Goal: Task Accomplishment & Management: Manage account settings

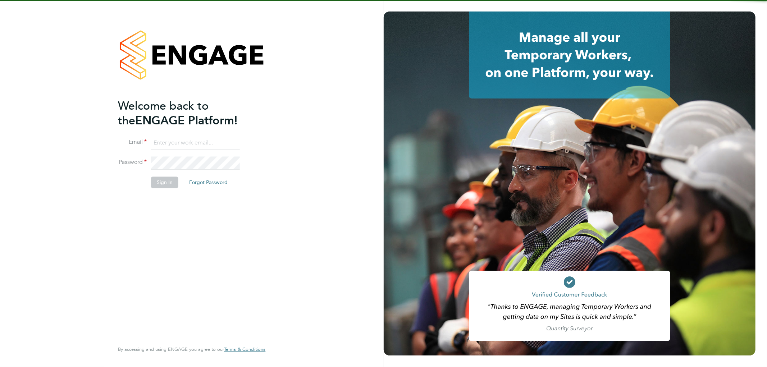
type input "lee.hall@pcrnet.co.uk"
click at [183, 245] on div "Welcome back to the ENGAGE Platform! Email lee.hall@pcrnet.co.uk Password Sign …" at bounding box center [188, 219] width 140 height 242
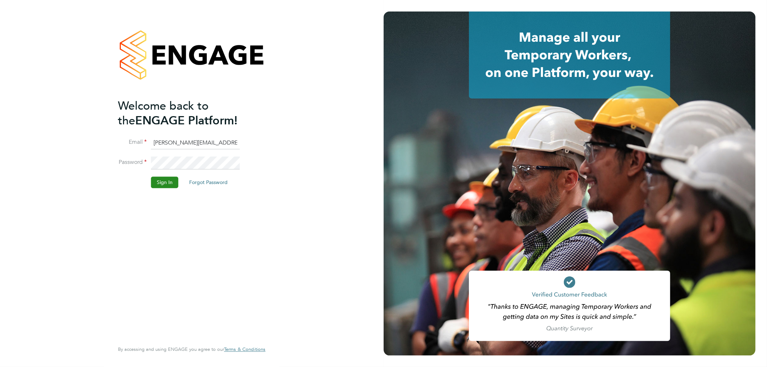
click at [167, 182] on button "Sign In" at bounding box center [164, 182] width 27 height 11
click at [169, 250] on div "Sorry, we are having problems connecting to our services." at bounding box center [191, 183] width 383 height 367
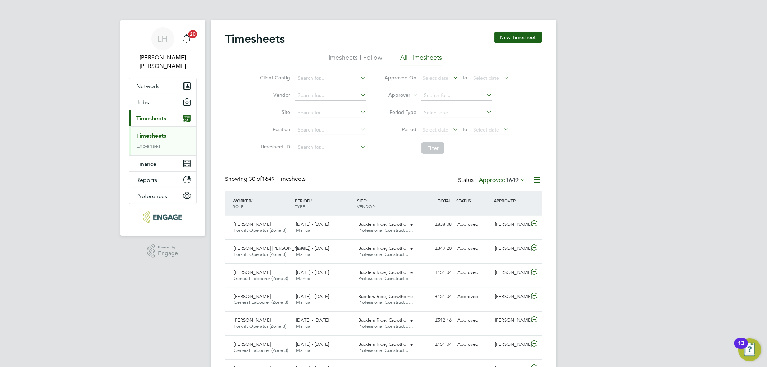
click at [152, 117] on button "Current page: Timesheets" at bounding box center [162, 118] width 67 height 16
click at [528, 38] on button "New Timesheet" at bounding box center [517, 37] width 47 height 11
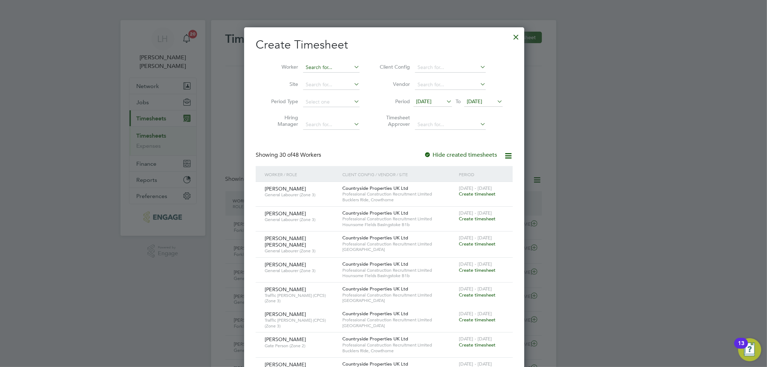
click at [316, 69] on input at bounding box center [331, 68] width 56 height 10
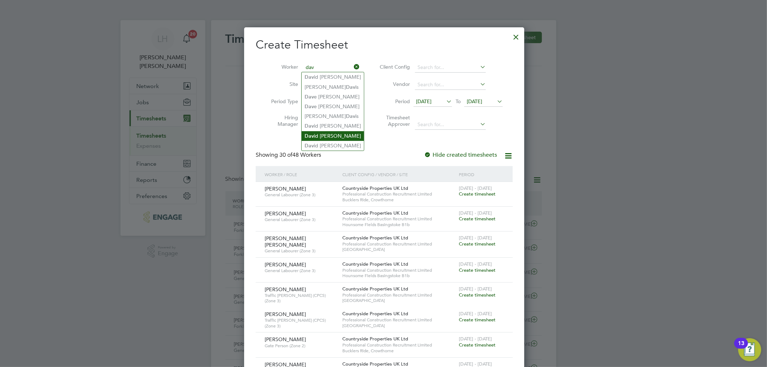
click at [316, 131] on li "Dav id Gavin" at bounding box center [332, 136] width 62 height 10
type input "[PERSON_NAME]"
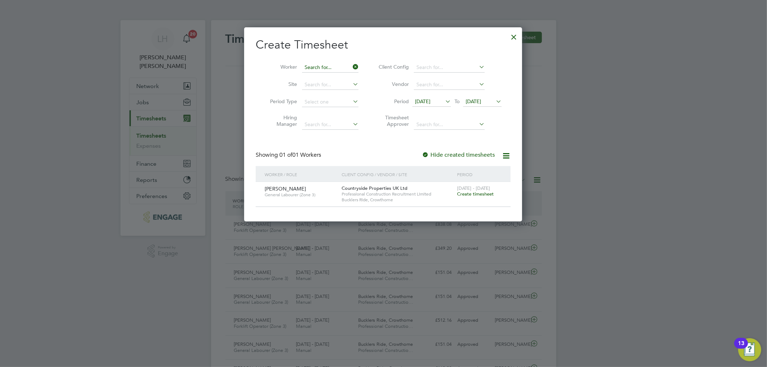
click at [339, 67] on input at bounding box center [330, 68] width 56 height 10
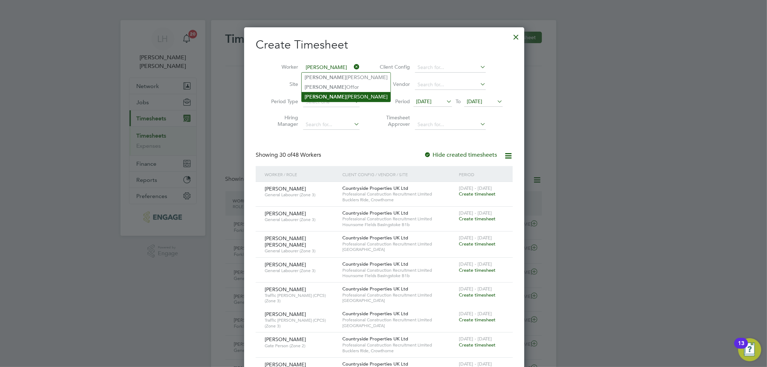
click at [335, 95] on li "Brian Munden" at bounding box center [345, 97] width 89 height 10
type input "[PERSON_NAME]"
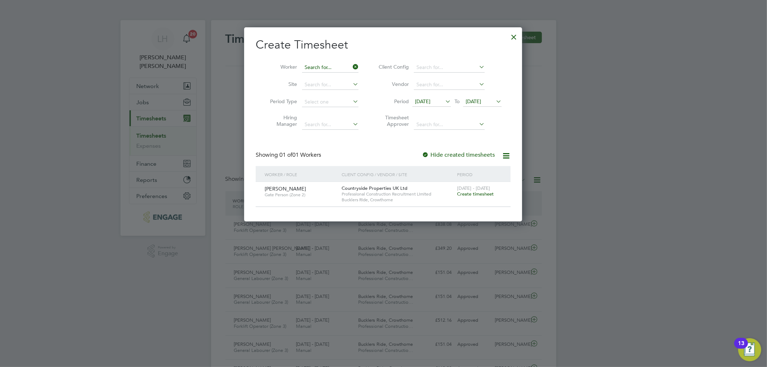
click at [326, 69] on input at bounding box center [330, 68] width 56 height 10
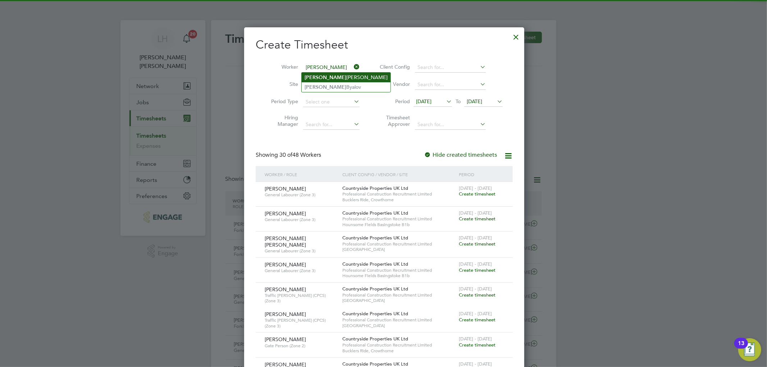
click at [327, 79] on li "Ivan Ianev" at bounding box center [345, 78] width 89 height 10
type input "[PERSON_NAME]"
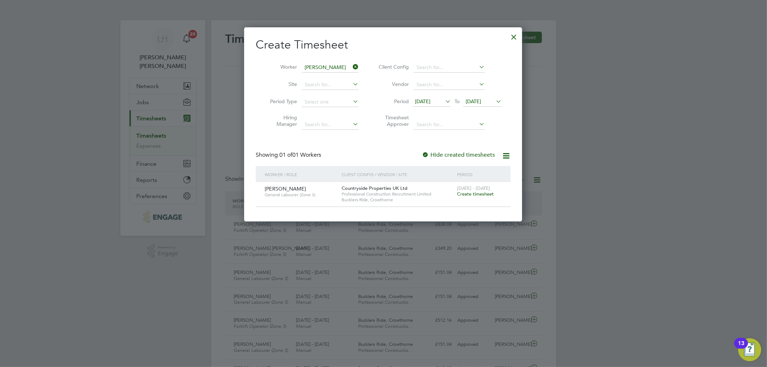
click at [323, 66] on input "[PERSON_NAME]" at bounding box center [330, 68] width 56 height 10
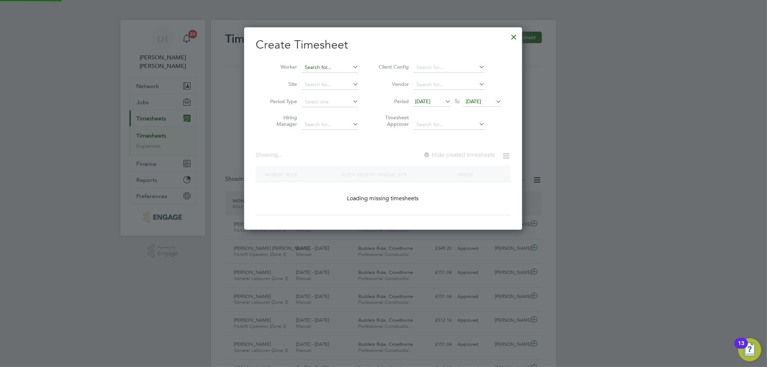
click at [323, 66] on input at bounding box center [330, 68] width 56 height 10
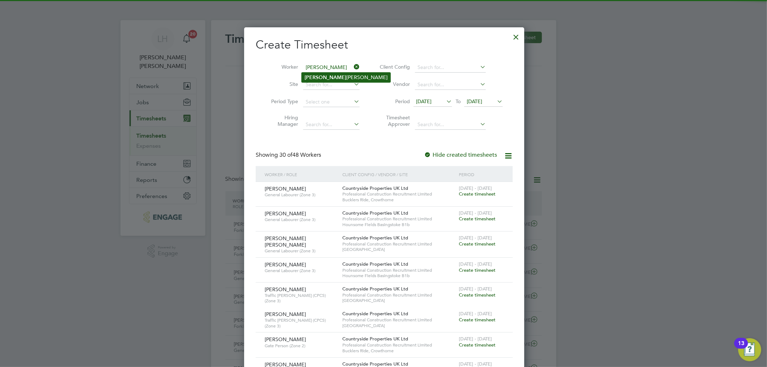
click at [328, 80] on li "Kerry Groves" at bounding box center [345, 78] width 89 height 10
type input "[PERSON_NAME]"
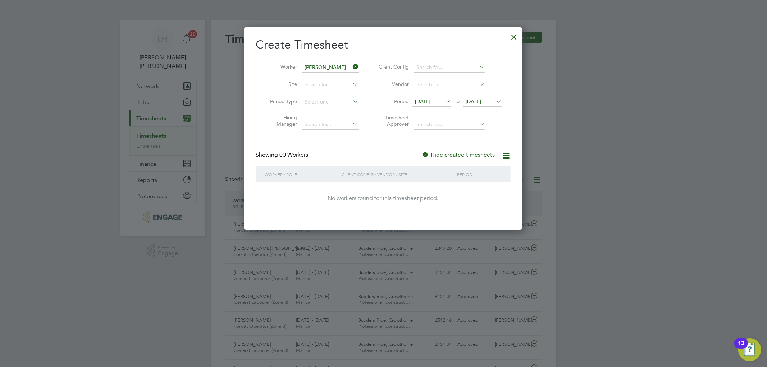
scroll to position [4, 4]
click at [347, 157] on div "Showing 00 Workers Hide created timesheets" at bounding box center [383, 158] width 255 height 15
click at [512, 38] on div at bounding box center [513, 35] width 13 height 13
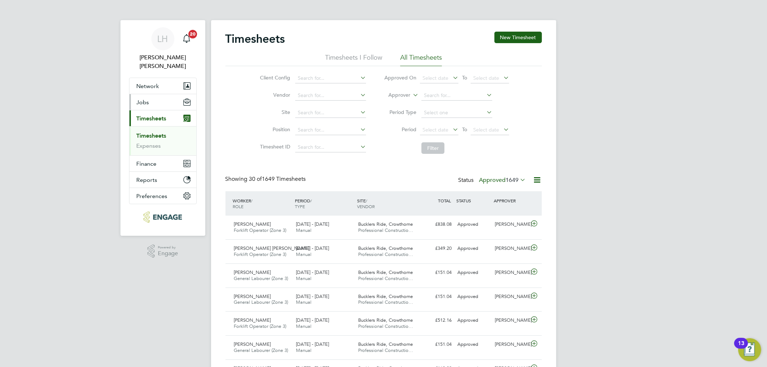
scroll to position [18, 63]
click at [152, 96] on button "Jobs" at bounding box center [162, 102] width 67 height 16
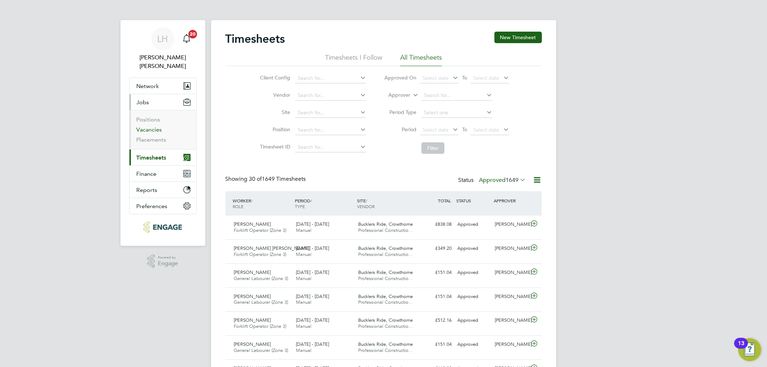
click at [150, 126] on link "Vacancies" at bounding box center [150, 129] width 26 height 7
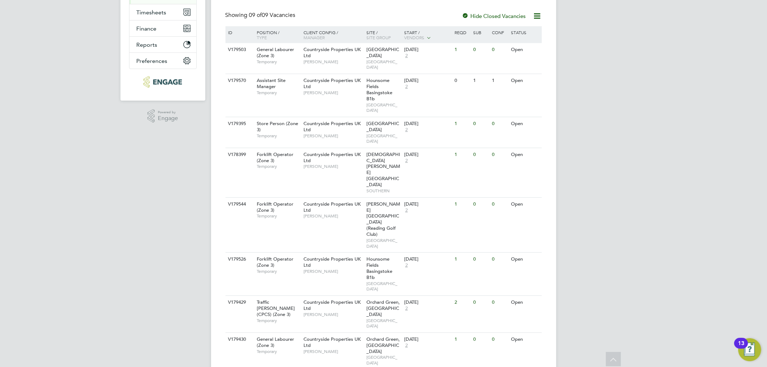
drag, startPoint x: 380, startPoint y: 323, endPoint x: 315, endPoint y: 343, distance: 67.8
click at [315, 343] on div "Vacancies New Vacancy Vacancies I follow All Vacancies Client Config Site Posit…" at bounding box center [383, 145] width 345 height 540
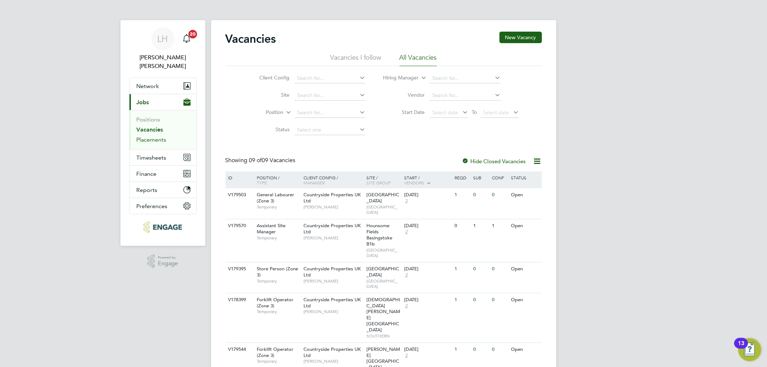
click at [158, 136] on link "Placements" at bounding box center [152, 139] width 30 height 7
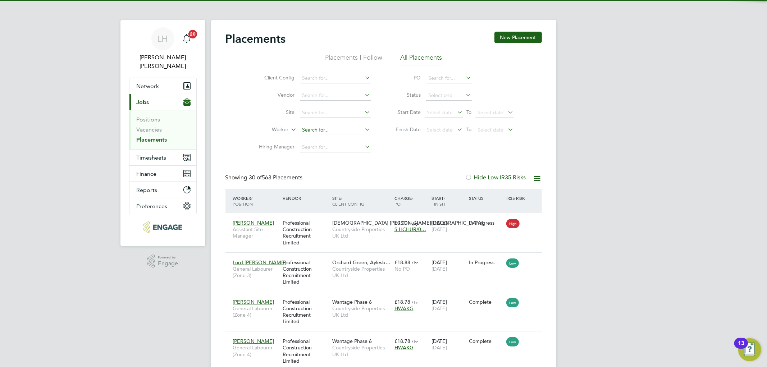
click at [325, 131] on input at bounding box center [335, 130] width 71 height 10
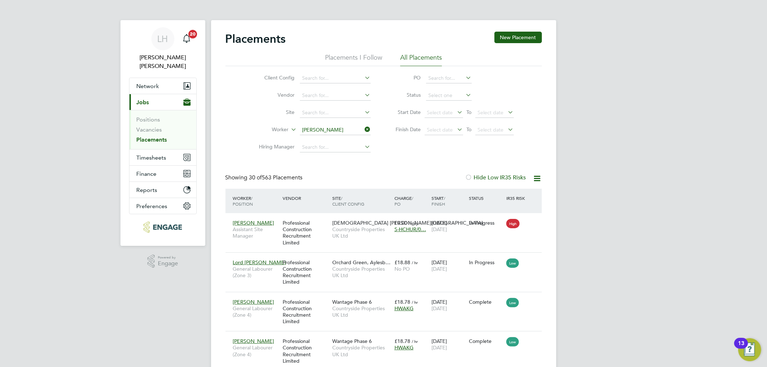
click at [325, 140] on li "Kerry Groves" at bounding box center [343, 140] width 89 height 10
type input "[PERSON_NAME]"
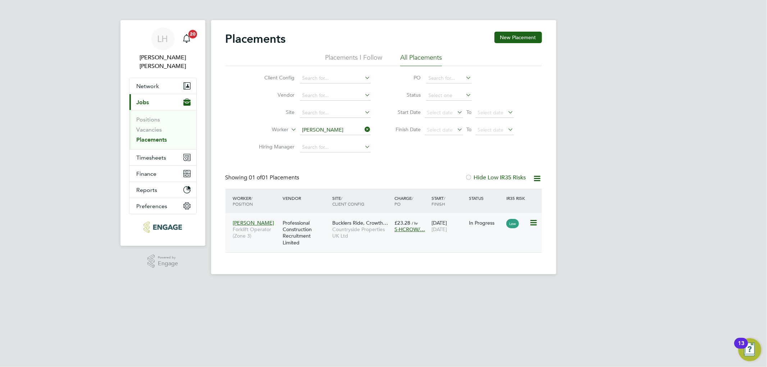
click at [443, 242] on div "Kerry Groves Forklift Operator (Zone 3) Professional Construction Recruitment L…" at bounding box center [383, 232] width 316 height 39
click at [152, 154] on span "Timesheets" at bounding box center [152, 157] width 30 height 7
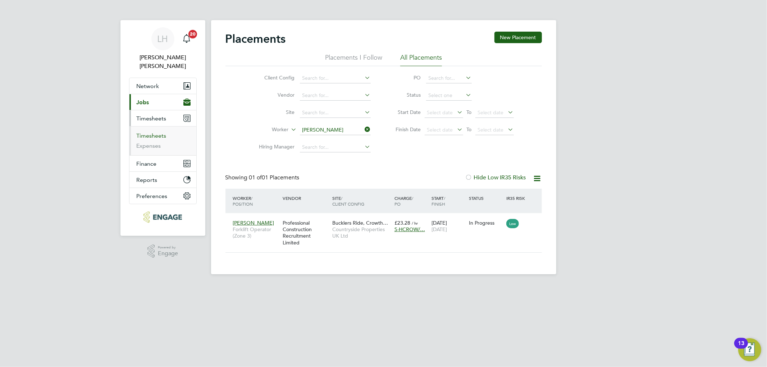
click at [153, 132] on link "Timesheets" at bounding box center [152, 135] width 30 height 7
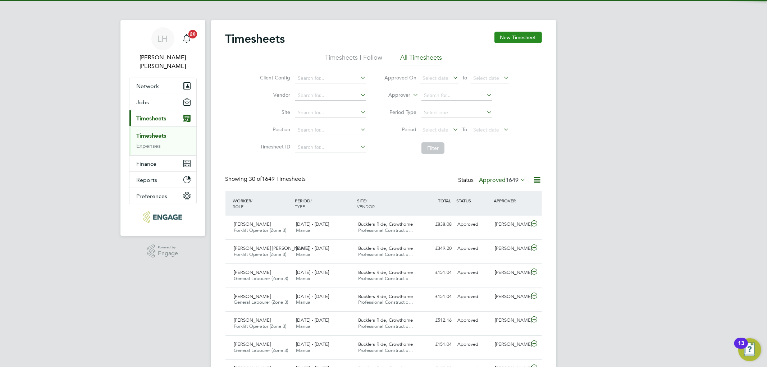
click at [519, 41] on button "New Timesheet" at bounding box center [517, 37] width 47 height 11
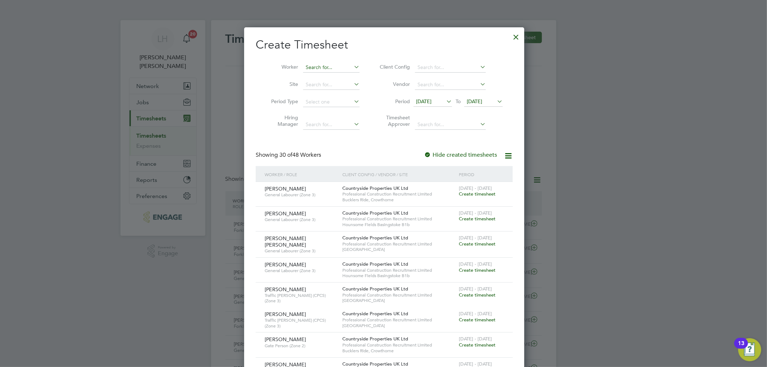
click at [324, 63] on input at bounding box center [331, 68] width 56 height 10
click at [310, 78] on b "Kerry" at bounding box center [325, 77] width 42 height 6
type input "[PERSON_NAME]"
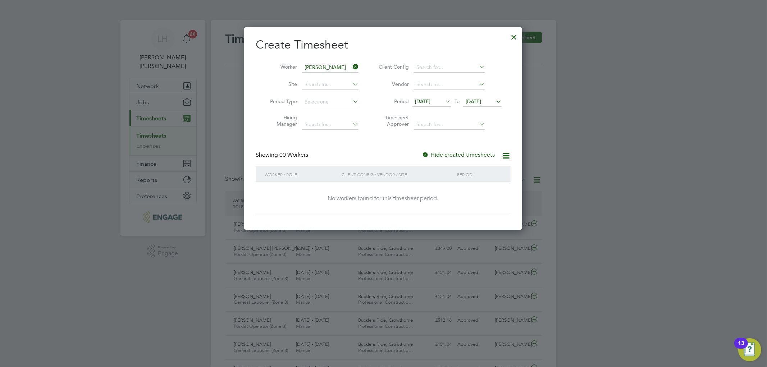
click at [430, 99] on span "[DATE]" at bounding box center [422, 101] width 15 height 6
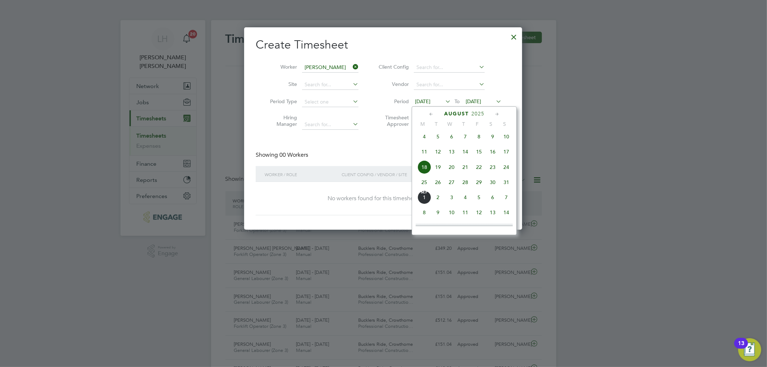
click at [425, 186] on span "25" at bounding box center [424, 182] width 14 height 14
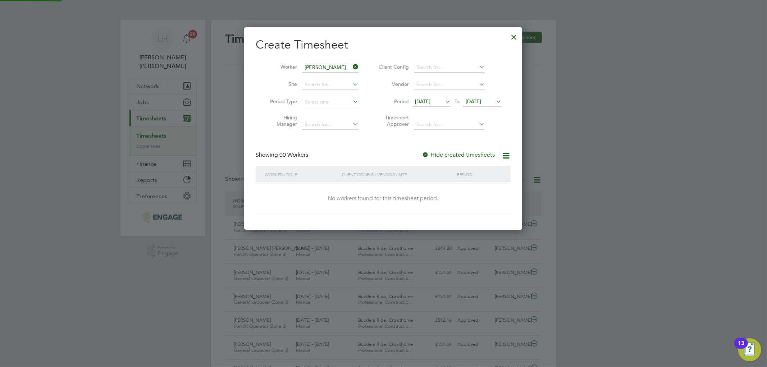
click at [471, 99] on span "[DATE]" at bounding box center [472, 101] width 15 height 6
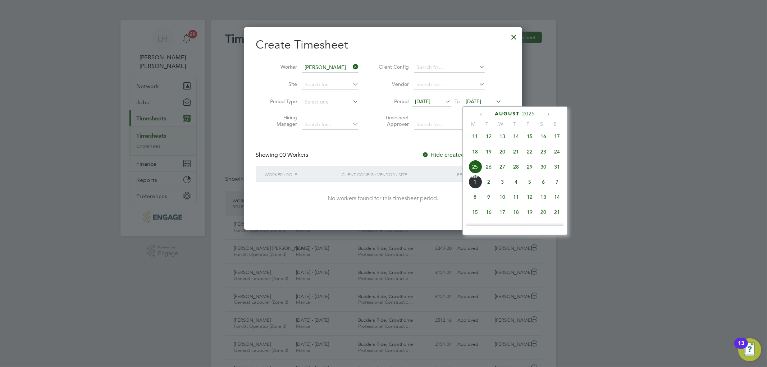
click at [556, 171] on span "31" at bounding box center [557, 167] width 14 height 14
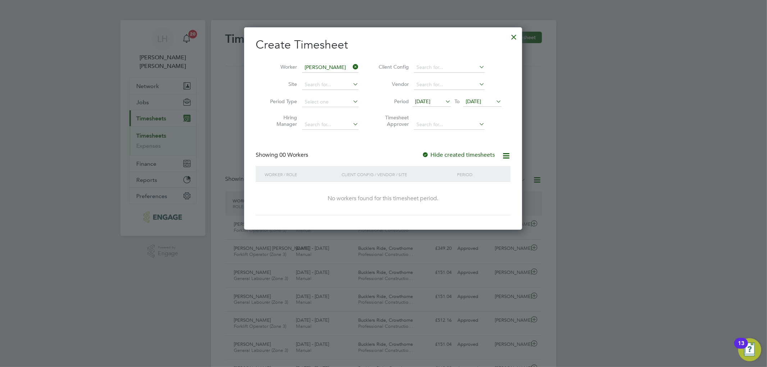
click at [461, 156] on label "Hide created timesheets" at bounding box center [458, 154] width 73 height 7
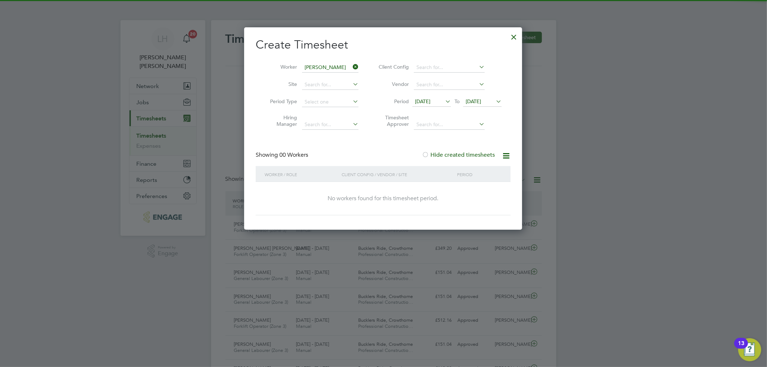
click at [461, 156] on label "Hide created timesheets" at bounding box center [458, 154] width 73 height 7
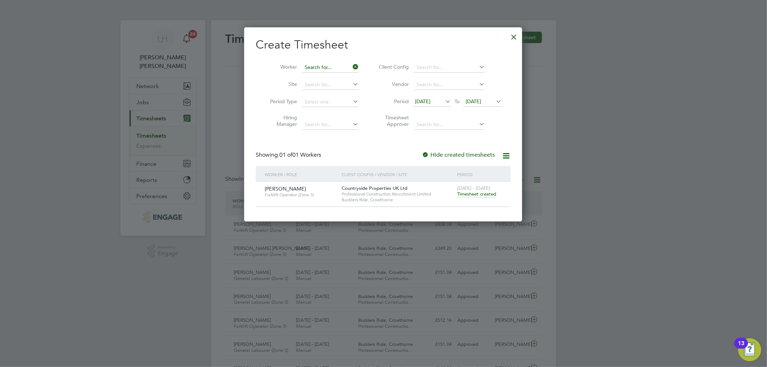
click at [323, 66] on input at bounding box center [330, 68] width 56 height 10
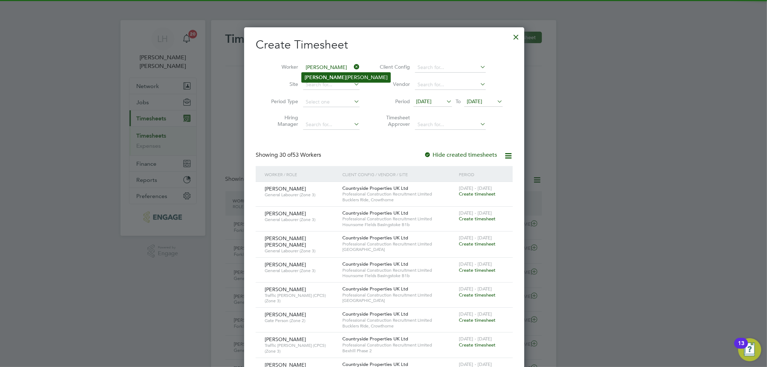
click at [352, 78] on li "Colin Andrews" at bounding box center [345, 78] width 89 height 10
type input "[PERSON_NAME]"
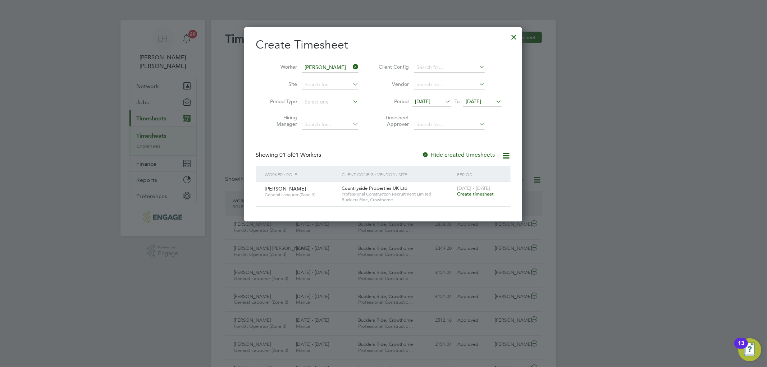
click at [336, 69] on input "[PERSON_NAME]" at bounding box center [330, 68] width 56 height 10
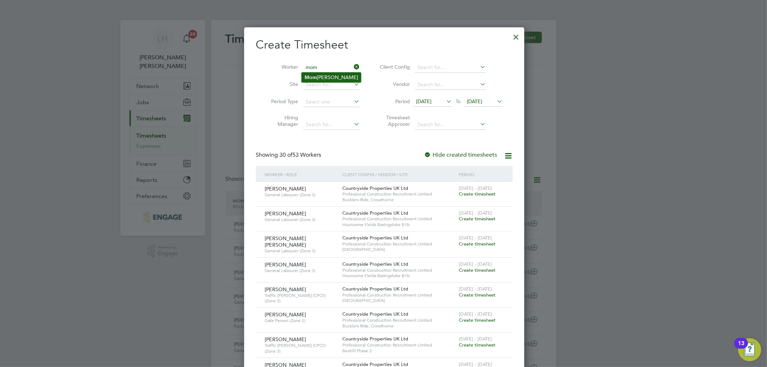
click at [337, 77] on li "Mom odou Touray Saho" at bounding box center [330, 78] width 59 height 10
type input "Momodou Touray Saho"
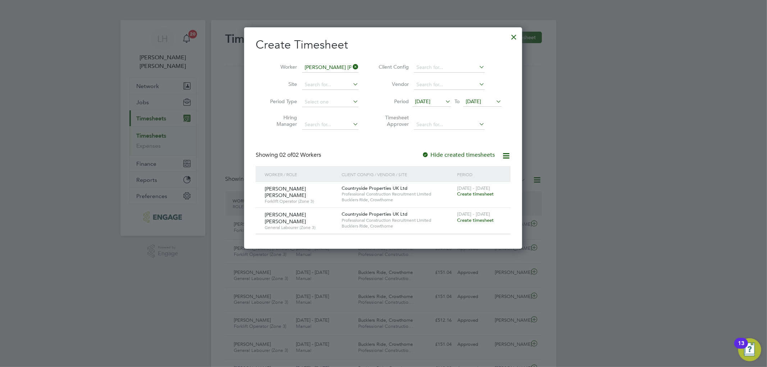
click at [468, 221] on span "Create timesheet" at bounding box center [475, 220] width 37 height 6
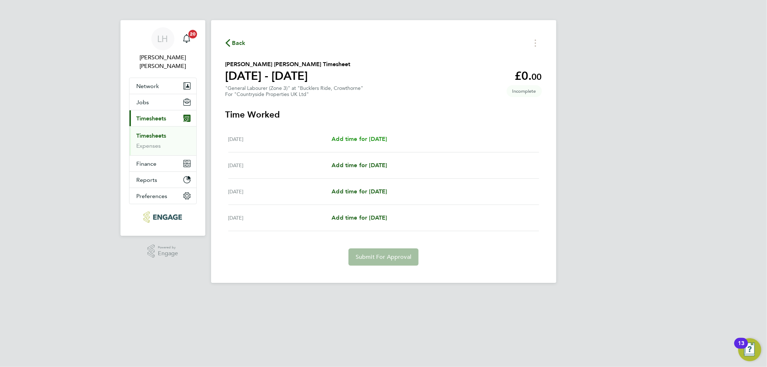
click at [358, 135] on span "Add time for [DATE]" at bounding box center [358, 138] width 55 height 7
select select "30"
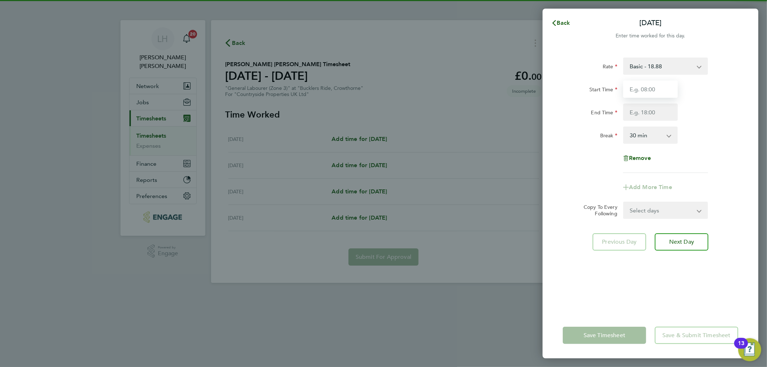
click at [659, 96] on input "Start Time" at bounding box center [650, 88] width 55 height 17
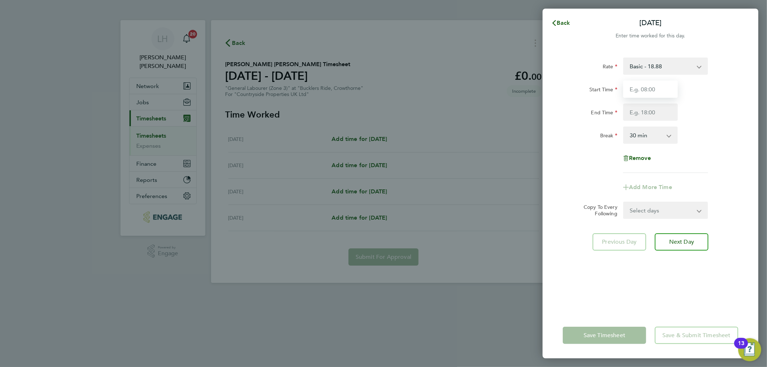
type input "07:30"
click at [712, 141] on div "Break 0 min 15 min 30 min 45 min 60 min 75 min 90 min" at bounding box center [650, 134] width 181 height 17
drag, startPoint x: 652, startPoint y: 109, endPoint x: 646, endPoint y: 114, distance: 8.1
click at [652, 109] on input "End Time" at bounding box center [650, 111] width 55 height 17
type input "17:00"
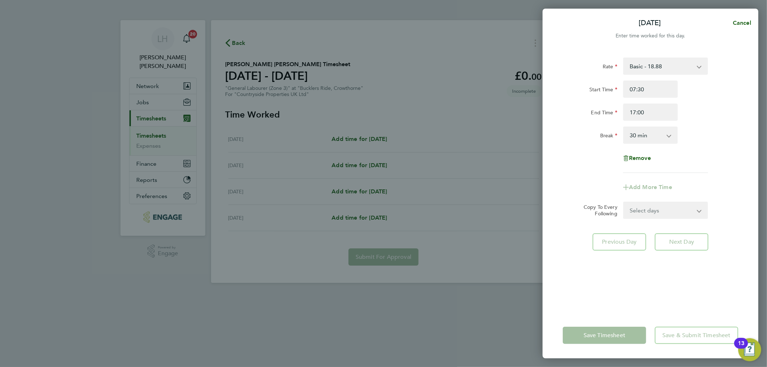
click at [715, 166] on div "Remove" at bounding box center [650, 157] width 181 height 17
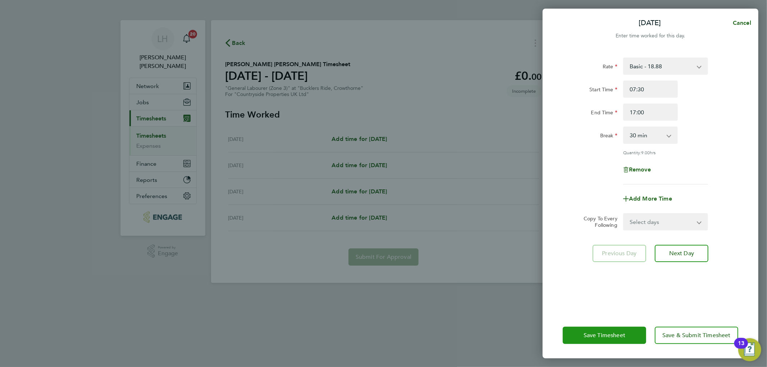
click at [586, 335] on span "Save Timesheet" at bounding box center [604, 335] width 42 height 7
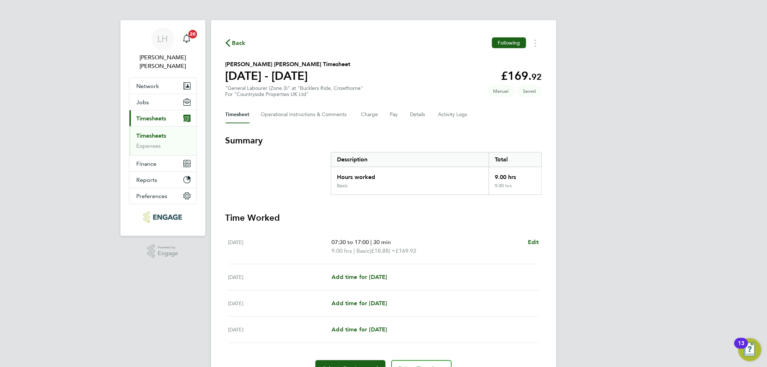
click at [374, 137] on h3 "Summary" at bounding box center [383, 140] width 316 height 11
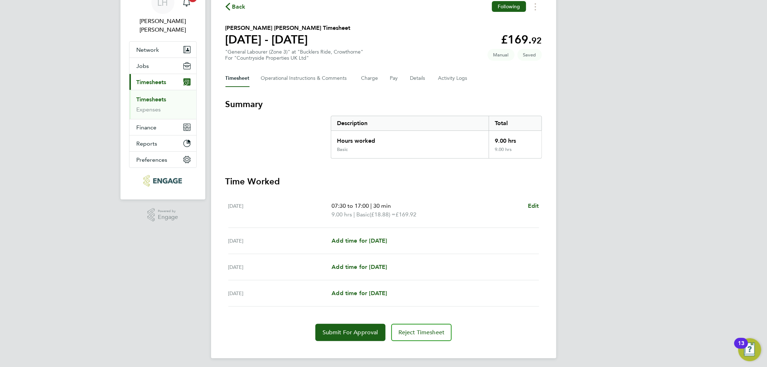
scroll to position [38, 0]
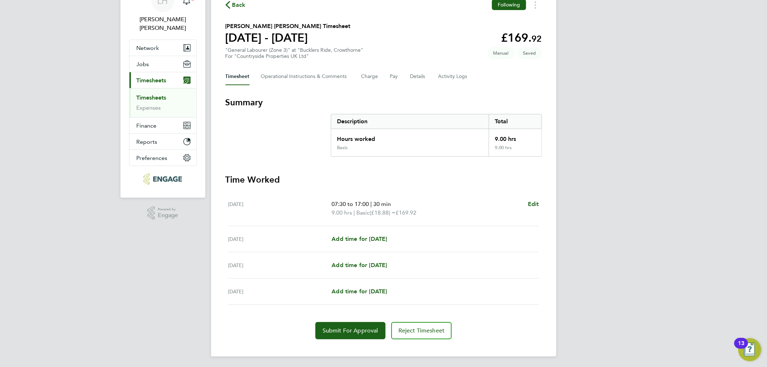
click at [418, 193] on div "Tue 26 Aug 07:30 to 17:00 | 30 min 9.00 hrs | Basic (£18.88) = £169.92 Edit" at bounding box center [383, 208] width 310 height 35
click at [352, 329] on span "Submit For Approval" at bounding box center [350, 330] width 56 height 7
drag, startPoint x: 303, startPoint y: 23, endPoint x: 287, endPoint y: 42, distance: 25.3
click at [303, 23] on h2 "Momodou Touray Saho's Timesheet" at bounding box center [287, 26] width 125 height 9
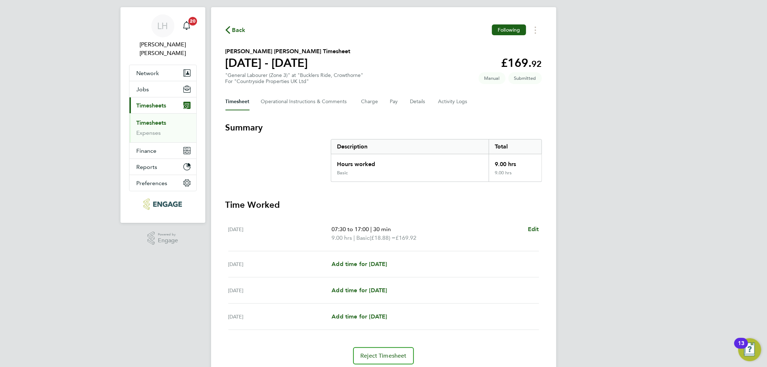
scroll to position [0, 0]
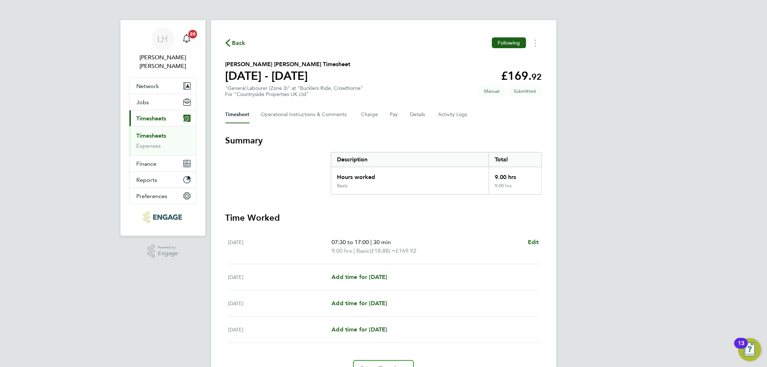
click at [228, 45] on icon "button" at bounding box center [227, 43] width 5 height 8
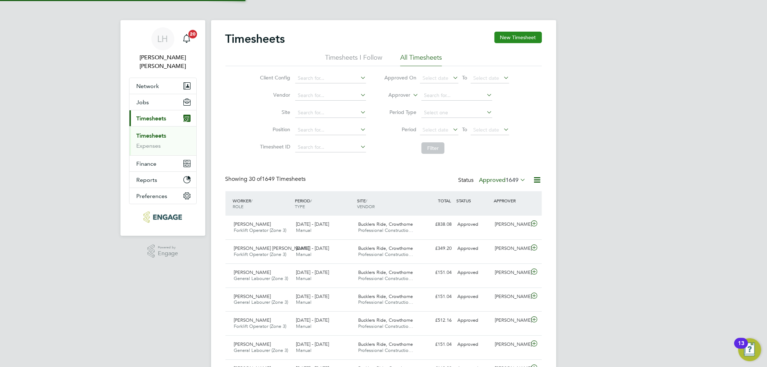
scroll to position [18, 63]
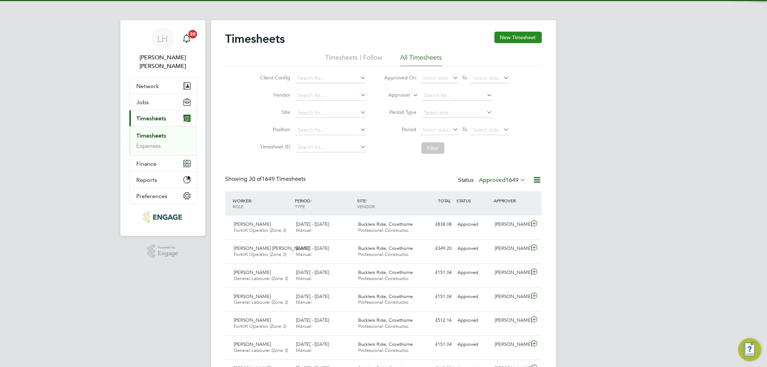
click at [527, 39] on button "New Timesheet" at bounding box center [517, 37] width 47 height 11
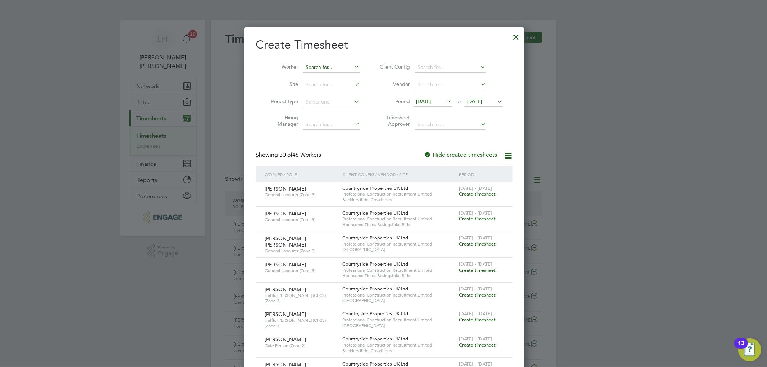
click at [325, 69] on input at bounding box center [331, 68] width 56 height 10
click at [331, 81] on li "Colin Andrews" at bounding box center [345, 77] width 89 height 10
type input "[PERSON_NAME]"
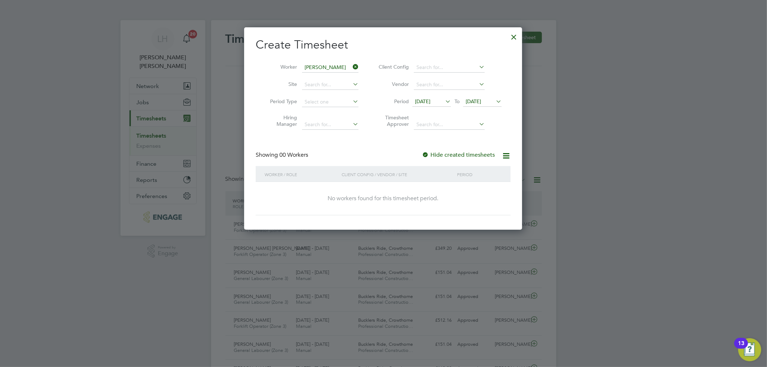
click at [430, 101] on span "[DATE]" at bounding box center [422, 101] width 15 height 6
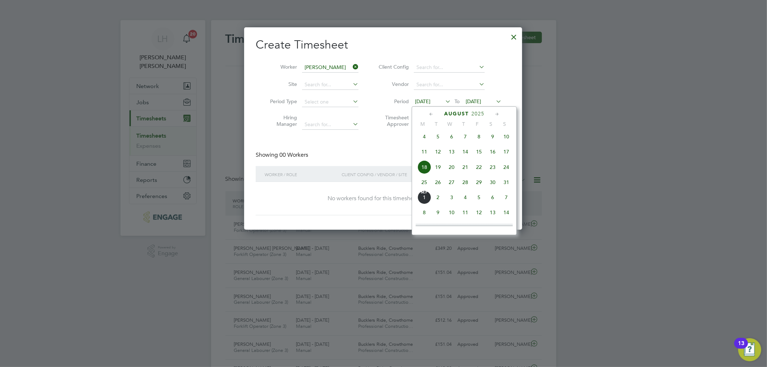
click at [425, 188] on span "25" at bounding box center [424, 182] width 14 height 14
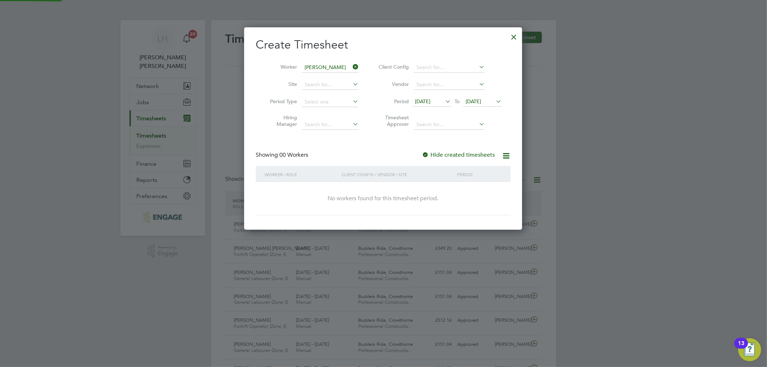
click at [477, 101] on span "[DATE]" at bounding box center [472, 101] width 15 height 6
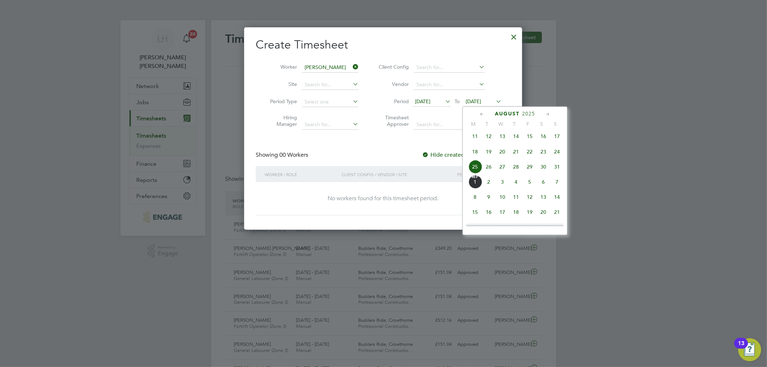
click at [555, 172] on span "31" at bounding box center [557, 167] width 14 height 14
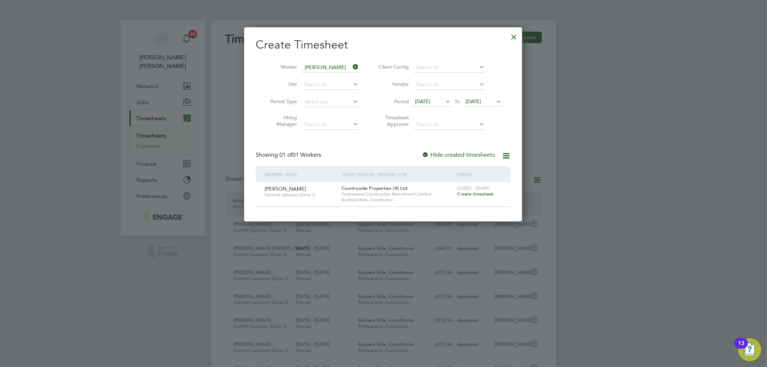
drag, startPoint x: 473, startPoint y: 195, endPoint x: 429, endPoint y: 150, distance: 62.8
click at [472, 195] on span "Create timesheet" at bounding box center [475, 194] width 37 height 6
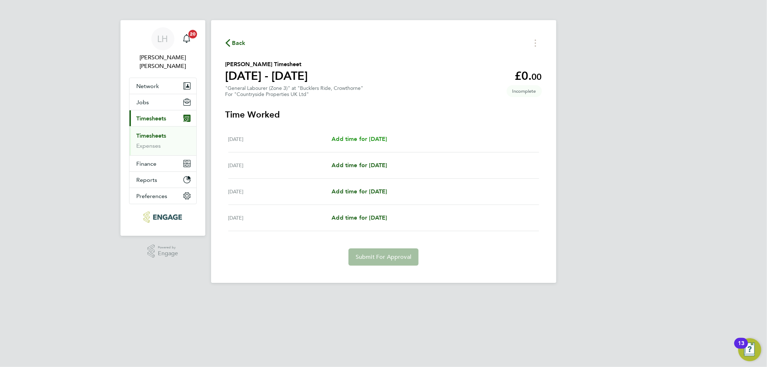
click at [369, 138] on span "Add time for [DATE]" at bounding box center [358, 138] width 55 height 7
select select "30"
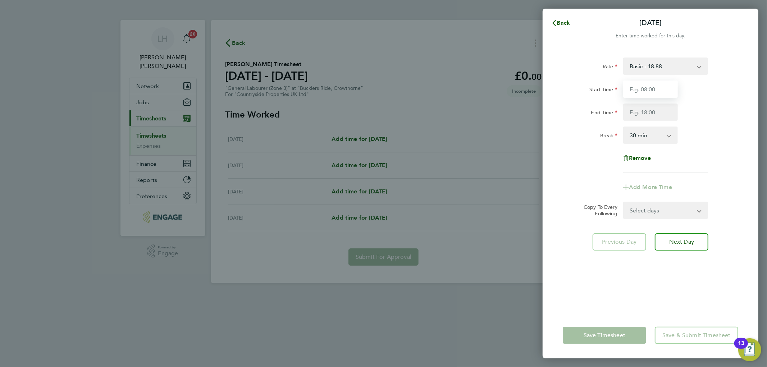
click at [652, 88] on input "Start Time" at bounding box center [650, 88] width 55 height 17
type input "07:30"
click at [648, 112] on input "End Time" at bounding box center [650, 111] width 55 height 17
type input "17:00"
click at [718, 121] on div "Rate Basic - 18.88 Start Time 07:30 End Time 17:00 Break 0 min 15 min 30 min 45…" at bounding box center [649, 114] width 175 height 115
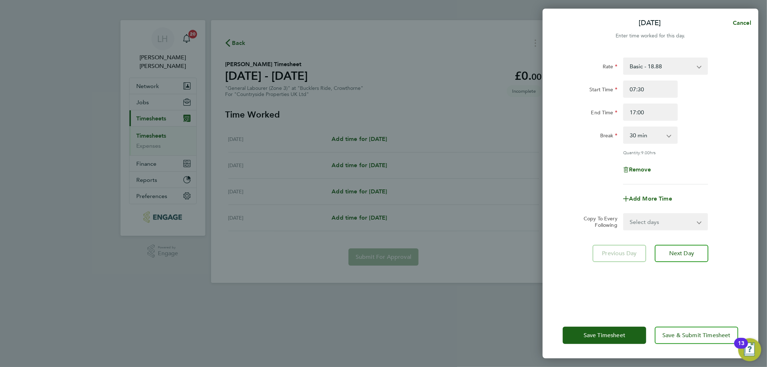
click at [651, 226] on select "Select days Day Wednesday Thursday Friday" at bounding box center [660, 222] width 75 height 16
select select "DAY"
click at [623, 214] on select "Select days Day Wednesday Thursday Friday" at bounding box center [660, 222] width 75 height 16
select select "2025-08-29"
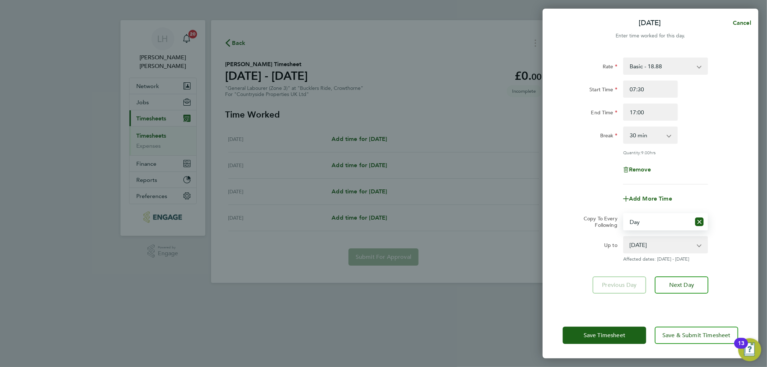
click at [651, 221] on select "Select days Day Wednesday Thursday Friday" at bounding box center [656, 222] width 67 height 16
click at [698, 220] on icon "Reset selection" at bounding box center [699, 221] width 9 height 9
click at [656, 220] on select "Select days Day Wednesday Thursday Friday" at bounding box center [660, 222] width 75 height 16
select select "DAY"
click at [623, 214] on select "Select days Day Wednesday Thursday Friday" at bounding box center [660, 222] width 75 height 16
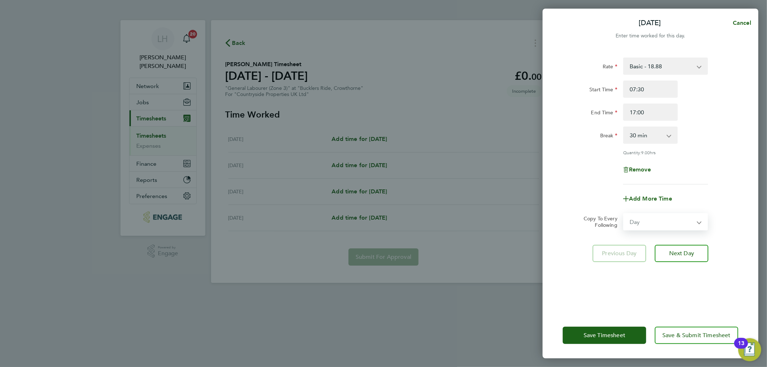
select select "2025-08-29"
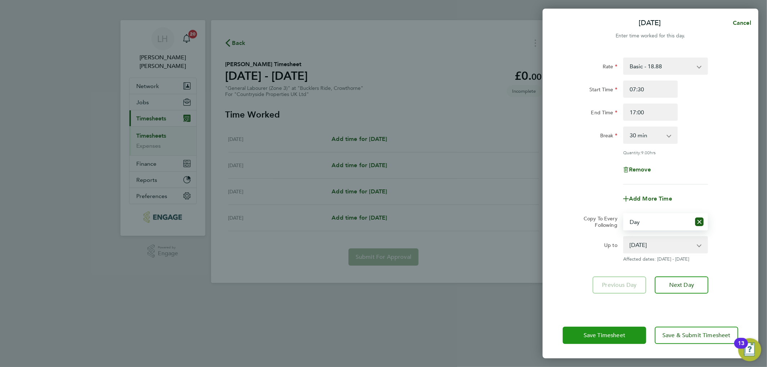
click at [594, 333] on span "Save Timesheet" at bounding box center [604, 335] width 42 height 7
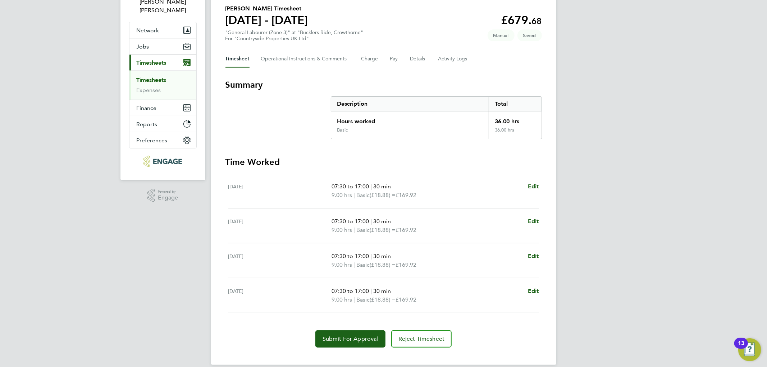
scroll to position [64, 0]
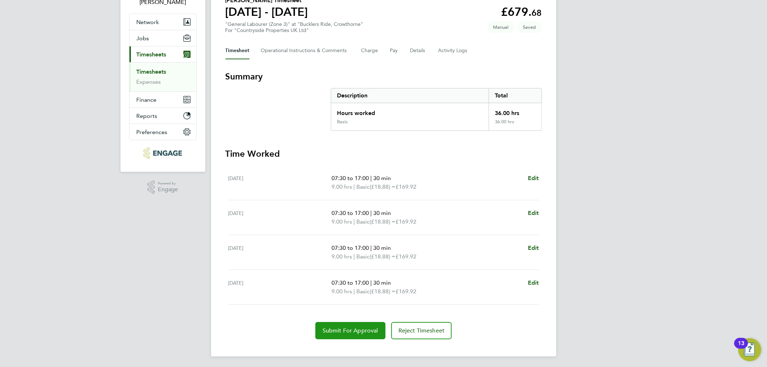
click at [339, 332] on span "Submit For Approval" at bounding box center [350, 330] width 56 height 7
click at [286, 112] on section "Summary Description Total Hours worked 36.00 hrs Basic 36.00 hrs" at bounding box center [383, 102] width 316 height 60
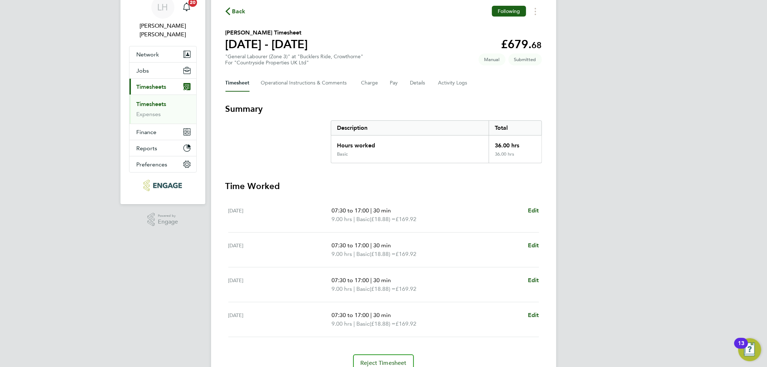
scroll to position [0, 0]
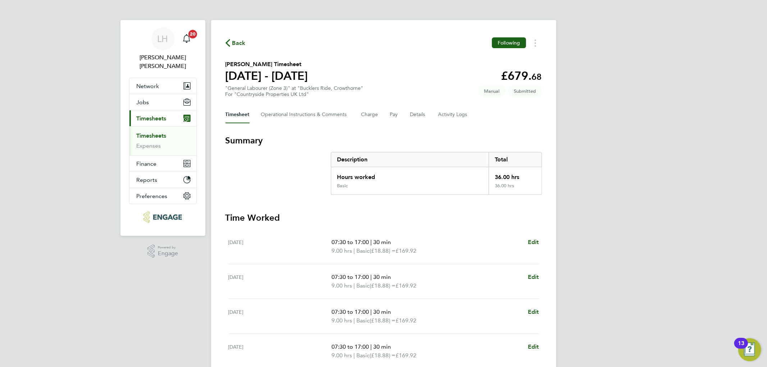
click at [225, 45] on icon "button" at bounding box center [227, 43] width 5 height 8
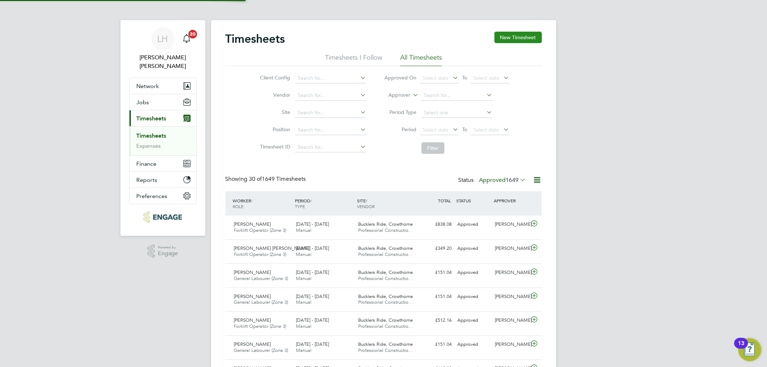
scroll to position [18, 63]
click at [509, 40] on button "New Timesheet" at bounding box center [517, 37] width 47 height 11
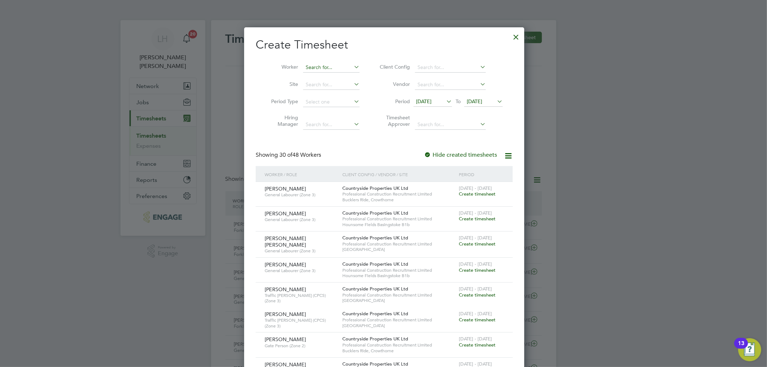
click at [316, 67] on input at bounding box center [331, 68] width 56 height 10
click at [322, 76] on li "Kerry Groves" at bounding box center [345, 77] width 89 height 10
type input "[PERSON_NAME]"
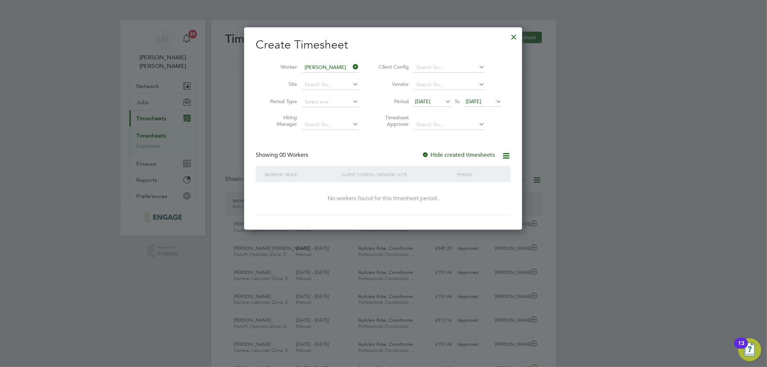
click at [443, 101] on icon at bounding box center [443, 101] width 0 height 10
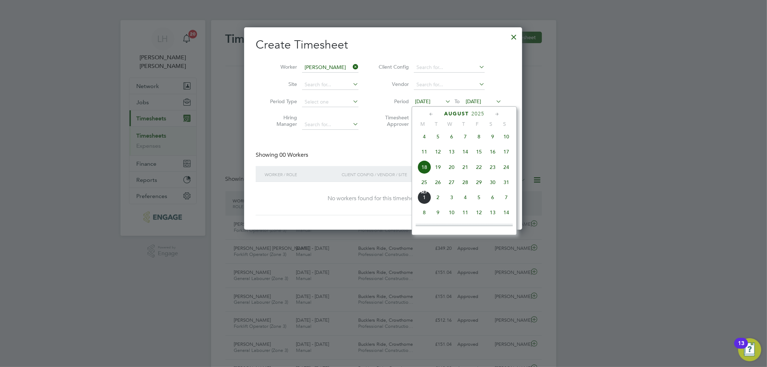
click at [425, 188] on span "25" at bounding box center [424, 182] width 14 height 14
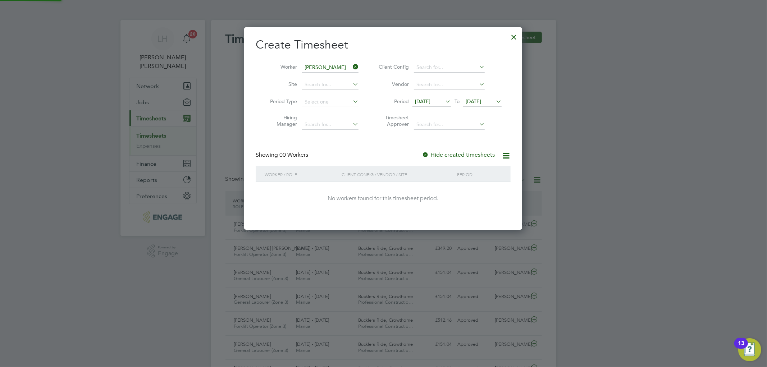
click at [475, 101] on span "[DATE]" at bounding box center [472, 101] width 15 height 6
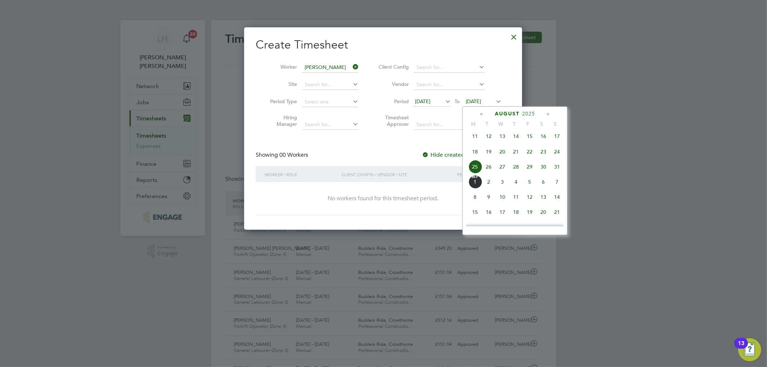
click at [556, 171] on span "31" at bounding box center [557, 167] width 14 height 14
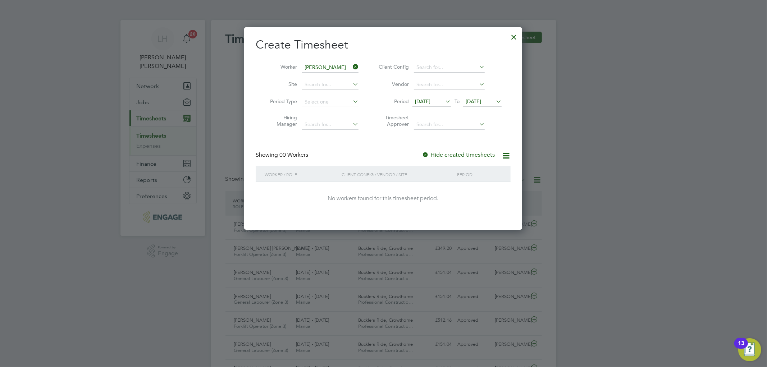
click at [441, 155] on label "Hide created timesheets" at bounding box center [458, 154] width 73 height 7
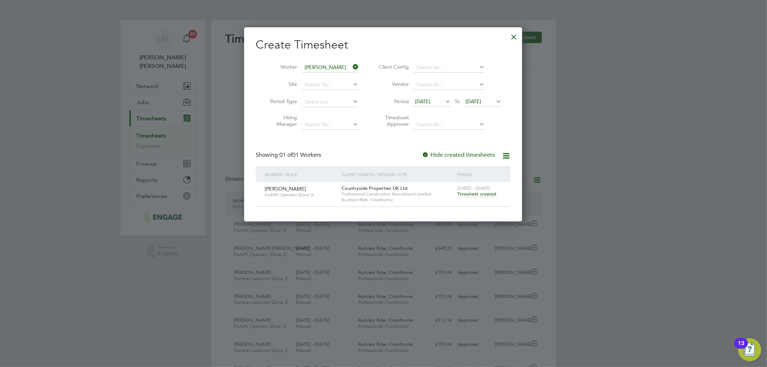
click at [377, 161] on div "Showing 01 of 01 Workers Hide created timesheets" at bounding box center [383, 158] width 255 height 15
click at [465, 196] on span "Timesheet created" at bounding box center [476, 194] width 39 height 6
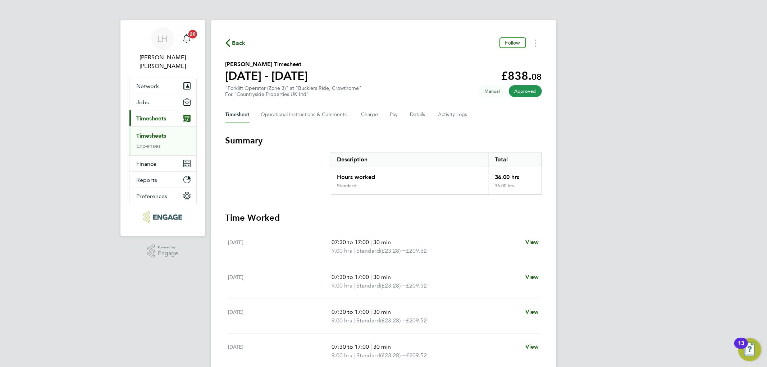
click at [307, 169] on section "Summary Description Total Hours worked 36.00 hrs Standard 36.00 hrs" at bounding box center [383, 165] width 316 height 60
click at [307, 180] on section "Summary Description Total Hours worked 36.00 hrs Standard 36.00 hrs" at bounding box center [383, 165] width 316 height 60
click at [268, 179] on section "Summary Description Total Hours worked 36.00 hrs Standard 36.00 hrs" at bounding box center [383, 165] width 316 height 60
click at [234, 45] on span "Back" at bounding box center [238, 43] width 13 height 9
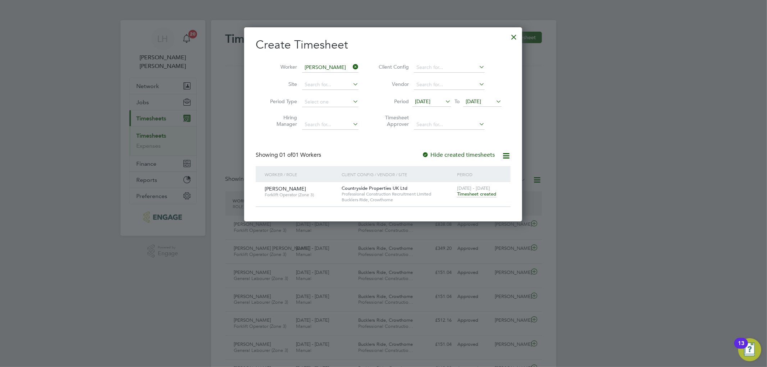
click at [457, 155] on label "Hide created timesheets" at bounding box center [458, 154] width 73 height 7
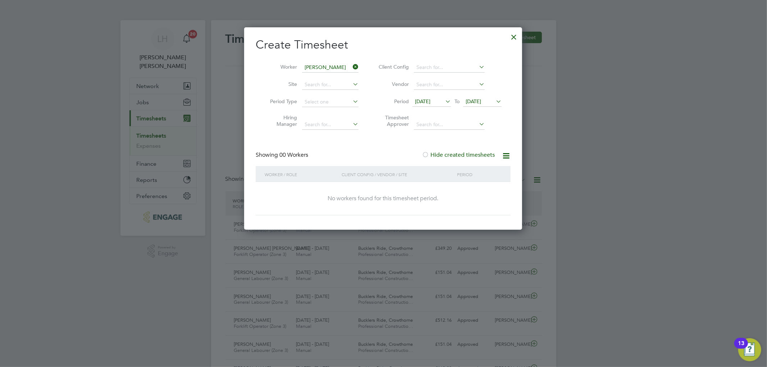
click at [457, 155] on label "Hide created timesheets" at bounding box center [458, 154] width 73 height 7
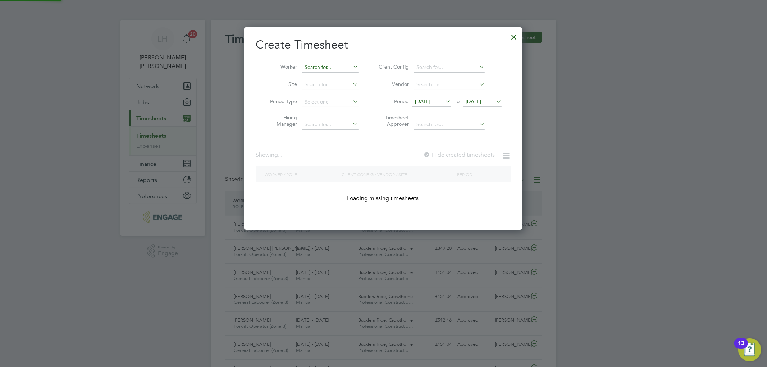
click at [336, 65] on input at bounding box center [330, 68] width 56 height 10
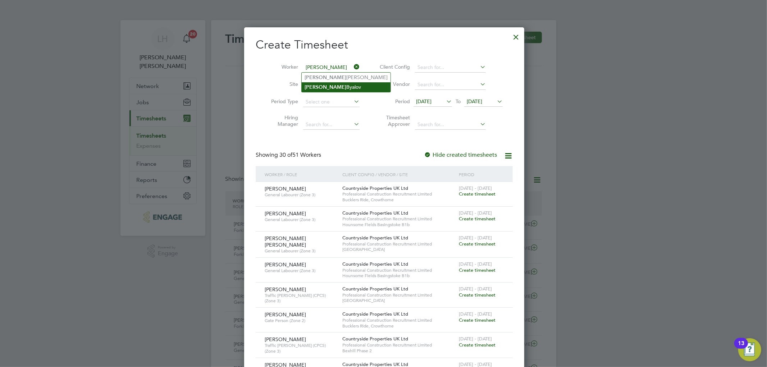
click at [323, 82] on li "Ivan Byalov" at bounding box center [345, 87] width 89 height 10
type input "Ivan Byalov"
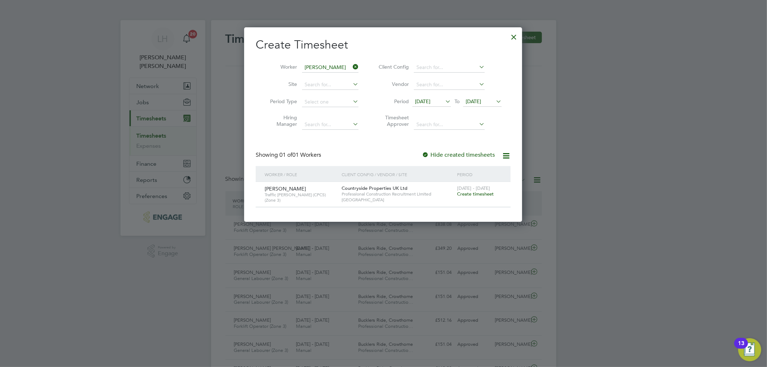
click at [351, 66] on icon at bounding box center [351, 67] width 0 height 10
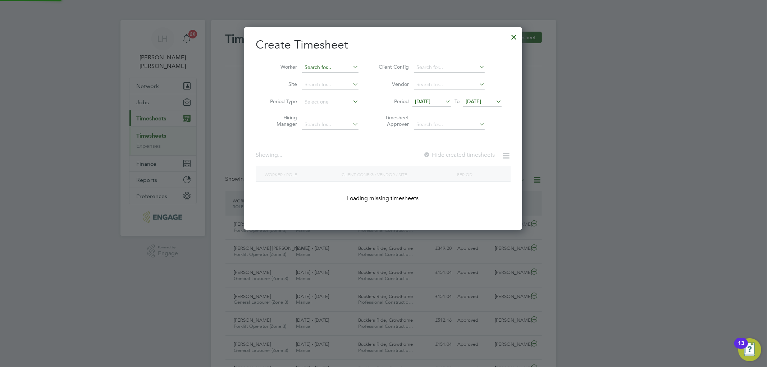
click at [335, 68] on input at bounding box center [330, 68] width 56 height 10
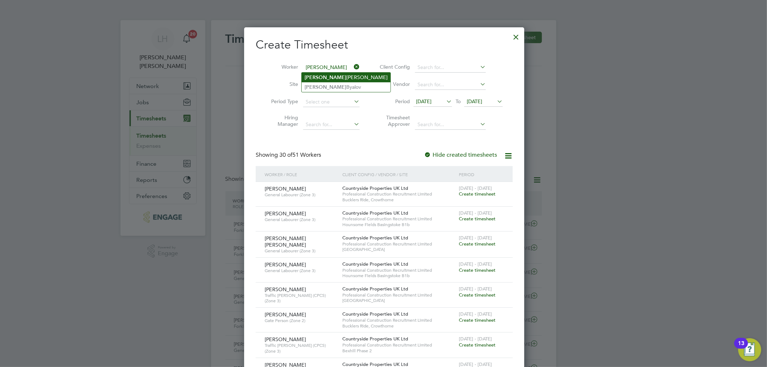
click at [315, 77] on li "Ivan Ianev" at bounding box center [345, 78] width 89 height 10
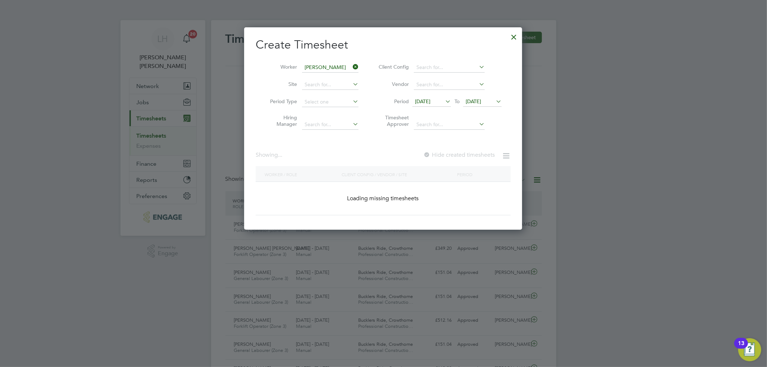
type input "Ivan Ianev"
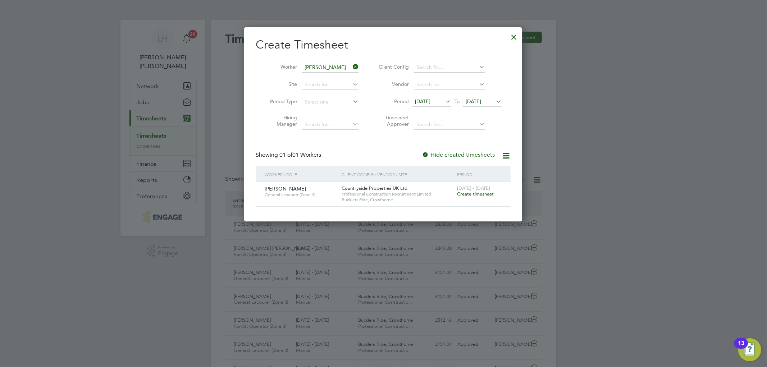
click at [477, 199] on div "25 - 31 Aug 2025 Create timesheet" at bounding box center [479, 191] width 48 height 19
click at [476, 194] on span "Create timesheet" at bounding box center [475, 194] width 37 height 6
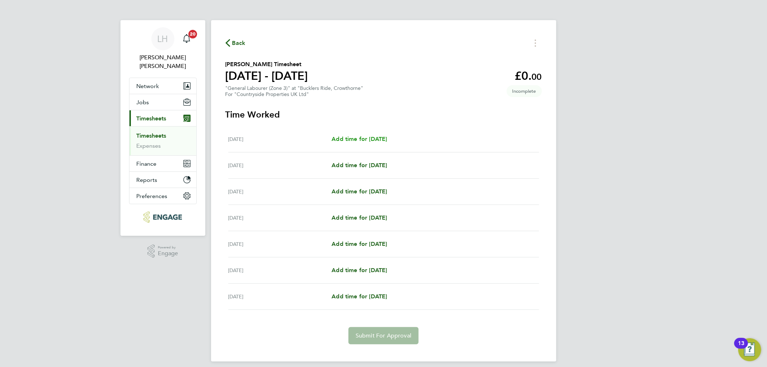
click at [353, 138] on span "Add time for Mon 25 Aug" at bounding box center [358, 138] width 55 height 7
select select "30"
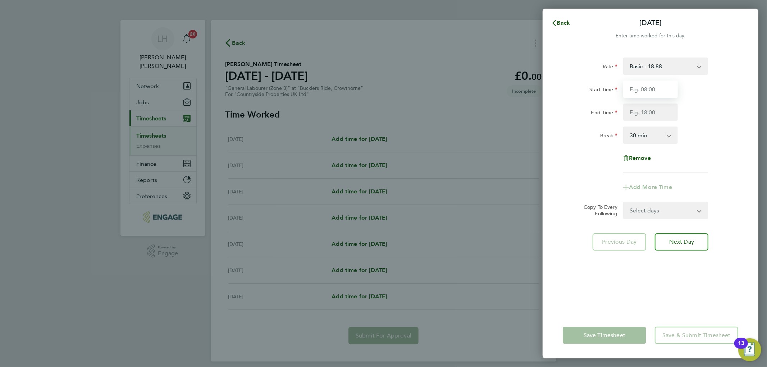
click at [666, 88] on input "Start Time" at bounding box center [650, 88] width 55 height 17
type input "07:30"
click at [653, 109] on input "End Time" at bounding box center [650, 111] width 55 height 17
click at [634, 112] on input "17:00" at bounding box center [650, 111] width 55 height 17
type input "18:00"
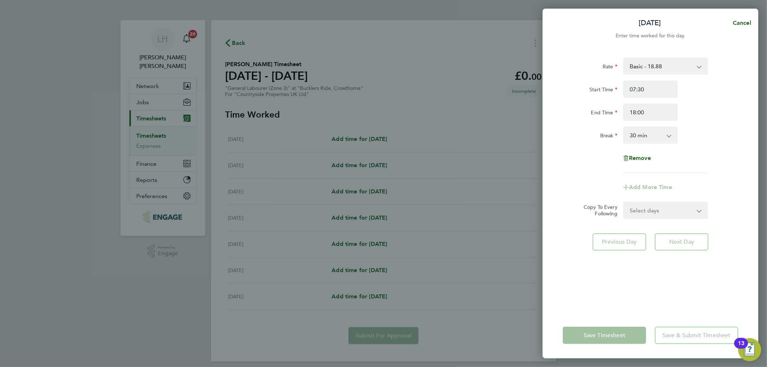
click at [731, 114] on div "End Time 18:00" at bounding box center [650, 111] width 181 height 17
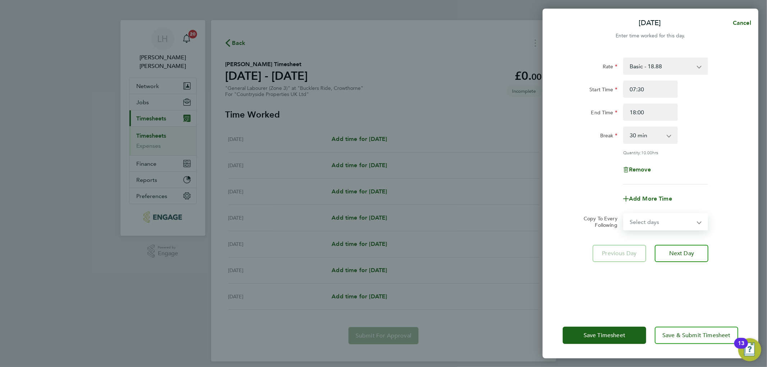
click at [648, 224] on select "Select days Day Weekday (Mon-Fri) Weekend (Sat-Sun) Tuesday Wednesday Thursday …" at bounding box center [660, 222] width 75 height 16
select select "WEEKDAY"
click at [623, 214] on select "Select days Day Weekday (Mon-Fri) Weekend (Sat-Sun) Tuesday Wednesday Thursday …" at bounding box center [660, 222] width 75 height 16
select select "2025-08-31"
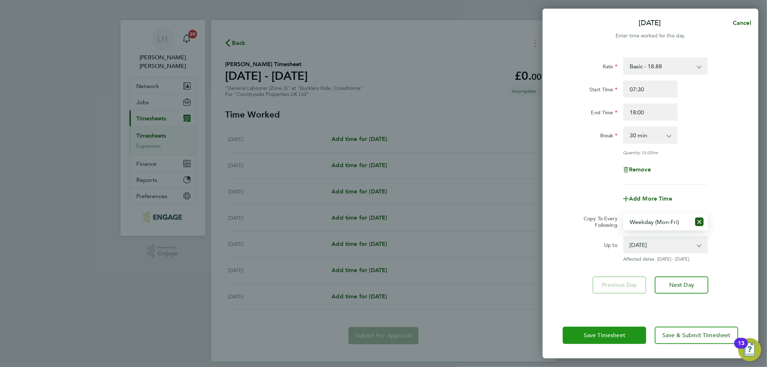
click at [602, 332] on button "Save Timesheet" at bounding box center [603, 335] width 83 height 17
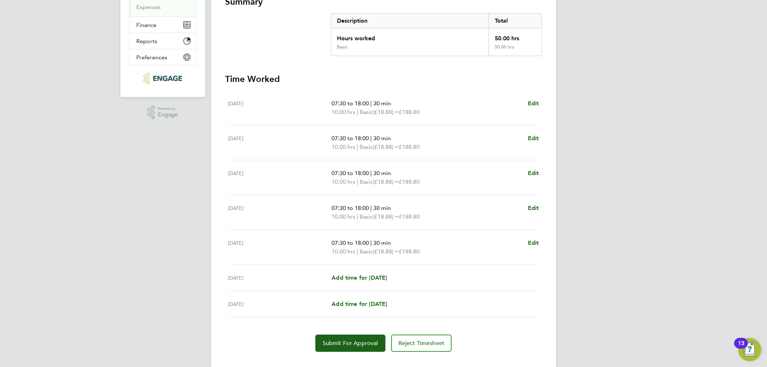
scroll to position [152, 0]
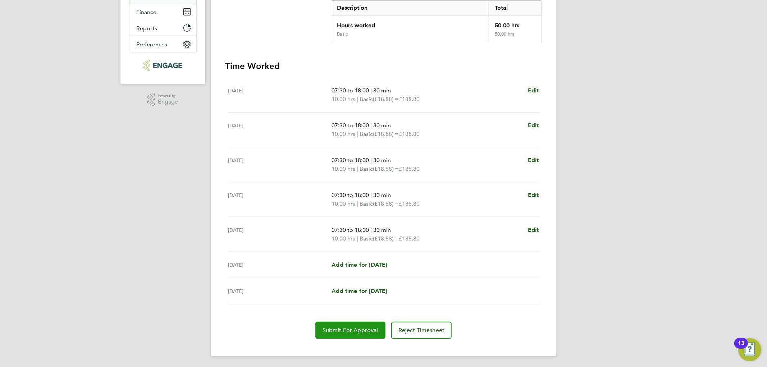
click at [342, 333] on button "Submit For Approval" at bounding box center [350, 330] width 70 height 17
click at [327, 52] on section "Summary Description Total Hours worked 50.00 hrs Basic 50.00 hrs Time Worked Mo…" at bounding box center [383, 162] width 316 height 356
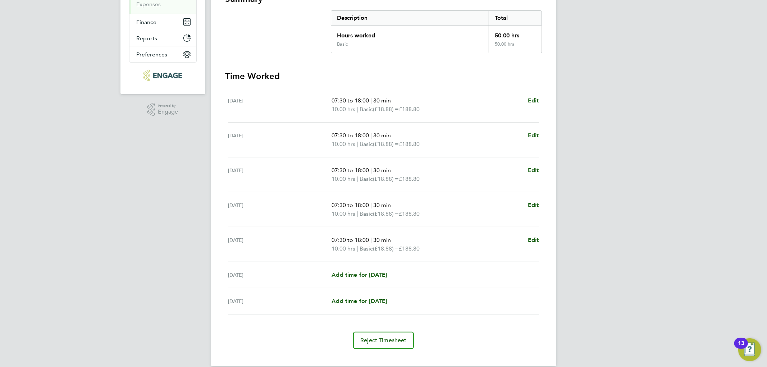
scroll to position [0, 0]
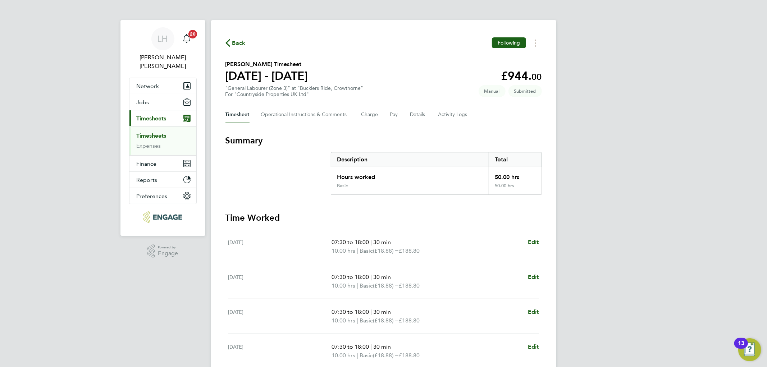
click at [229, 44] on icon "button" at bounding box center [227, 43] width 5 height 8
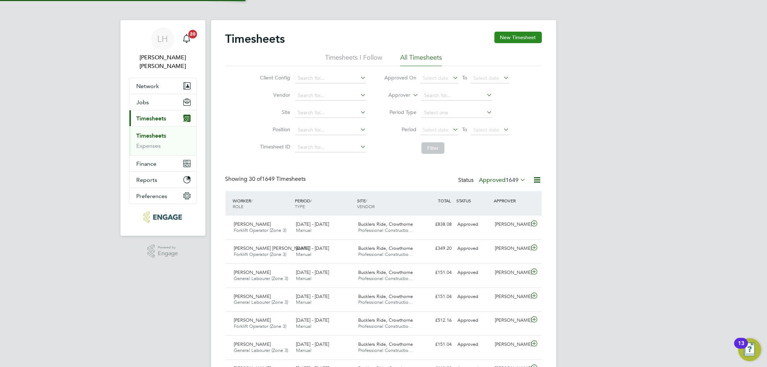
click at [523, 34] on button "New Timesheet" at bounding box center [517, 37] width 47 height 11
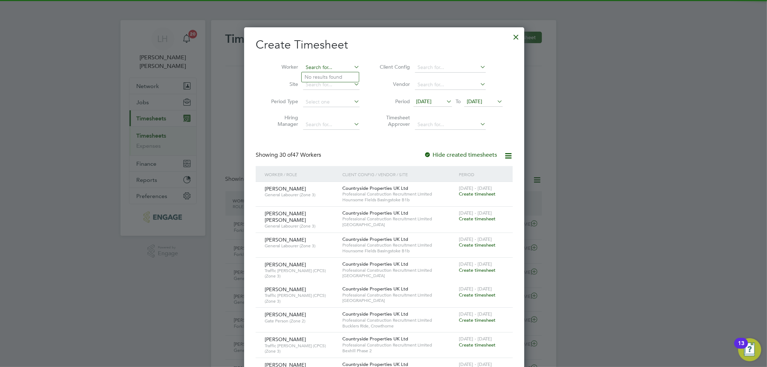
click at [327, 69] on input at bounding box center [331, 68] width 56 height 10
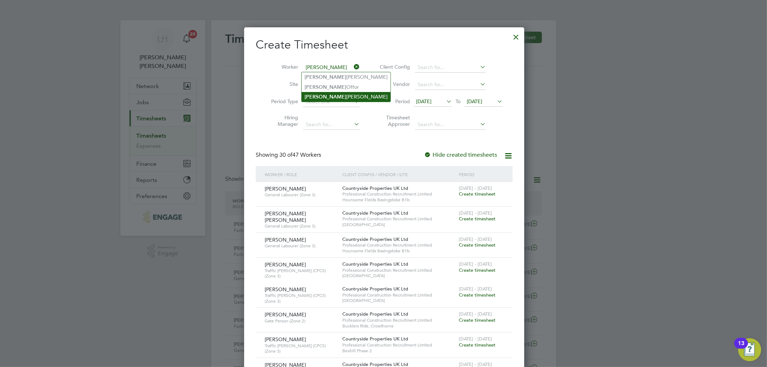
click at [326, 95] on li "Brian Munden" at bounding box center [345, 97] width 89 height 10
type input "[PERSON_NAME]"
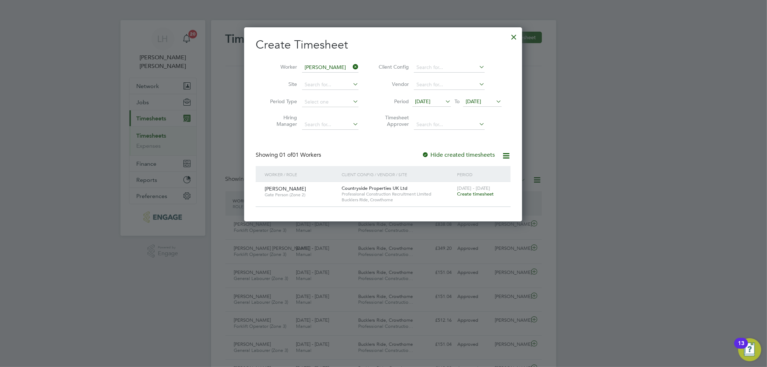
click at [479, 195] on span "Create timesheet" at bounding box center [475, 194] width 37 height 6
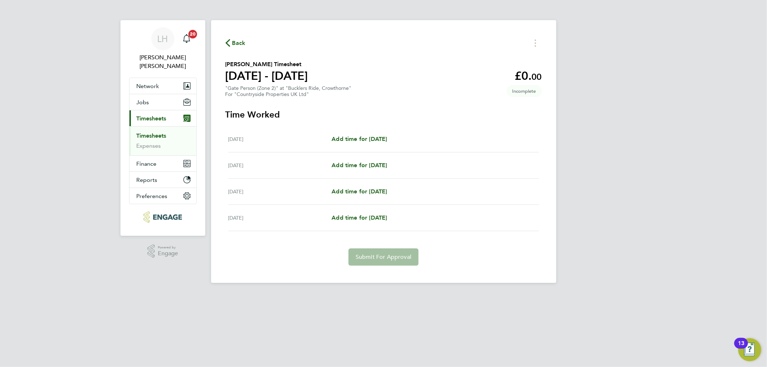
drag, startPoint x: 224, startPoint y: 64, endPoint x: 300, endPoint y: 65, distance: 75.8
click at [300, 65] on div "Back Brian Munden's Timesheet 25 - 31 Aug 2025 £0. 00 "Gate Person (Zone 2)" at…" at bounding box center [383, 151] width 345 height 263
click at [308, 60] on h2 "Brian Munden's Timesheet" at bounding box center [266, 64] width 83 height 9
drag, startPoint x: 226, startPoint y: 66, endPoint x: 307, endPoint y: 60, distance: 81.8
click at [307, 60] on h2 "Brian Munden's Timesheet" at bounding box center [266, 64] width 83 height 9
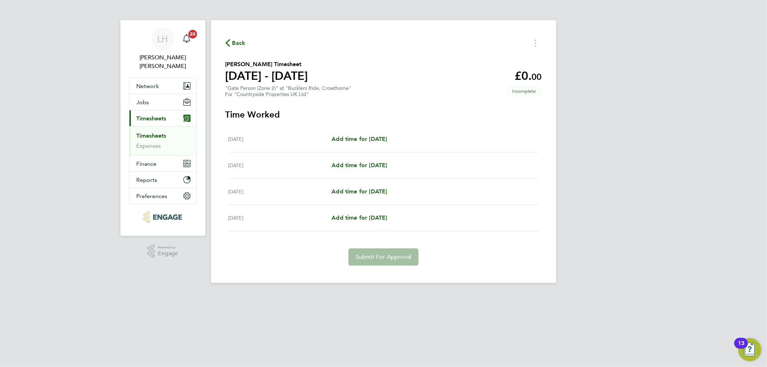
click at [308, 53] on div "Back Brian Munden's Timesheet 25 - 31 Aug 2025 £0. 00 "Gate Person (Zone 2)" at…" at bounding box center [383, 151] width 345 height 263
click at [237, 42] on span "Back" at bounding box center [238, 43] width 13 height 9
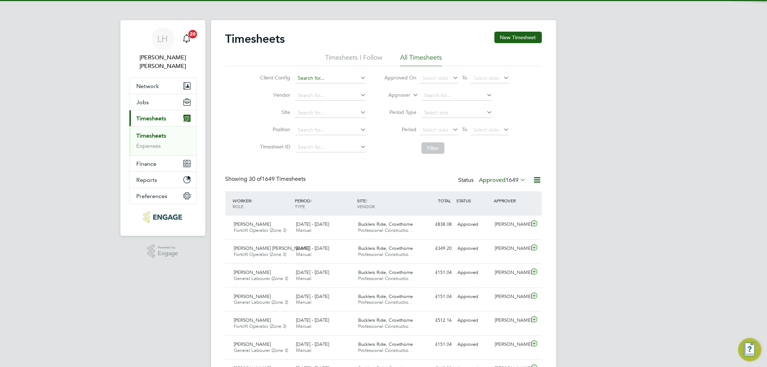
click at [310, 73] on input at bounding box center [330, 78] width 71 height 10
click at [513, 40] on button "New Timesheet" at bounding box center [517, 37] width 47 height 11
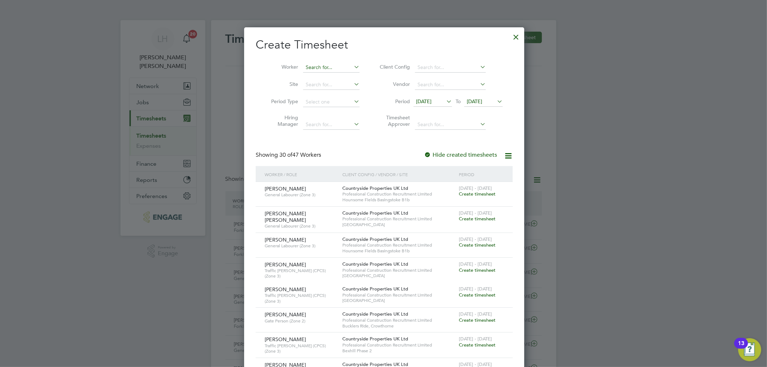
click at [324, 64] on input at bounding box center [331, 68] width 56 height 10
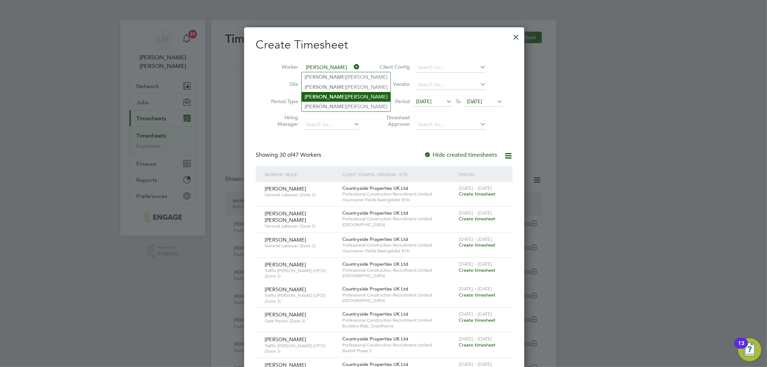
click at [325, 96] on li "David Gavin" at bounding box center [345, 97] width 89 height 10
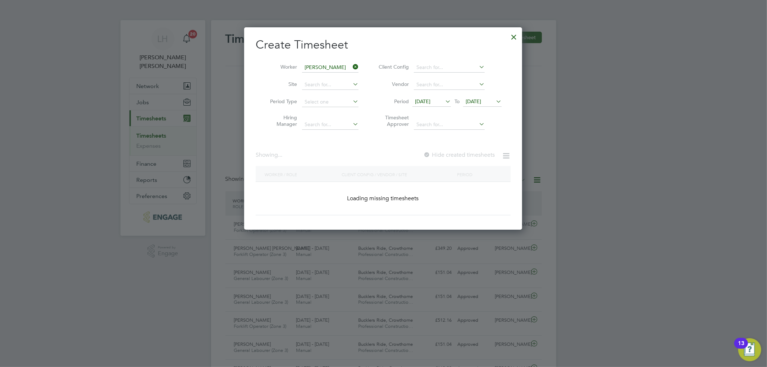
type input "David Gavin"
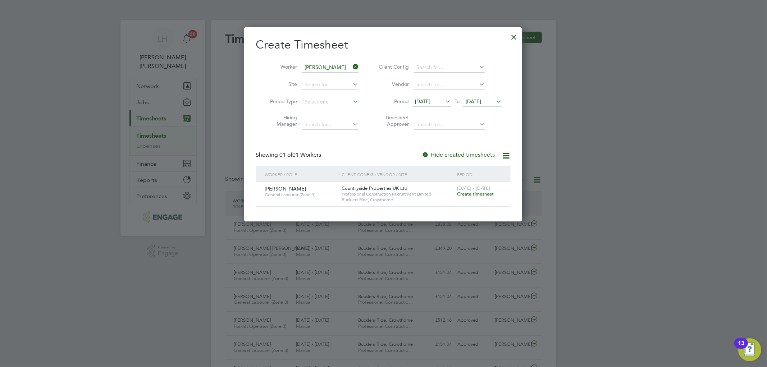
click at [470, 194] on span "Create timesheet" at bounding box center [475, 194] width 37 height 6
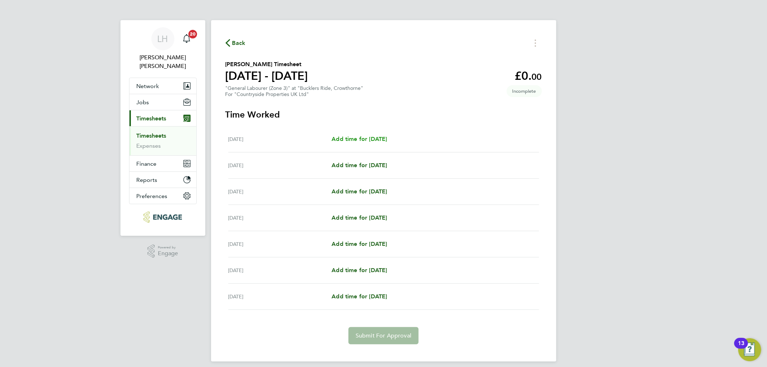
click at [351, 135] on span "Add time for Mon 25 Aug" at bounding box center [358, 138] width 55 height 7
select select "30"
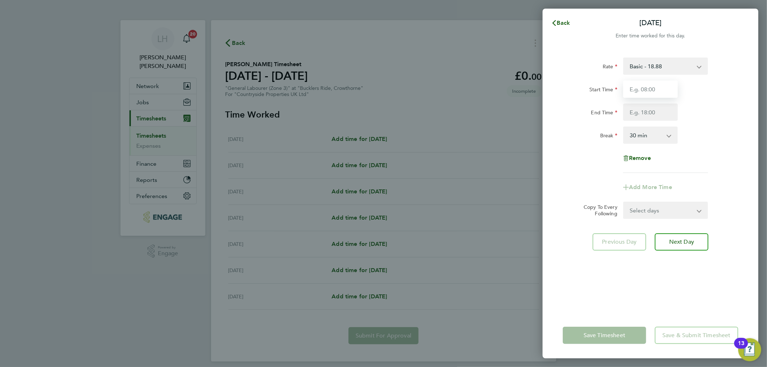
drag, startPoint x: 642, startPoint y: 87, endPoint x: 645, endPoint y: 91, distance: 4.3
click at [642, 87] on input "Start Time" at bounding box center [650, 88] width 55 height 17
type input "07:30"
click at [652, 112] on input "End Time" at bounding box center [650, 111] width 55 height 17
type input "17:00"
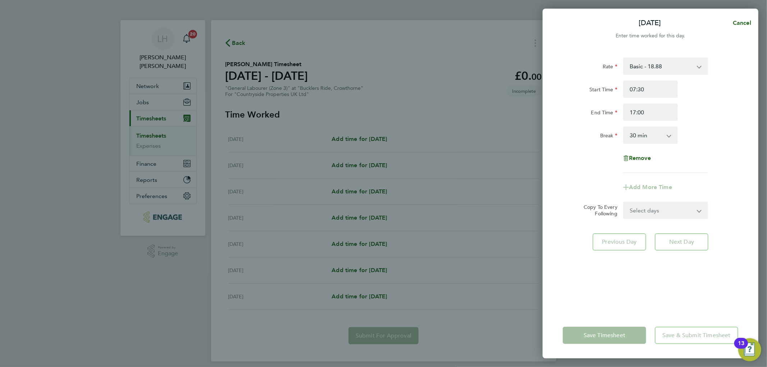
click at [673, 206] on form "Rate Basic - 18.88 Start Time 07:30 End Time 17:00 Break 0 min 15 min 30 min 45…" at bounding box center [649, 137] width 175 height 161
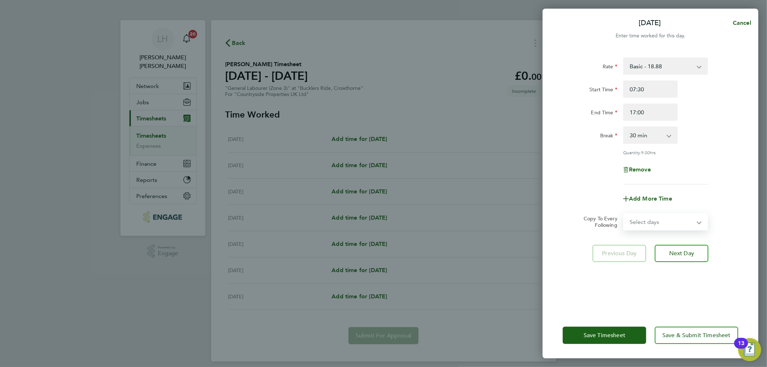
select select "WEEKDAY"
click at [623, 214] on select "Select days Day Weekday (Mon-Fri) Weekend (Sat-Sun) [DATE] [DATE] [DATE] [DATE]…" at bounding box center [660, 222] width 75 height 16
select select "[DATE]"
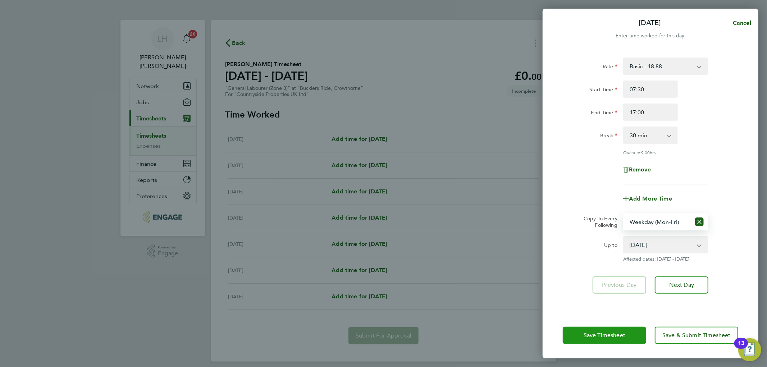
click at [595, 336] on span "Save Timesheet" at bounding box center [604, 335] width 42 height 7
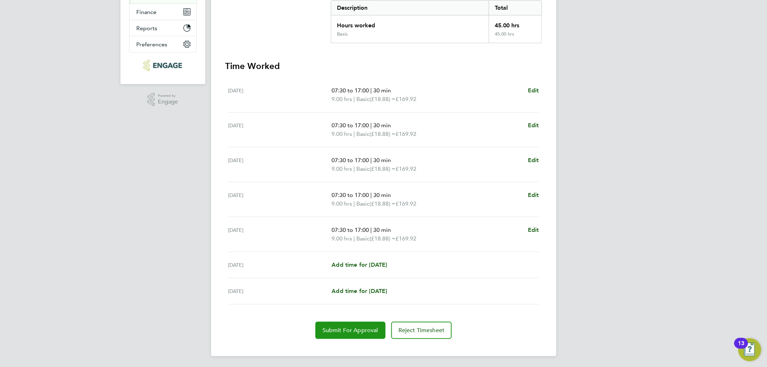
click at [337, 333] on button "Submit For Approval" at bounding box center [350, 330] width 70 height 17
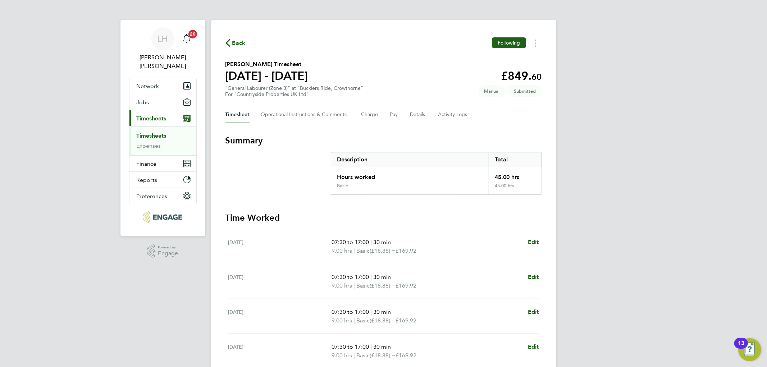
click at [235, 46] on span "Back" at bounding box center [238, 43] width 13 height 9
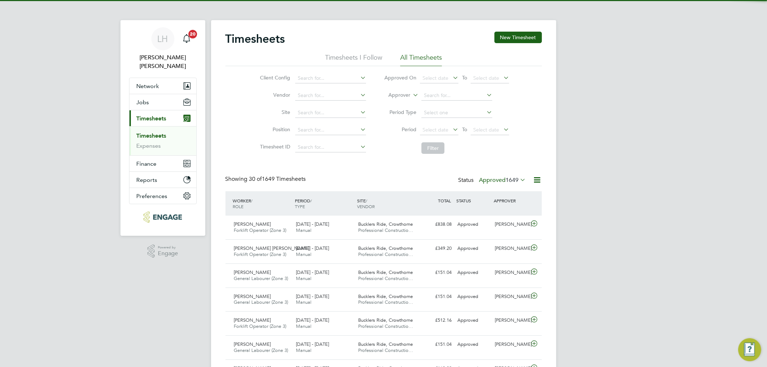
scroll to position [18, 63]
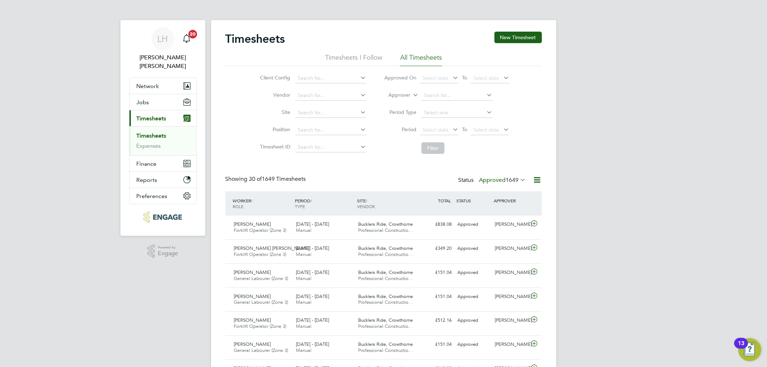
click at [517, 40] on button "New Timesheet" at bounding box center [517, 37] width 47 height 11
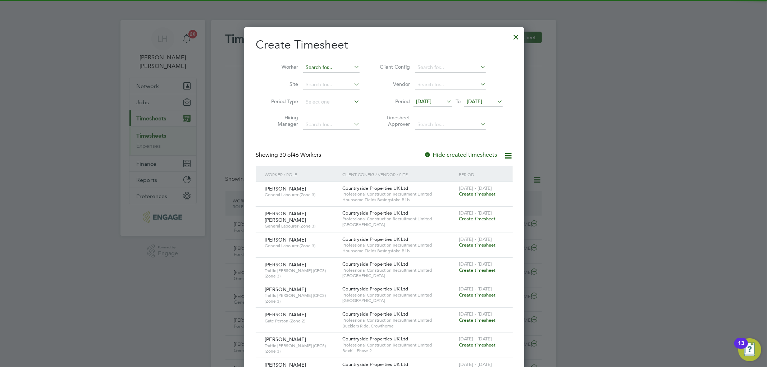
click at [318, 65] on input at bounding box center [331, 68] width 56 height 10
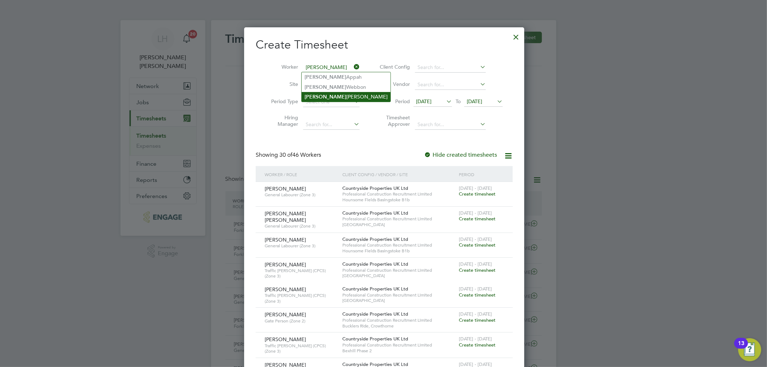
click at [332, 94] on li "George Coyle" at bounding box center [345, 97] width 89 height 10
type input "George Coyle"
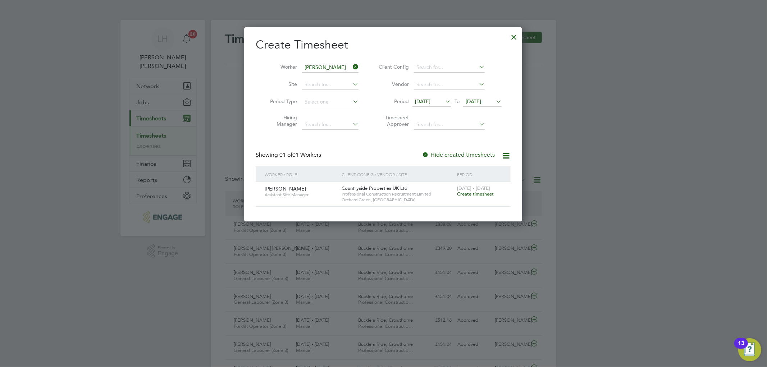
click at [466, 195] on span "Create timesheet" at bounding box center [475, 194] width 37 height 6
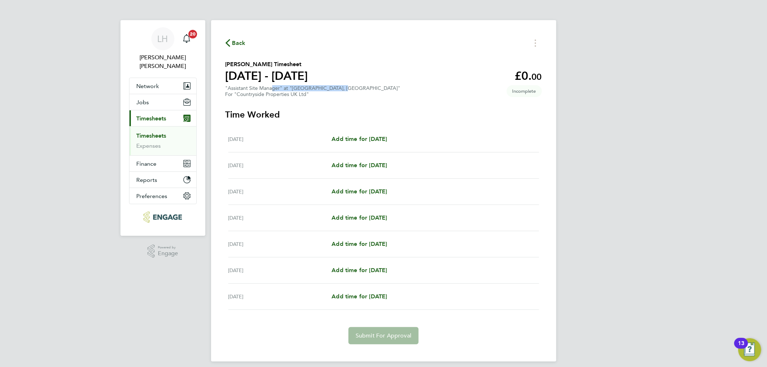
drag, startPoint x: 270, startPoint y: 89, endPoint x: 338, endPoint y: 91, distance: 67.6
click at [338, 91] on div ""Assistant Site Manager" at "Orchard Green, Aylesbury" For "Countryside Propert…" at bounding box center [312, 91] width 175 height 12
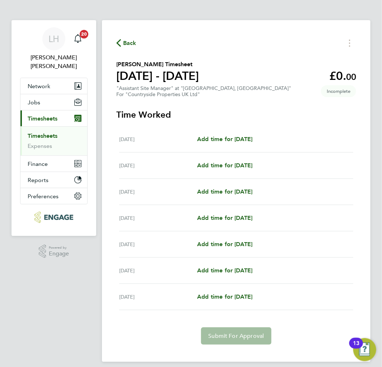
drag, startPoint x: 138, startPoint y: 41, endPoint x: 132, endPoint y: 45, distance: 7.2
click at [138, 41] on div "Back" at bounding box center [236, 42] width 240 height 11
click at [129, 45] on span "Back" at bounding box center [129, 43] width 13 height 9
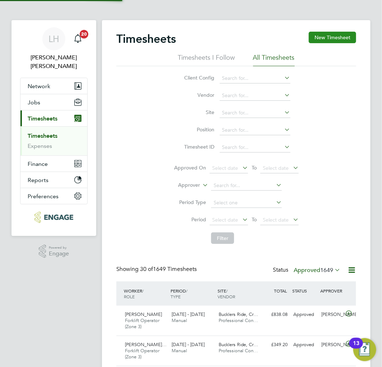
scroll to position [24, 47]
click at [333, 34] on button "New Timesheet" at bounding box center [332, 37] width 47 height 11
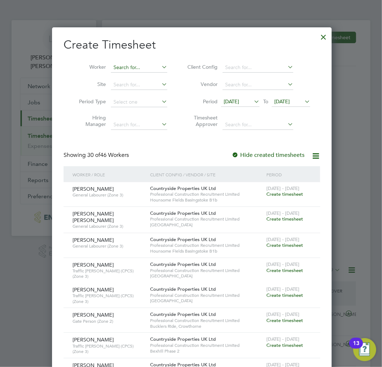
click at [130, 69] on input at bounding box center [139, 68] width 56 height 10
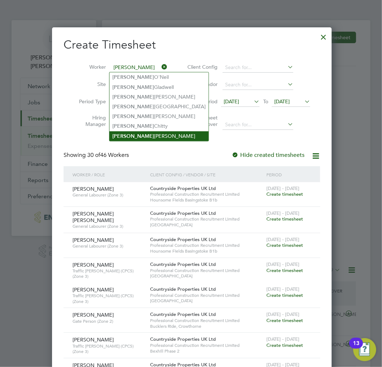
click at [130, 131] on li "John Heelan" at bounding box center [159, 136] width 99 height 10
type input "John Heelan"
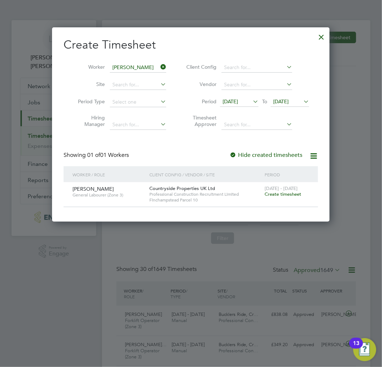
click at [271, 195] on span "Create timesheet" at bounding box center [283, 194] width 37 height 6
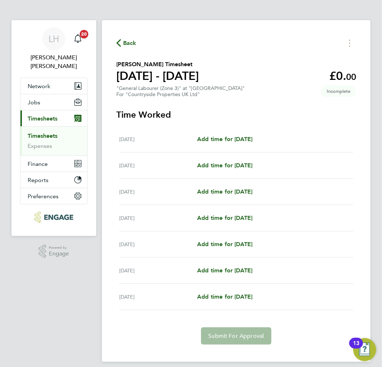
click at [20, 110] on button "Current page: Timesheets" at bounding box center [53, 118] width 67 height 16
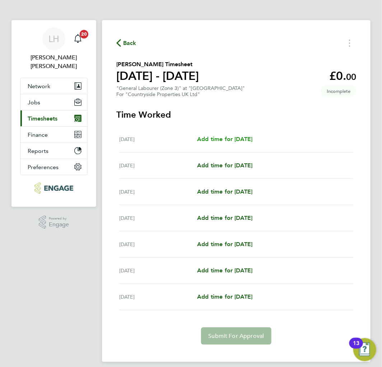
click at [237, 137] on span "Add time for Mon 25 Aug" at bounding box center [224, 138] width 55 height 7
select select "30"
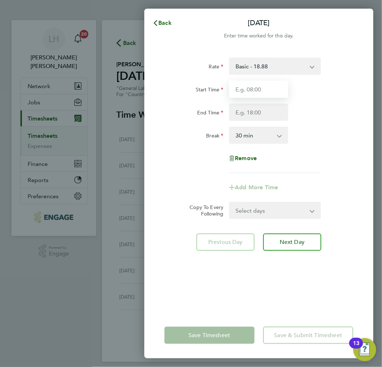
click at [265, 91] on input "Start Time" at bounding box center [258, 88] width 59 height 17
type input "07:30"
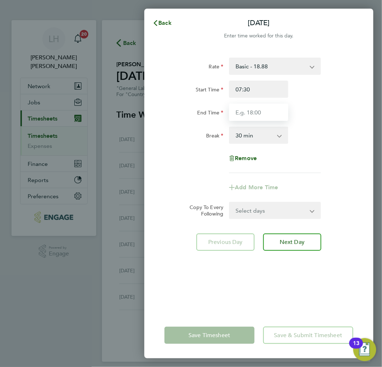
click at [251, 108] on input "End Time" at bounding box center [258, 111] width 59 height 17
type input "17:30"
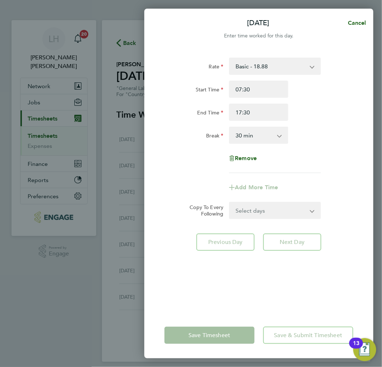
click at [328, 114] on div "End Time 17:30" at bounding box center [259, 111] width 195 height 17
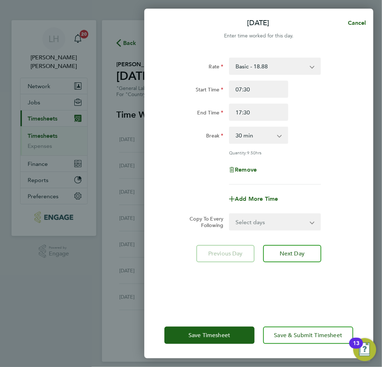
click at [293, 220] on select "Select days Day Weekday (Mon-Fri) Weekend (Sat-Sun) Tuesday Wednesday Thursday …" at bounding box center [271, 222] width 82 height 16
select select "WEEKDAY"
click at [230, 214] on select "Select days Day Weekday (Mon-Fri) Weekend (Sat-Sun) Tuesday Wednesday Thursday …" at bounding box center [271, 222] width 82 height 16
select select "2025-08-31"
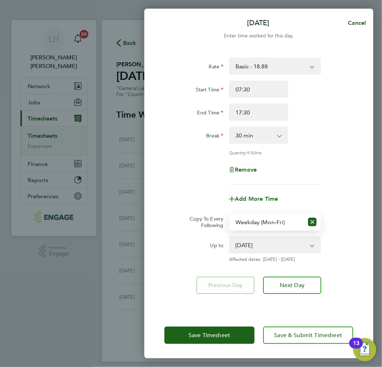
click at [338, 166] on div "Remove" at bounding box center [259, 169] width 195 height 17
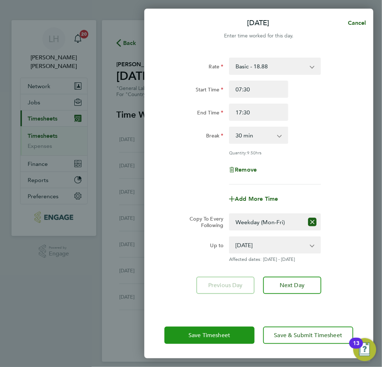
click at [199, 335] on span "Save Timesheet" at bounding box center [210, 334] width 42 height 7
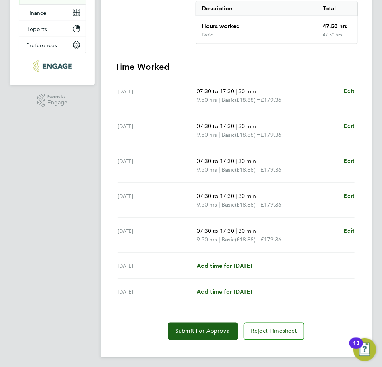
scroll to position [152, 0]
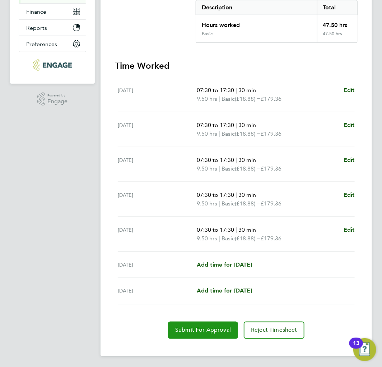
click at [180, 330] on span "Submit For Approval" at bounding box center [203, 329] width 56 height 7
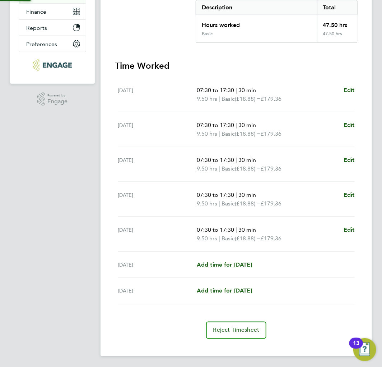
scroll to position [151, 0]
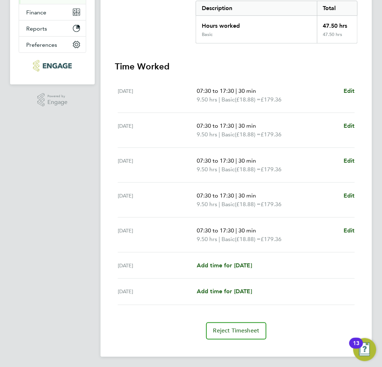
drag, startPoint x: 168, startPoint y: 32, endPoint x: 165, endPoint y: 42, distance: 10.2
click at [168, 32] on section "Summary Description Total Hours worked 47.50 hrs Basic 47.50 hrs" at bounding box center [236, 13] width 243 height 60
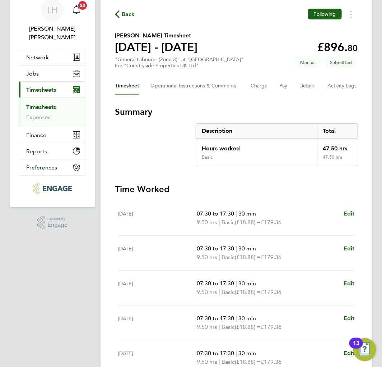
scroll to position [0, 0]
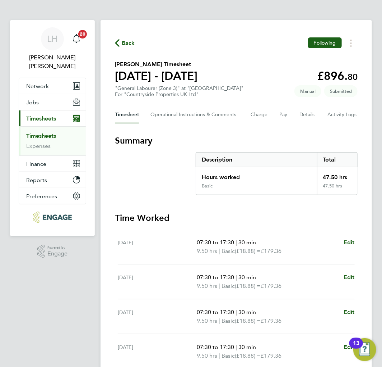
click at [128, 43] on span "Back" at bounding box center [128, 43] width 13 height 9
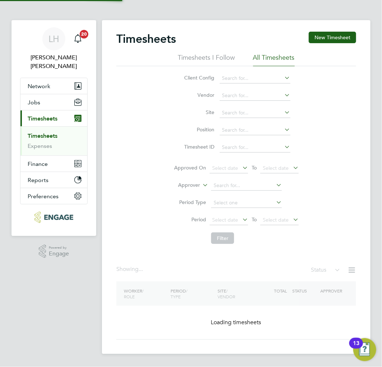
click at [335, 30] on div "Timesheets New Timesheet Timesheets I Follow All Timesheets Client Config Vendo…" at bounding box center [236, 186] width 269 height 333
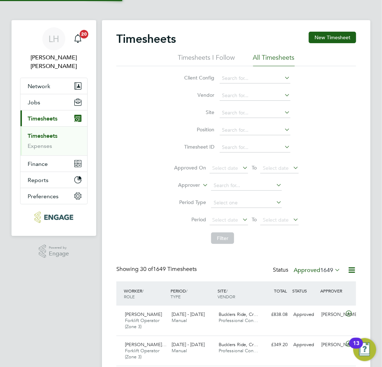
scroll to position [24, 47]
click at [332, 35] on button "New Timesheet" at bounding box center [332, 37] width 47 height 11
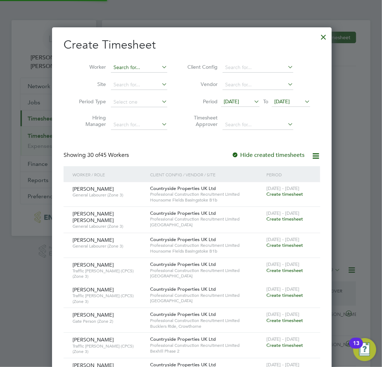
click at [134, 66] on input at bounding box center [139, 68] width 56 height 10
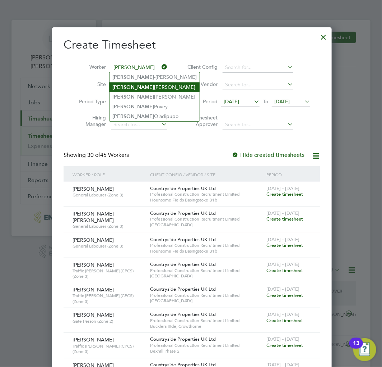
click at [137, 87] on li "Paul Cawvey" at bounding box center [155, 87] width 90 height 10
type input "[PERSON_NAME]"
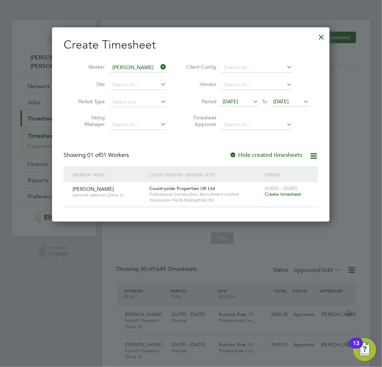
click at [272, 193] on span "Create timesheet" at bounding box center [283, 194] width 37 height 6
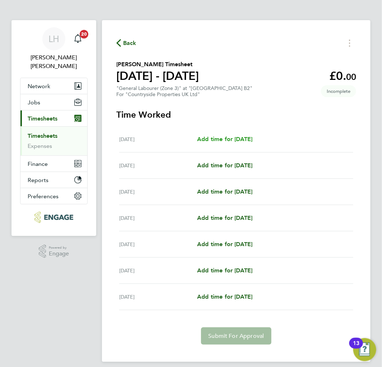
click at [228, 142] on span "Add time for [DATE]" at bounding box center [224, 138] width 55 height 7
select select "30"
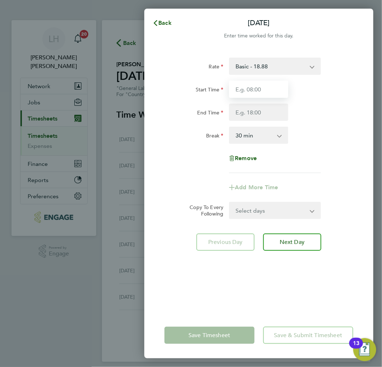
click at [263, 90] on input "Start Time" at bounding box center [258, 88] width 59 height 17
type input "07:30"
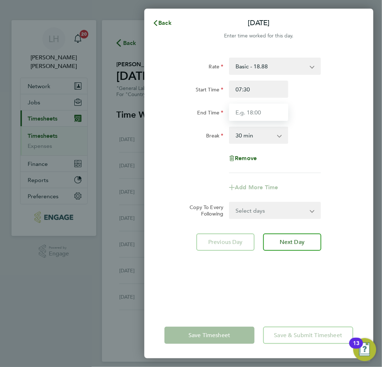
drag, startPoint x: 261, startPoint y: 111, endPoint x: 240, endPoint y: 119, distance: 22.4
click at [261, 111] on input "End Time" at bounding box center [258, 111] width 59 height 17
type input "17:00"
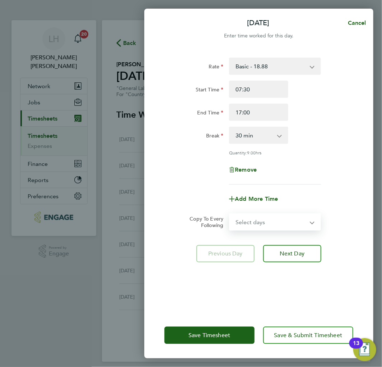
drag, startPoint x: 281, startPoint y: 210, endPoint x: 274, endPoint y: 214, distance: 8.4
click at [281, 210] on form "Rate Basic - 18.88 Start Time 07:30 End Time 17:00 Break 0 min 15 min 30 min 45…" at bounding box center [259, 143] width 189 height 173
select select "WEEKDAY"
click at [230, 214] on select "Select days Day Weekday (Mon-Fri) Weekend (Sat-Sun) [DATE] [DATE] [DATE] [DATE]…" at bounding box center [271, 222] width 82 height 16
select select "[DATE]"
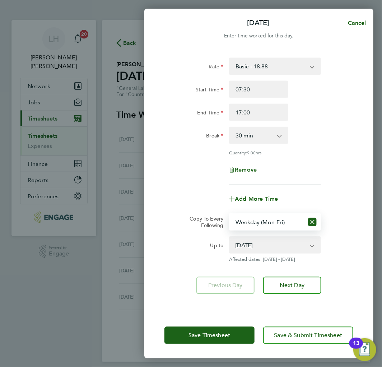
click at [330, 157] on div "Rate Basic - 18.88 Start Time 07:30 End Time 17:00 Break 0 min 15 min 30 min 45…" at bounding box center [259, 120] width 189 height 127
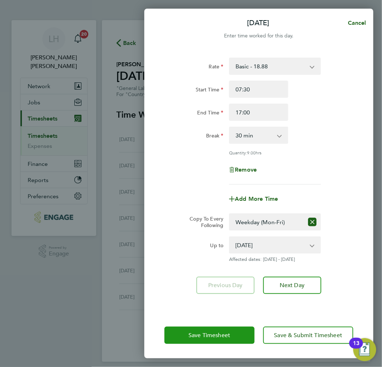
click at [203, 330] on button "Save Timesheet" at bounding box center [210, 334] width 90 height 17
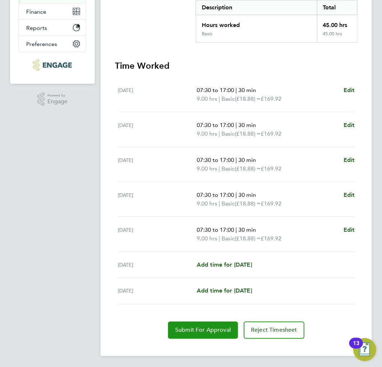
drag, startPoint x: 206, startPoint y: 330, endPoint x: 198, endPoint y: 328, distance: 8.9
click at [206, 330] on span "Submit For Approval" at bounding box center [203, 329] width 56 height 7
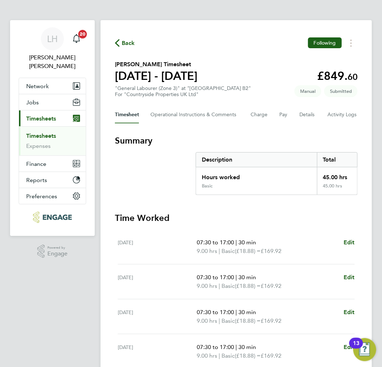
click at [122, 42] on span "Back" at bounding box center [128, 43] width 13 height 9
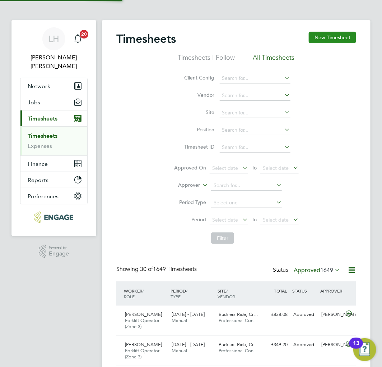
click at [318, 40] on button "New Timesheet" at bounding box center [332, 37] width 47 height 11
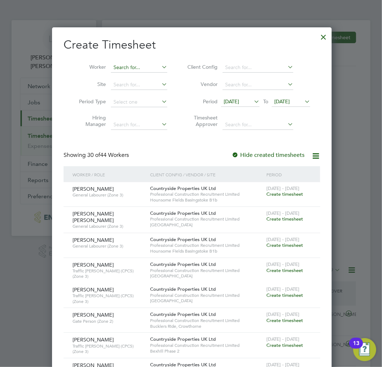
click at [146, 67] on input at bounding box center [139, 68] width 56 height 10
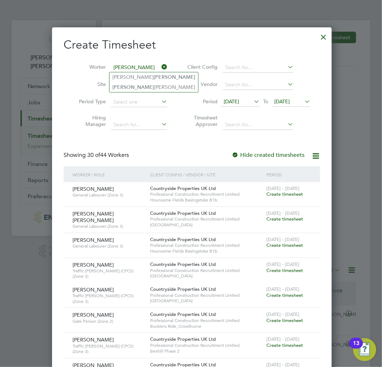
type input "martin"
click at [170, 41] on h2 "Create Timesheet" at bounding box center [192, 44] width 257 height 15
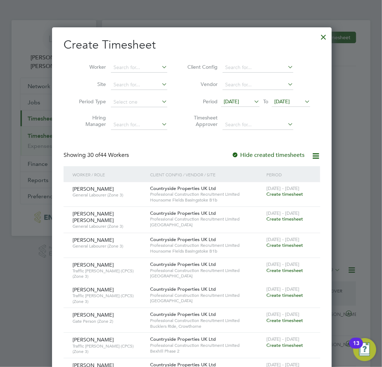
click at [319, 38] on div at bounding box center [323, 35] width 13 height 13
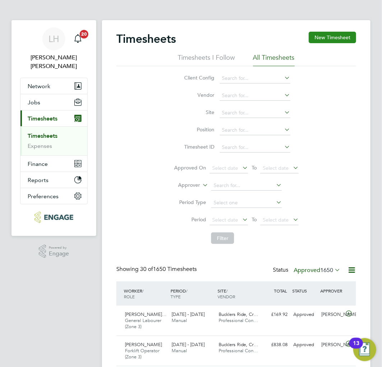
click at [313, 38] on button "New Timesheet" at bounding box center [332, 37] width 47 height 11
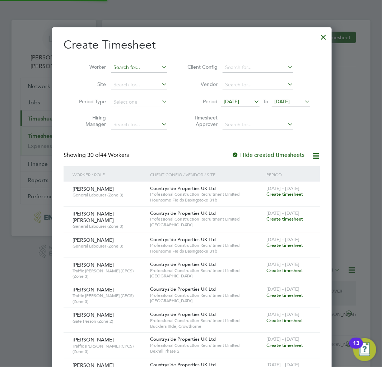
click at [133, 69] on input at bounding box center [139, 68] width 56 height 10
click at [131, 76] on li "Sunkan mi Eluwole" at bounding box center [145, 77] width 71 height 10
type input "Sunkanmi Eluwole"
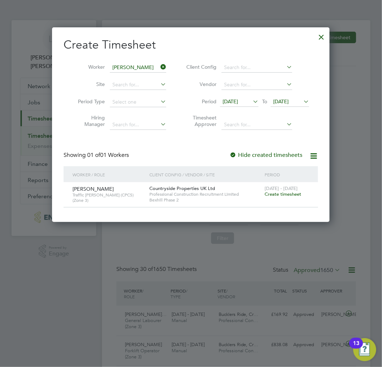
click at [297, 194] on span "Create timesheet" at bounding box center [283, 194] width 37 height 6
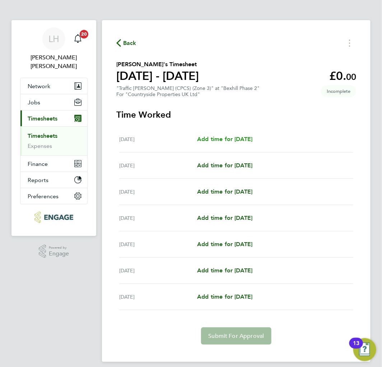
click at [220, 141] on span "Add time for [DATE]" at bounding box center [224, 138] width 55 height 7
select select "30"
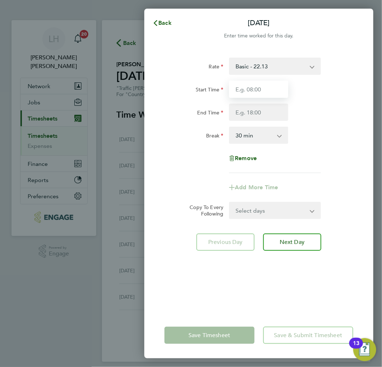
click at [267, 91] on input "Start Time" at bounding box center [258, 88] width 59 height 17
type input "07:30"
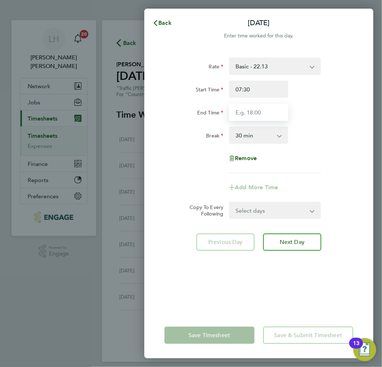
click at [255, 112] on input "End Time" at bounding box center [258, 111] width 59 height 17
type input "18:00"
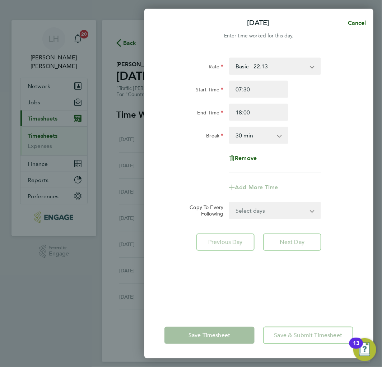
click at [336, 180] on app-timesheet-line-form-group "Rate Basic - 22.13 Start Time 07:30 End Time 18:00 Break 0 min 15 min 30 min 45…" at bounding box center [259, 126] width 189 height 138
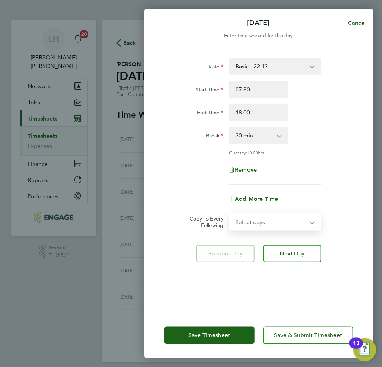
click at [271, 221] on select "Select days Day Weekday (Mon-Fri) Weekend (Sat-Sun) [DATE] [DATE] [DATE] [DATE]…" at bounding box center [271, 222] width 82 height 16
select select "WEEKDAY"
click at [230, 214] on select "Select days Day Weekday (Mon-Fri) Weekend (Sat-Sun) [DATE] [DATE] [DATE] [DATE]…" at bounding box center [271, 222] width 82 height 16
select select "[DATE]"
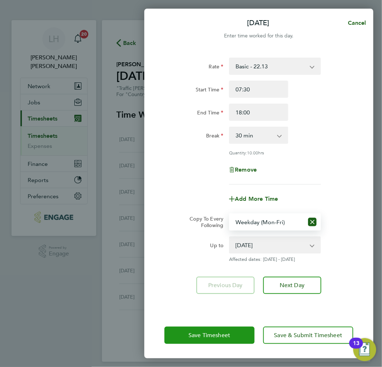
click at [203, 334] on span "Save Timesheet" at bounding box center [210, 334] width 42 height 7
click at [203, 334] on app-form-button "Save Timesheet" at bounding box center [212, 334] width 95 height 17
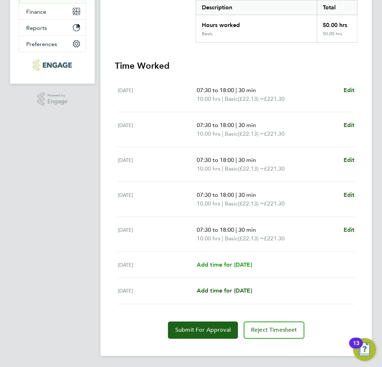
click at [234, 265] on span "Add time for [DATE]" at bounding box center [224, 264] width 55 height 7
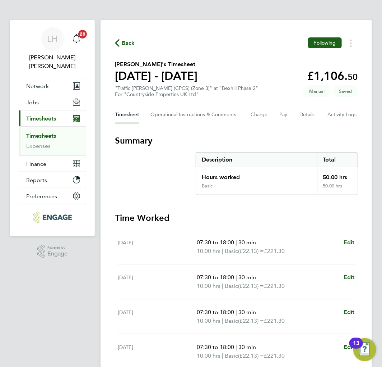
select select "30"
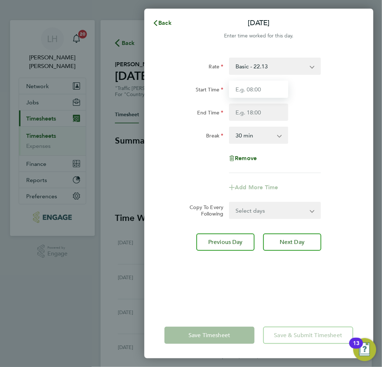
drag, startPoint x: 270, startPoint y: 87, endPoint x: 267, endPoint y: 91, distance: 4.6
click at [270, 87] on input "Start Time" at bounding box center [258, 88] width 59 height 17
type input "07:30"
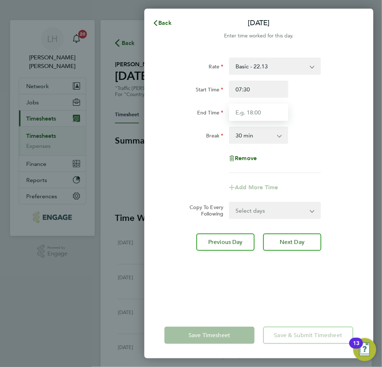
click at [253, 114] on input "End Time" at bounding box center [258, 111] width 59 height 17
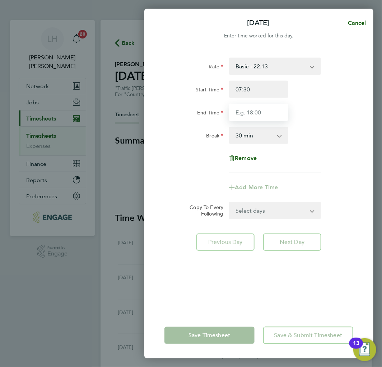
type input "18:00"
click at [185, 169] on div "Rate Basic - 22.13 Start Time 07:30 End Time 18:00 Break 0 min 15 min 30 min 45…" at bounding box center [259, 114] width 189 height 115
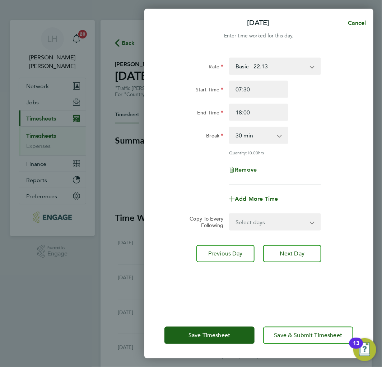
click at [251, 220] on select "Select days Sunday" at bounding box center [271, 222] width 82 height 16
click at [183, 204] on div "Add More Time" at bounding box center [259, 198] width 195 height 17
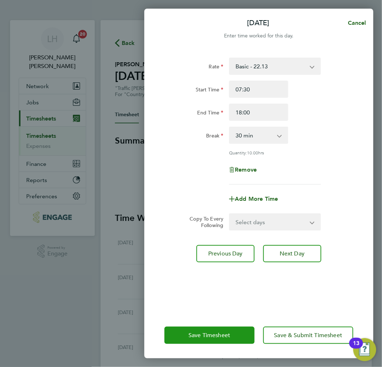
click at [187, 336] on button "Save Timesheet" at bounding box center [210, 334] width 90 height 17
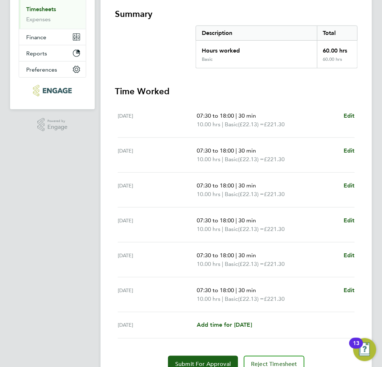
scroll to position [160, 0]
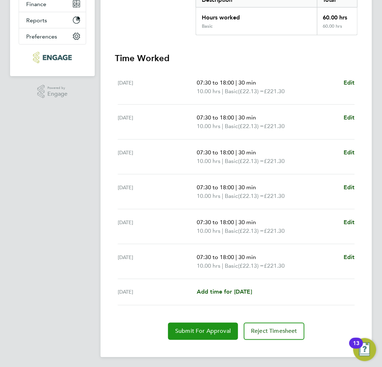
click at [217, 330] on span "Submit For Approval" at bounding box center [203, 330] width 56 height 7
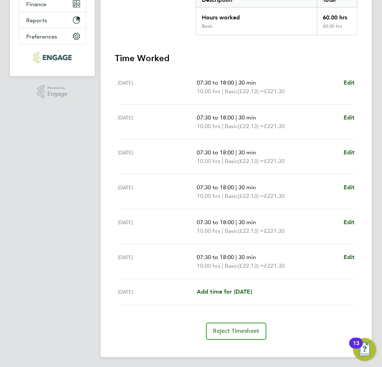
scroll to position [0, 0]
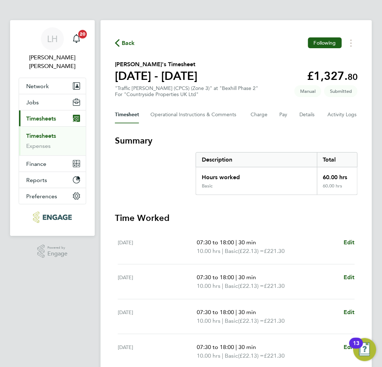
click at [127, 42] on span "Back" at bounding box center [128, 43] width 13 height 9
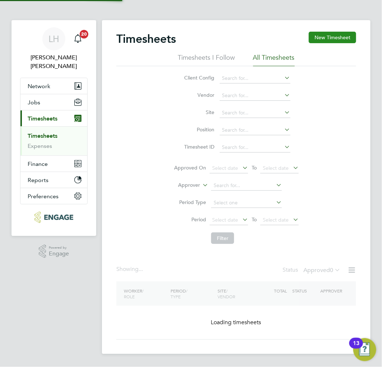
click at [342, 40] on button "New Timesheet" at bounding box center [332, 37] width 47 height 11
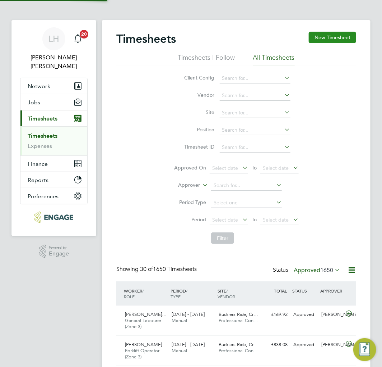
scroll to position [24, 47]
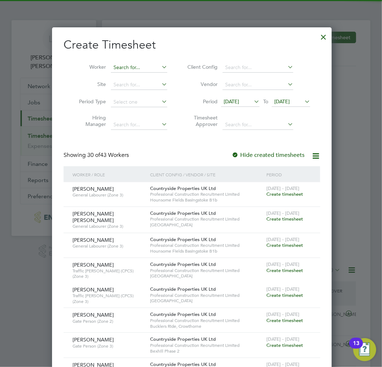
click at [128, 66] on input at bounding box center [139, 68] width 56 height 10
click at [132, 77] on li "Sau lius Capkauskis" at bounding box center [144, 77] width 69 height 10
type input "Saulius Capkauskis"
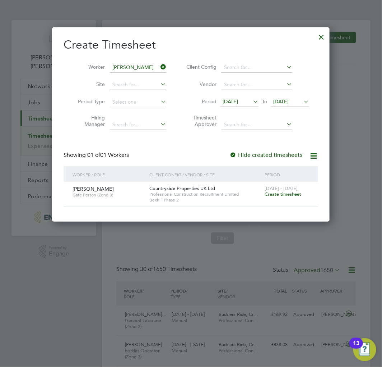
click at [273, 194] on span "Create timesheet" at bounding box center [283, 194] width 37 height 6
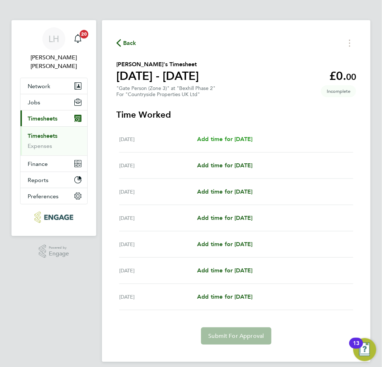
click at [236, 139] on span "Add time for [DATE]" at bounding box center [224, 138] width 55 height 7
select select "30"
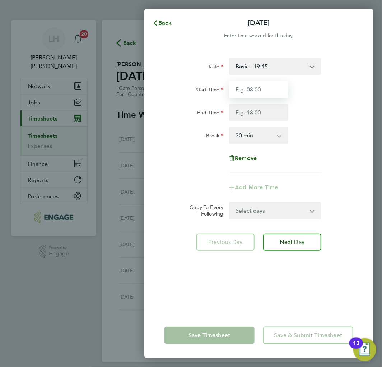
click at [265, 91] on input "Start Time" at bounding box center [258, 88] width 59 height 17
type input "07:30"
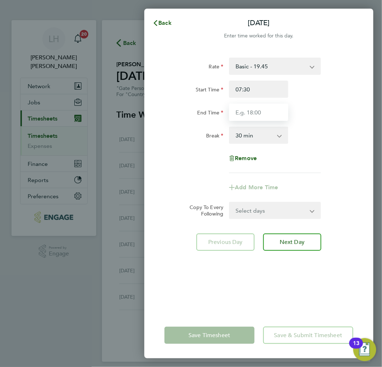
click at [260, 113] on input "End Time" at bounding box center [258, 111] width 59 height 17
type input "18:00"
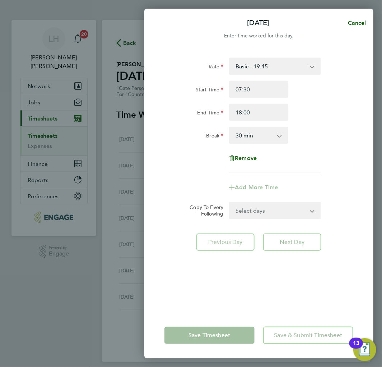
click at [280, 135] on app-icon-cross-button at bounding box center [283, 135] width 9 height 16
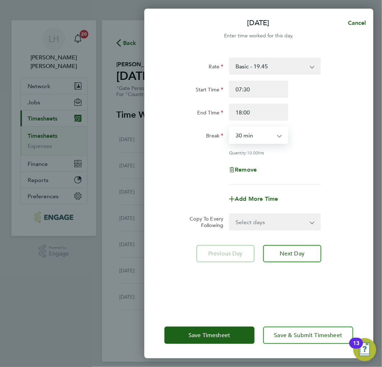
click at [265, 131] on select "0 min 15 min 30 min 45 min 60 min 75 min 90 min" at bounding box center [254, 135] width 49 height 16
select select "0"
click at [230, 127] on select "0 min 15 min 30 min 45 min 60 min 75 min 90 min" at bounding box center [254, 135] width 49 height 16
click at [324, 158] on div "Rate Basic - 19.45 Start Time 07:30 End Time 18:00 Break 0 min 15 min 30 min 45…" at bounding box center [259, 120] width 189 height 127
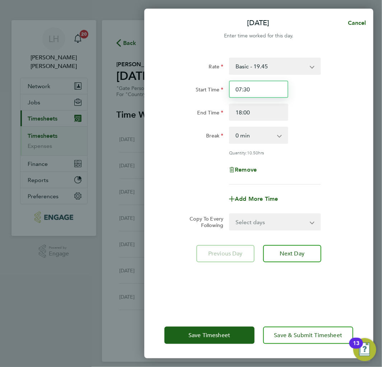
click at [240, 87] on input "07:30" at bounding box center [258, 88] width 59 height 17
click at [240, 90] on input "07:30" at bounding box center [258, 88] width 59 height 17
click at [250, 88] on input "07:30" at bounding box center [258, 88] width 59 height 17
type input "06:00"
click at [317, 109] on div "End Time 18:00" at bounding box center [259, 111] width 195 height 17
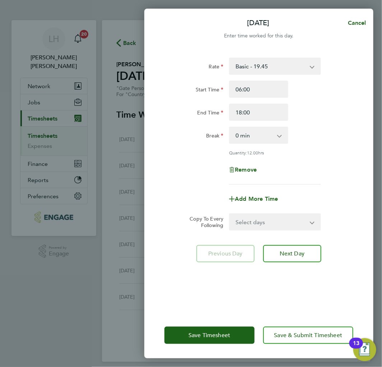
click at [308, 152] on div "Quantity: 12.00 hrs" at bounding box center [275, 152] width 92 height 6
click at [282, 221] on select "Select days Day Weekday (Mon-Fri) Weekend (Sat-Sun) [DATE] [DATE] [DATE] [DATE]…" at bounding box center [271, 222] width 82 height 16
select select "WEEKDAY"
click at [230, 214] on select "Select days Day Weekday (Mon-Fri) Weekend (Sat-Sun) [DATE] [DATE] [DATE] [DATE]…" at bounding box center [271, 222] width 82 height 16
select select "[DATE]"
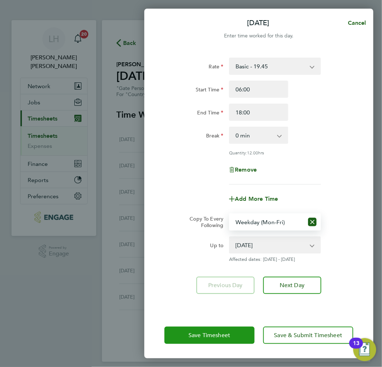
click at [198, 336] on span "Save Timesheet" at bounding box center [210, 334] width 42 height 7
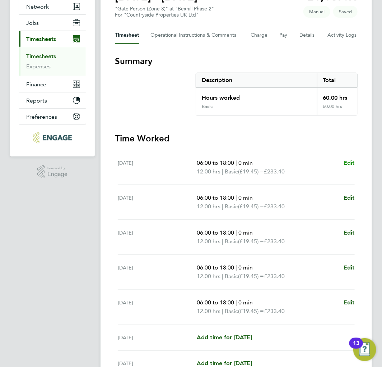
click at [353, 162] on span "Edit" at bounding box center [349, 162] width 11 height 7
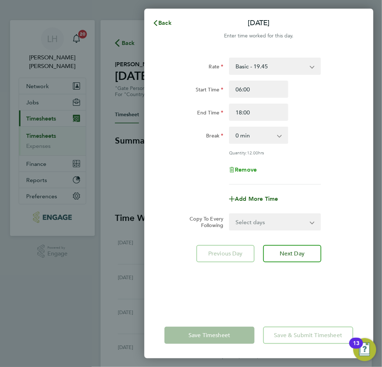
click at [252, 167] on span "Remove" at bounding box center [246, 169] width 22 height 7
select select "null"
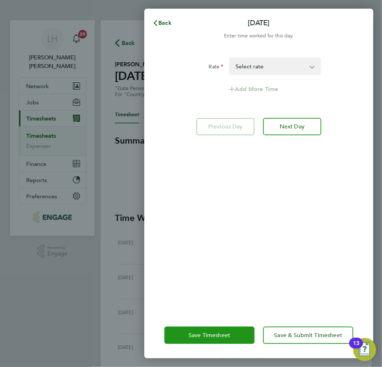
click at [195, 333] on span "Save Timesheet" at bounding box center [210, 334] width 42 height 7
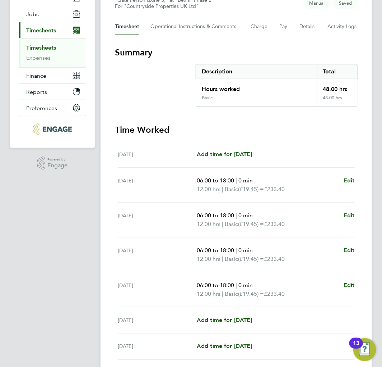
scroll to position [143, 0]
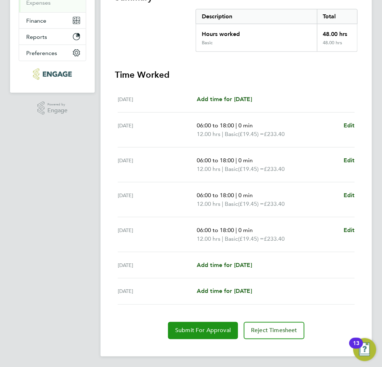
click at [180, 329] on span "Submit For Approval" at bounding box center [203, 330] width 56 height 7
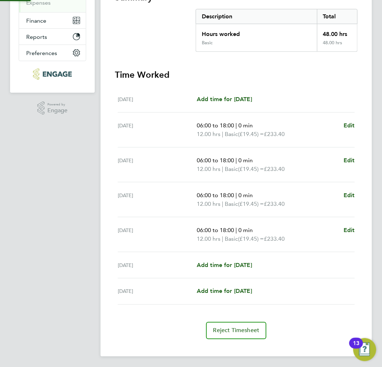
scroll to position [143, 0]
click at [76, 149] on app-navbar "[PERSON_NAME] Notifications 20 Applications: Network Team Members Businesses Si…" at bounding box center [52, 122] width 85 height 491
click at [163, 48] on section "Summary Description Total Hours worked 48.00 hrs Basic 48.00 hrs" at bounding box center [236, 22] width 243 height 60
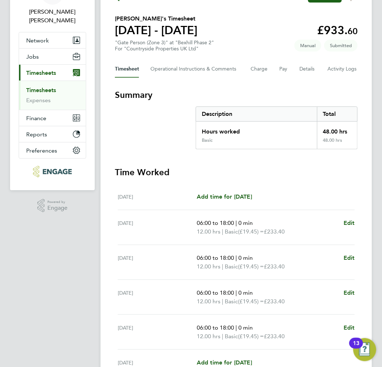
scroll to position [0, 0]
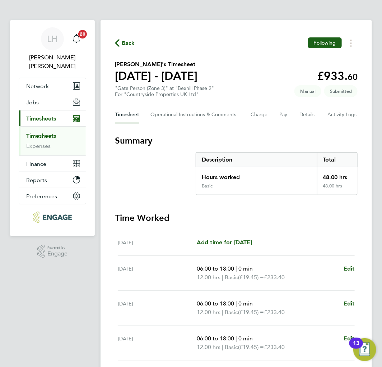
click at [123, 45] on span "Back" at bounding box center [128, 43] width 13 height 9
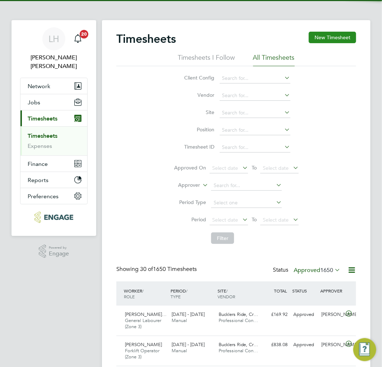
click at [343, 42] on button "New Timesheet" at bounding box center [332, 37] width 47 height 11
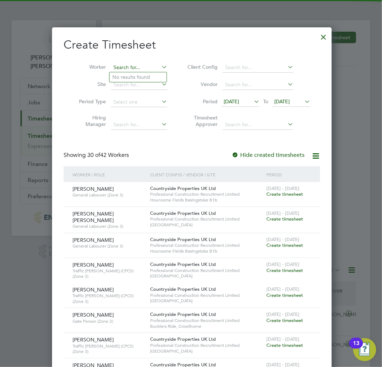
click at [138, 68] on input at bounding box center [139, 68] width 56 height 10
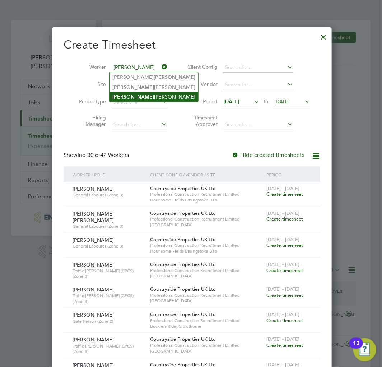
click at [132, 95] on li "Lee Saunders" at bounding box center [154, 97] width 89 height 10
type input "Lee Saunders"
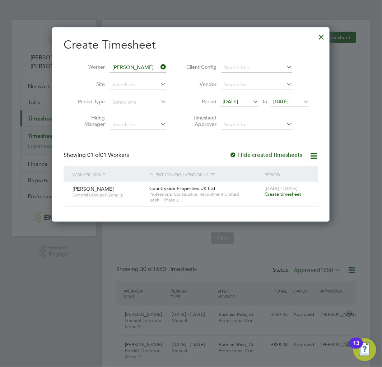
click at [272, 195] on span "Create timesheet" at bounding box center [283, 194] width 37 height 6
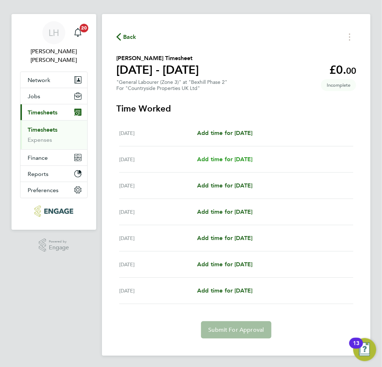
click at [220, 158] on span "Add time for Tue 26 Aug" at bounding box center [224, 159] width 55 height 7
select select "30"
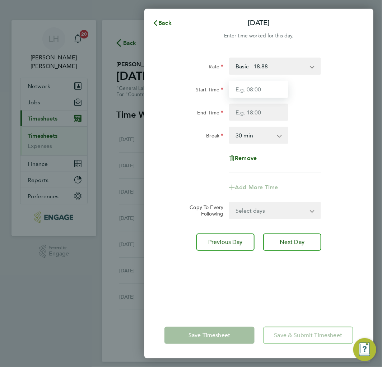
click at [251, 87] on input "Start Time" at bounding box center [258, 88] width 59 height 17
type input "07:30"
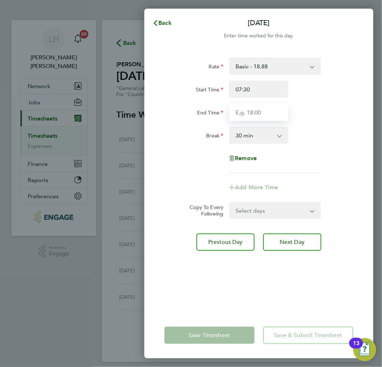
click at [265, 106] on input "End Time" at bounding box center [258, 111] width 59 height 17
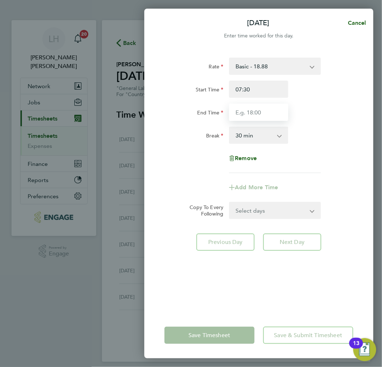
type input "18:00"
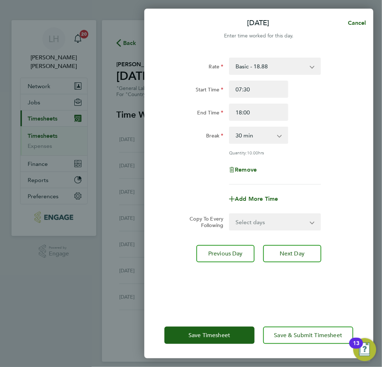
click at [317, 107] on div "End Time 18:00" at bounding box center [259, 111] width 195 height 17
click at [263, 225] on select "Select days Day Weekday (Mon-Fri) Weekend (Sat-Sun) Wednesday Thursday Friday S…" at bounding box center [271, 222] width 82 height 16
click at [322, 141] on div "Break 0 min 15 min 30 min 45 min 60 min 75 min 90 min" at bounding box center [259, 134] width 195 height 17
click at [269, 218] on select "Select days Day Weekday (Mon-Fri) Weekend (Sat-Sun) Wednesday Thursday Friday S…" at bounding box center [271, 222] width 82 height 16
select select "WEEKDAY"
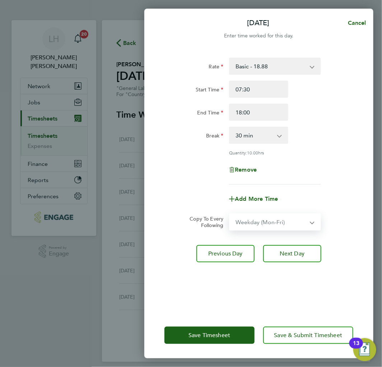
click at [230, 214] on select "Select days Day Weekday (Mon-Fri) Weekend (Sat-Sun) Wednesday Thursday Friday S…" at bounding box center [271, 222] width 82 height 16
select select "2025-08-31"
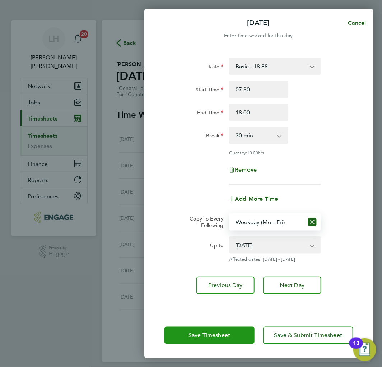
click at [215, 336] on span "Save Timesheet" at bounding box center [210, 334] width 42 height 7
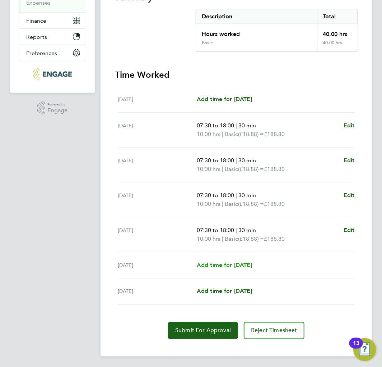
click at [221, 263] on span "Add time for Sat 30 Aug" at bounding box center [224, 264] width 55 height 7
select select "30"
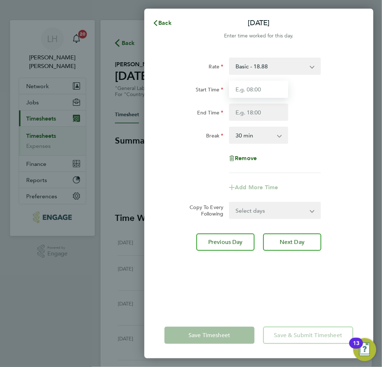
click at [258, 91] on input "Start Time" at bounding box center [258, 88] width 59 height 17
type input "07:30"
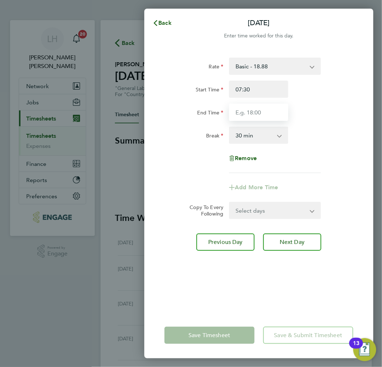
click at [254, 113] on input "End Time" at bounding box center [258, 111] width 59 height 17
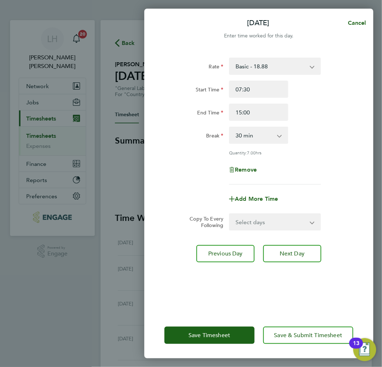
click at [329, 145] on div "Rate Basic - 18.88 Start Time 07:30 End Time 15:00 Break 0 min 15 min 30 min 45…" at bounding box center [259, 120] width 189 height 127
click at [241, 110] on input "15:00" at bounding box center [258, 111] width 59 height 17
type input "16:00"
click at [332, 135] on div "Break 0 min 15 min 30 min 45 min 60 min 75 min 90 min" at bounding box center [259, 134] width 195 height 17
click at [241, 112] on input "16:00" at bounding box center [258, 111] width 59 height 17
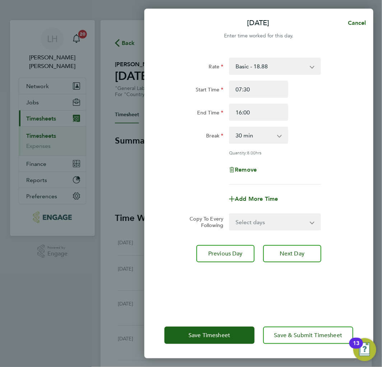
click at [333, 151] on div "Quantity: 8.00 hrs" at bounding box center [259, 152] width 195 height 6
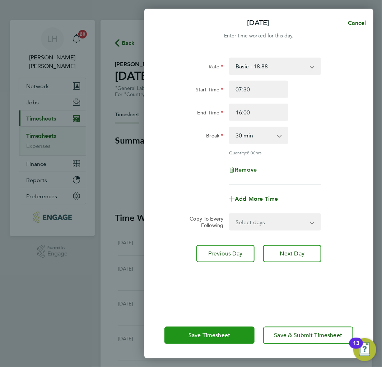
click at [211, 337] on span "Save Timesheet" at bounding box center [210, 334] width 42 height 7
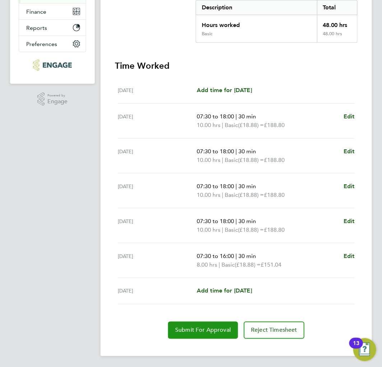
drag, startPoint x: 204, startPoint y: 331, endPoint x: 44, endPoint y: 270, distance: 171.4
click at [204, 331] on span "Submit For Approval" at bounding box center [203, 329] width 56 height 7
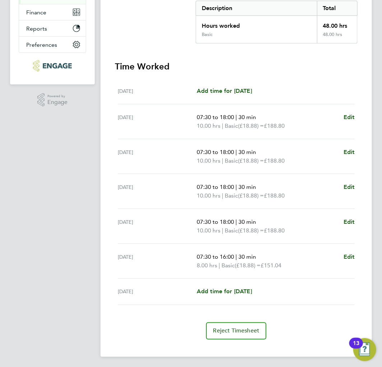
click at [177, 47] on section "Summary Description Total Hours worked 48.00 hrs Basic 48.00 hrs Time Worked Mo…" at bounding box center [236, 161] width 243 height 356
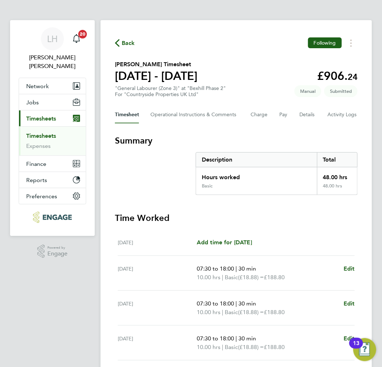
click at [126, 41] on span "Back" at bounding box center [128, 43] width 13 height 9
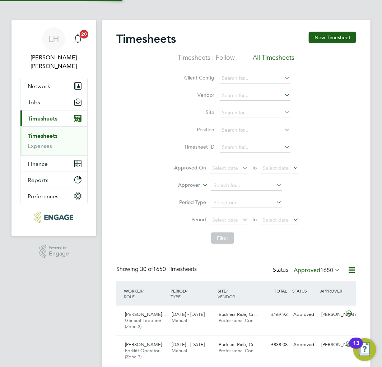
scroll to position [24, 47]
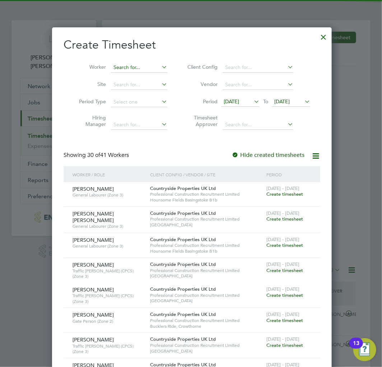
click at [141, 63] on input at bounding box center [139, 68] width 56 height 10
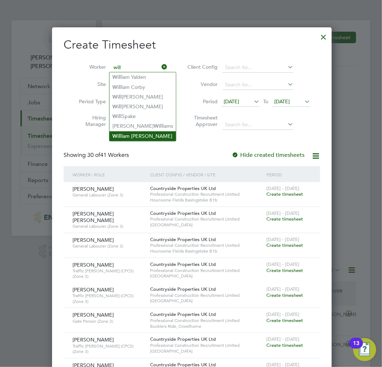
click at [132, 132] on li "Will iam Howes" at bounding box center [143, 136] width 66 height 10
type input "William Howes"
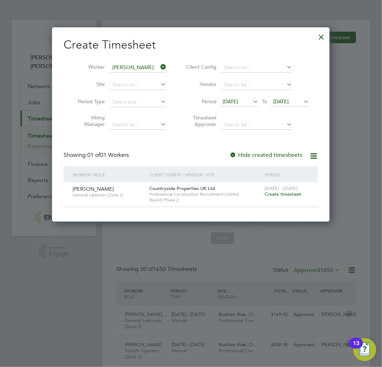
click at [277, 193] on span "Create timesheet" at bounding box center [283, 194] width 37 height 6
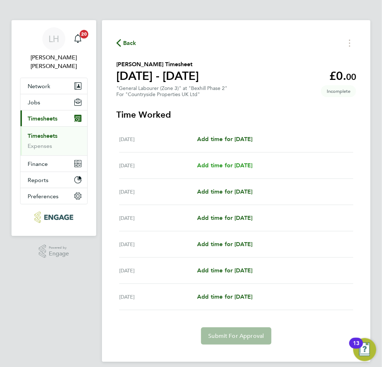
click at [227, 162] on span "Add time for Tue 26 Aug" at bounding box center [224, 165] width 55 height 7
select select "30"
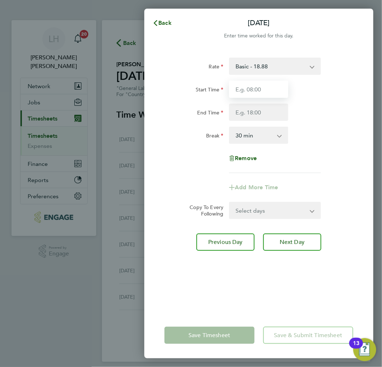
click at [267, 88] on input "Start Time" at bounding box center [258, 88] width 59 height 17
type input "07:30"
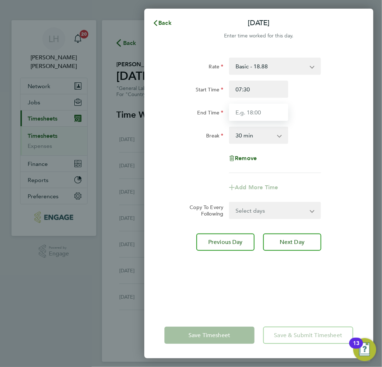
drag, startPoint x: 261, startPoint y: 111, endPoint x: 249, endPoint y: 110, distance: 11.9
click at [261, 111] on input "End Time" at bounding box center [258, 111] width 59 height 17
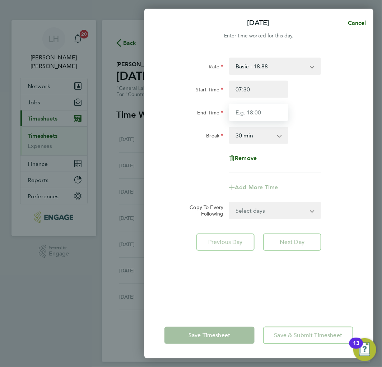
type input "17:00"
click at [322, 158] on div "Rate Basic - 18.88 Start Time 07:30 End Time 17:00 Break 0 min 15 min 30 min 45…" at bounding box center [259, 114] width 189 height 115
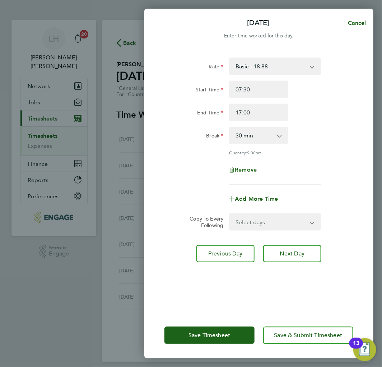
click at [272, 219] on select "Select days Day Weekday (Mon-Fri) Weekend (Sat-Sun) Wednesday Thursday Friday S…" at bounding box center [271, 222] width 82 height 16
select select "WEEKDAY"
click at [230, 214] on select "Select days Day Weekday (Mon-Fri) Weekend (Sat-Sun) Wednesday Thursday Friday S…" at bounding box center [271, 222] width 82 height 16
select select "2025-08-31"
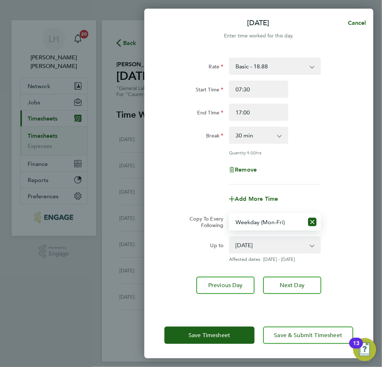
click at [339, 143] on div "Break 0 min 15 min 30 min 45 min 60 min 75 min 90 min" at bounding box center [259, 134] width 195 height 17
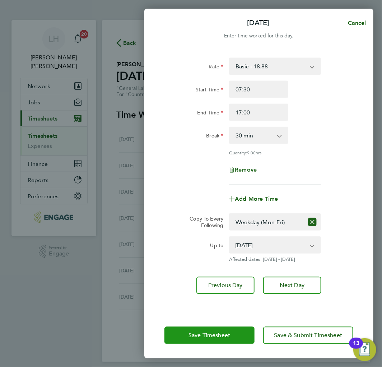
click at [217, 332] on span "Save Timesheet" at bounding box center [210, 334] width 42 height 7
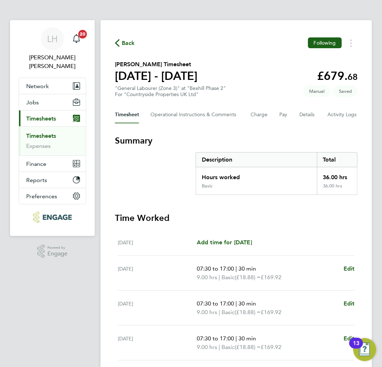
drag, startPoint x: 159, startPoint y: 182, endPoint x: 233, endPoint y: 181, distance: 73.3
click at [159, 182] on section "Summary Description Total Hours worked 36.00 hrs Basic 36.00 hrs" at bounding box center [236, 165] width 243 height 60
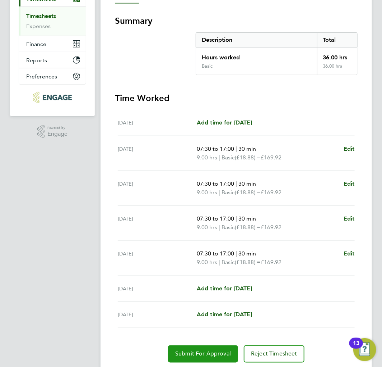
click at [203, 353] on span "Submit For Approval" at bounding box center [203, 353] width 56 height 7
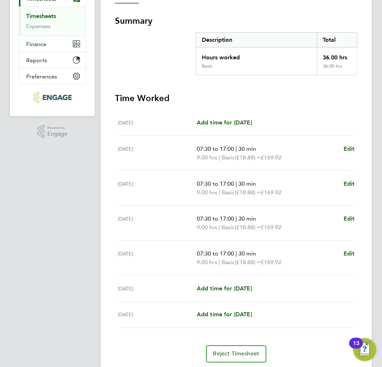
click at [177, 58] on section "Summary Description Total Hours worked 36.00 hrs Basic 36.00 hrs" at bounding box center [236, 45] width 243 height 60
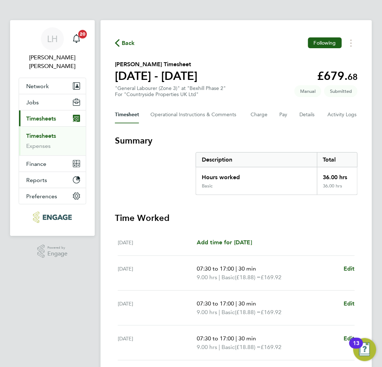
click at [124, 46] on span "Back" at bounding box center [128, 43] width 13 height 9
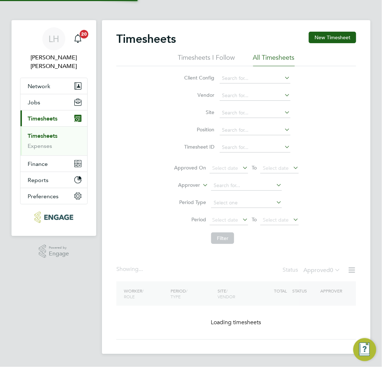
click at [326, 34] on button "New Timesheet" at bounding box center [332, 37] width 47 height 11
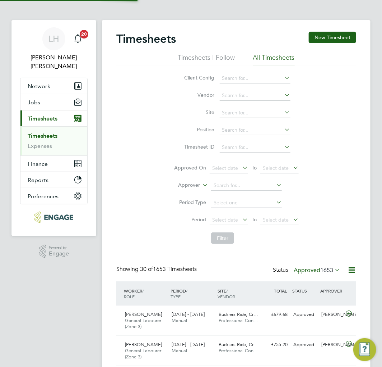
scroll to position [24, 47]
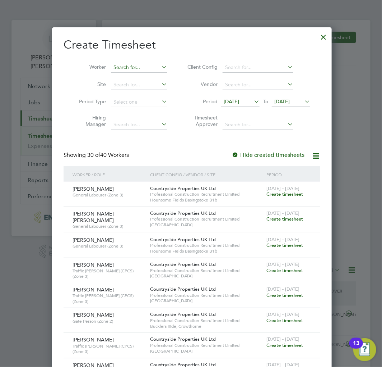
click at [142, 69] on input at bounding box center [139, 68] width 56 height 10
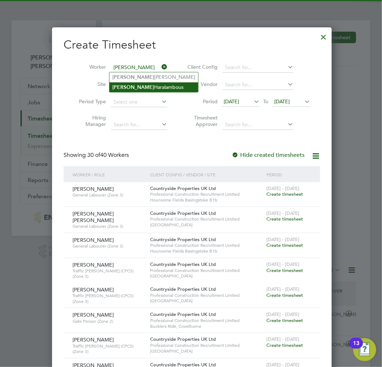
click at [135, 88] on li "Charlie Haralambous" at bounding box center [154, 87] width 89 height 10
type input "Charlie Haralambous"
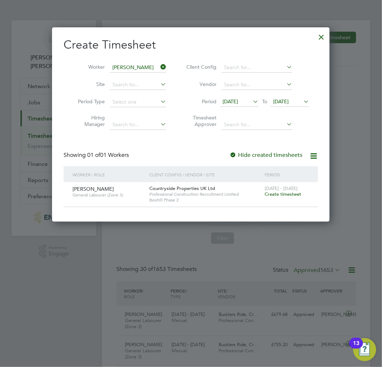
click at [285, 193] on span "Create timesheet" at bounding box center [283, 194] width 37 height 6
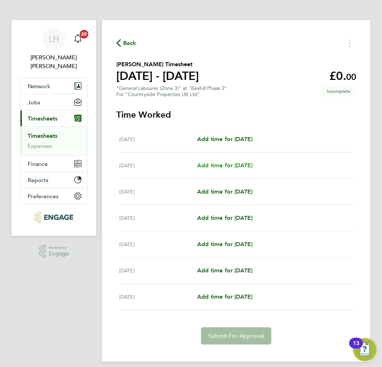
click at [227, 167] on span "Add time for Tue 26 Aug" at bounding box center [224, 165] width 55 height 7
select select "30"
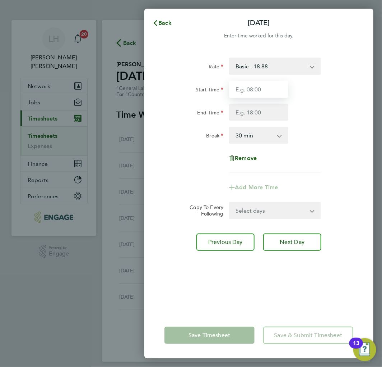
click at [260, 95] on input "Start Time" at bounding box center [258, 88] width 59 height 17
type input "07:30"
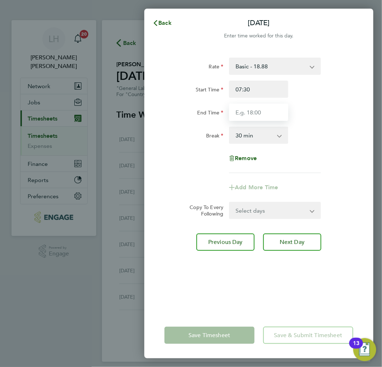
click at [249, 110] on input "End Time" at bounding box center [258, 111] width 59 height 17
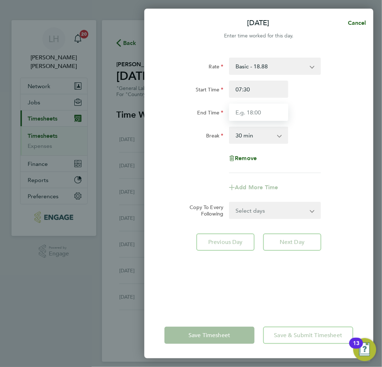
type input "18:00"
click at [326, 148] on div "Rate Basic - 18.88 Start Time 07:30 End Time 18:00 Break 0 min 15 min 30 min 45…" at bounding box center [259, 114] width 189 height 115
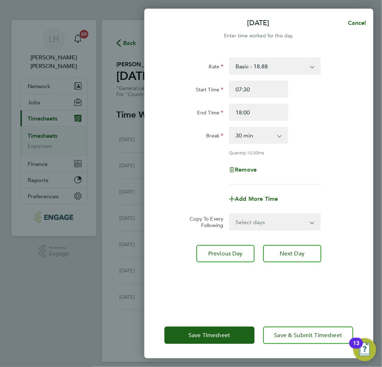
drag, startPoint x: 268, startPoint y: 219, endPoint x: 261, endPoint y: 226, distance: 10.2
click at [268, 219] on select "Select days Day Weekday (Mon-Fri) Weekend (Sat-Sun) Wednesday Thursday Friday S…" at bounding box center [271, 222] width 82 height 16
select select "WEEKDAY"
click at [230, 214] on select "Select days Day Weekday (Mon-Fri) Weekend (Sat-Sun) Wednesday Thursday Friday S…" at bounding box center [271, 222] width 82 height 16
select select "2025-08-31"
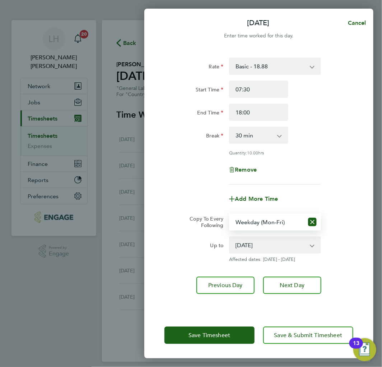
click at [171, 267] on div "Rate Basic - 18.88 Start Time 07:30 End Time 18:00 Break 0 min 15 min 30 min 45…" at bounding box center [258, 180] width 229 height 263
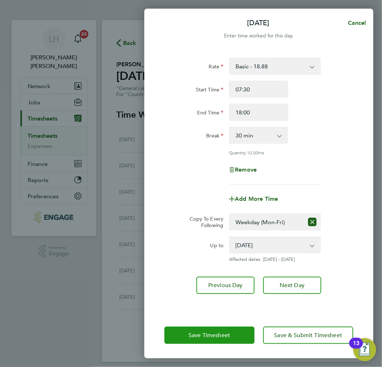
click at [206, 335] on span "Save Timesheet" at bounding box center [210, 334] width 42 height 7
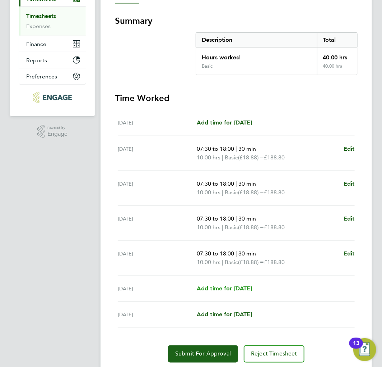
click at [207, 287] on span "Add time for Sat 30 Aug" at bounding box center [224, 288] width 55 height 7
select select "30"
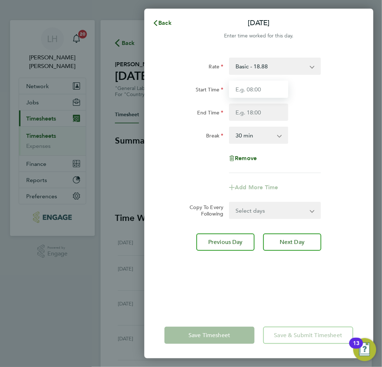
click at [264, 87] on input "Start Time" at bounding box center [258, 88] width 59 height 17
type input "07:30"
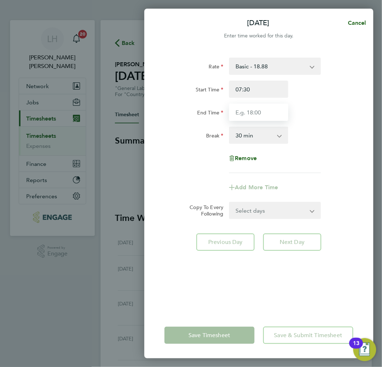
drag, startPoint x: 242, startPoint y: 109, endPoint x: 247, endPoint y: 114, distance: 6.6
click at [243, 109] on input "End Time" at bounding box center [258, 111] width 59 height 17
type input "16:00"
click at [364, 174] on div "Rate Basic - 18.88 Start Time 07:30 End Time 16:00 Break 0 min 15 min 30 min 45…" at bounding box center [258, 180] width 229 height 263
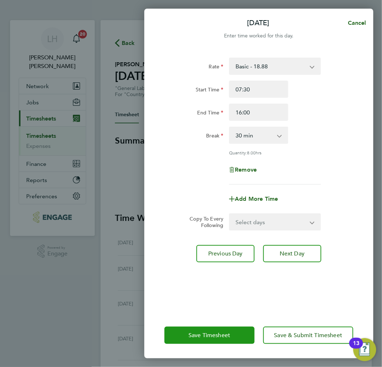
click at [204, 335] on span "Save Timesheet" at bounding box center [210, 334] width 42 height 7
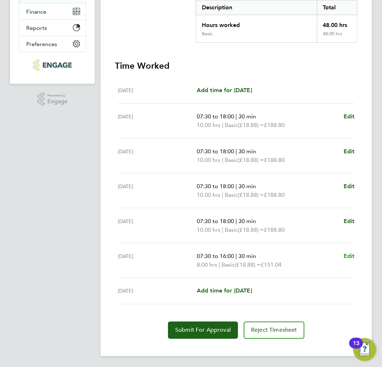
click at [351, 253] on span "Edit" at bounding box center [349, 255] width 11 height 7
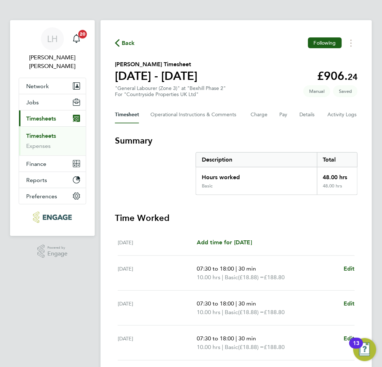
select select "30"
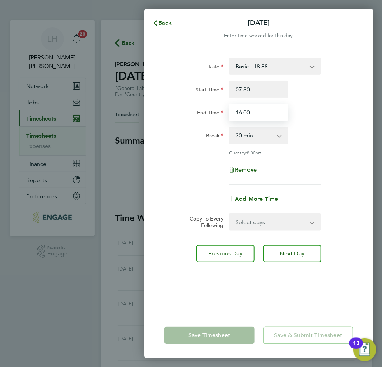
drag, startPoint x: 259, startPoint y: 110, endPoint x: 235, endPoint y: 112, distance: 23.8
click at [235, 112] on input "16:00" at bounding box center [258, 111] width 59 height 17
type input "13:00"
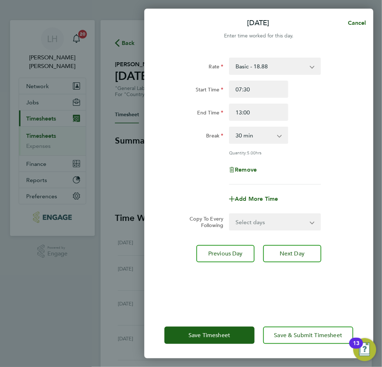
click at [355, 137] on div "Break 0 min 15 min 30 min 45 min 60 min 75 min 90 min" at bounding box center [259, 134] width 195 height 17
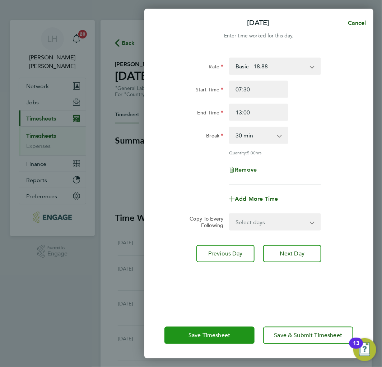
click at [206, 336] on span "Save Timesheet" at bounding box center [210, 334] width 42 height 7
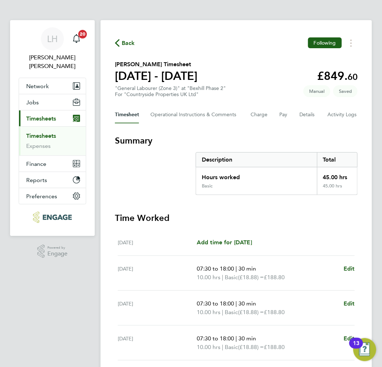
click at [175, 165] on section "Summary Description Total Hours worked 45.00 hrs Basic 45.00 hrs" at bounding box center [236, 165] width 243 height 60
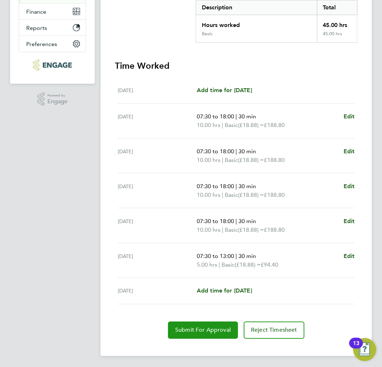
click at [185, 328] on span "Submit For Approval" at bounding box center [203, 329] width 56 height 7
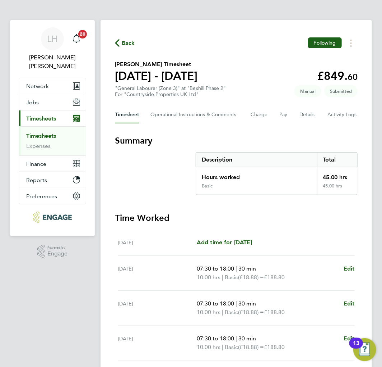
click at [135, 45] on div "Back Following" at bounding box center [236, 42] width 243 height 11
click at [133, 44] on span "Back" at bounding box center [128, 43] width 13 height 9
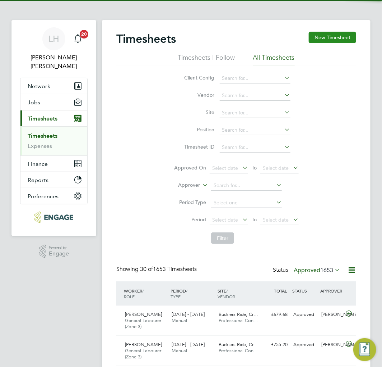
scroll to position [24, 47]
click at [326, 37] on button "New Timesheet" at bounding box center [332, 37] width 47 height 11
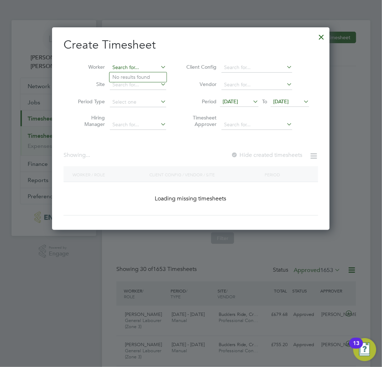
click at [129, 69] on input at bounding box center [138, 68] width 56 height 10
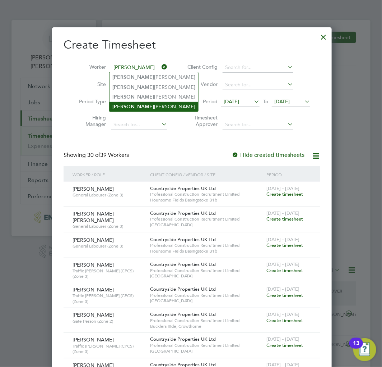
click at [137, 105] on li "Matthew Pullin" at bounding box center [154, 107] width 89 height 10
type input "Matthew Pullin"
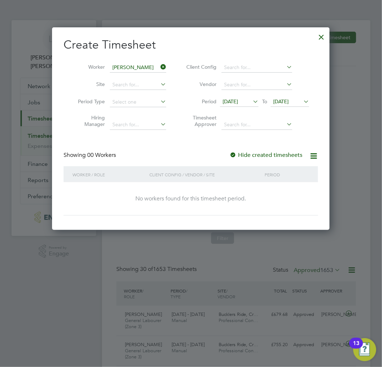
click at [238, 99] on span "18 Aug 2025" at bounding box center [230, 101] width 15 height 6
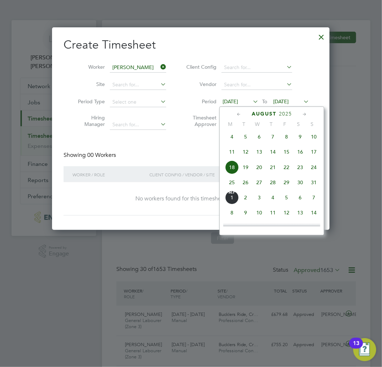
click at [233, 186] on span "25" at bounding box center [232, 182] width 14 height 14
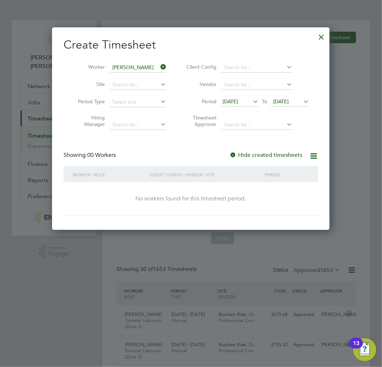
click at [289, 102] on span "25 Aug 2025" at bounding box center [280, 101] width 15 height 6
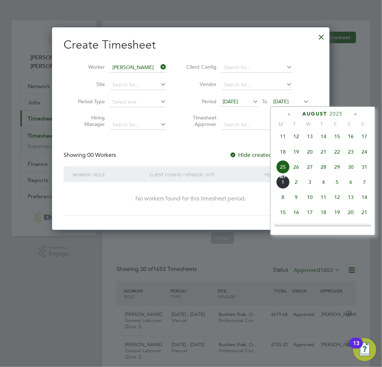
click at [364, 168] on span "31" at bounding box center [365, 167] width 14 height 14
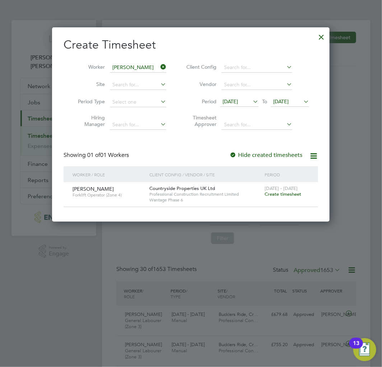
click at [278, 195] on span "Create timesheet" at bounding box center [283, 194] width 37 height 6
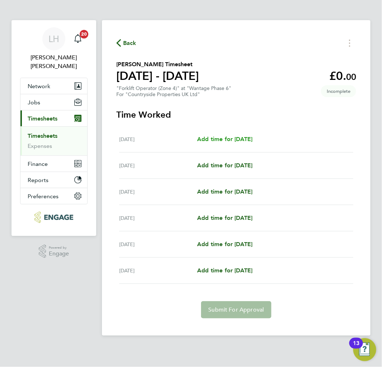
click at [213, 139] on span "Add time for Tue 26 Aug" at bounding box center [224, 138] width 55 height 7
select select "30"
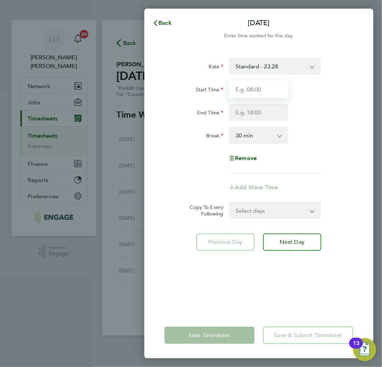
click at [257, 91] on input "Start Time" at bounding box center [258, 88] width 59 height 17
type input "07:30"
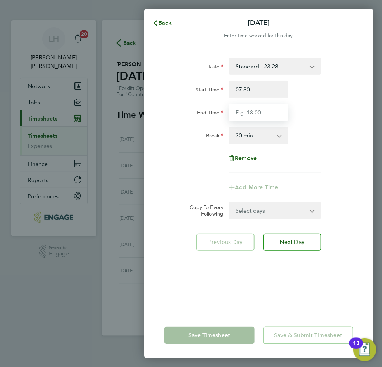
click at [256, 108] on input "End Time" at bounding box center [258, 111] width 59 height 17
type input "18:00"
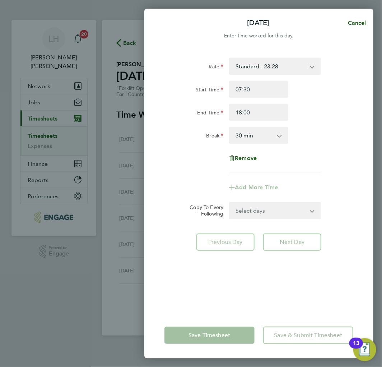
click at [326, 138] on div "Break 0 min 15 min 30 min 45 min 60 min 75 min 90 min" at bounding box center [259, 134] width 195 height 17
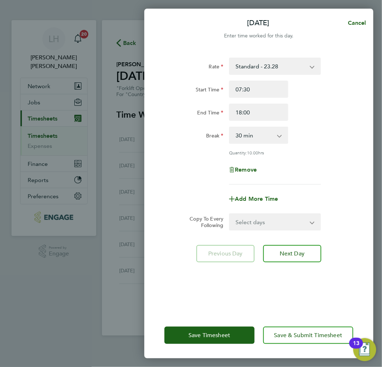
click at [272, 220] on select "Select days Day Weekday (Mon-Fri) Weekend (Sat-Sun) Wednesday Thursday Friday S…" at bounding box center [271, 222] width 82 height 16
select select "WEEKDAY"
click at [230, 214] on select "Select days Day Weekday (Mon-Fri) Weekend (Sat-Sun) Wednesday Thursday Friday S…" at bounding box center [271, 222] width 82 height 16
select select "2025-08-31"
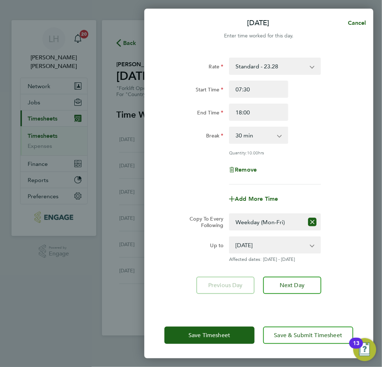
click at [174, 170] on div "Remove" at bounding box center [259, 169] width 195 height 17
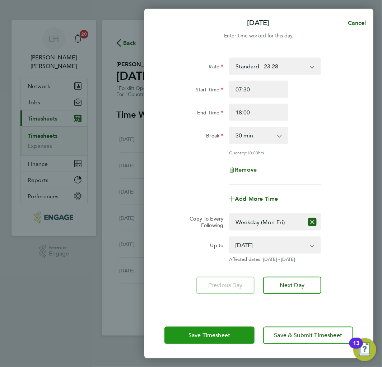
click at [192, 332] on span "Save Timesheet" at bounding box center [210, 334] width 42 height 7
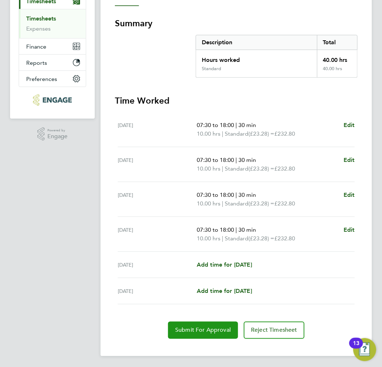
click at [197, 330] on span "Submit For Approval" at bounding box center [203, 329] width 56 height 7
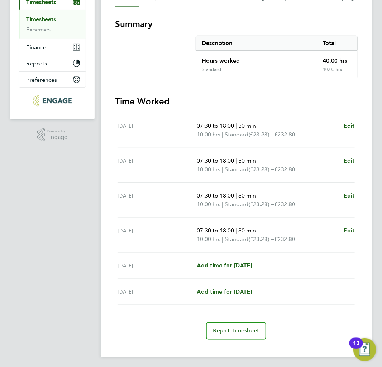
click at [141, 44] on section "Summary Description Total Hours worked 40.00 hrs Standard 40.00 hrs" at bounding box center [236, 48] width 243 height 60
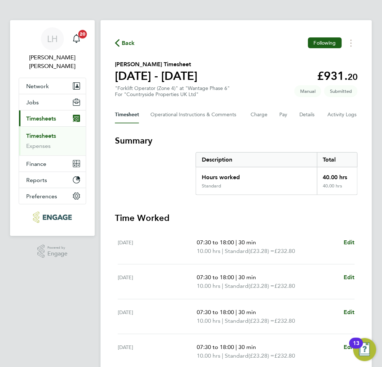
click at [129, 41] on span "Back" at bounding box center [128, 43] width 13 height 9
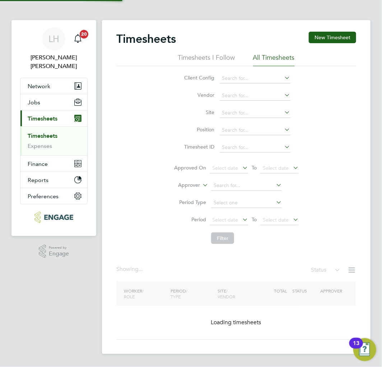
click at [323, 38] on button "New Timesheet" at bounding box center [332, 37] width 47 height 11
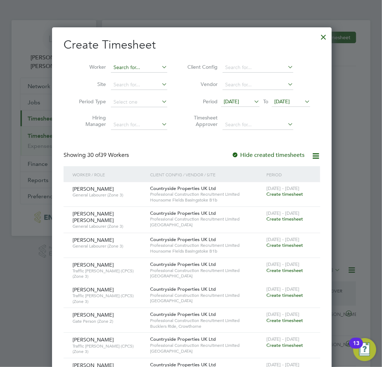
click at [133, 66] on input at bounding box center [139, 68] width 56 height 10
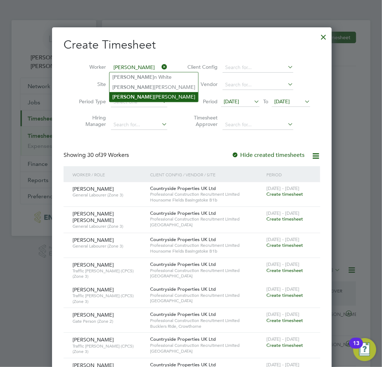
click at [134, 96] on li "Leo Pusey" at bounding box center [154, 97] width 89 height 10
type input "Leo Pusey"
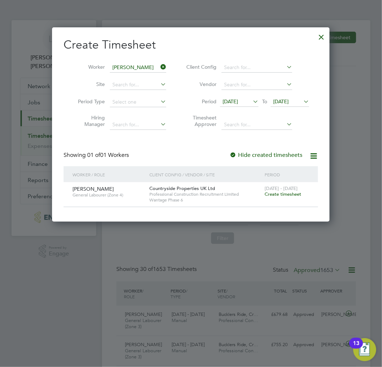
click at [280, 193] on span "Create timesheet" at bounding box center [283, 194] width 37 height 6
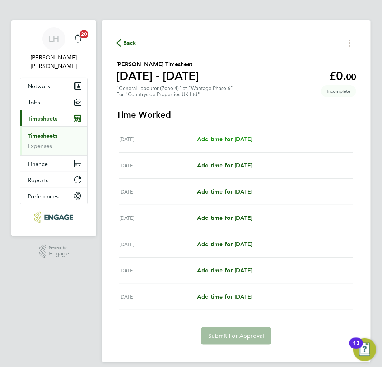
click at [221, 139] on span "Add time for Mon 25 Aug" at bounding box center [224, 138] width 55 height 7
select select "30"
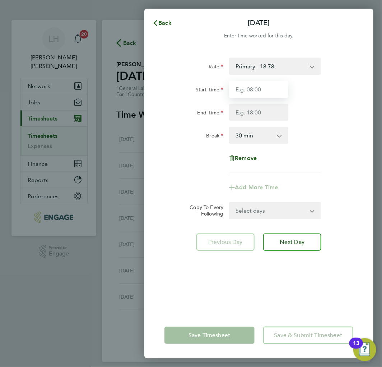
click at [253, 90] on input "Start Time" at bounding box center [258, 88] width 59 height 17
type input "07:30"
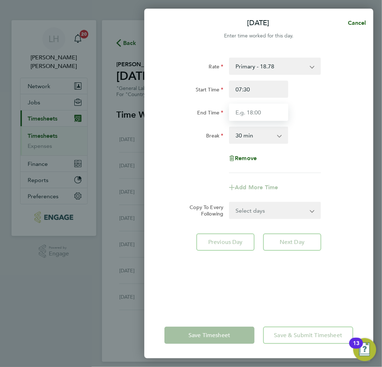
click at [263, 114] on input "End Time" at bounding box center [258, 111] width 59 height 17
type input "18:00"
click at [258, 207] on form "Rate Primary - 18.78 Start Time 07:30 End Time 18:00 Break 0 min 15 min 30 min …" at bounding box center [259, 137] width 189 height 161
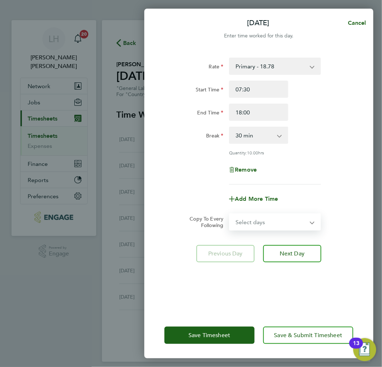
select select "WEEKDAY"
click at [230, 214] on select "Select days Day Weekday (Mon-Fri) Weekend (Sat-Sun) Tuesday Wednesday Thursday …" at bounding box center [271, 222] width 82 height 16
select select "2025-08-31"
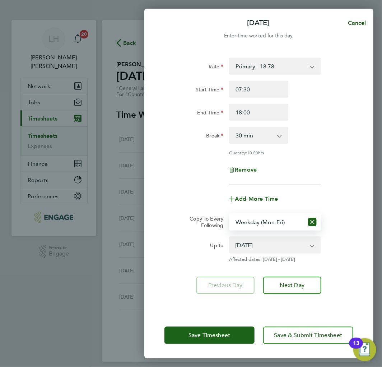
drag, startPoint x: 336, startPoint y: 133, endPoint x: 328, endPoint y: 135, distance: 8.2
click at [336, 133] on div "Break 0 min 15 min 30 min 45 min 60 min 75 min 90 min" at bounding box center [259, 134] width 195 height 17
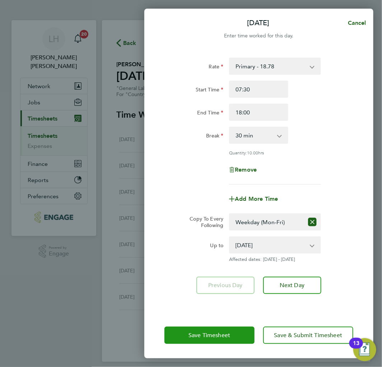
click at [192, 333] on span "Save Timesheet" at bounding box center [210, 334] width 42 height 7
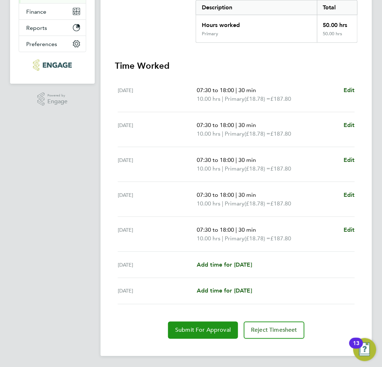
click at [183, 329] on span "Submit For Approval" at bounding box center [203, 329] width 56 height 7
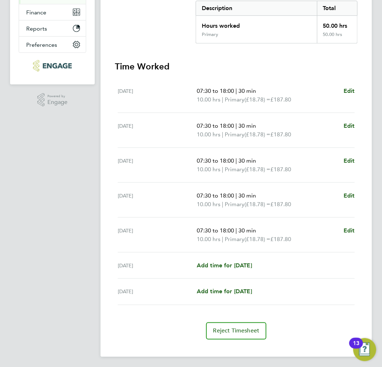
click at [179, 58] on section "Summary Description Total Hours worked 50.00 hrs Primary 50.00 hrs Time Worked …" at bounding box center [236, 161] width 243 height 356
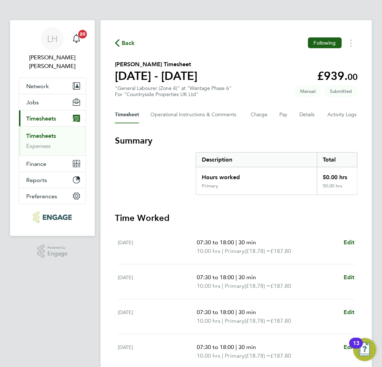
click at [131, 42] on span "Back" at bounding box center [128, 43] width 13 height 9
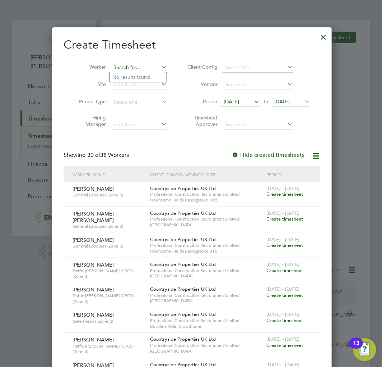
click at [134, 70] on input at bounding box center [139, 68] width 56 height 10
click at [130, 74] on li "Kyr eece Martei" at bounding box center [138, 77] width 57 height 10
type input "Kyreece Martei"
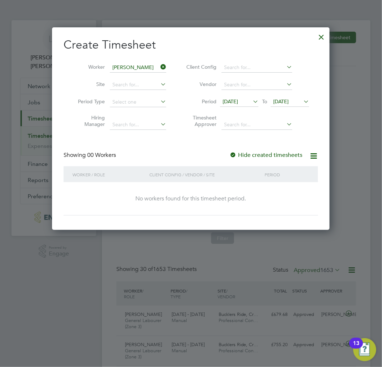
click at [238, 103] on span "18 Aug 2025" at bounding box center [230, 101] width 15 height 6
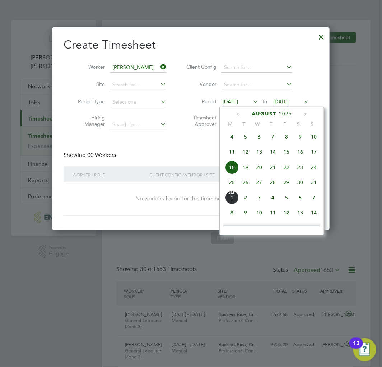
click at [234, 186] on span "25" at bounding box center [232, 182] width 14 height 14
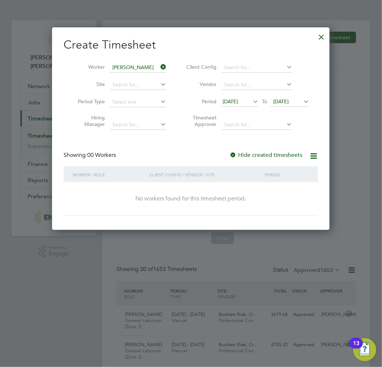
click at [285, 103] on span "25 Aug 2025" at bounding box center [280, 101] width 15 height 6
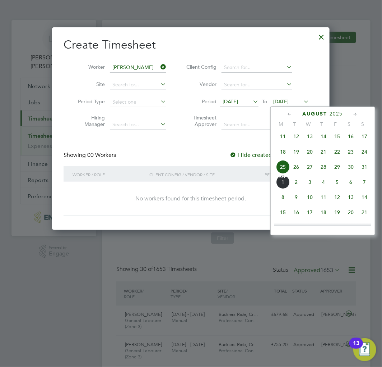
click at [364, 170] on span "31" at bounding box center [365, 167] width 14 height 14
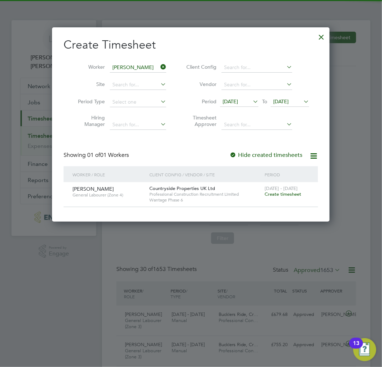
click at [271, 197] on div "25 - 31 Aug 2025 Create timesheet" at bounding box center [287, 191] width 48 height 19
click at [271, 195] on span "Create timesheet" at bounding box center [283, 194] width 37 height 6
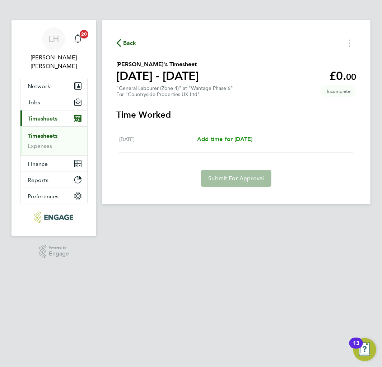
click at [216, 138] on span "Add time for Tue 26 Aug" at bounding box center [224, 138] width 55 height 7
select select "30"
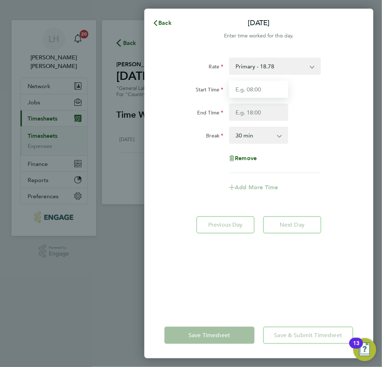
click at [262, 83] on input "Start Time" at bounding box center [258, 88] width 59 height 17
type input "07:30"
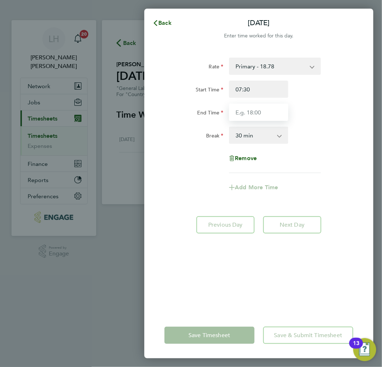
click at [261, 113] on input "End Time" at bounding box center [258, 111] width 59 height 17
type input "17:00"
click at [349, 150] on div "Rate Primary - 18.78 Start Time 07:30 End Time 17:00 Break 0 min 15 min 30 min …" at bounding box center [259, 114] width 189 height 115
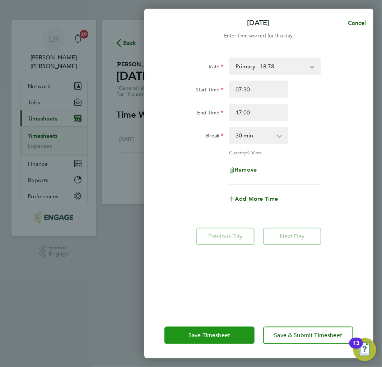
click at [187, 339] on button "Save Timesheet" at bounding box center [210, 334] width 90 height 17
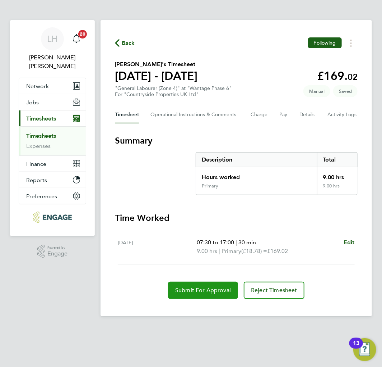
click at [184, 290] on span "Submit For Approval" at bounding box center [203, 289] width 56 height 7
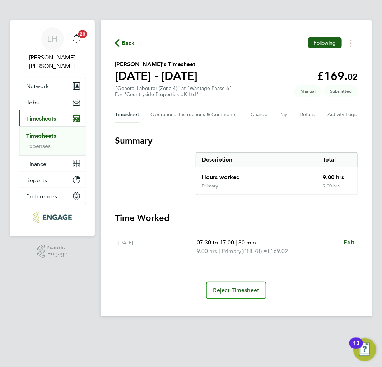
click at [131, 40] on span "Back" at bounding box center [128, 43] width 13 height 9
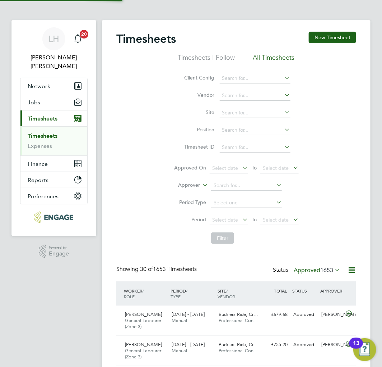
click at [344, 43] on div "Timesheets New Timesheet" at bounding box center [236, 43] width 240 height 22
click at [342, 38] on button "New Timesheet" at bounding box center [332, 37] width 47 height 11
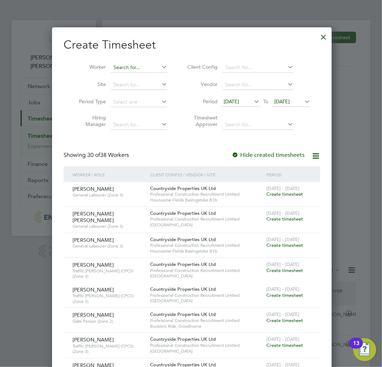
click at [124, 67] on input at bounding box center [139, 68] width 56 height 10
type input "courtney"
click at [132, 69] on input at bounding box center [139, 68] width 56 height 10
type input "s"
click at [319, 37] on div at bounding box center [323, 35] width 13 height 13
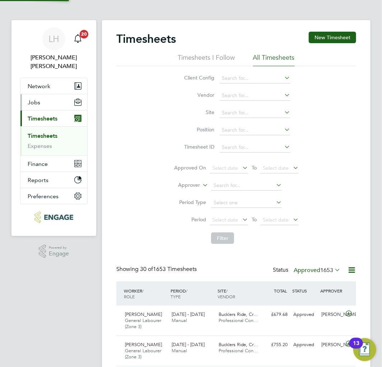
click at [38, 99] on span "Jobs" at bounding box center [34, 102] width 13 height 7
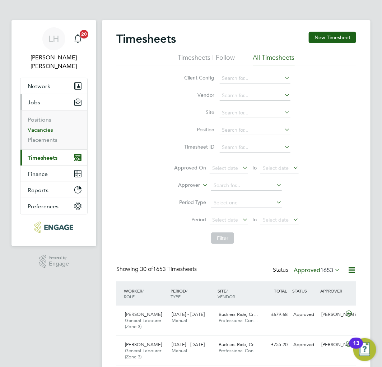
click at [41, 126] on link "Vacancies" at bounding box center [41, 129] width 26 height 7
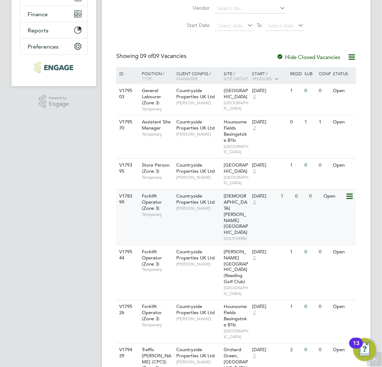
click at [247, 203] on div "Church Crookham - Infra SOUTHERN" at bounding box center [236, 216] width 28 height 55
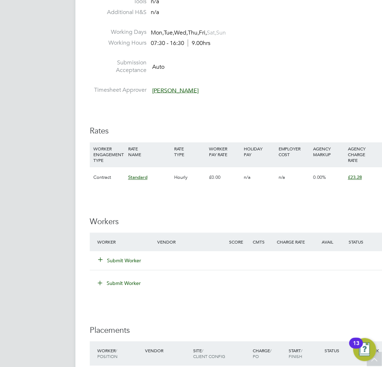
scroll to position [399, 0]
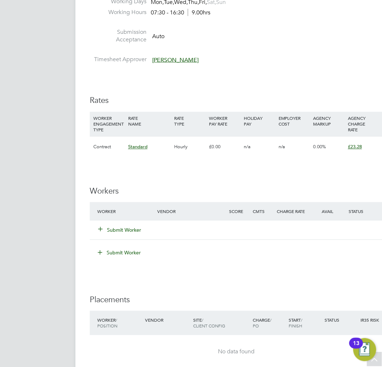
click at [132, 229] on button "Submit Worker" at bounding box center [119, 229] width 43 height 7
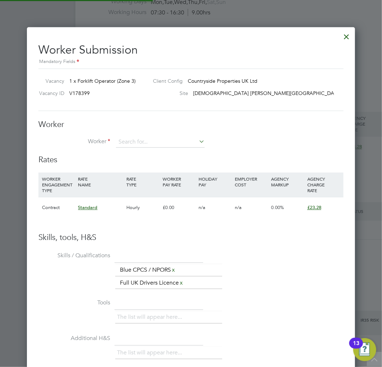
scroll to position [448, 329]
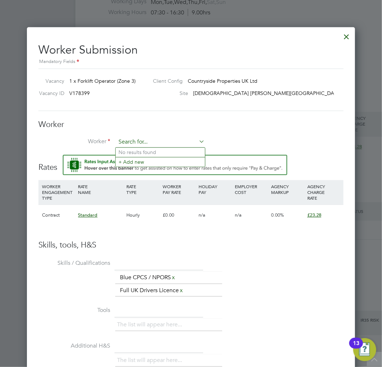
click at [138, 141] on input at bounding box center [160, 142] width 89 height 11
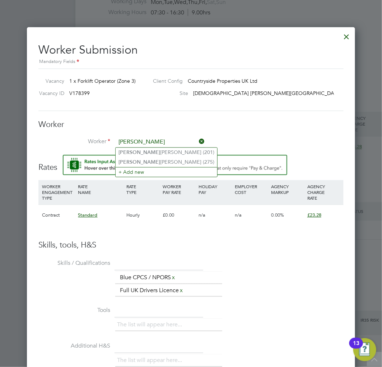
type input "piotr"
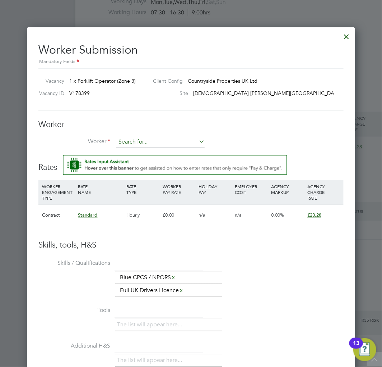
click at [132, 140] on input at bounding box center [160, 142] width 89 height 11
type input "r"
click at [344, 40] on div at bounding box center [347, 35] width 13 height 13
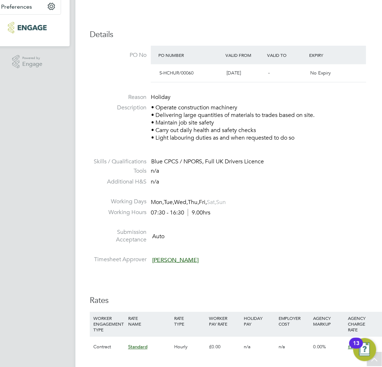
scroll to position [0, 0]
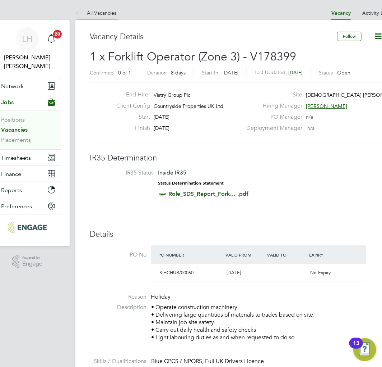
click at [89, 13] on link "All Vacancies" at bounding box center [95, 13] width 41 height 6
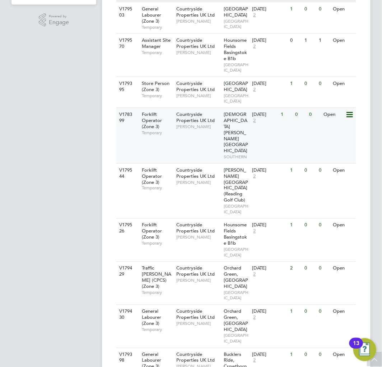
scroll to position [244, 0]
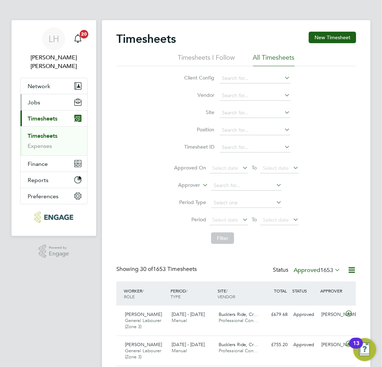
click at [35, 99] on span "Jobs" at bounding box center [34, 102] width 13 height 7
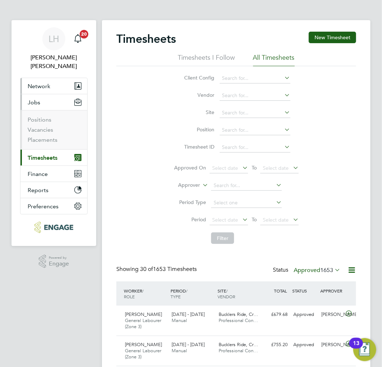
click at [42, 83] on span "Network" at bounding box center [39, 86] width 23 height 7
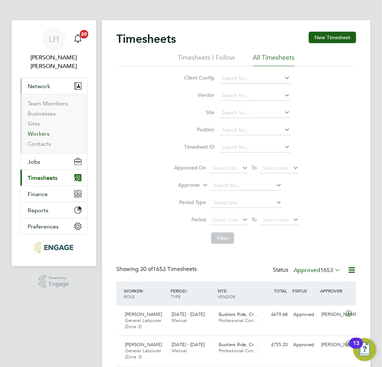
click at [38, 130] on link "Workers" at bounding box center [39, 133] width 22 height 7
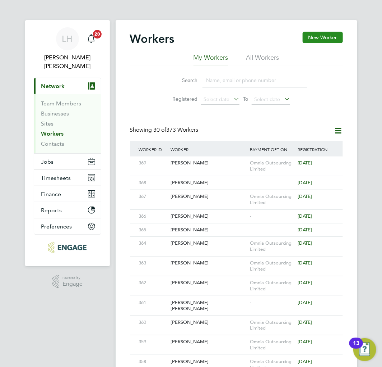
click at [303, 37] on button "New Worker" at bounding box center [323, 37] width 40 height 11
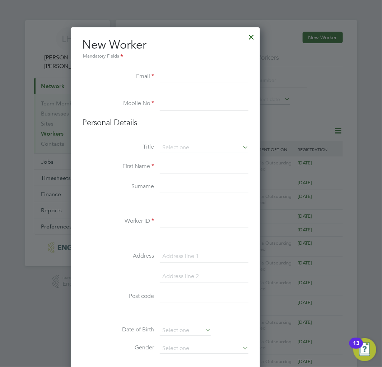
click at [195, 221] on input at bounding box center [204, 221] width 89 height 13
type input "370"
click at [199, 202] on li at bounding box center [165, 204] width 166 height 8
click at [38, 9] on div at bounding box center [191, 183] width 382 height 367
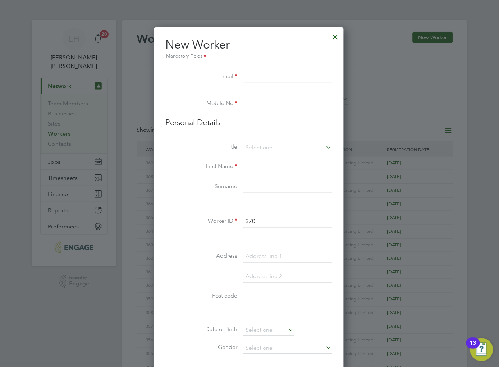
click at [339, 36] on div at bounding box center [335, 35] width 13 height 13
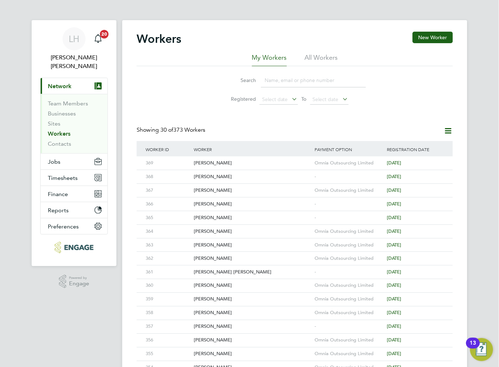
click at [280, 78] on input at bounding box center [313, 80] width 105 height 14
type input "ronald"
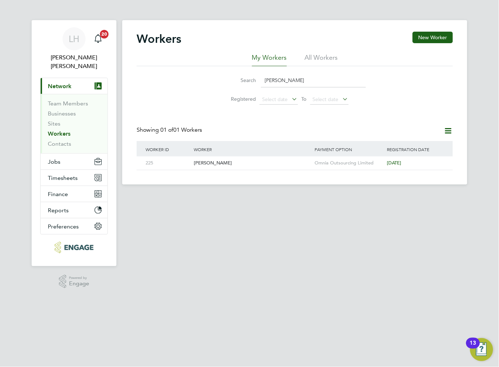
drag, startPoint x: 285, startPoint y: 80, endPoint x: 256, endPoint y: 81, distance: 29.5
click at [256, 81] on div "Search ronald" at bounding box center [295, 80] width 142 height 14
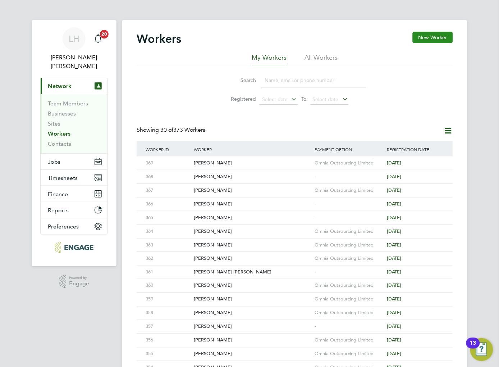
click at [382, 38] on button "New Worker" at bounding box center [433, 37] width 40 height 11
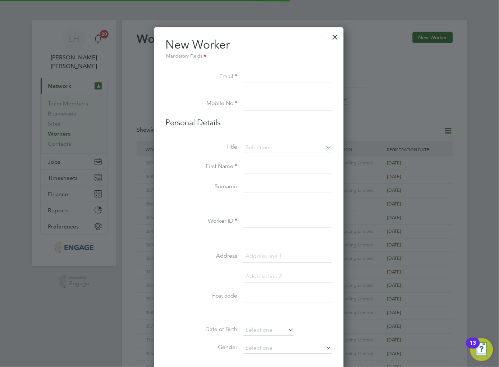
scroll to position [611, 191]
click at [268, 217] on input at bounding box center [287, 221] width 89 height 13
type input "370"
click at [270, 149] on input at bounding box center [287, 147] width 89 height 11
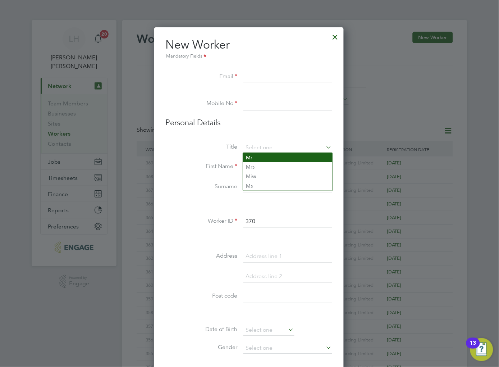
click at [263, 157] on li "Mr" at bounding box center [287, 157] width 89 height 9
type input "Mr"
click at [259, 166] on input at bounding box center [287, 166] width 89 height 13
type input "Ronald"
click at [259, 189] on input at bounding box center [287, 186] width 89 height 13
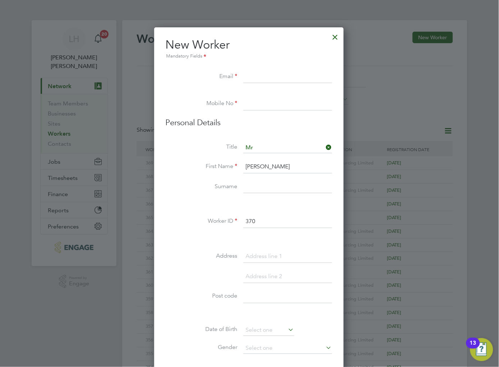
click at [265, 186] on input at bounding box center [287, 186] width 89 height 13
type input "Halford"
click at [257, 76] on input at bounding box center [287, 76] width 89 height 13
click at [300, 76] on input "ronald49578Halford" at bounding box center [287, 76] width 89 height 13
type input "ronald49578Halford@gmail.com"
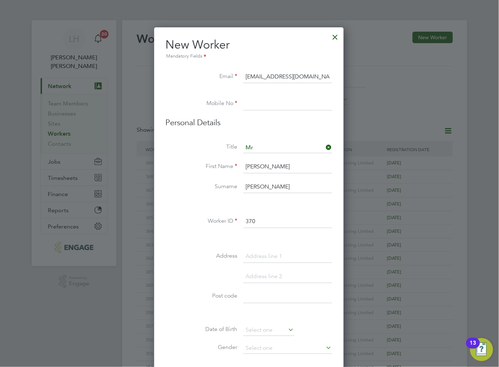
click at [279, 101] on input at bounding box center [287, 103] width 89 height 13
type input "02034342260"
click at [271, 254] on input at bounding box center [287, 256] width 89 height 13
type input "1 Grayshott Road"
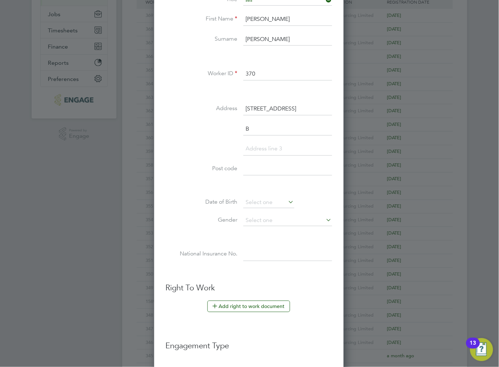
scroll to position [631, 191]
type input "Bordon"
type input "GU35 8LA"
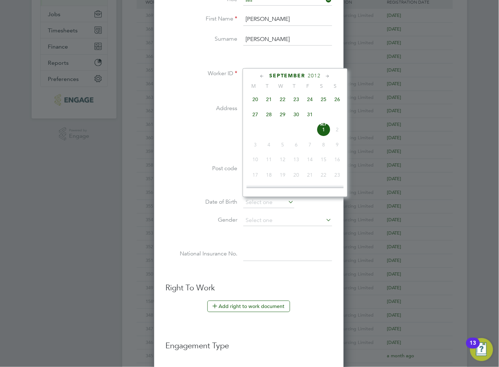
click at [314, 75] on span "2012" at bounding box center [314, 76] width 13 height 6
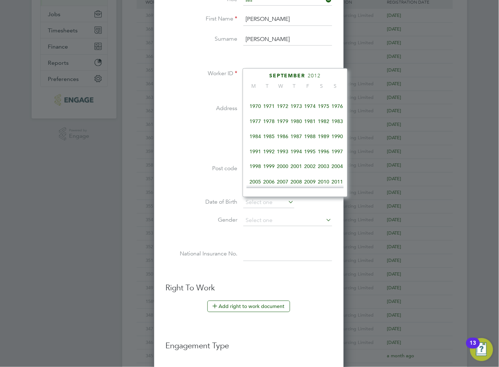
scroll to position [182, 0]
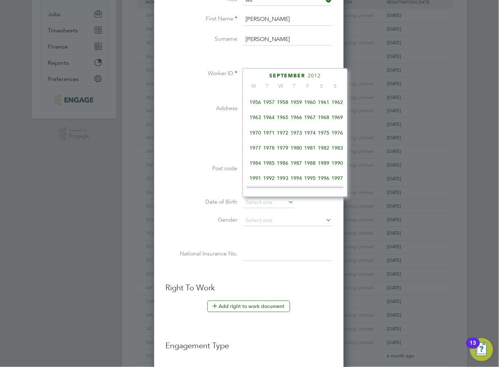
click at [298, 103] on span "1959" at bounding box center [296, 102] width 14 height 14
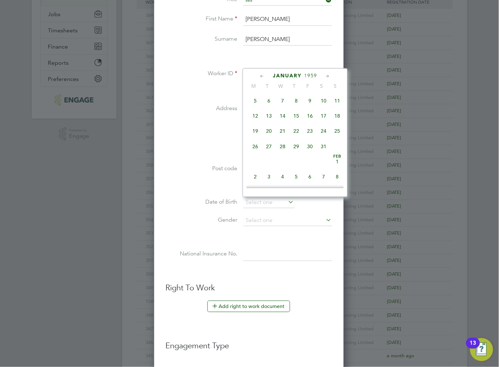
scroll to position [74, 0]
click at [311, 166] on span "30" at bounding box center [310, 165] width 14 height 14
type input "30 Jan 1959"
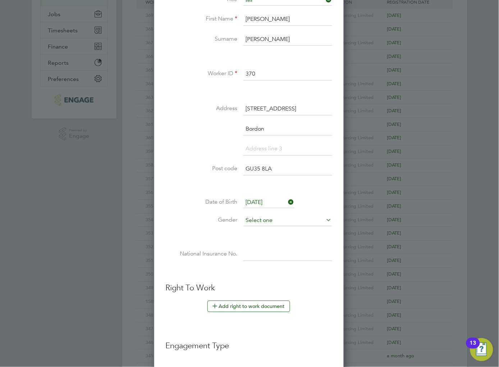
click at [261, 224] on input at bounding box center [287, 220] width 89 height 11
click at [257, 230] on li "Male" at bounding box center [287, 229] width 89 height 9
type input "Male"
click at [264, 277] on ul "New Worker Mandatory Fields Email ronald49578Halford@gmail.com Mobile No 020343…" at bounding box center [249, 193] width 166 height 607
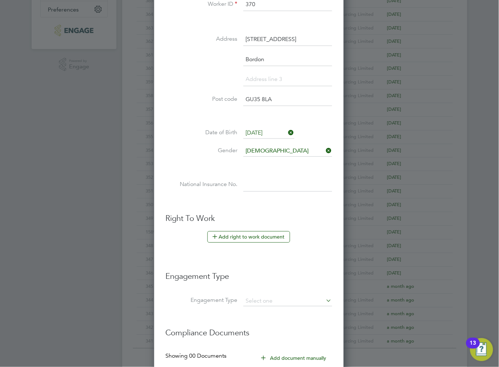
scroll to position [291, 0]
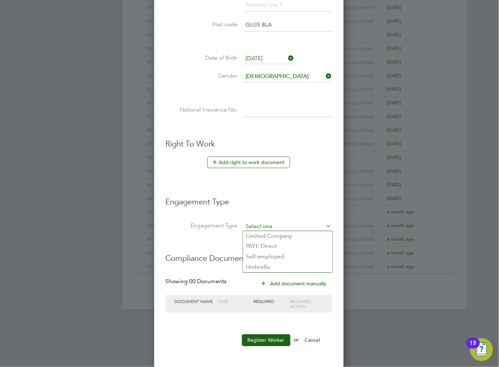
click at [264, 224] on input at bounding box center [287, 226] width 89 height 10
click at [264, 265] on li "Umbrella" at bounding box center [287, 267] width 89 height 10
type input "Umbrella"
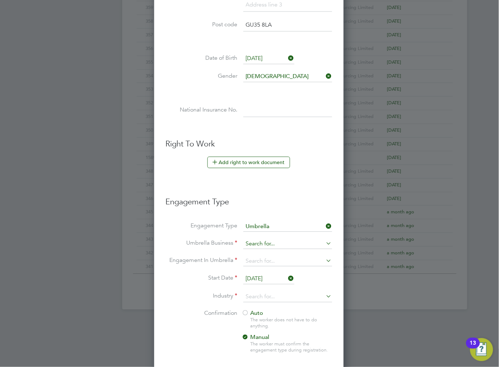
click at [263, 239] on input at bounding box center [287, 244] width 89 height 10
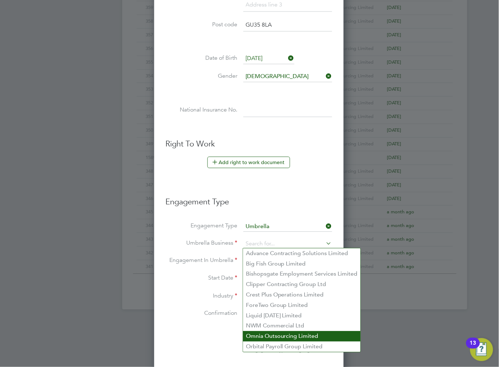
click at [258, 340] on li "Omnia Outsourcing Limited" at bounding box center [302, 336] width 118 height 10
type input "Omnia Outsourcing Limited"
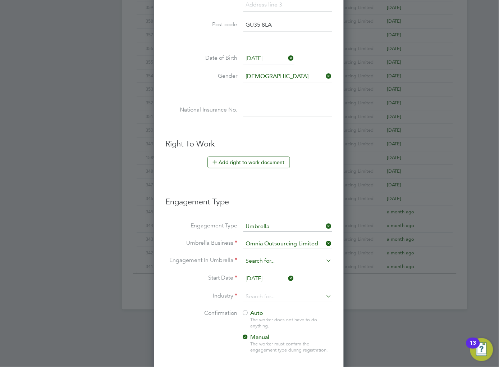
click at [253, 257] on input at bounding box center [287, 261] width 89 height 10
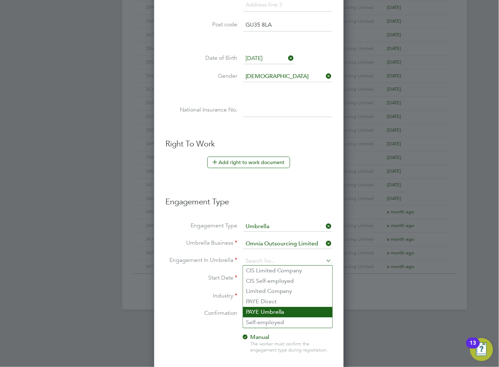
click at [255, 310] on li "PAYE Umbrella" at bounding box center [287, 312] width 89 height 10
type input "PAYE Umbrella"
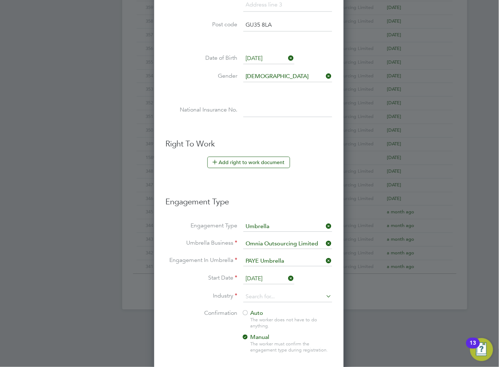
scroll to position [331, 0]
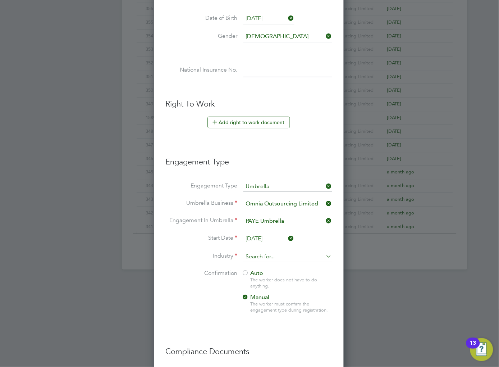
click at [249, 256] on input at bounding box center [287, 256] width 89 height 11
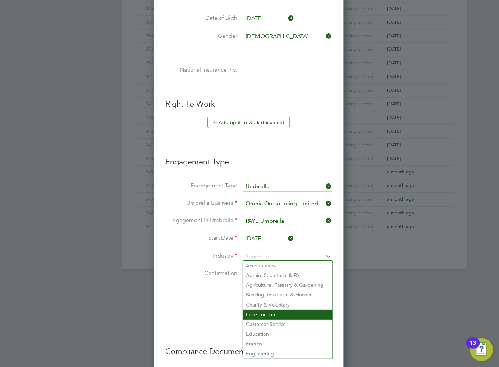
click at [257, 311] on li "Construction" at bounding box center [287, 314] width 89 height 10
type input "Construction"
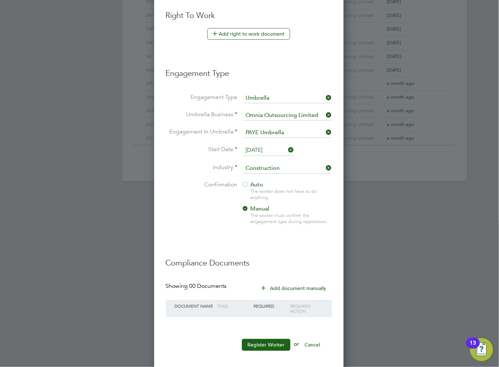
scroll to position [423, 0]
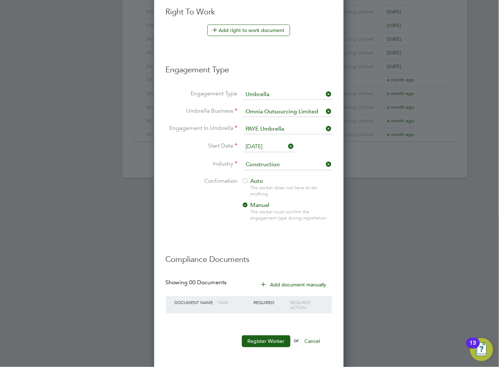
click at [246, 178] on div at bounding box center [245, 181] width 7 height 7
click at [254, 338] on button "Register Worker" at bounding box center [266, 340] width 49 height 11
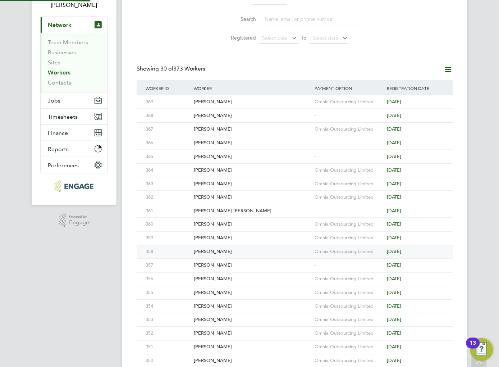
scroll to position [0, 0]
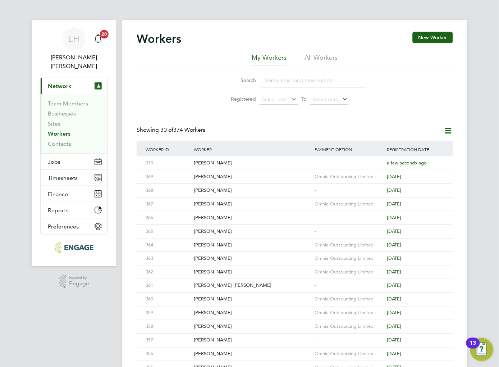
click at [281, 81] on input at bounding box center [313, 80] width 105 height 14
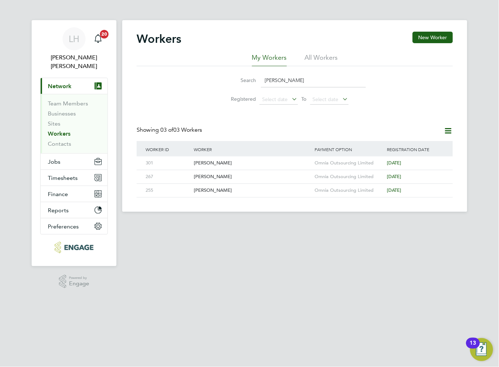
type input "Kevin"
click at [226, 117] on div "Workers New Worker My Workers All Workers Search Kevin Registered Select date T…" at bounding box center [295, 115] width 316 height 166
drag, startPoint x: 281, startPoint y: 83, endPoint x: 252, endPoint y: 84, distance: 28.8
click at [252, 84] on div "Search Kevin" at bounding box center [295, 80] width 142 height 14
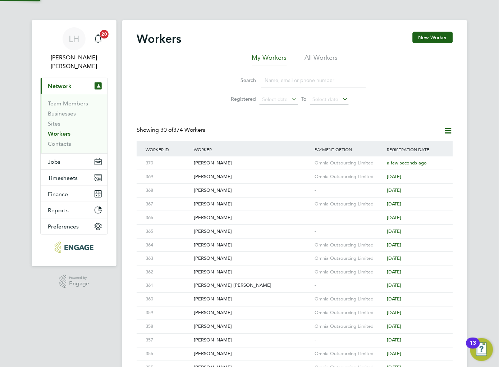
click at [207, 96] on div "Search Registered Select date To Select date" at bounding box center [295, 87] width 316 height 42
click at [382, 37] on button "New Worker" at bounding box center [433, 37] width 40 height 11
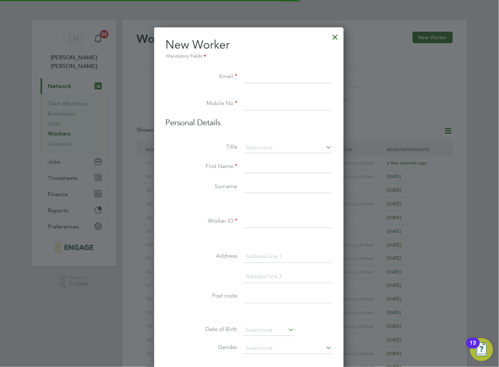
scroll to position [611, 191]
click at [282, 77] on input at bounding box center [287, 76] width 89 height 13
type input "Kevin4398yLovelock@gmail.com"
click at [248, 105] on input at bounding box center [287, 103] width 89 height 13
type input "02034342260"
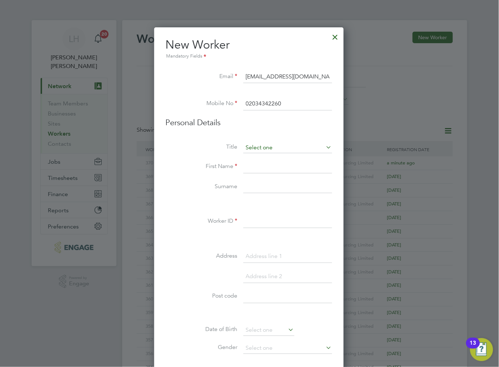
click at [266, 142] on input at bounding box center [287, 147] width 89 height 11
click at [258, 157] on li "Mr" at bounding box center [287, 157] width 89 height 9
type input "Mr"
click at [253, 167] on input at bounding box center [287, 166] width 89 height 13
type input "Kevin"
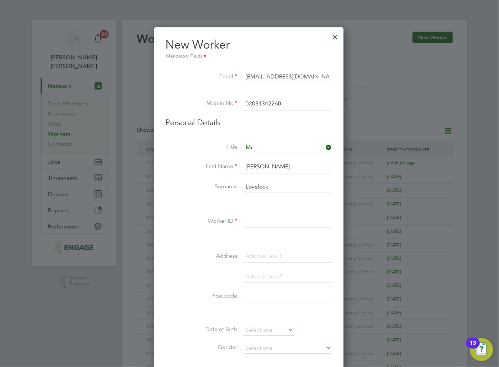
type input "Lovelock"
type input "371"
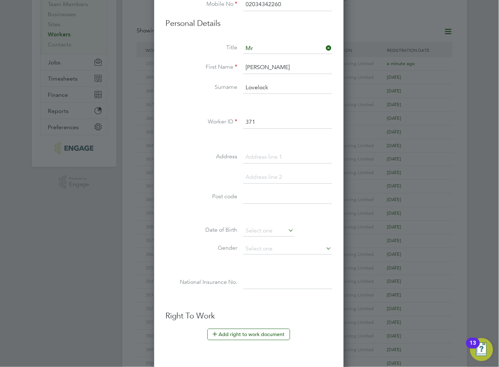
scroll to position [127, 0]
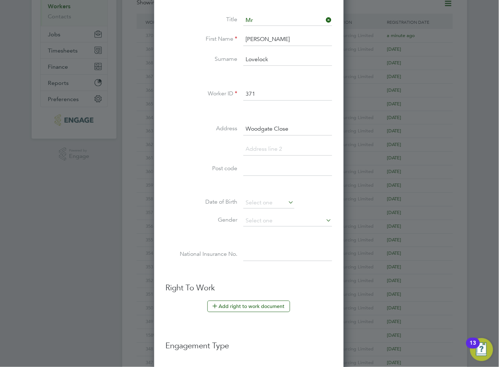
type input "Woodgate Close"
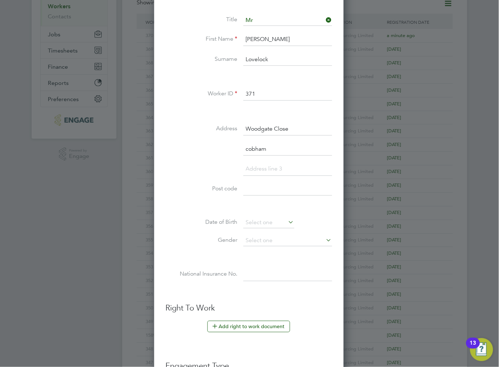
type input "cobham"
type input "Surrey"
click at [249, 147] on input "cobham" at bounding box center [287, 149] width 89 height 13
type input "Cobham"
click at [256, 189] on input at bounding box center [287, 189] width 89 height 13
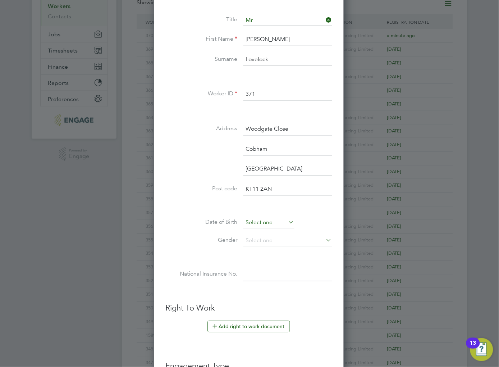
type input "KT11 2AN"
click at [253, 224] on input at bounding box center [268, 222] width 51 height 11
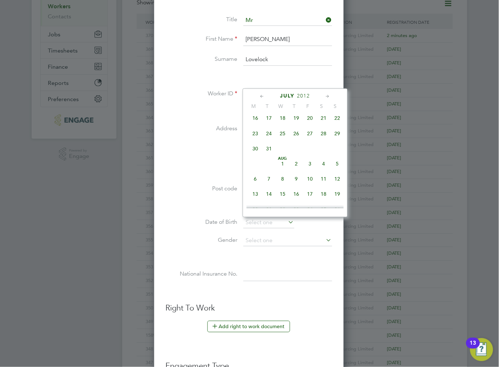
scroll to position [96, 0]
click at [307, 95] on span "2012" at bounding box center [303, 96] width 13 height 6
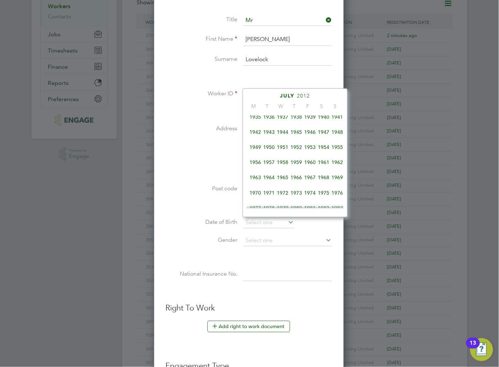
scroll to position [182, 0]
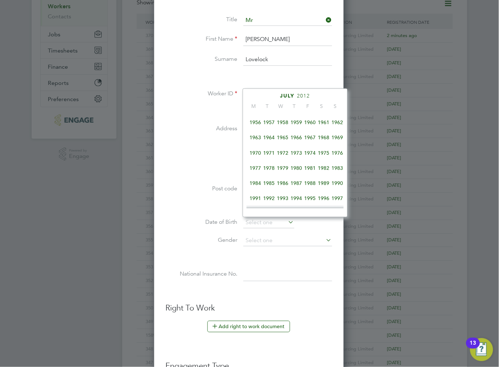
click at [312, 125] on span "1960" at bounding box center [310, 122] width 14 height 14
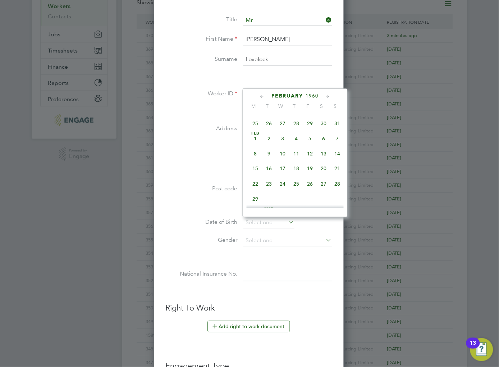
scroll to position [209, 0]
click at [308, 203] on span "26" at bounding box center [310, 202] width 14 height 14
type input "26 Feb 1960"
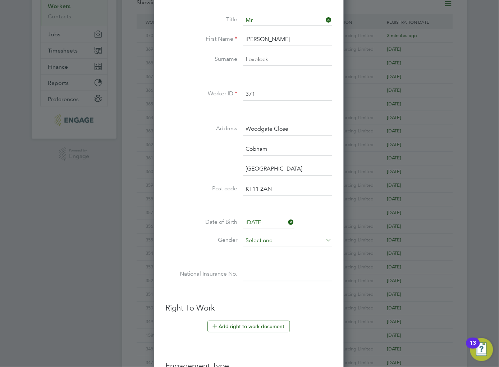
click at [253, 241] on input at bounding box center [287, 240] width 89 height 11
click at [272, 250] on li "Male" at bounding box center [287, 249] width 89 height 9
type input "Male"
click at [251, 304] on h3 "Right To Work" at bounding box center [249, 308] width 166 height 10
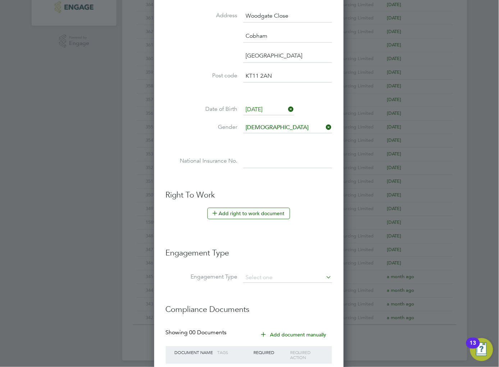
scroll to position [291, 0]
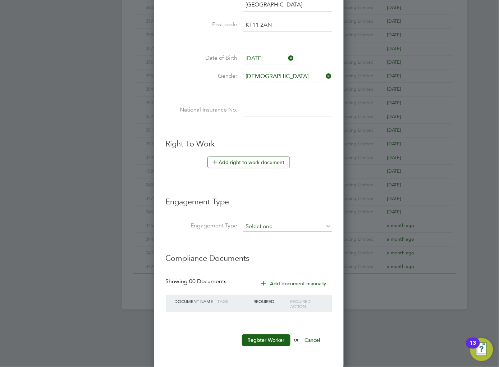
click at [259, 221] on input at bounding box center [287, 226] width 89 height 10
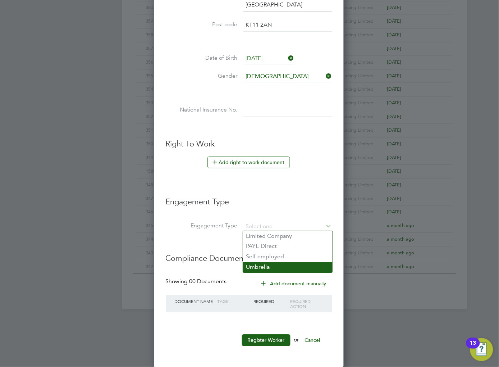
click at [261, 266] on li "Umbrella" at bounding box center [287, 267] width 89 height 10
type input "Umbrella"
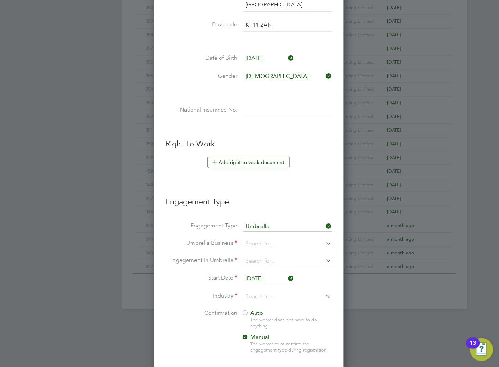
scroll to position [763, 191]
click at [264, 243] on input at bounding box center [287, 244] width 89 height 10
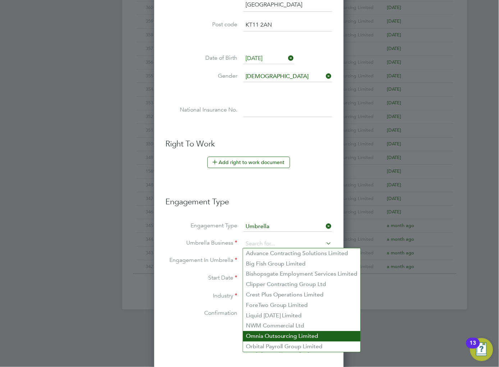
click at [270, 338] on li "Omnia Outsourcing Limited" at bounding box center [302, 336] width 118 height 10
type input "Omnia Outsourcing Limited"
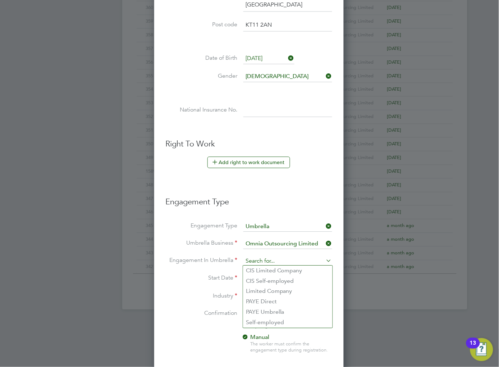
click at [252, 260] on input at bounding box center [287, 261] width 89 height 10
click at [268, 311] on li "PAYE Umbrella" at bounding box center [287, 312] width 89 height 10
type input "PAYE Umbrella"
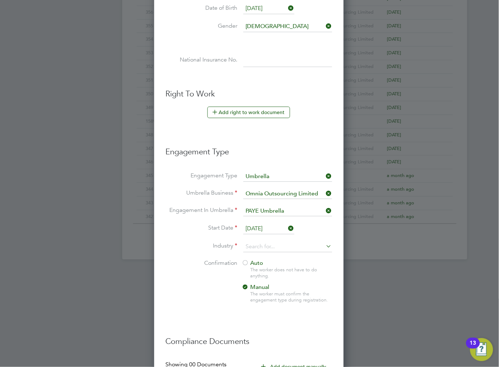
scroll to position [371, 0]
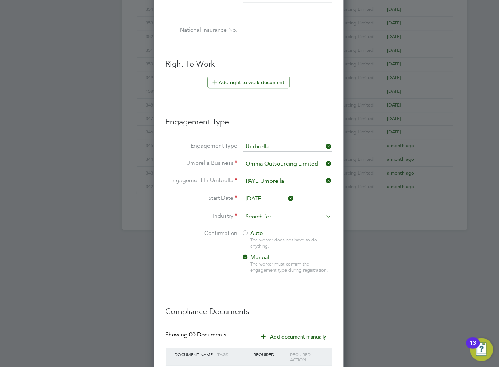
click at [261, 217] on input at bounding box center [287, 216] width 89 height 11
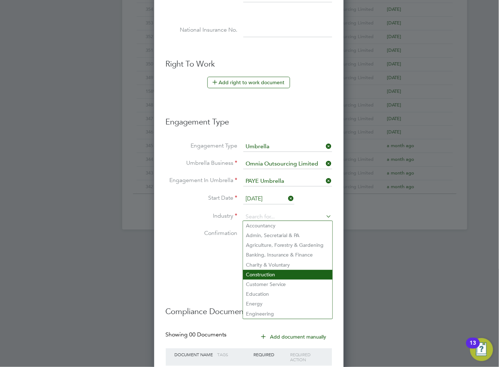
click at [263, 272] on li "Construction" at bounding box center [287, 275] width 89 height 10
type input "Construction"
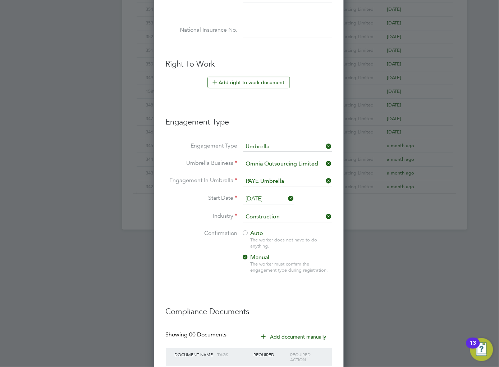
click at [246, 230] on div at bounding box center [245, 233] width 7 height 7
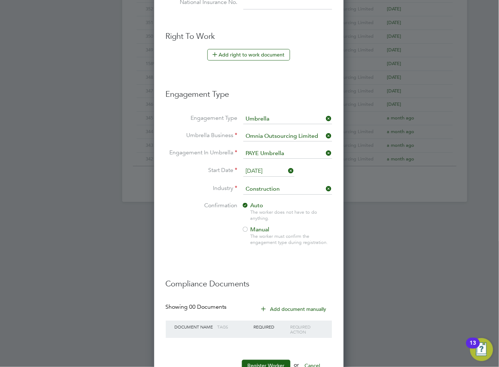
scroll to position [423, 0]
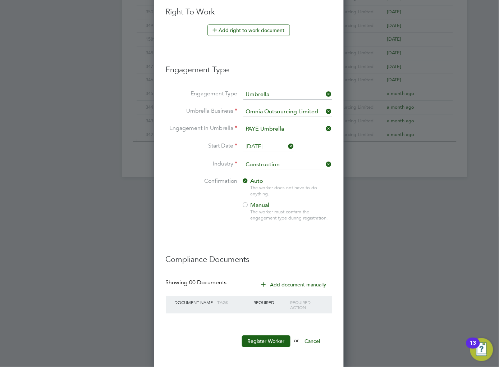
click at [265, 146] on input "[DATE]" at bounding box center [268, 146] width 51 height 11
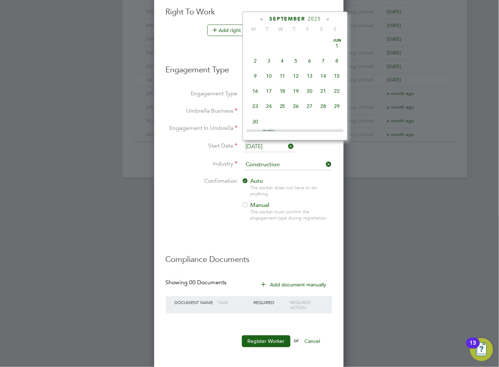
scroll to position [216, 0]
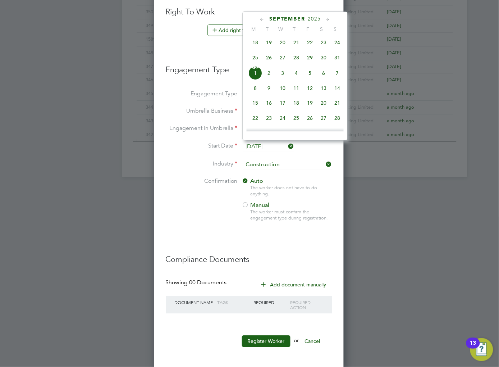
click at [270, 61] on span "26" at bounding box center [269, 57] width 14 height 14
type input "[DATE]"
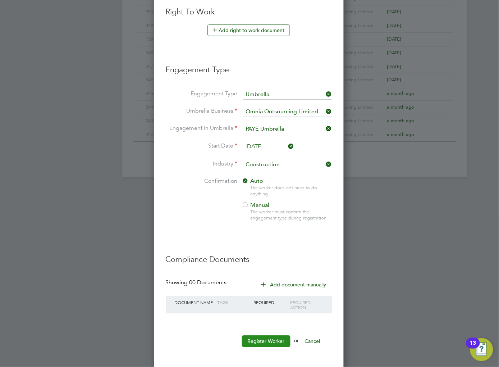
click at [266, 335] on button "Register Worker" at bounding box center [266, 340] width 49 height 11
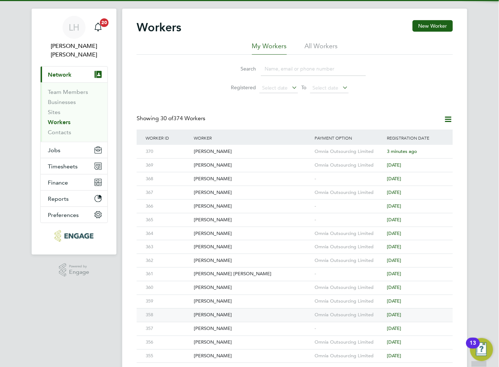
scroll to position [0, 0]
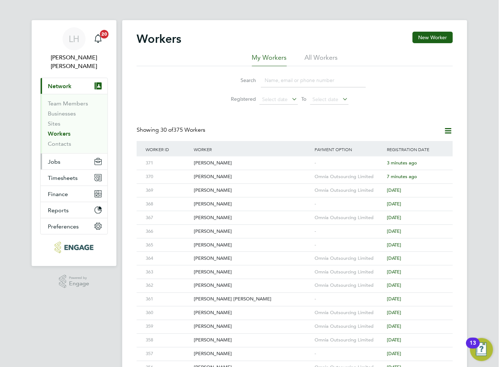
click at [61, 155] on button "Jobs" at bounding box center [74, 161] width 67 height 16
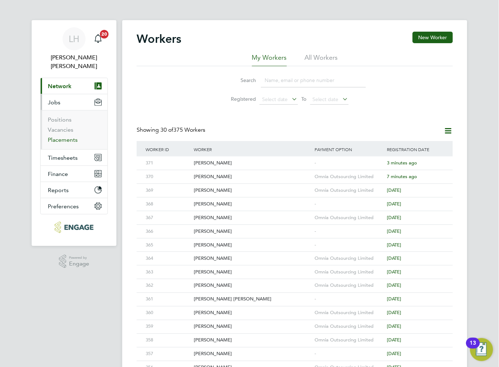
click at [60, 136] on link "Placements" at bounding box center [63, 139] width 30 height 7
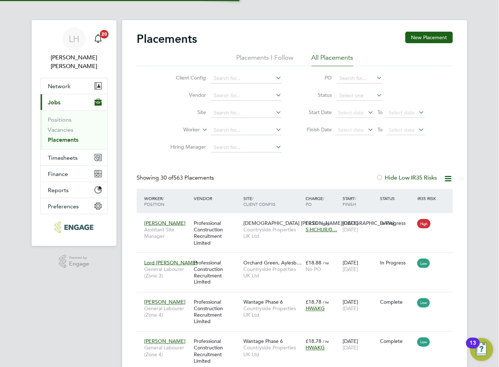
scroll to position [27, 63]
click at [228, 126] on input at bounding box center [246, 130] width 71 height 10
click at [232, 150] on li "Kevin Honey" at bounding box center [255, 150] width 89 height 10
type input "[PERSON_NAME]"
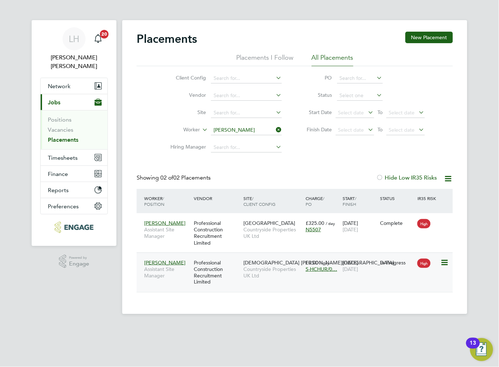
click at [319, 282] on div "Kevin Honey Assistant Site Manager Professional Construction Recruitment Limite…" at bounding box center [295, 272] width 316 height 40
click at [382, 268] on div "In Progress" at bounding box center [396, 263] width 37 height 14
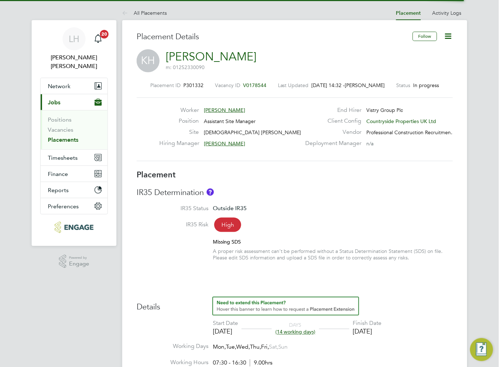
click at [450, 37] on icon at bounding box center [448, 36] width 9 height 9
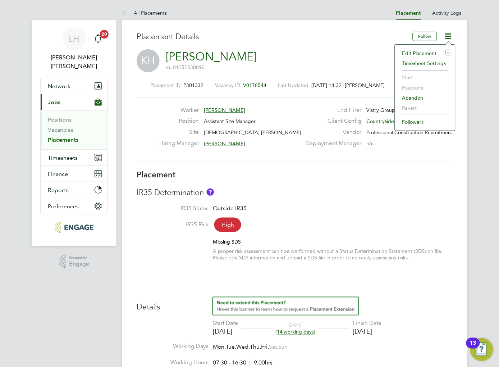
click at [419, 53] on li "Edit Placement e" at bounding box center [425, 53] width 53 height 10
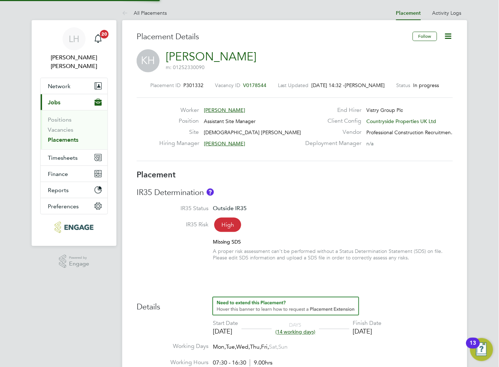
type input "[PERSON_NAME]"
type input "[DATE]"
type input "05 Sep 2025"
type input "07:30"
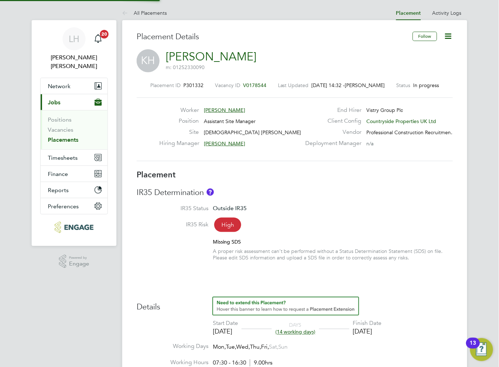
type input "16:30"
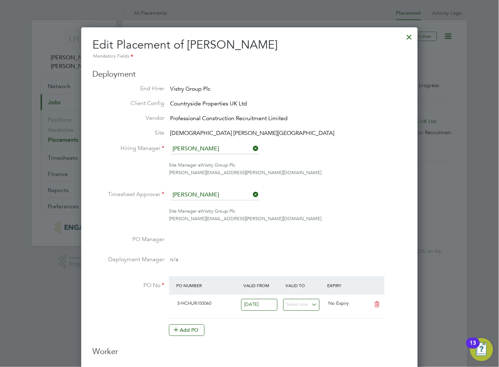
click at [406, 40] on div at bounding box center [409, 35] width 13 height 13
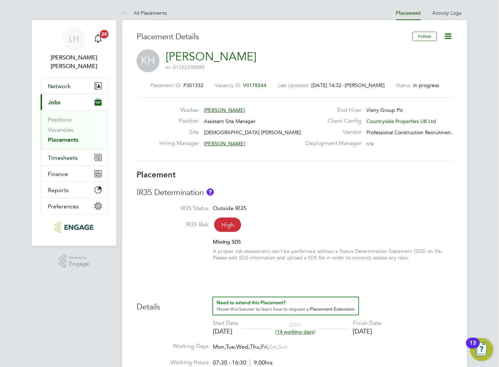
click at [252, 84] on span "V0178544" at bounding box center [254, 85] width 23 height 6
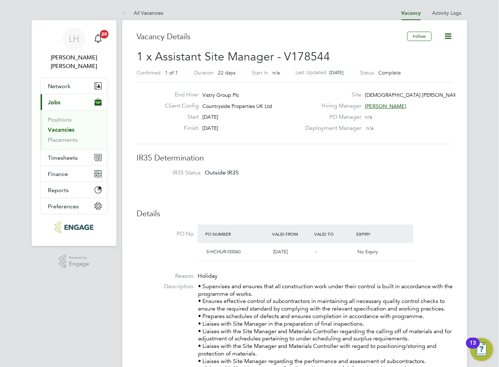
click at [450, 35] on icon at bounding box center [448, 36] width 9 height 9
click at [428, 62] on li "Update Status" at bounding box center [431, 63] width 42 height 10
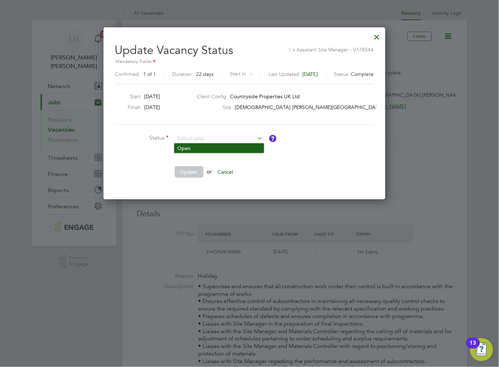
click at [193, 149] on li "Open" at bounding box center [218, 147] width 89 height 9
type input "Open"
click at [188, 172] on button "Update" at bounding box center [189, 171] width 29 height 11
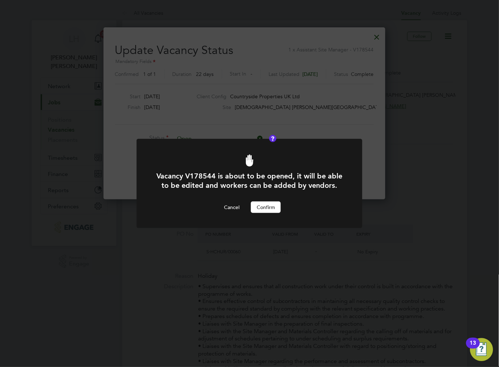
click at [265, 206] on button "Confirm" at bounding box center [266, 206] width 30 height 11
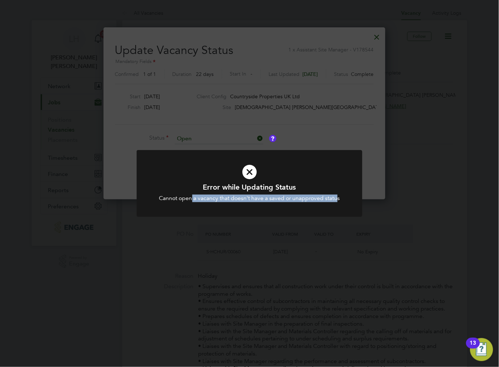
drag, startPoint x: 195, startPoint y: 197, endPoint x: 340, endPoint y: 198, distance: 144.1
click at [340, 198] on div "Cannot open a vacancy that doesn't have a saved or unapproved status" at bounding box center [249, 198] width 187 height 8
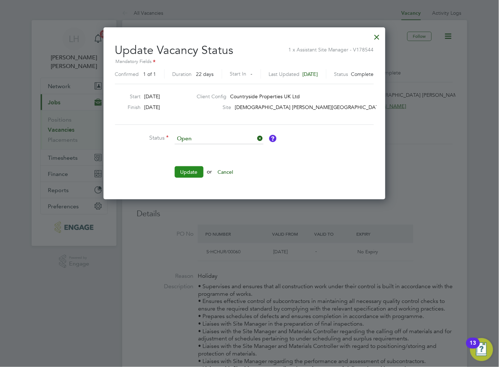
click at [191, 167] on button "Update" at bounding box center [189, 171] width 29 height 11
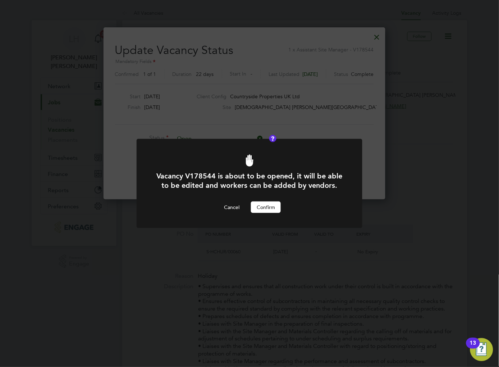
click at [265, 205] on button "Confirm" at bounding box center [266, 206] width 30 height 11
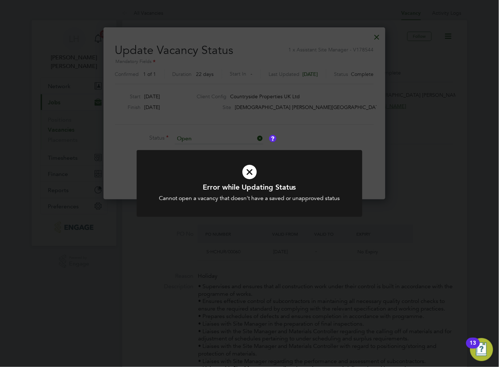
click at [229, 233] on div "Error while Updating Status Cannot open a vacancy that doesn't have a saved or …" at bounding box center [249, 183] width 499 height 367
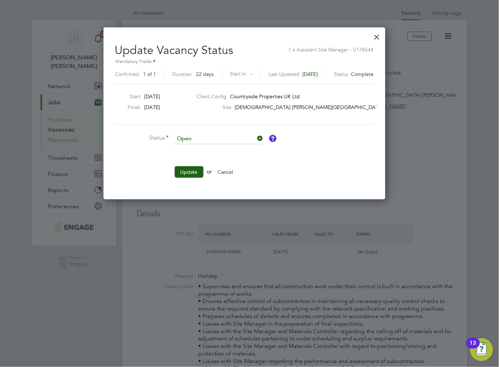
click at [383, 37] on div at bounding box center [376, 35] width 13 height 13
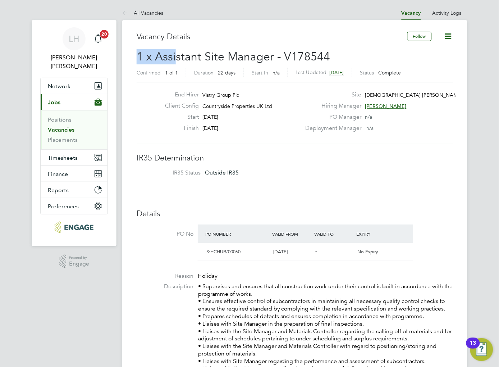
drag, startPoint x: 137, startPoint y: 56, endPoint x: 177, endPoint y: 54, distance: 40.3
click at [177, 54] on span "1 x Assistant Site Manager - V178544" at bounding box center [234, 57] width 194 height 14
click at [166, 83] on div "End Hirer Vistry Group Plc Client Config Countryside Properties UK Ltd Start 15…" at bounding box center [295, 113] width 316 height 62
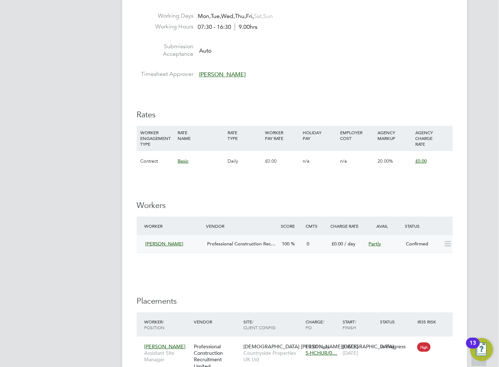
click at [447, 245] on icon at bounding box center [447, 244] width 9 height 6
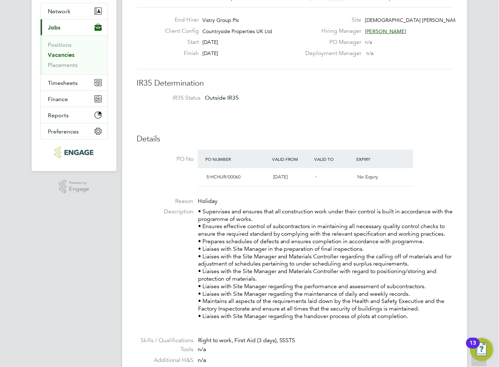
scroll to position [35, 0]
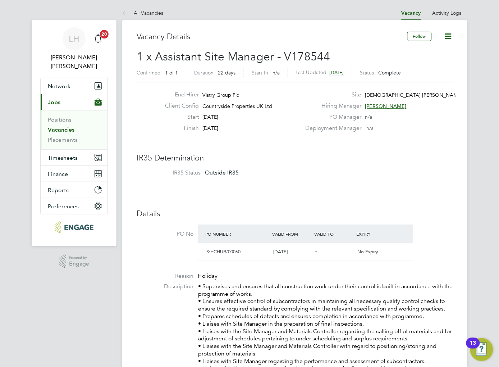
click at [450, 40] on icon at bounding box center [448, 36] width 9 height 9
click at [432, 64] on li "Update Status" at bounding box center [431, 63] width 42 height 10
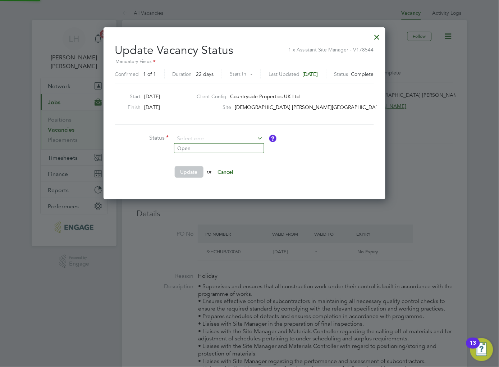
scroll to position [171, 291]
click at [195, 150] on li "Open" at bounding box center [218, 147] width 89 height 9
type input "Open"
click at [197, 173] on button "Update" at bounding box center [189, 171] width 29 height 11
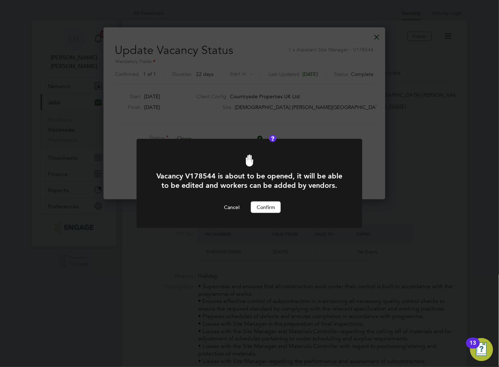
click at [268, 211] on button "Confirm" at bounding box center [266, 206] width 30 height 11
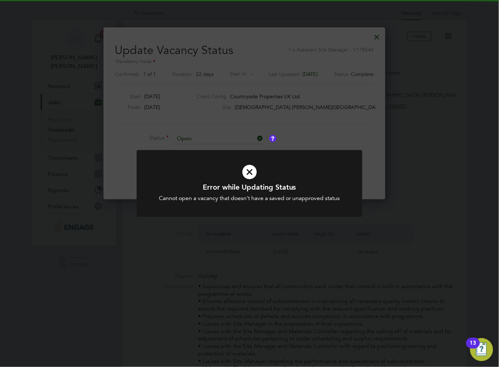
click at [269, 211] on div at bounding box center [250, 183] width 226 height 67
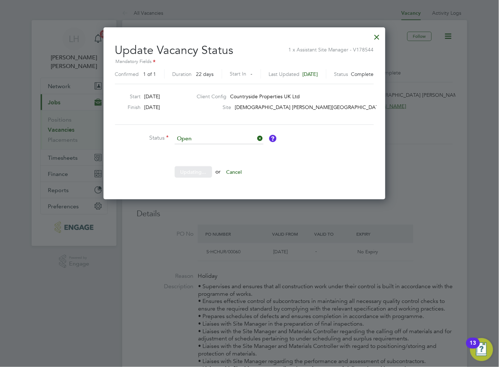
click at [383, 38] on div at bounding box center [376, 35] width 13 height 13
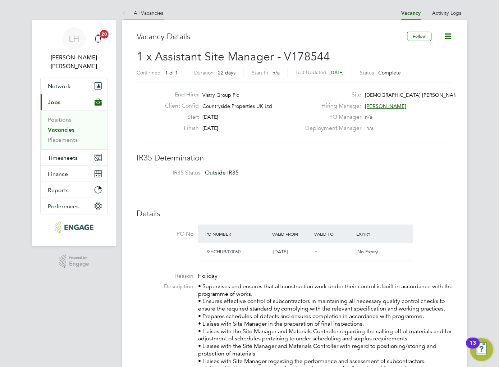
click at [155, 13] on link "All Vacancies" at bounding box center [142, 13] width 41 height 6
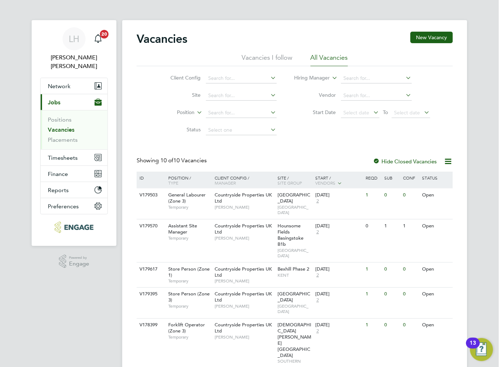
click at [59, 135] on ul "Positions Vacancies Placements" at bounding box center [74, 129] width 67 height 39
click at [59, 136] on link "Placements" at bounding box center [63, 139] width 30 height 7
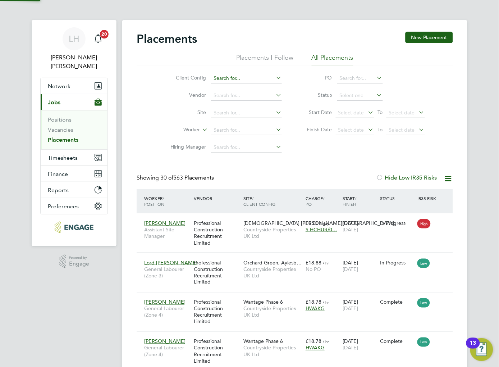
scroll to position [27, 63]
click at [222, 127] on input at bounding box center [246, 130] width 71 height 10
drag, startPoint x: 314, startPoint y: 167, endPoint x: 300, endPoint y: 169, distance: 14.2
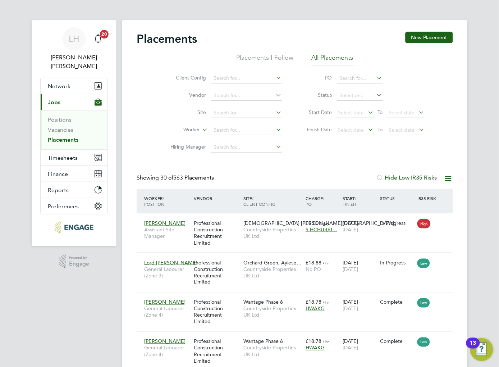
click at [152, 97] on div "Client Config Vendor Site Worker Hiring Manager PO Status Start Date Select dat…" at bounding box center [295, 111] width 316 height 90
click at [145, 75] on div "Client Config Vendor Site Worker Hiring Manager PO Status Start Date Select dat…" at bounding box center [295, 111] width 316 height 90
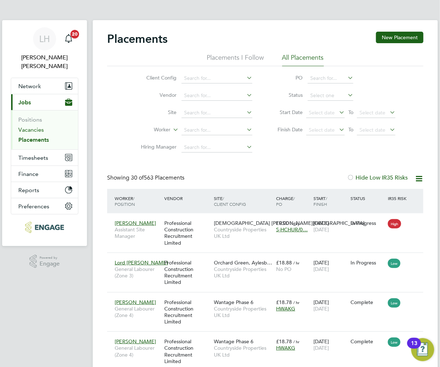
click at [31, 126] on link "Vacancies" at bounding box center [31, 129] width 26 height 7
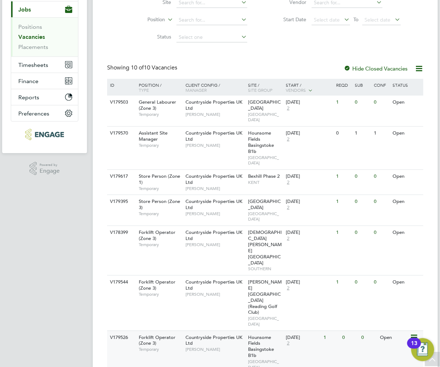
scroll to position [80, 0]
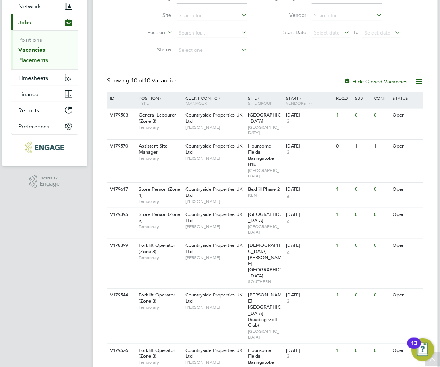
click at [31, 56] on link "Placements" at bounding box center [33, 59] width 30 height 7
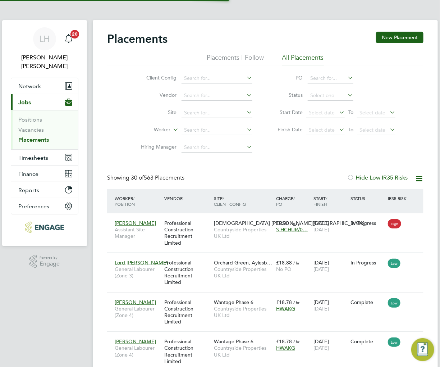
scroll to position [4, 4]
click at [195, 110] on input at bounding box center [216, 113] width 71 height 10
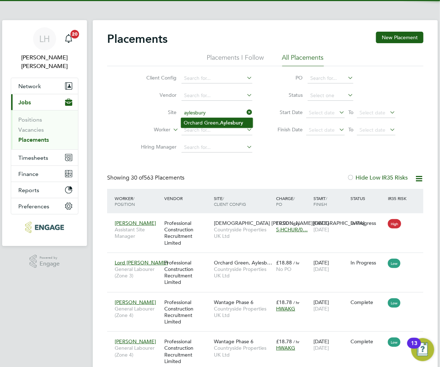
click at [199, 125] on li "Orchard Green, Aylesbury" at bounding box center [217, 123] width 72 height 10
type input "Orchard Green, [GEOGRAPHIC_DATA]"
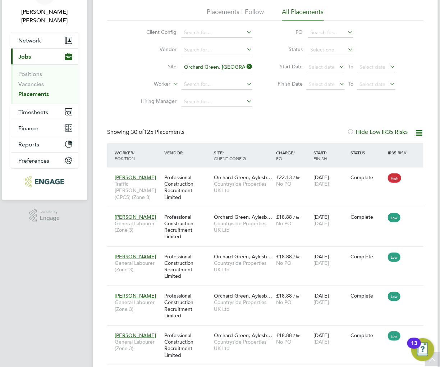
click at [415, 133] on icon at bounding box center [418, 132] width 9 height 9
click at [418, 133] on icon at bounding box center [418, 132] width 9 height 9
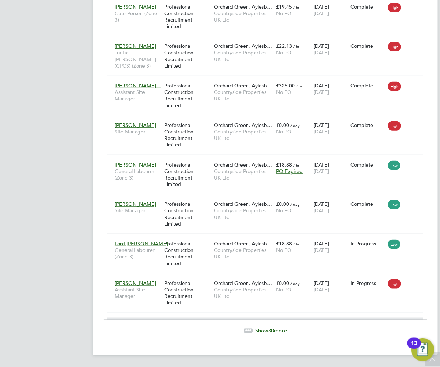
click at [260, 327] on span "Show 30 more" at bounding box center [271, 330] width 32 height 7
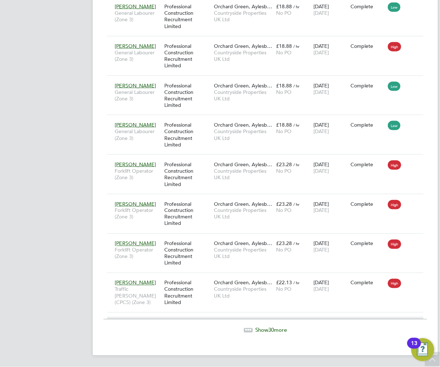
click at [255, 332] on span "Show 30 more" at bounding box center [271, 329] width 32 height 7
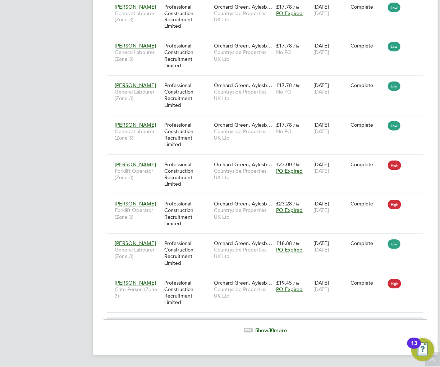
click at [264, 331] on span "Show 30 more" at bounding box center [271, 330] width 32 height 7
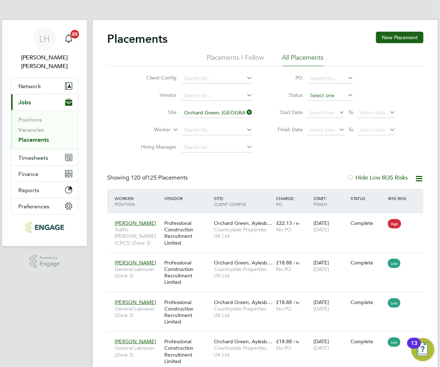
click at [314, 95] on input at bounding box center [331, 96] width 46 height 10
click at [318, 134] on li "In Progress" at bounding box center [330, 133] width 46 height 9
type input "In Progress"
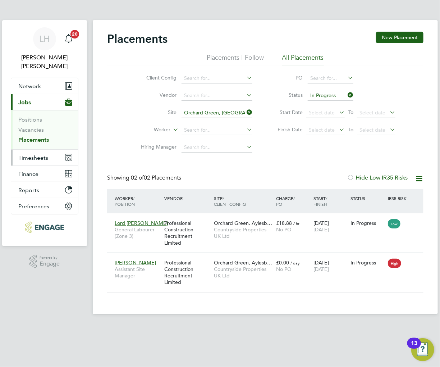
click at [40, 153] on button "Timesheets" at bounding box center [44, 157] width 67 height 16
click at [40, 154] on span "Timesheets" at bounding box center [33, 157] width 30 height 7
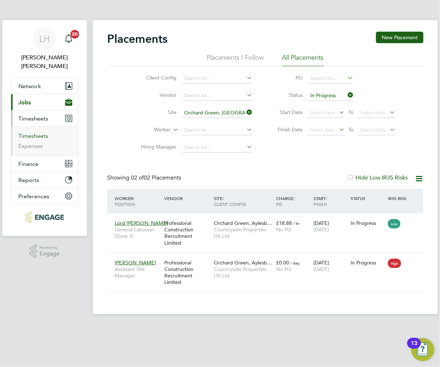
click at [41, 132] on link "Timesheets" at bounding box center [33, 135] width 30 height 7
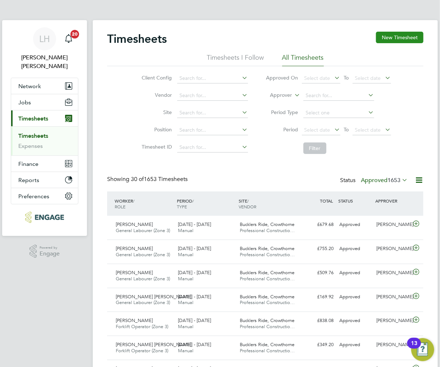
click at [404, 38] on button "New Timesheet" at bounding box center [399, 37] width 47 height 11
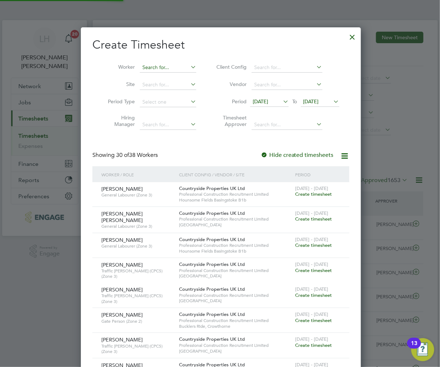
click at [151, 67] on input at bounding box center [168, 68] width 56 height 10
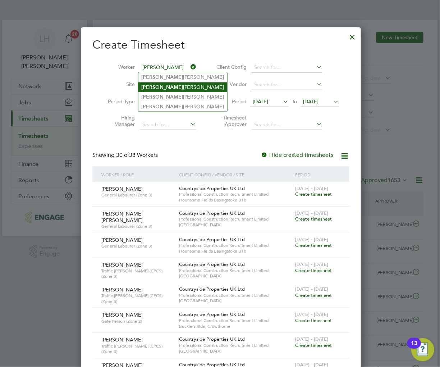
click at [158, 86] on b "Matthew" at bounding box center [162, 87] width 42 height 6
type input "[PERSON_NAME]"
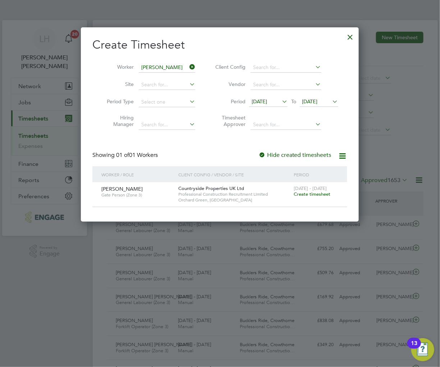
click at [309, 194] on span "Create timesheet" at bounding box center [312, 194] width 37 height 6
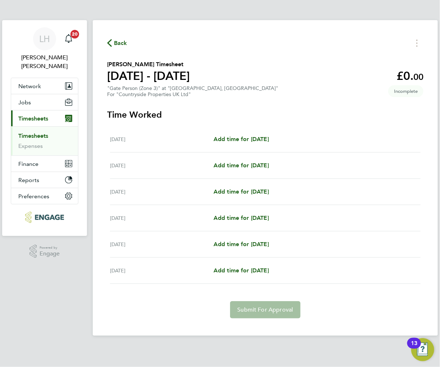
click at [122, 43] on span "Back" at bounding box center [120, 43] width 13 height 9
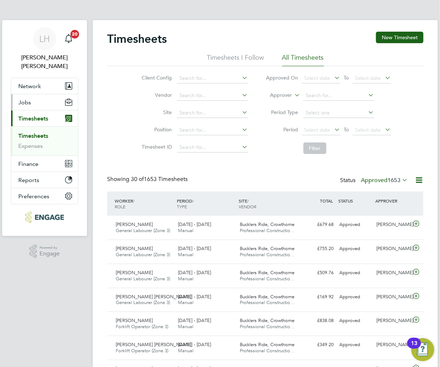
click at [38, 95] on button "Jobs" at bounding box center [44, 102] width 67 height 16
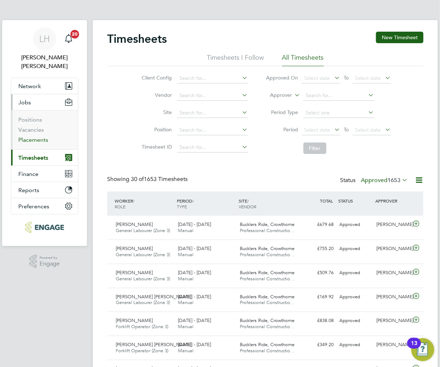
click at [35, 136] on link "Placements" at bounding box center [33, 139] width 30 height 7
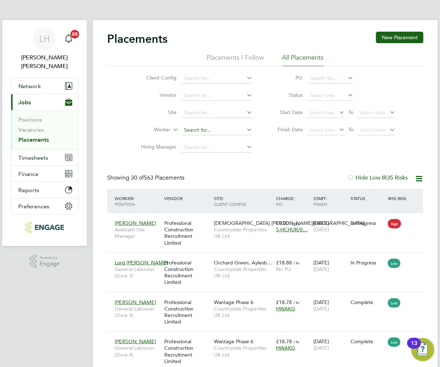
click at [204, 129] on input at bounding box center [216, 130] width 71 height 10
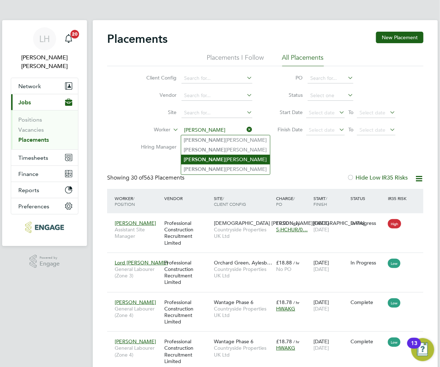
click at [206, 160] on li "Matthew Merriman" at bounding box center [225, 160] width 89 height 10
type input "[PERSON_NAME]"
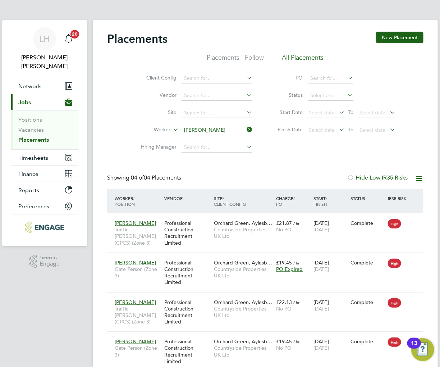
click at [232, 132] on input "[PERSON_NAME]" at bounding box center [216, 130] width 71 height 10
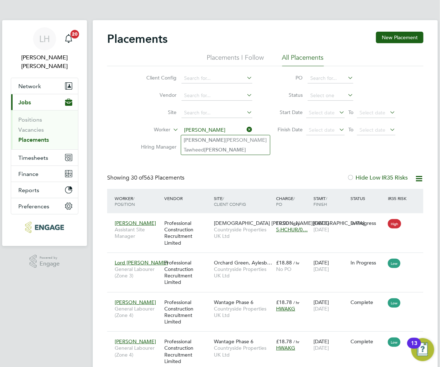
type input "joseph"
click at [39, 83] on span "Network" at bounding box center [29, 86] width 23 height 7
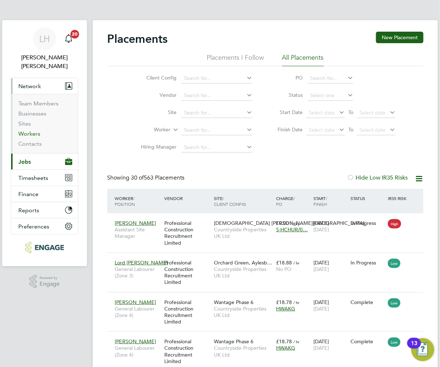
click at [33, 130] on link "Workers" at bounding box center [29, 133] width 22 height 7
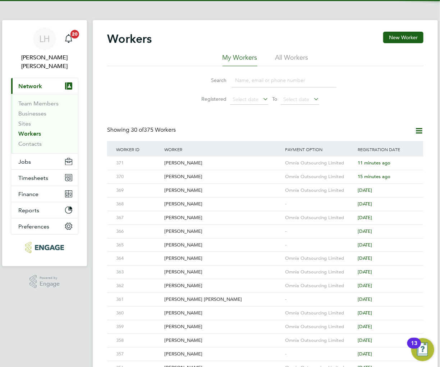
click at [259, 84] on input at bounding box center [283, 80] width 105 height 14
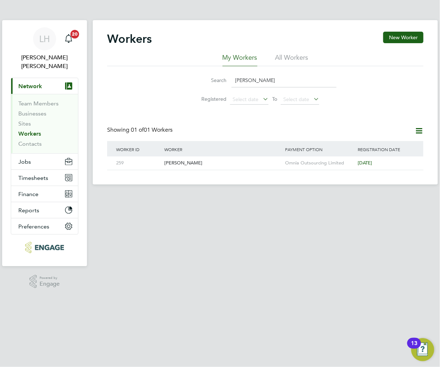
type input "joseph"
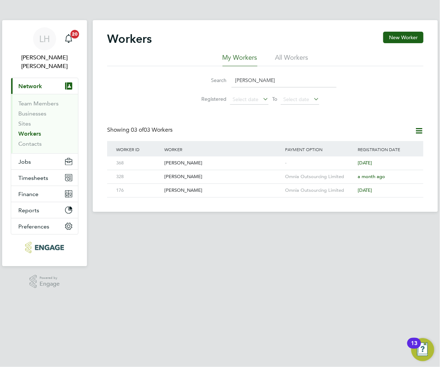
drag, startPoint x: 254, startPoint y: 82, endPoint x: 221, endPoint y: 80, distance: 32.8
click at [221, 80] on div "Search joseph" at bounding box center [265, 80] width 142 height 14
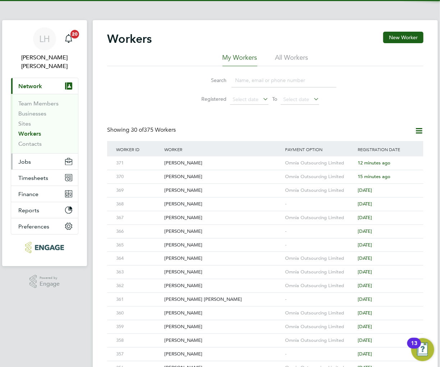
click at [35, 155] on button "Jobs" at bounding box center [44, 161] width 67 height 16
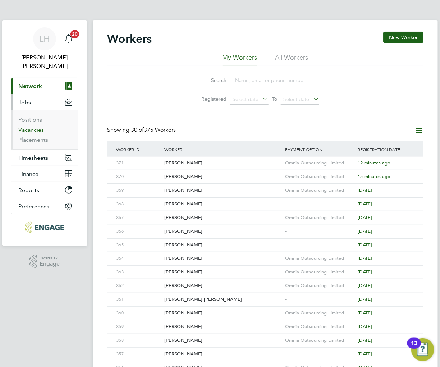
click at [37, 126] on link "Vacancies" at bounding box center [31, 129] width 26 height 7
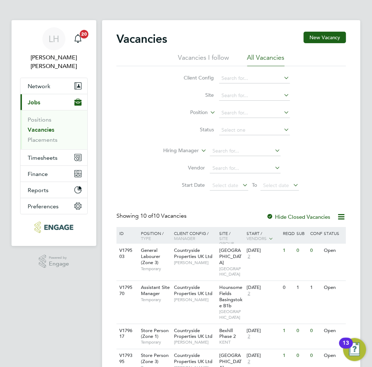
click at [130, 60] on ul "Vacancies I follow All Vacancies" at bounding box center [231, 59] width 230 height 13
click at [42, 154] on span "Timesheets" at bounding box center [43, 157] width 30 height 7
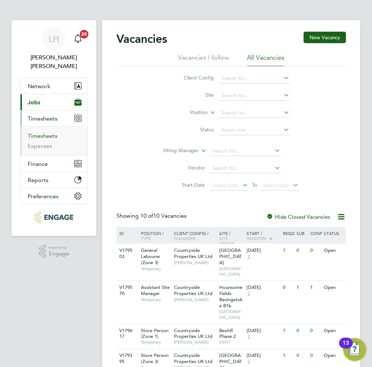
click at [40, 132] on link "Timesheets" at bounding box center [43, 135] width 30 height 7
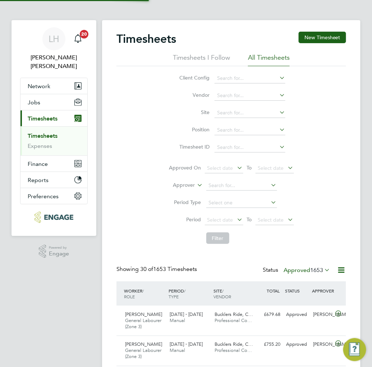
click at [314, 38] on button "New Timesheet" at bounding box center [322, 37] width 47 height 11
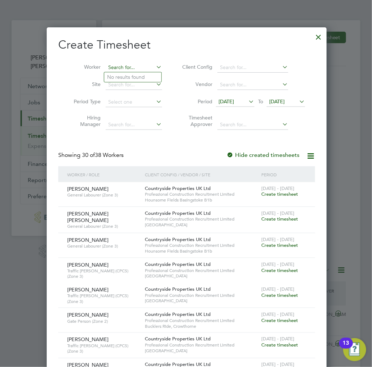
click at [125, 66] on input at bounding box center [134, 68] width 56 height 10
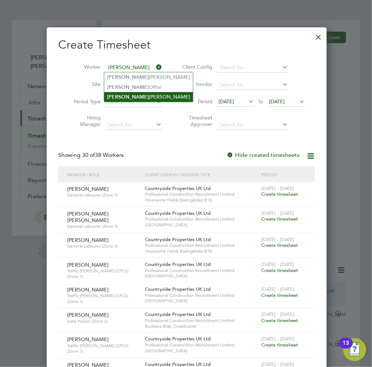
click at [119, 95] on b "Brian" at bounding box center [128, 97] width 42 height 6
type input "Brian Munden"
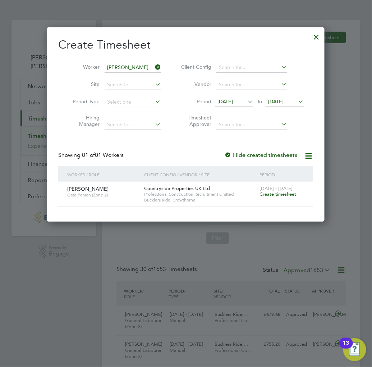
click at [281, 195] on span "Create timesheet" at bounding box center [277, 194] width 37 height 6
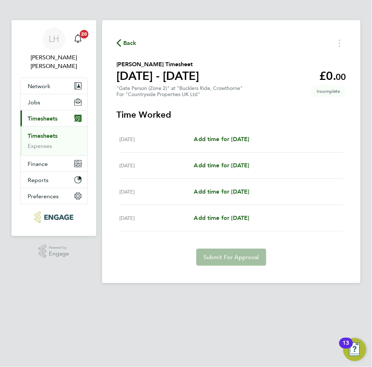
click at [216, 114] on h3 "Time Worked" at bounding box center [231, 114] width 230 height 11
click at [247, 138] on span "Add time for Mon 25 Aug" at bounding box center [221, 138] width 55 height 7
select select "30"
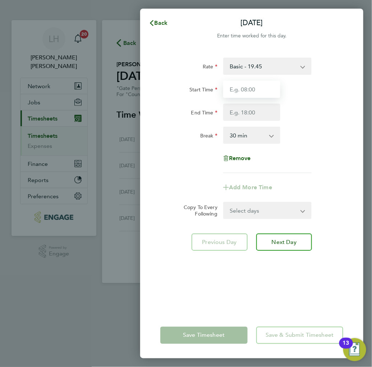
click at [250, 89] on input "Start Time" at bounding box center [251, 88] width 57 height 17
click at [300, 94] on div "Start Time" at bounding box center [251, 88] width 189 height 17
click at [156, 21] on span "Back" at bounding box center [161, 22] width 13 height 7
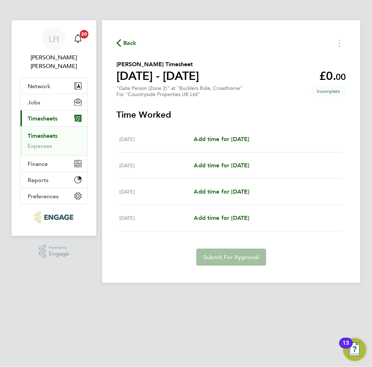
click at [127, 40] on span "Back" at bounding box center [129, 43] width 13 height 9
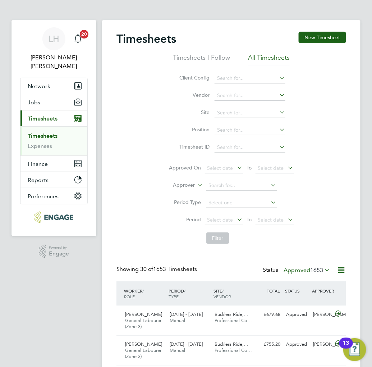
click at [149, 120] on div "Client Config Vendor Site Position Timesheet ID Approved On Select date To Sele…" at bounding box center [231, 156] width 230 height 181
click at [40, 99] on span "Jobs" at bounding box center [34, 102] width 13 height 7
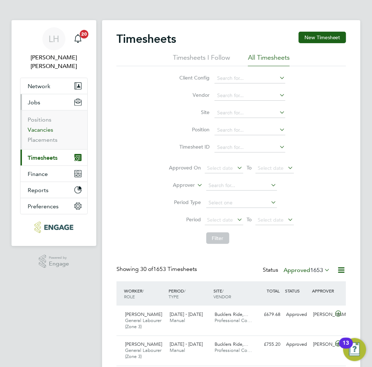
click at [32, 126] on link "Vacancies" at bounding box center [41, 129] width 26 height 7
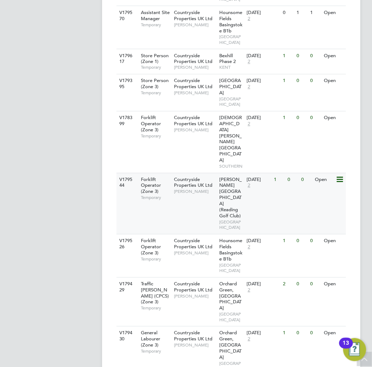
click at [261, 173] on div "28 Aug 2025 2" at bounding box center [258, 182] width 27 height 19
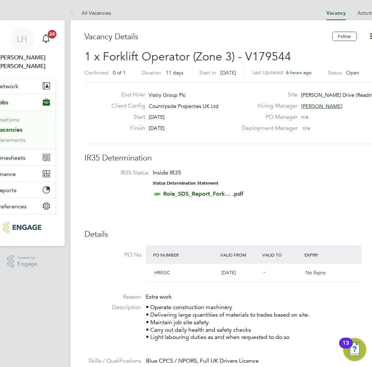
click at [195, 142] on div "End Hirer Vistry Group Plc Client Config Countryside Properties UK Ltd Start [D…" at bounding box center [231, 113] width 293 height 62
drag, startPoint x: 149, startPoint y: 117, endPoint x: 177, endPoint y: 116, distance: 27.7
click at [165, 116] on span "[DATE]" at bounding box center [157, 117] width 16 height 6
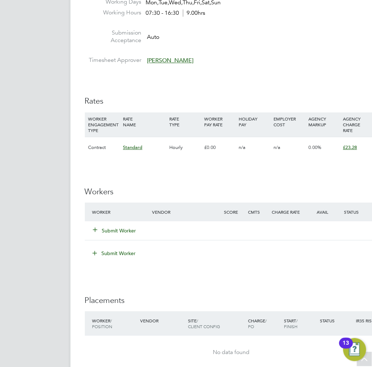
scroll to position [399, 0]
click at [109, 231] on button "Submit Worker" at bounding box center [114, 229] width 43 height 7
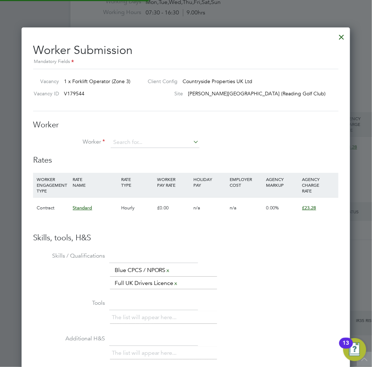
scroll to position [4, 4]
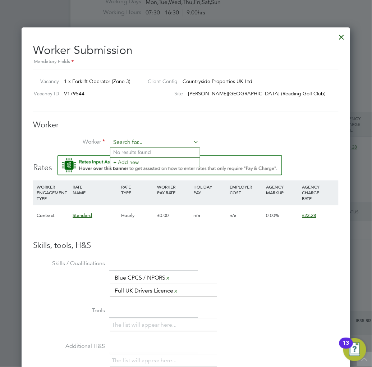
click at [139, 142] on input at bounding box center [155, 142] width 89 height 11
click at [138, 149] on li "[PERSON_NAME] (145)" at bounding box center [154, 152] width 89 height 10
type input "[PERSON_NAME] (145)"
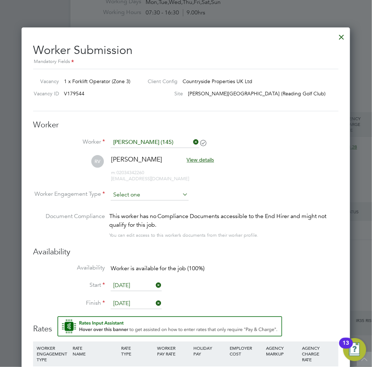
click at [129, 192] on input at bounding box center [150, 194] width 78 height 11
click at [128, 213] on li "PAYE" at bounding box center [149, 213] width 79 height 9
type input "PAYE"
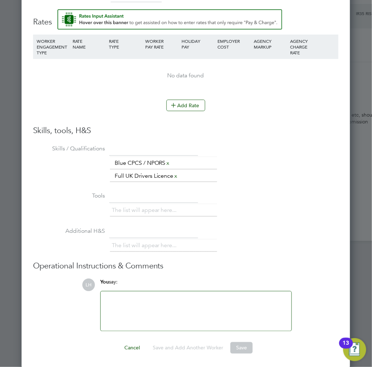
click at [239, 166] on div "The list will appear here... Blue CPCS / NPORS x Full UK Drivers Licence x" at bounding box center [224, 170] width 229 height 26
click at [191, 108] on button "Add Rate" at bounding box center [185, 105] width 39 height 11
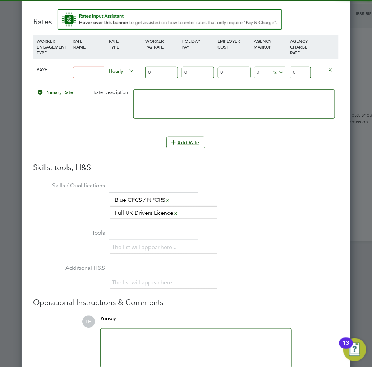
click at [296, 72] on input "0" at bounding box center [300, 72] width 20 height 12
type input "23.28"
click at [94, 70] on input at bounding box center [89, 72] width 33 height 12
type input "Basic"
click at [79, 142] on div "Add Rate" at bounding box center [185, 142] width 305 height 11
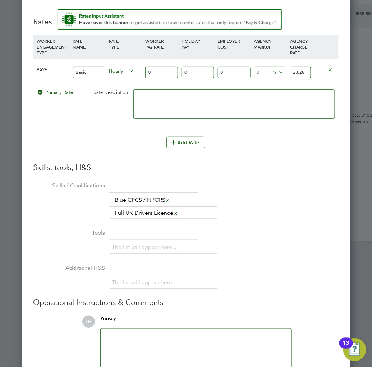
click at [300, 155] on li "WORKER ENGAGEMENT TYPE RATE NAME RATE TYPE WORKER PAY RATE HOLIDAY PAY EMPLOYER…" at bounding box center [185, 98] width 305 height 128
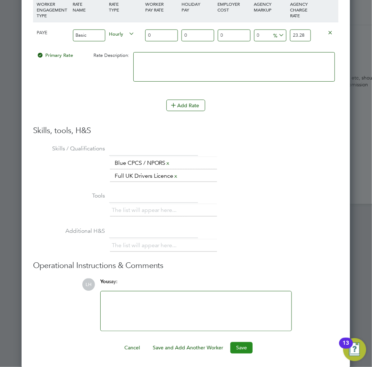
click at [241, 347] on button "Save" at bounding box center [241, 347] width 22 height 11
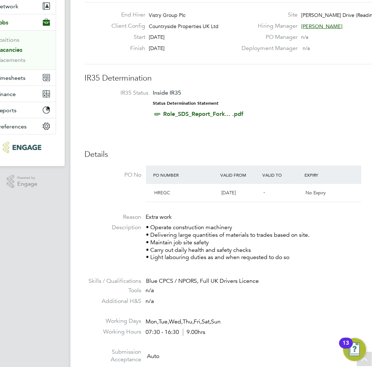
click at [86, 40] on div "End Hirer Vistry Group Plc Client Config Countryside Properties UK Ltd Start [D…" at bounding box center [231, 33] width 299 height 44
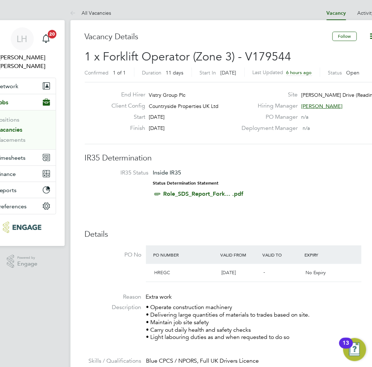
click at [313, 171] on li "IR35 Status Inside IR35 Status Determination Statement Role_SDS_Report_Fork... …" at bounding box center [231, 184] width 279 height 31
click at [370, 35] on icon at bounding box center [373, 36] width 9 height 9
click at [354, 64] on li "Update Status" at bounding box center [356, 63] width 42 height 10
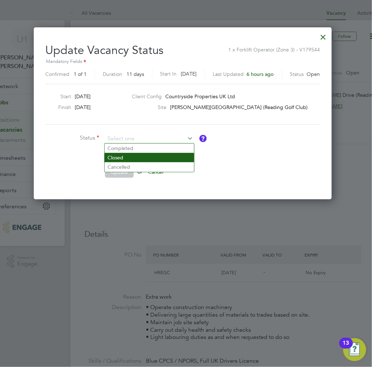
click at [118, 158] on li "Closed" at bounding box center [149, 157] width 89 height 9
type input "Closed"
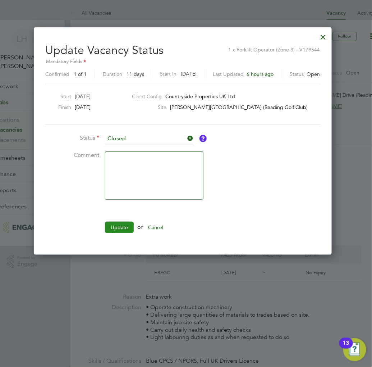
click at [119, 225] on button "Update" at bounding box center [119, 226] width 29 height 11
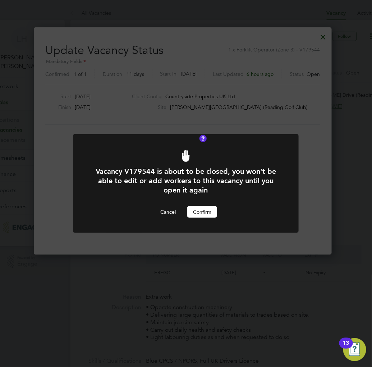
click at [198, 215] on button "Confirm" at bounding box center [202, 211] width 30 height 11
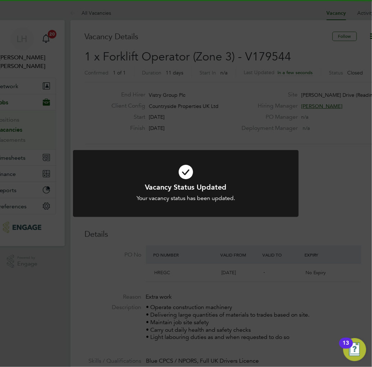
click at [163, 224] on div "Vacancy Status Updated Your vacancy status has been updated. Cancel Okay" at bounding box center [186, 188] width 226 height 76
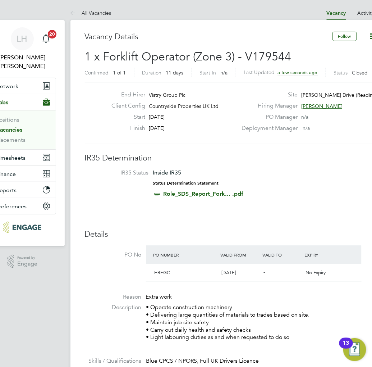
click at [17, 154] on span "Timesheets" at bounding box center [11, 157] width 30 height 7
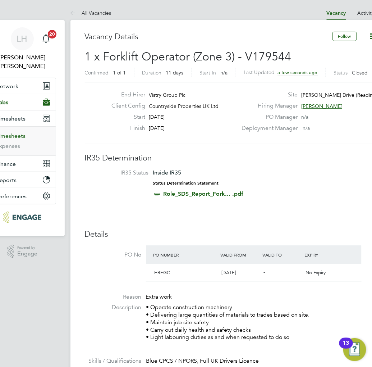
click at [16, 132] on link "Timesheets" at bounding box center [11, 135] width 30 height 7
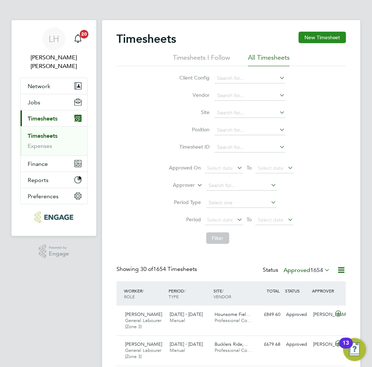
click at [314, 33] on button "New Timesheet" at bounding box center [322, 37] width 47 height 11
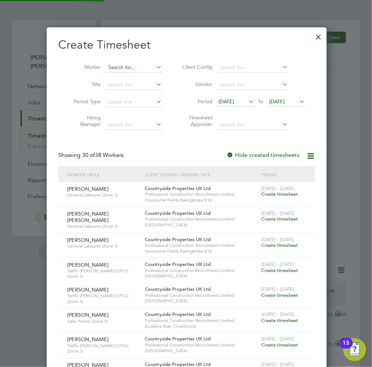
click at [124, 66] on input at bounding box center [134, 68] width 56 height 10
click at [125, 78] on li "[PERSON_NAME]" at bounding box center [132, 77] width 57 height 10
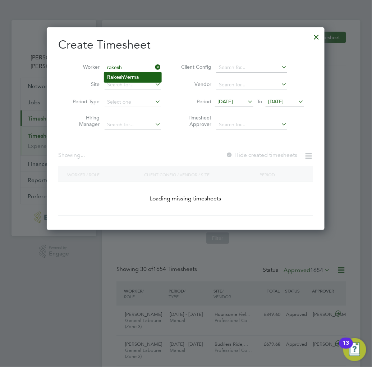
type input "[PERSON_NAME]"
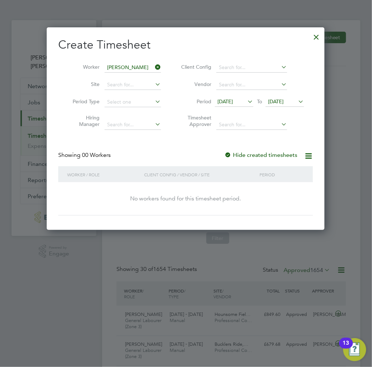
drag, startPoint x: 52, startPoint y: 243, endPoint x: 66, endPoint y: 224, distance: 22.6
click at [52, 243] on div at bounding box center [186, 183] width 372 height 367
click at [320, 40] on div at bounding box center [316, 35] width 13 height 13
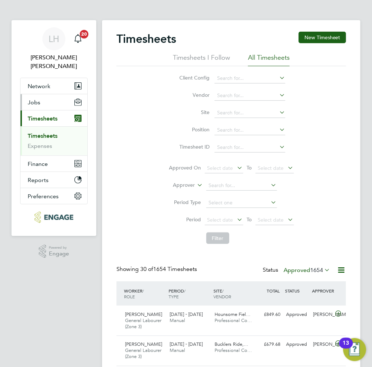
click at [34, 99] on span "Jobs" at bounding box center [34, 102] width 13 height 7
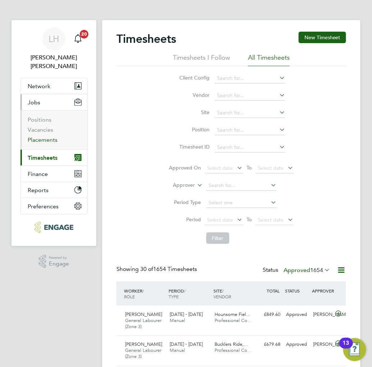
click at [38, 136] on link "Placements" at bounding box center [43, 139] width 30 height 7
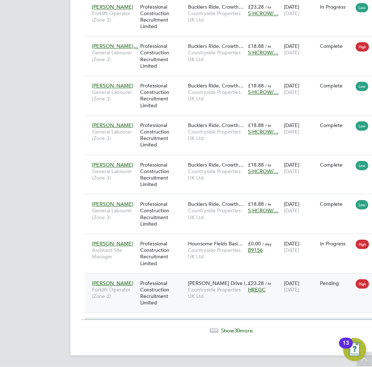
click at [132, 290] on span "Forklift Operator (Zone 3)" at bounding box center [114, 292] width 44 height 13
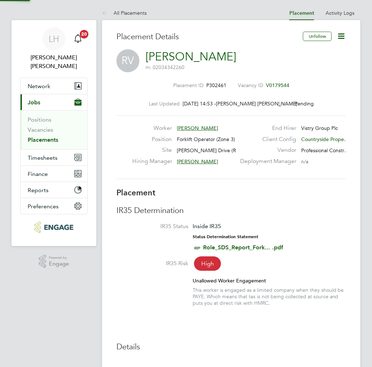
click at [340, 35] on icon at bounding box center [341, 36] width 9 height 9
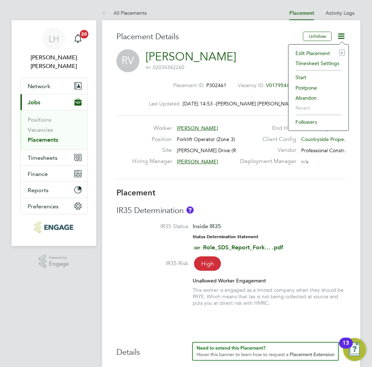
click at [301, 77] on li "Start" at bounding box center [318, 77] width 53 height 10
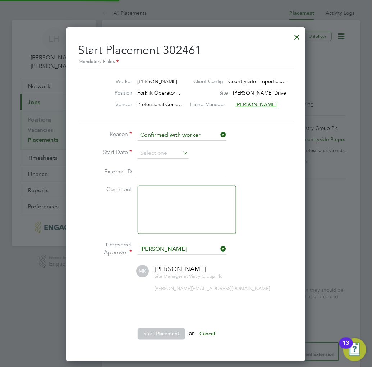
scroll to position [4, 4]
click at [165, 146] on li "Reason Confirmed with worker" at bounding box center [186, 139] width 216 height 18
click at [164, 154] on input at bounding box center [163, 153] width 51 height 11
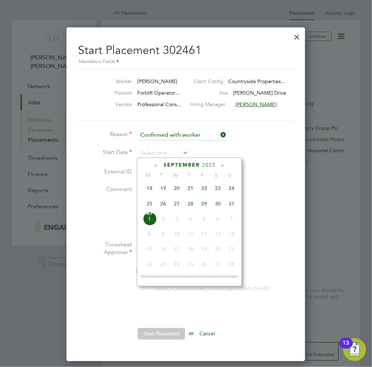
click at [189, 208] on span "28" at bounding box center [191, 204] width 14 height 14
type input "[DATE]"
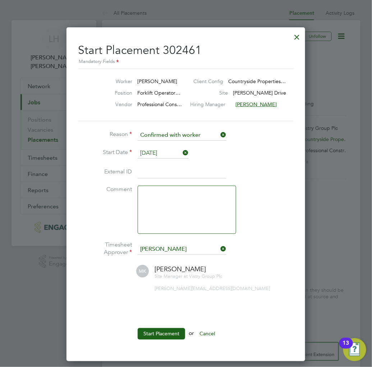
click at [160, 247] on input "[PERSON_NAME]" at bounding box center [182, 249] width 89 height 11
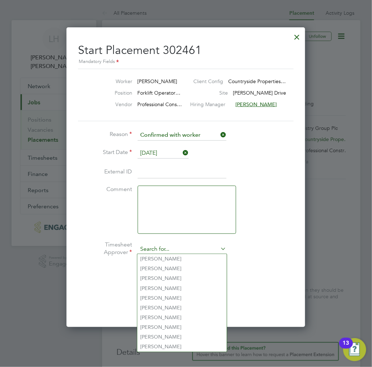
click at [160, 247] on input at bounding box center [182, 249] width 89 height 11
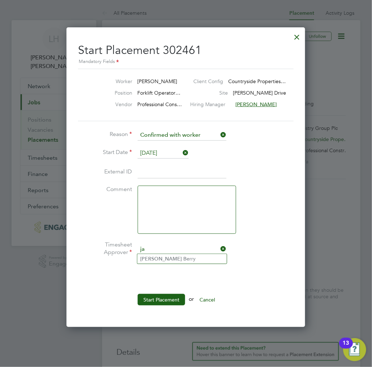
type input "j"
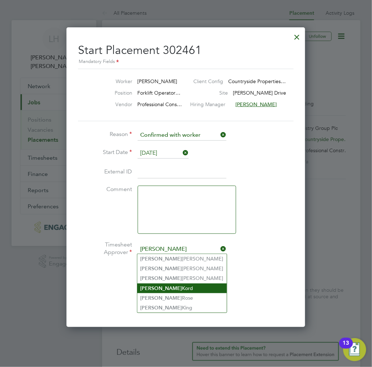
click at [163, 286] on li "[PERSON_NAME]" at bounding box center [181, 288] width 89 height 10
type input "[PERSON_NAME]"
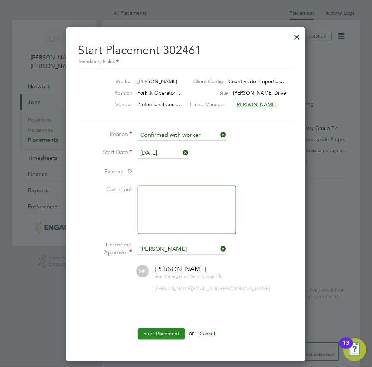
click at [157, 334] on button "Start Placement" at bounding box center [161, 333] width 47 height 11
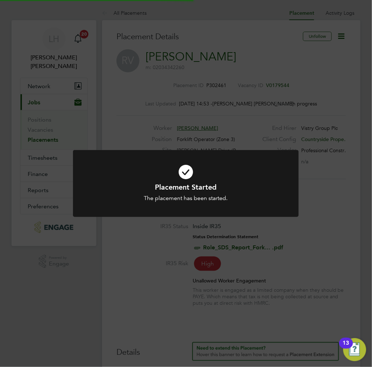
click at [134, 259] on div "Placement Started The placement has been started. Cancel Okay" at bounding box center [186, 183] width 372 height 367
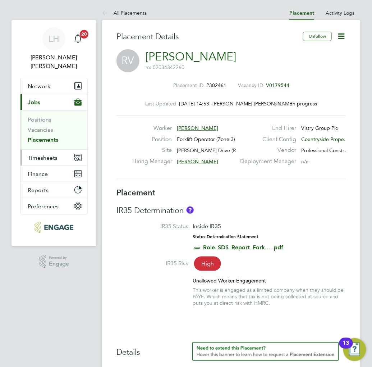
click at [41, 154] on span "Timesheets" at bounding box center [43, 157] width 30 height 7
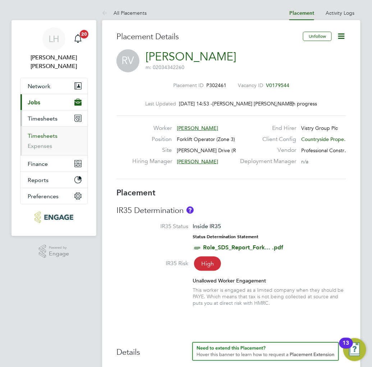
click at [42, 132] on link "Timesheets" at bounding box center [43, 135] width 30 height 7
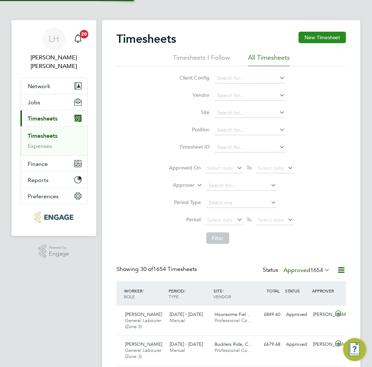
click at [306, 35] on button "New Timesheet" at bounding box center [322, 37] width 47 height 11
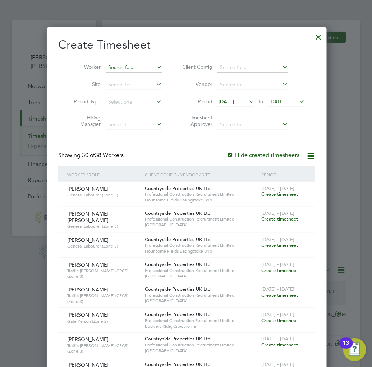
click at [116, 67] on input at bounding box center [134, 68] width 56 height 10
click at [122, 80] on li "[PERSON_NAME]" at bounding box center [132, 77] width 57 height 10
type input "[PERSON_NAME]"
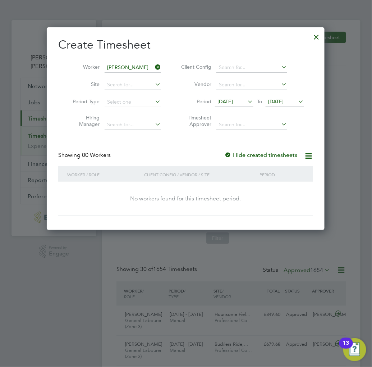
click at [229, 102] on span "[DATE]" at bounding box center [224, 101] width 15 height 6
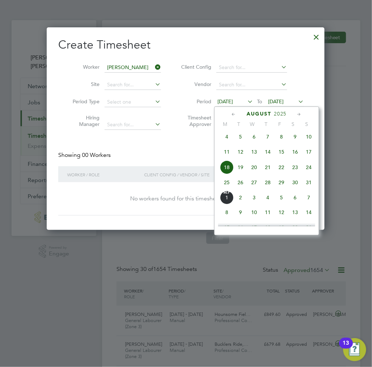
click at [224, 184] on span "25" at bounding box center [227, 182] width 14 height 14
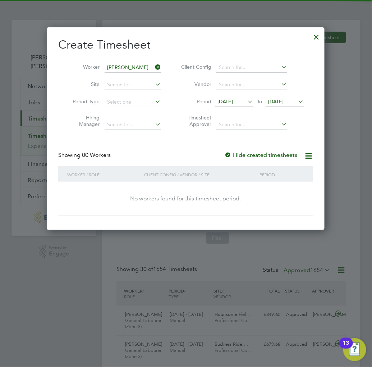
click at [282, 101] on span "[DATE]" at bounding box center [275, 101] width 15 height 6
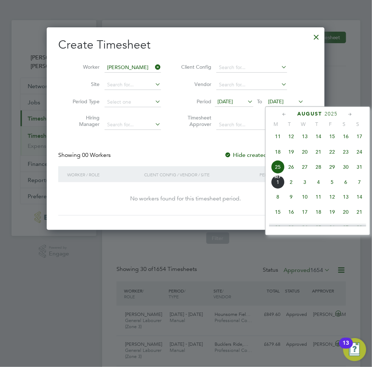
click at [360, 171] on span "31" at bounding box center [360, 167] width 14 height 14
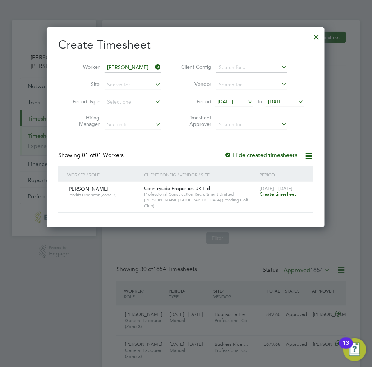
click at [267, 195] on span "Create timesheet" at bounding box center [277, 194] width 37 height 6
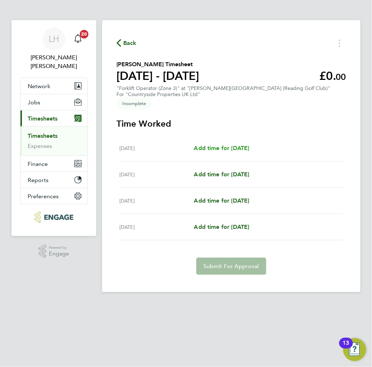
click at [225, 144] on span "Add time for [DATE]" at bounding box center [221, 147] width 55 height 7
select select "30"
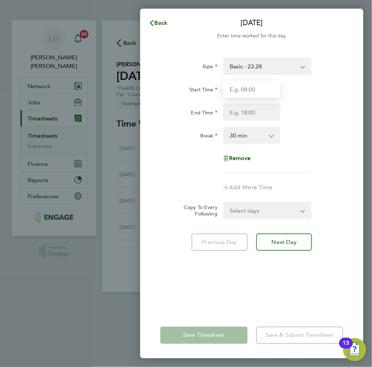
click at [253, 87] on input "Start Time" at bounding box center [251, 88] width 57 height 17
type input "07:30"
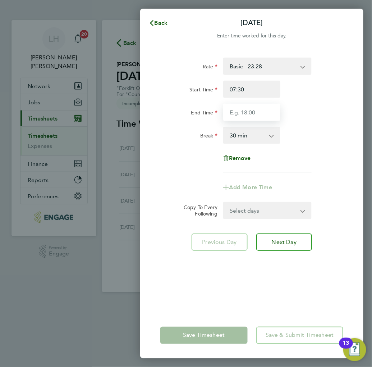
click at [249, 110] on input "End Time" at bounding box center [251, 111] width 57 height 17
type input "17:00"
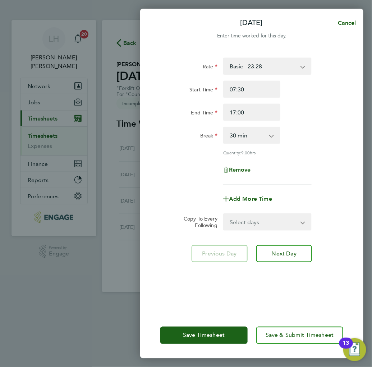
click at [348, 171] on div "Rate Basic - 23.28 Start Time 07:30 End Time 17:00 Break 0 min 15 min 30 min 45…" at bounding box center [251, 180] width 223 height 263
click at [257, 224] on select "Select days Day Weekend (Sat-Sun) [DATE] [DATE] [DATE]" at bounding box center [263, 222] width 79 height 16
select select "DAY"
click at [224, 214] on select "Select days Day Weekend (Sat-Sun) [DATE] [DATE] [DATE]" at bounding box center [263, 222] width 79 height 16
select select "[DATE]"
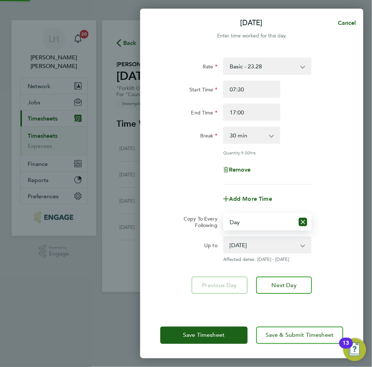
click at [335, 174] on div "Remove" at bounding box center [251, 169] width 189 height 17
click at [302, 224] on icon "Reset selection" at bounding box center [303, 221] width 9 height 9
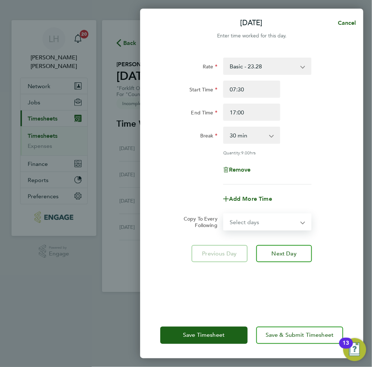
drag, startPoint x: 257, startPoint y: 218, endPoint x: 253, endPoint y: 224, distance: 6.7
click at [257, 218] on select "Select days Day Weekend (Sat-Sun) [DATE] [DATE] [DATE]" at bounding box center [263, 222] width 79 height 16
select select "FRI"
click at [224, 214] on select "Select days Day Weekend (Sat-Sun) [DATE] [DATE] [DATE]" at bounding box center [263, 222] width 79 height 16
select select "[DATE]"
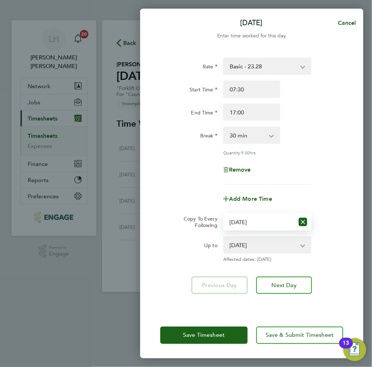
click at [211, 305] on div "Rate Basic - 23.28 Start Time 07:30 End Time 17:00 Break 0 min 15 min 30 min 45…" at bounding box center [251, 180] width 223 height 263
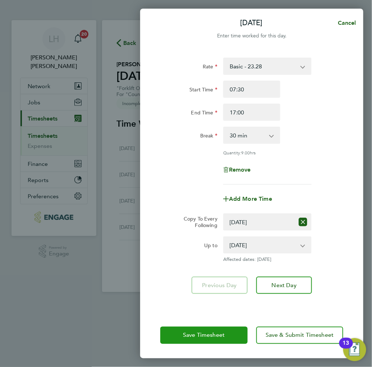
click at [213, 332] on span "Save Timesheet" at bounding box center [204, 334] width 42 height 7
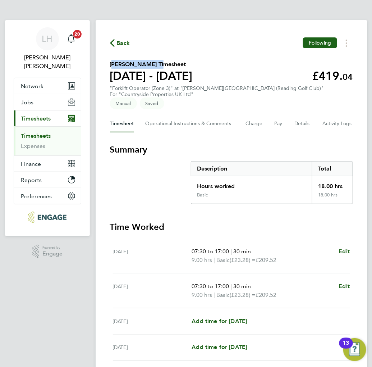
drag, startPoint x: 110, startPoint y: 62, endPoint x: 153, endPoint y: 66, distance: 43.0
click at [153, 66] on h2 "[PERSON_NAME] Timesheet" at bounding box center [151, 64] width 83 height 9
click at [141, 144] on h3 "Summary" at bounding box center [231, 149] width 243 height 11
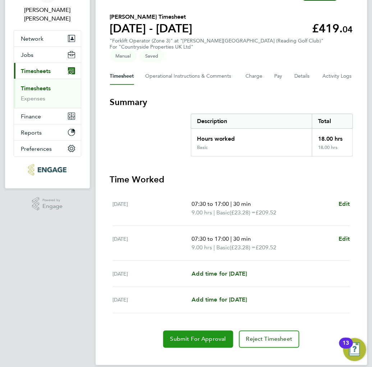
click at [197, 335] on span "Submit For Approval" at bounding box center [198, 338] width 56 height 7
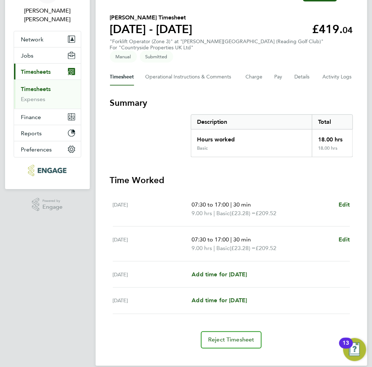
click at [107, 131] on div "Back Following [PERSON_NAME] Timesheet [DATE] - [DATE] £419. 04 "Forklift Opera…" at bounding box center [232, 169] width 272 height 392
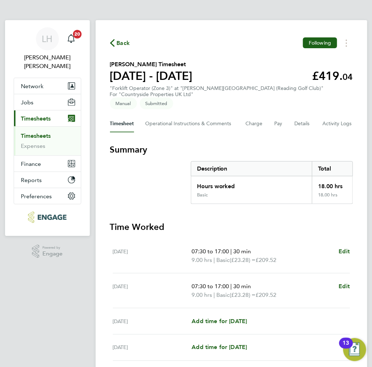
click at [162, 177] on section "Summary Description Total Hours worked 18.00 hrs Basic 18.00 hrs" at bounding box center [231, 174] width 243 height 60
click at [117, 45] on span "Back" at bounding box center [123, 43] width 13 height 9
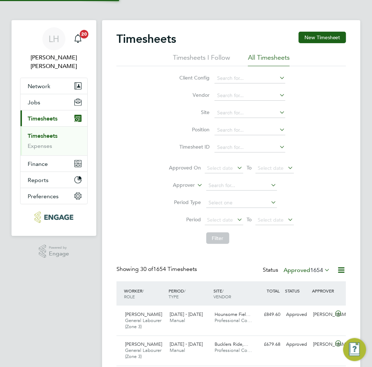
scroll to position [24, 45]
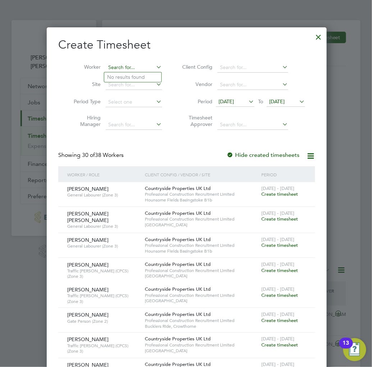
click at [131, 68] on input at bounding box center [134, 68] width 56 height 10
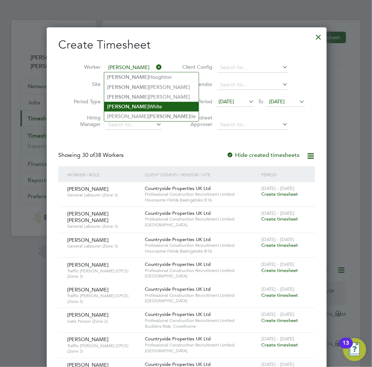
click at [123, 106] on li "[PERSON_NAME]" at bounding box center [151, 107] width 95 height 10
type input "[PERSON_NAME]"
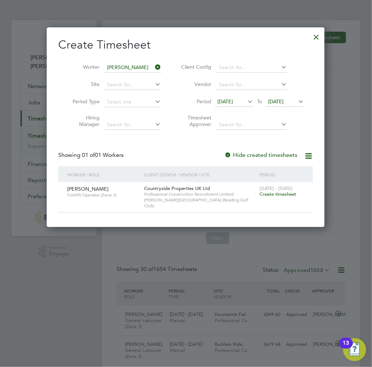
click at [273, 198] on div "[DATE] - [DATE] Create timesheet" at bounding box center [282, 191] width 48 height 19
click at [274, 193] on span "Create timesheet" at bounding box center [277, 194] width 37 height 6
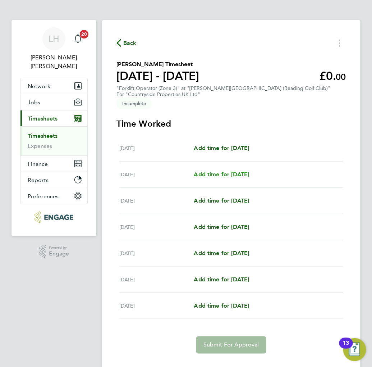
click at [214, 171] on span "Add time for [DATE]" at bounding box center [221, 174] width 55 height 7
select select "30"
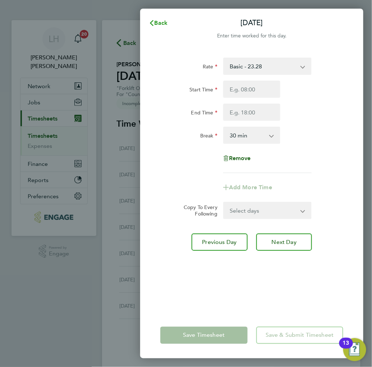
click at [164, 26] on span "Back" at bounding box center [161, 22] width 13 height 7
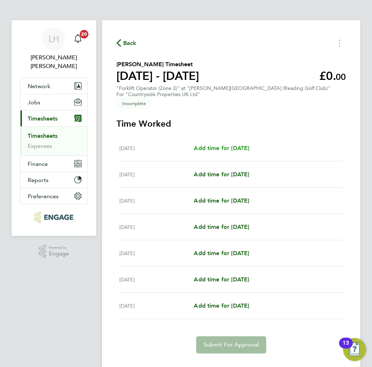
click at [217, 144] on span "Add time for [DATE]" at bounding box center [221, 147] width 55 height 7
select select "30"
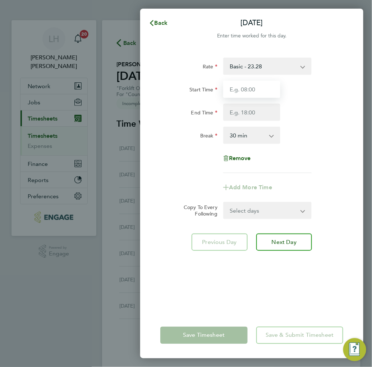
click at [256, 89] on input "Start Time" at bounding box center [251, 88] width 57 height 17
type input "07:30"
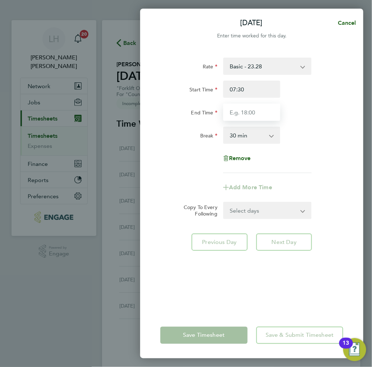
click at [256, 115] on input "End Time" at bounding box center [251, 111] width 57 height 17
type input "17:00"
click at [318, 149] on div "Rate Basic - 23.28 Start Time 07:30 End Time 17:00 Break 0 min 15 min 30 min 45…" at bounding box center [251, 114] width 183 height 115
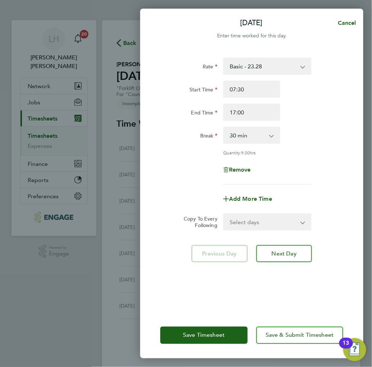
click at [257, 224] on select "Select days Day Weekday (Mon-Fri) Weekend (Sat-Sun) [DATE] [DATE] [DATE] [DATE]…" at bounding box center [263, 222] width 79 height 16
select select "WEEKDAY"
click at [224, 214] on select "Select days Day Weekday (Mon-Fri) Weekend (Sat-Sun) [DATE] [DATE] [DATE] [DATE]…" at bounding box center [263, 222] width 79 height 16
select select "[DATE]"
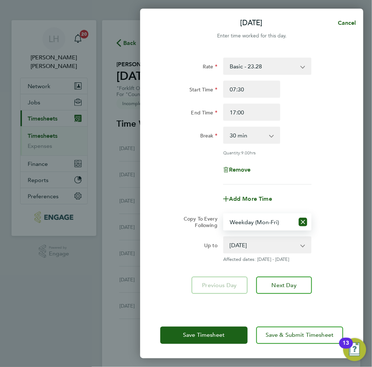
click at [335, 184] on app-timesheet-line-form-group "Rate Basic - 23.28 Start Time 07:30 End Time 17:00 Break 0 min 15 min 30 min 45…" at bounding box center [251, 132] width 183 height 150
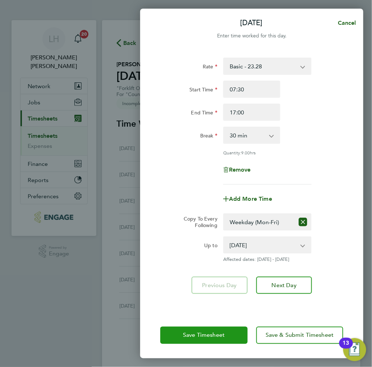
click at [206, 336] on span "Save Timesheet" at bounding box center [204, 334] width 42 height 7
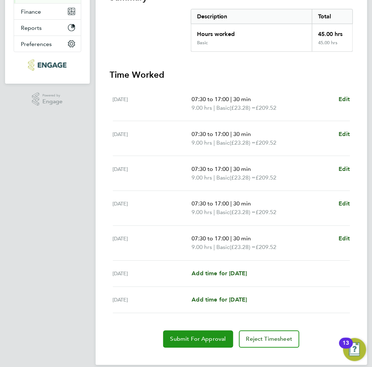
drag, startPoint x: 177, startPoint y: 332, endPoint x: 154, endPoint y: 330, distance: 23.1
click at [177, 335] on span "Submit For Approval" at bounding box center [198, 338] width 56 height 7
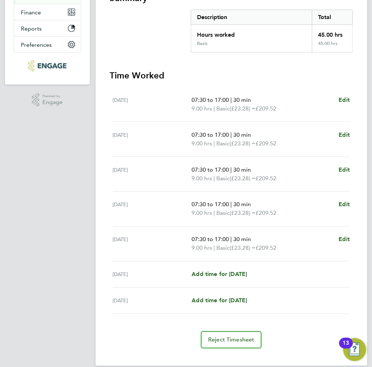
click at [176, 59] on section "Summary Description Total Hours worked 45.00 hrs Basic 45.00 hrs Time Worked [D…" at bounding box center [231, 170] width 243 height 356
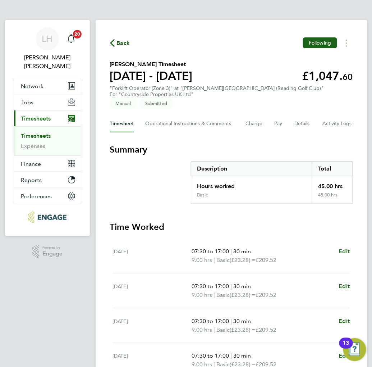
click at [120, 42] on span "Back" at bounding box center [123, 43] width 13 height 9
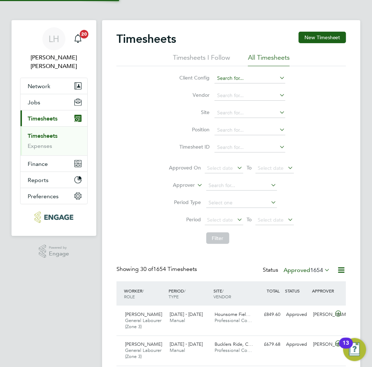
click at [317, 36] on button "New Timesheet" at bounding box center [322, 37] width 47 height 11
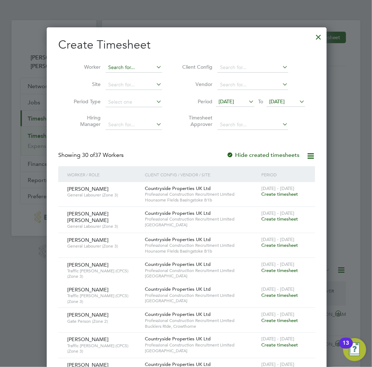
click at [131, 66] on input at bounding box center [134, 68] width 56 height 10
click at [128, 88] on li "[PERSON_NAME]" at bounding box center [148, 87] width 89 height 10
type input "[PERSON_NAME]"
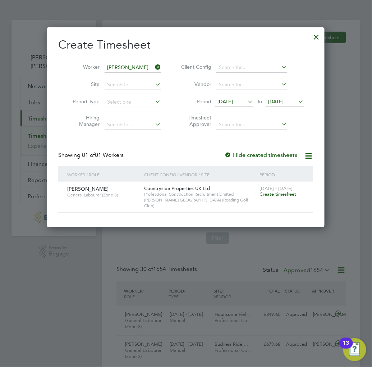
click at [281, 193] on span "Create timesheet" at bounding box center [277, 194] width 37 height 6
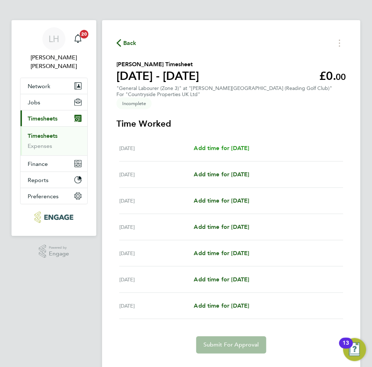
click at [222, 144] on span "Add time for [DATE]" at bounding box center [221, 147] width 55 height 7
select select "30"
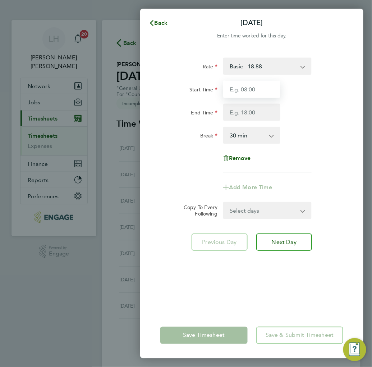
click at [248, 84] on input "Start Time" at bounding box center [251, 88] width 57 height 17
type input "07:30"
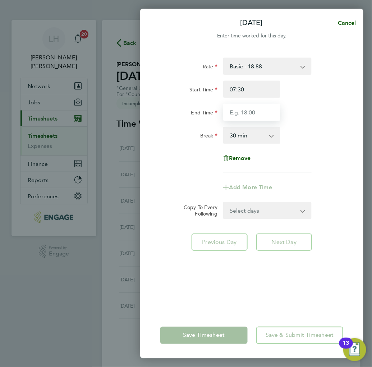
click at [252, 118] on input "End Time" at bounding box center [251, 111] width 57 height 17
type input "17:00"
click at [329, 152] on div "Rate Basic - 18.88 Start Time 07:30 End Time 17:00 Break 0 min 15 min 30 min 45…" at bounding box center [251, 114] width 183 height 115
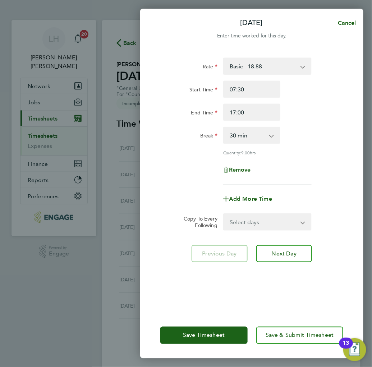
drag, startPoint x: 256, startPoint y: 218, endPoint x: 250, endPoint y: 227, distance: 10.3
click at [256, 218] on select "Select days Day Weekday (Mon-Fri) Weekend (Sat-Sun) Tuesday Wednesday Thursday …" at bounding box center [263, 222] width 79 height 16
select select "WEEKDAY"
click at [224, 214] on select "Select days Day Weekday (Mon-Fri) Weekend (Sat-Sun) Tuesday Wednesday Thursday …" at bounding box center [263, 222] width 79 height 16
select select "2025-08-31"
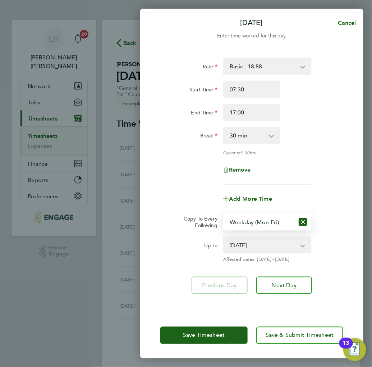
click at [179, 289] on div "Previous Day Next Day" at bounding box center [251, 284] width 183 height 17
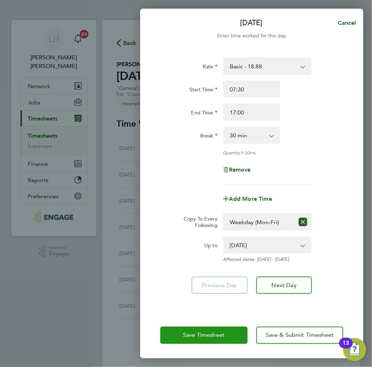
click at [203, 331] on span "Save Timesheet" at bounding box center [204, 334] width 42 height 7
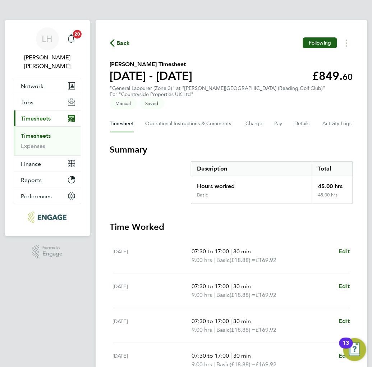
click at [183, 150] on section "Summary Description Total Hours worked 45.00 hrs Basic 45.00 hrs" at bounding box center [231, 174] width 243 height 60
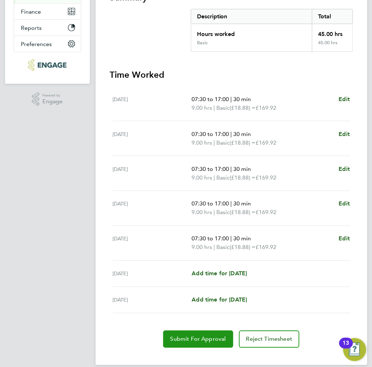
drag, startPoint x: 181, startPoint y: 331, endPoint x: 96, endPoint y: 319, distance: 86.0
click at [181, 335] on span "Submit For Approval" at bounding box center [198, 338] width 56 height 7
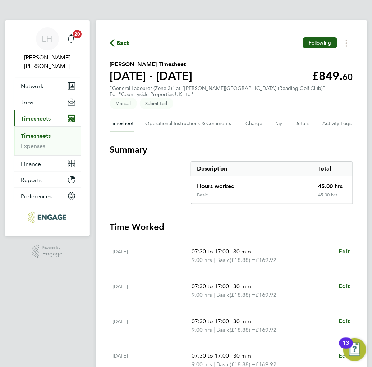
click at [119, 45] on span "Back" at bounding box center [123, 43] width 13 height 9
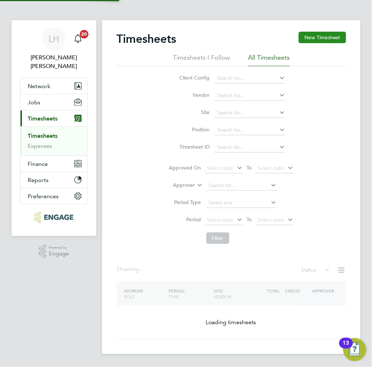
click at [309, 41] on button "New Timesheet" at bounding box center [322, 37] width 47 height 11
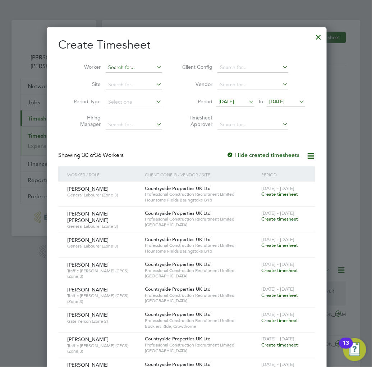
click at [125, 68] on input at bounding box center [134, 68] width 56 height 10
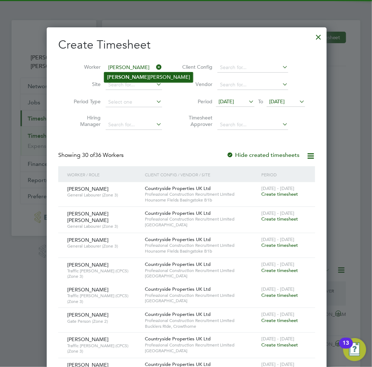
click at [127, 77] on li "Dale Langton" at bounding box center [148, 77] width 89 height 10
type input "Dale Langton"
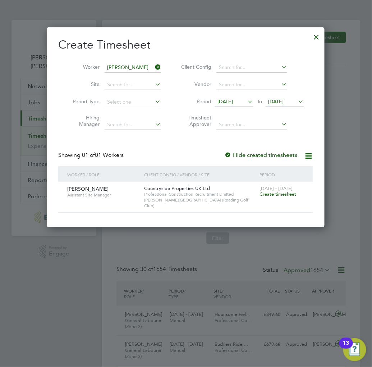
click at [263, 195] on span "Create timesheet" at bounding box center [277, 194] width 37 height 6
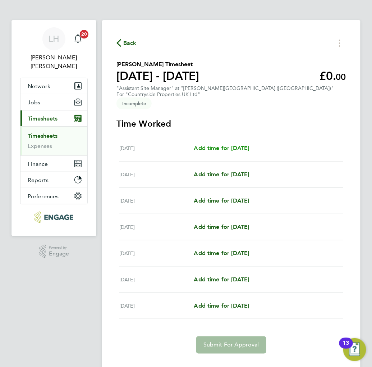
click at [209, 144] on span "Add time for Mon 25 Aug" at bounding box center [221, 147] width 55 height 7
select select "30"
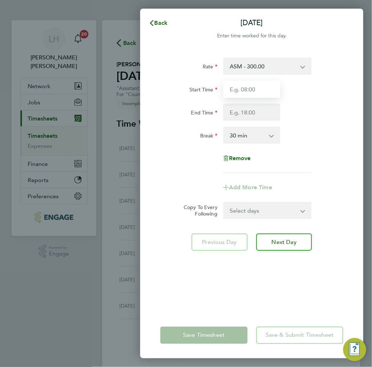
click at [248, 84] on input "Start Time" at bounding box center [251, 88] width 57 height 17
type input "07:30"
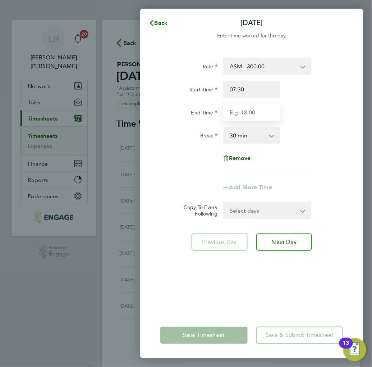
click at [243, 110] on input "End Time" at bounding box center [251, 111] width 57 height 17
type input "09:00"
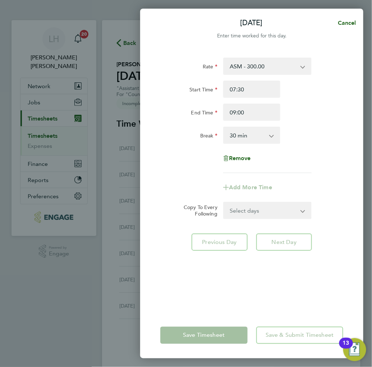
click at [333, 152] on div "Rate ASM - 300.00 Start Time 07:30 End Time 09:00 Break 0 min 15 min 30 min 45 …" at bounding box center [251, 114] width 183 height 115
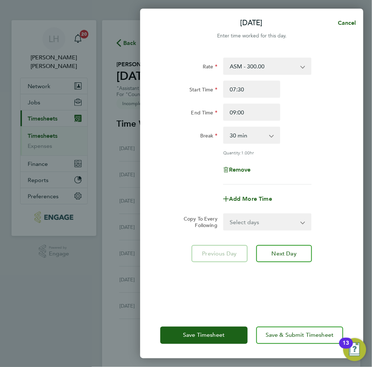
click at [256, 220] on select "Select days Day Weekday (Mon-Fri) Weekend (Sat-Sun) Tuesday Wednesday Thursday …" at bounding box center [263, 222] width 79 height 16
select select "WEEKDAY"
click at [224, 214] on select "Select days Day Weekday (Mon-Fri) Weekend (Sat-Sun) Tuesday Wednesday Thursday …" at bounding box center [263, 222] width 79 height 16
select select "2025-08-31"
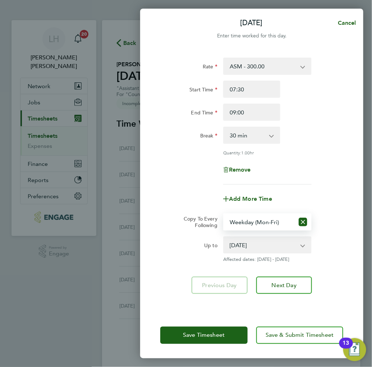
click at [326, 166] on div "Remove" at bounding box center [251, 169] width 189 height 17
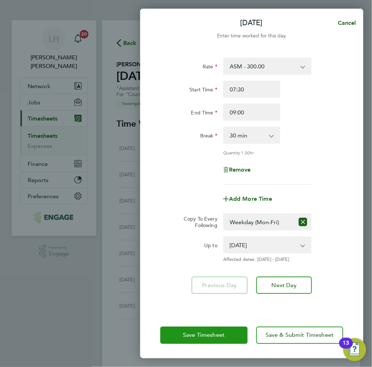
click at [188, 336] on span "Save Timesheet" at bounding box center [204, 334] width 42 height 7
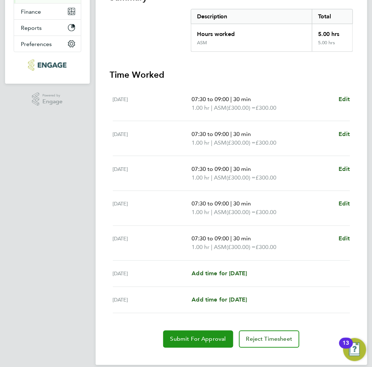
click at [194, 335] on span "Submit For Approval" at bounding box center [198, 338] width 56 height 7
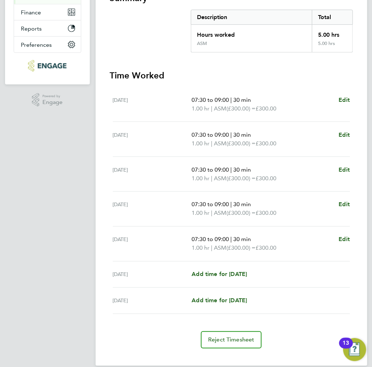
click at [181, 56] on section "Summary Description Total Hours worked 5.00 hrs ASM 5.00 hrs Time Worked Mon 25…" at bounding box center [231, 170] width 243 height 356
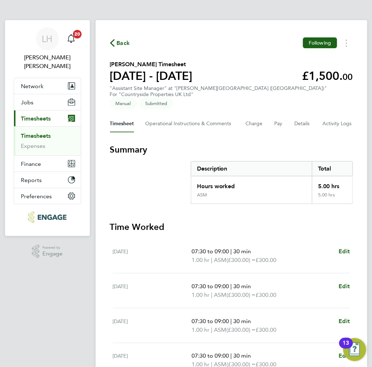
click at [119, 42] on span "Back" at bounding box center [123, 43] width 13 height 9
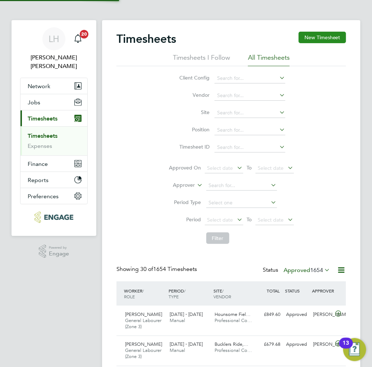
click at [320, 39] on button "New Timesheet" at bounding box center [322, 37] width 47 height 11
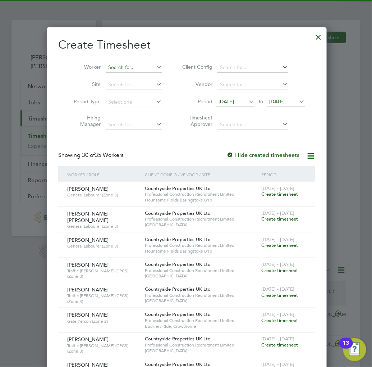
click at [127, 64] on input at bounding box center [134, 68] width 56 height 10
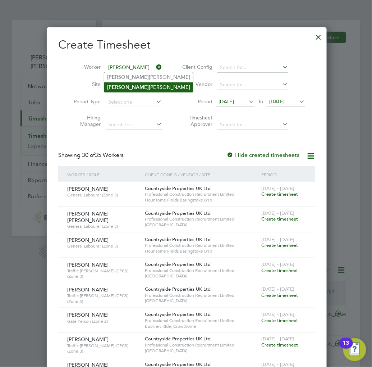
click at [131, 89] on li "Dave Jones" at bounding box center [148, 87] width 89 height 10
type input "[PERSON_NAME]"
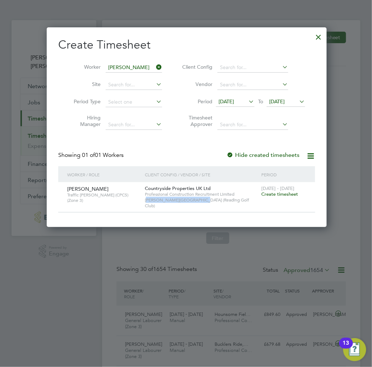
drag, startPoint x: 148, startPoint y: 199, endPoint x: 199, endPoint y: 202, distance: 51.5
click at [199, 202] on span "Emmer Green Drive (Reading Golf Club)" at bounding box center [201, 202] width 113 height 11
click at [272, 195] on span "Create timesheet" at bounding box center [279, 194] width 37 height 6
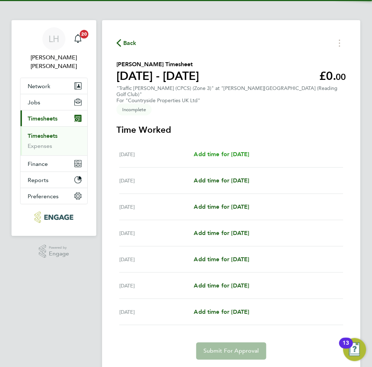
click at [211, 151] on span "Add time for Mon 25 Aug" at bounding box center [221, 154] width 55 height 7
select select "30"
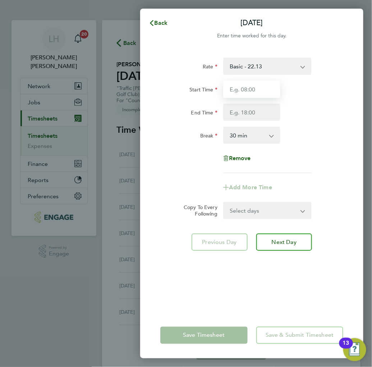
click at [260, 92] on input "Start Time" at bounding box center [251, 88] width 57 height 17
type input "07:30"
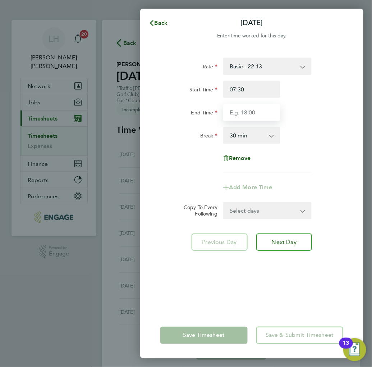
click at [241, 113] on input "End Time" at bounding box center [251, 111] width 57 height 17
type input "17:00"
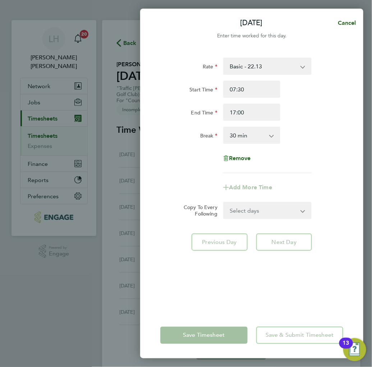
click at [332, 133] on div "Break 0 min 15 min 30 min 45 min 60 min 75 min 90 min" at bounding box center [251, 134] width 189 height 17
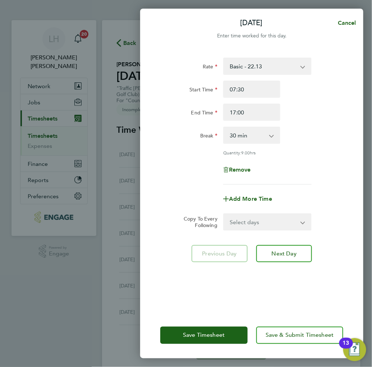
click at [250, 221] on select "Select days Day Weekday (Mon-Fri) Weekend (Sat-Sun) Tuesday Wednesday Thursday …" at bounding box center [263, 222] width 79 height 16
select select "WEEKDAY"
click at [224, 214] on select "Select days Day Weekday (Mon-Fri) Weekend (Sat-Sun) Tuesday Wednesday Thursday …" at bounding box center [263, 222] width 79 height 16
select select "2025-08-31"
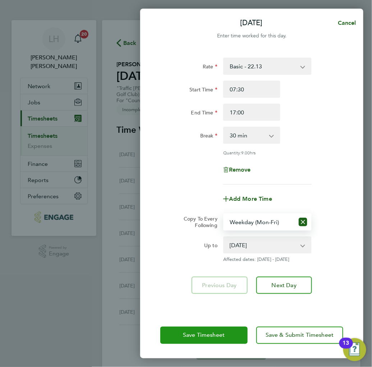
click at [203, 336] on span "Save Timesheet" at bounding box center [204, 334] width 42 height 7
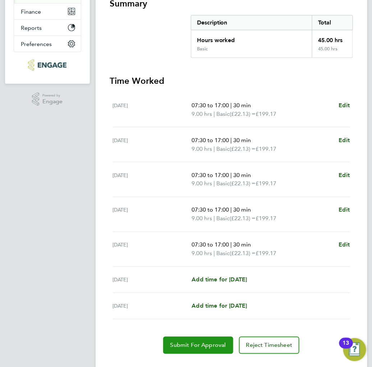
click at [185, 341] on span "Submit For Approval" at bounding box center [198, 344] width 56 height 7
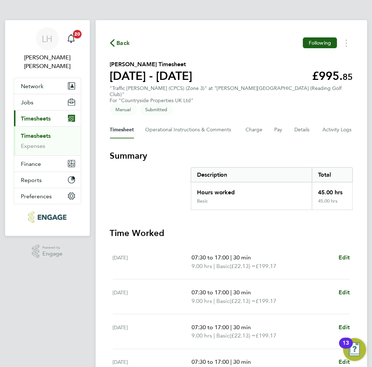
click at [163, 151] on section "Summary Description Total Hours worked 45.00 hrs Basic 45.00 hrs" at bounding box center [231, 180] width 243 height 60
drag, startPoint x: 240, startPoint y: 134, endPoint x: 208, endPoint y: 98, distance: 48.1
click at [240, 150] on h3 "Summary" at bounding box center [231, 155] width 243 height 11
click at [117, 47] on span "Back" at bounding box center [123, 43] width 13 height 9
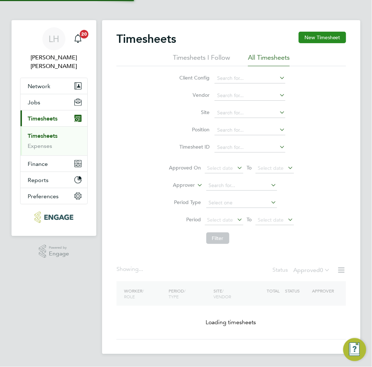
click at [317, 42] on button "New Timesheet" at bounding box center [322, 37] width 47 height 11
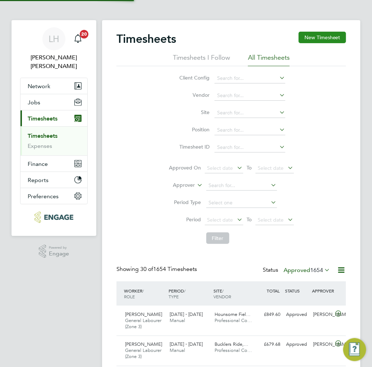
click at [318, 36] on button "New Timesheet" at bounding box center [322, 37] width 47 height 11
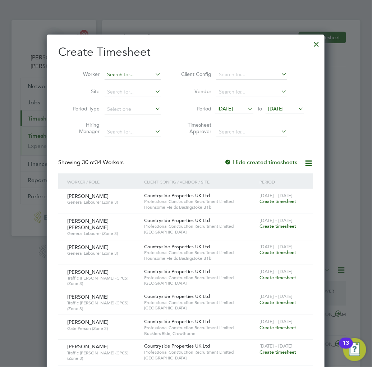
click at [129, 75] on input at bounding box center [133, 75] width 56 height 10
click at [139, 86] on li "Bakar y Camara" at bounding box center [132, 84] width 57 height 10
type input "[PERSON_NAME]"
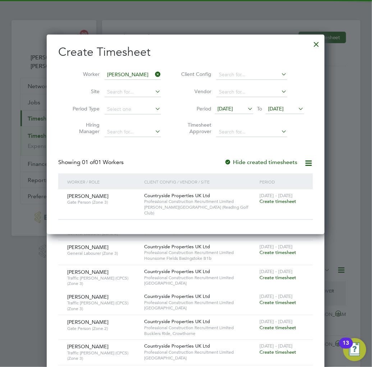
click at [267, 199] on span "Create timesheet" at bounding box center [277, 201] width 37 height 6
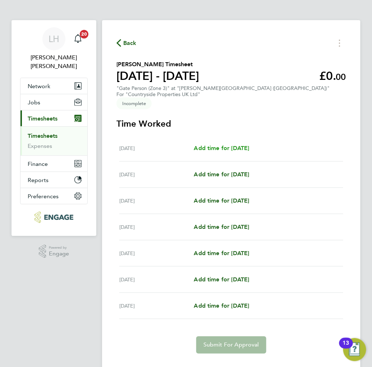
click at [210, 144] on span "Add time for Mon 25 Aug" at bounding box center [221, 147] width 55 height 7
select select "30"
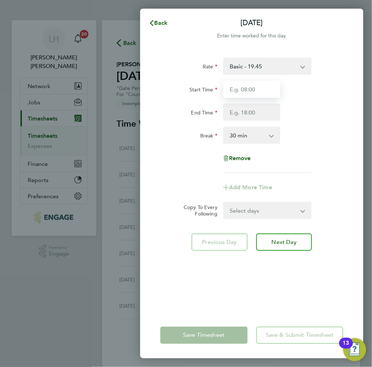
click at [250, 91] on input "Start Time" at bounding box center [251, 88] width 57 height 17
type input "07:30"
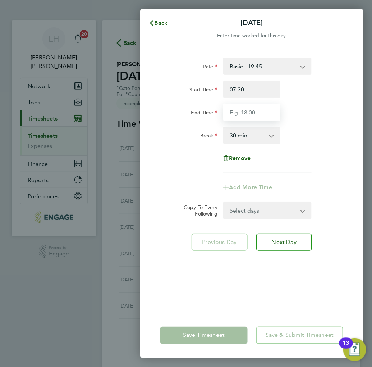
click at [254, 111] on input "End Time" at bounding box center [251, 111] width 57 height 17
type input "18:00"
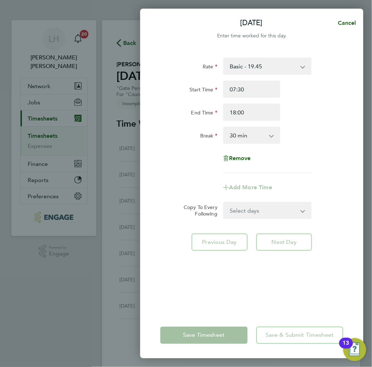
click at [319, 109] on div "End Time 18:00" at bounding box center [251, 111] width 189 height 17
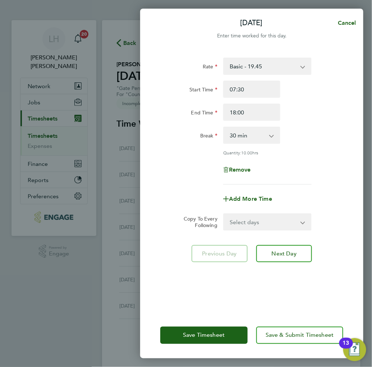
click at [248, 224] on select "Select days Day Weekday (Mon-Fri) Weekend (Sat-Sun) Tuesday Wednesday Thursday …" at bounding box center [263, 222] width 79 height 16
select select "WEEKDAY"
click at [224, 214] on select "Select days Day Weekday (Mon-Fri) Weekend (Sat-Sun) Tuesday Wednesday Thursday …" at bounding box center [263, 222] width 79 height 16
select select "2025-08-31"
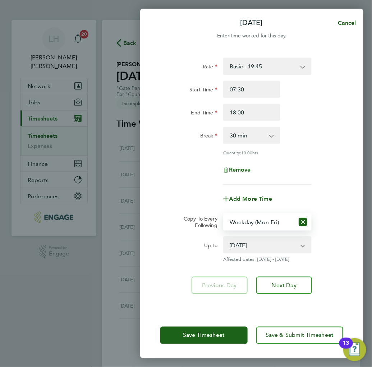
click at [350, 182] on div "Rate Basic - 19.45 Start Time 07:30 End Time 18:00 Break 0 min 15 min 30 min 45…" at bounding box center [251, 180] width 223 height 263
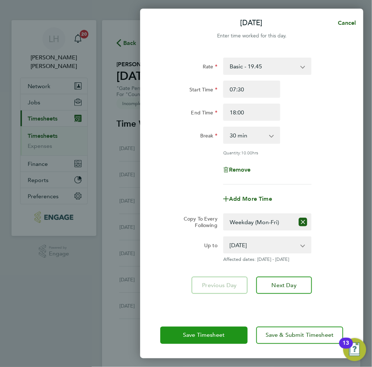
click at [217, 336] on span "Save Timesheet" at bounding box center [204, 334] width 42 height 7
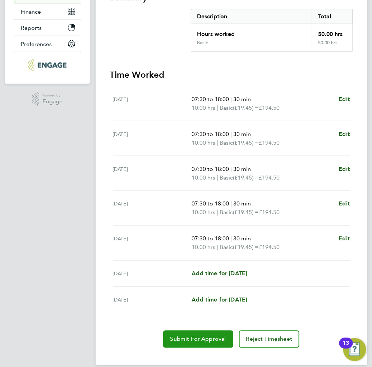
click at [180, 335] on span "Submit For Approval" at bounding box center [198, 338] width 56 height 7
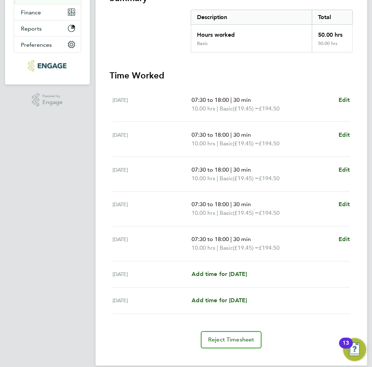
click at [90, 163] on app-navbar "LH Lee Hall Notifications 20 Applications: Network Team Members Businesses Site…" at bounding box center [47, 123] width 85 height 508
click at [165, 48] on section "Summary Description Total Hours worked 50.00 hrs Basic 50.00 hrs Time Worked Mo…" at bounding box center [231, 170] width 243 height 356
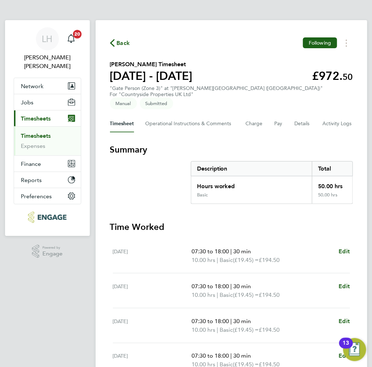
click at [120, 44] on span "Back" at bounding box center [123, 43] width 13 height 9
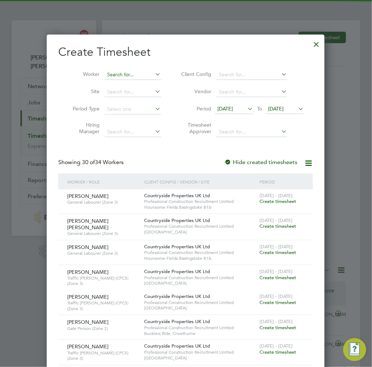
scroll to position [18, 45]
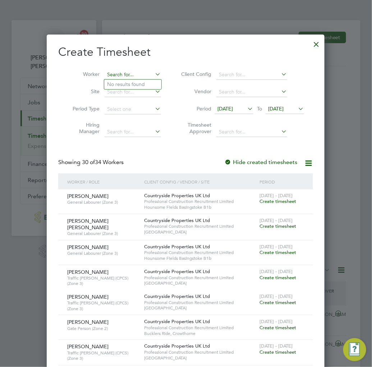
click at [120, 73] on input at bounding box center [133, 75] width 56 height 10
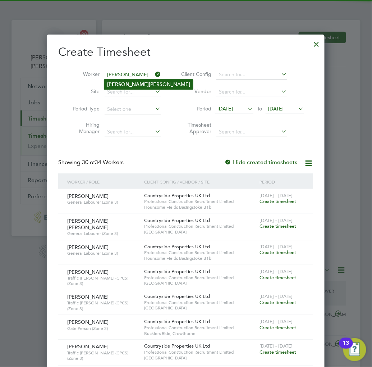
click at [133, 84] on li "Leonard Moynihan" at bounding box center [148, 84] width 89 height 10
type input "[PERSON_NAME]"
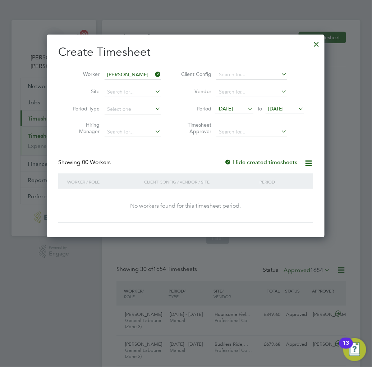
click at [313, 46] on div at bounding box center [316, 42] width 13 height 13
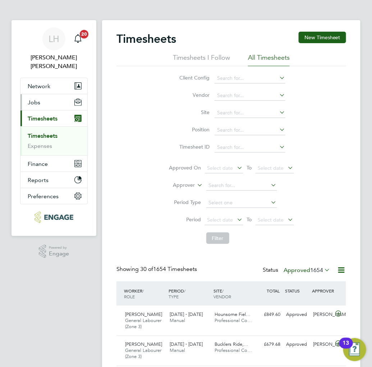
click at [39, 99] on span "Jobs" at bounding box center [34, 102] width 13 height 7
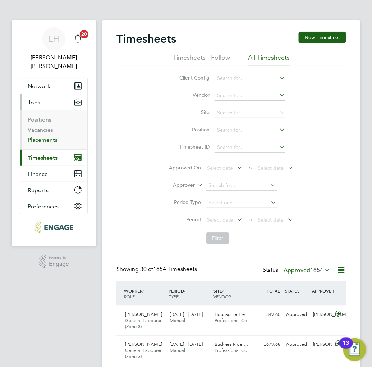
click at [44, 136] on link "Placements" at bounding box center [43, 139] width 30 height 7
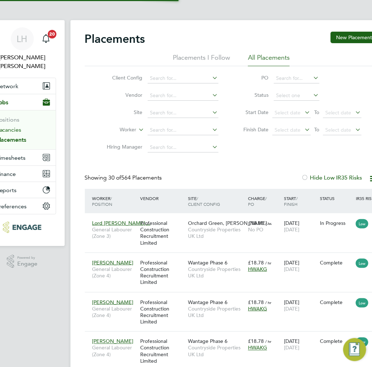
click at [8, 126] on link "Vacancies" at bounding box center [9, 129] width 26 height 7
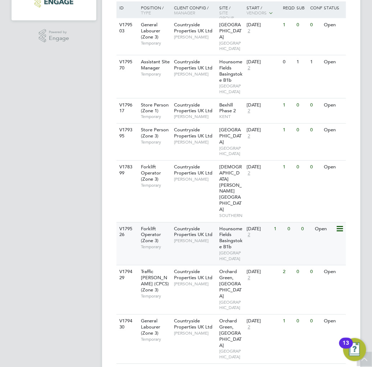
click at [292, 222] on div "V179526 Forklift Operator (Zone 3) Temporary Countryside Properties UK Ltd Josh…" at bounding box center [231, 243] width 230 height 43
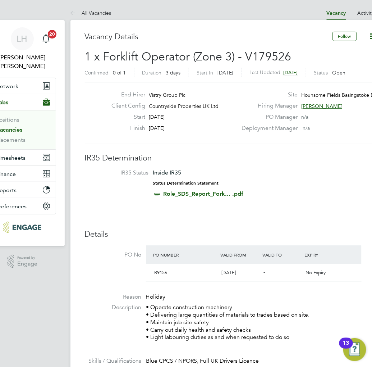
drag, startPoint x: 149, startPoint y: 115, endPoint x: 179, endPoint y: 117, distance: 30.2
click at [179, 117] on div "Start [DATE]" at bounding box center [172, 118] width 132 height 11
click at [221, 139] on div "End Hirer Vistry Group Plc Client Config Countryside Properties UK Ltd Start [D…" at bounding box center [231, 113] width 293 height 62
click at [149, 116] on span "[DATE]" at bounding box center [157, 117] width 16 height 6
drag, startPoint x: 149, startPoint y: 116, endPoint x: 181, endPoint y: 117, distance: 32.4
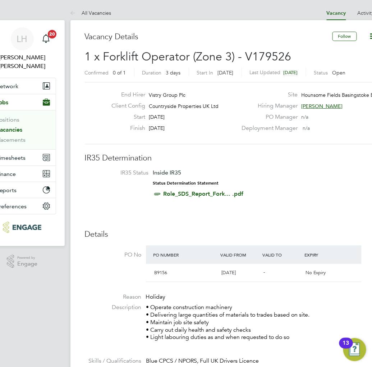
click at [181, 117] on div "Start [DATE]" at bounding box center [172, 118] width 132 height 11
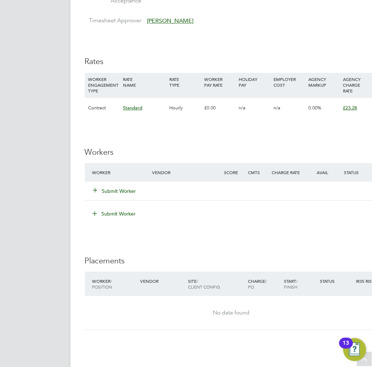
scroll to position [439, 0]
click at [117, 192] on button "Submit Worker" at bounding box center [114, 190] width 43 height 7
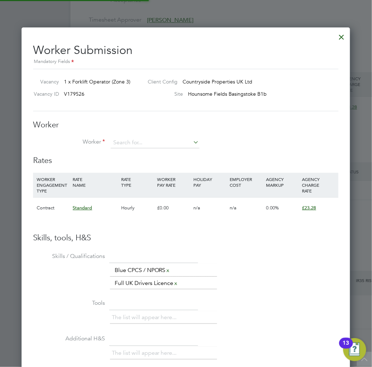
scroll to position [21, 49]
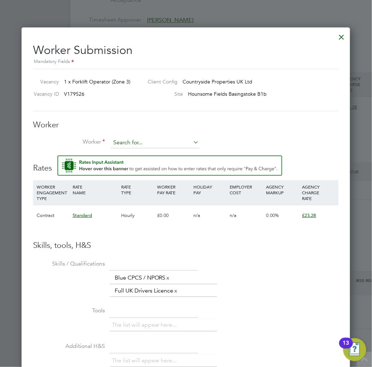
click at [128, 138] on input at bounding box center [155, 142] width 89 height 11
type input "[PERSON_NAME]"
click at [192, 142] on icon at bounding box center [192, 142] width 0 height 10
click at [341, 40] on div at bounding box center [341, 35] width 13 height 13
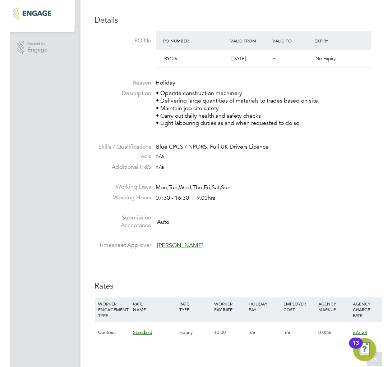
scroll to position [0, 0]
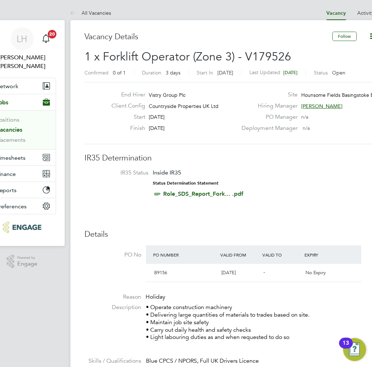
click at [15, 83] on span "Network" at bounding box center [7, 86] width 23 height 7
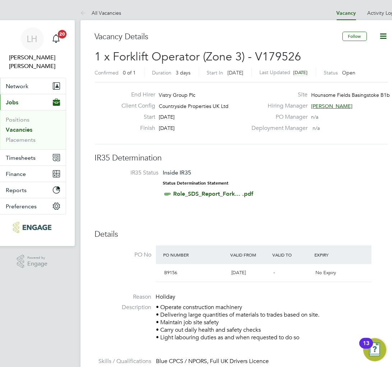
click at [13, 83] on span "Network" at bounding box center [17, 86] width 23 height 7
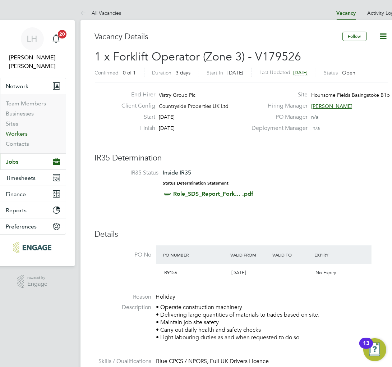
click at [13, 130] on link "Workers" at bounding box center [17, 133] width 22 height 7
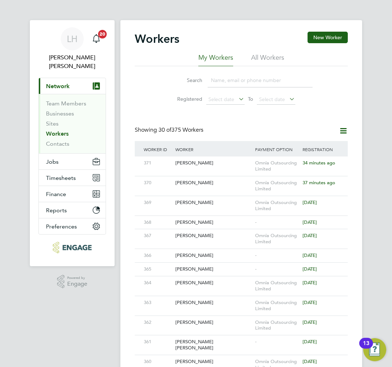
click at [225, 81] on input at bounding box center [260, 80] width 105 height 14
type input "[PERSON_NAME]"
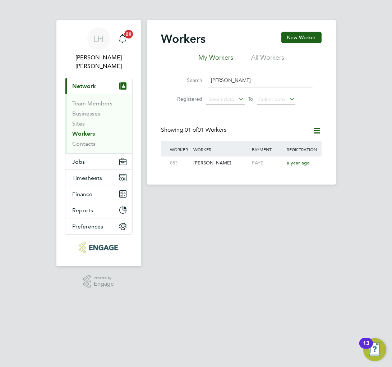
drag, startPoint x: 240, startPoint y: 79, endPoint x: 212, endPoint y: 81, distance: 27.7
click at [212, 81] on input "[PERSON_NAME]" at bounding box center [260, 80] width 105 height 14
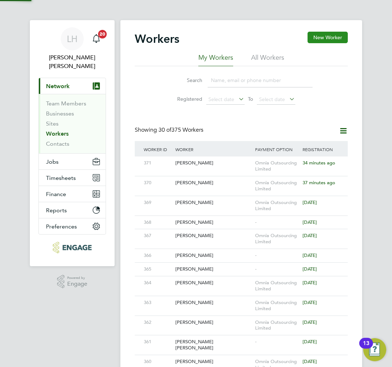
click at [308, 34] on button "New Worker" at bounding box center [328, 37] width 40 height 11
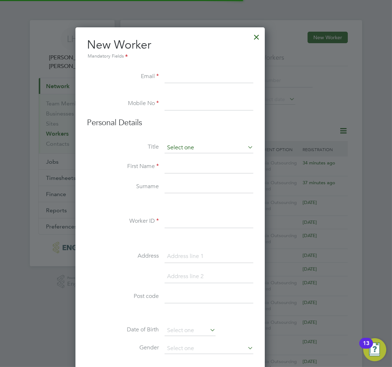
scroll to position [611, 191]
click at [263, 36] on div at bounding box center [256, 35] width 13 height 13
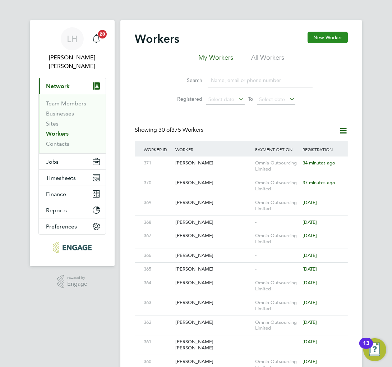
click at [308, 38] on button "New Worker" at bounding box center [328, 37] width 40 height 11
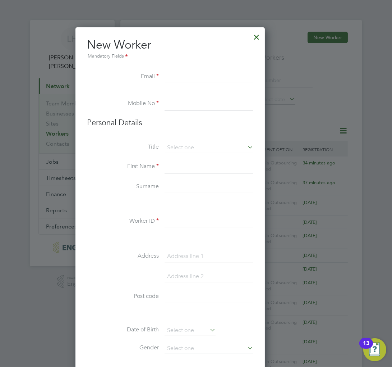
click at [204, 224] on input at bounding box center [209, 221] width 89 height 13
type input "372"
click at [263, 34] on div at bounding box center [256, 35] width 13 height 13
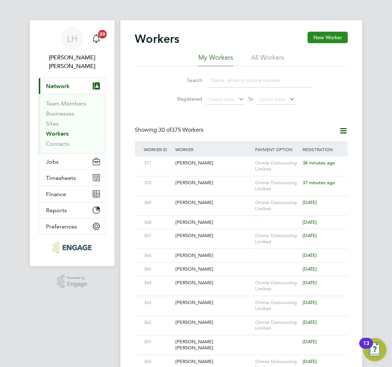
click at [308, 41] on button "New Worker" at bounding box center [328, 37] width 40 height 11
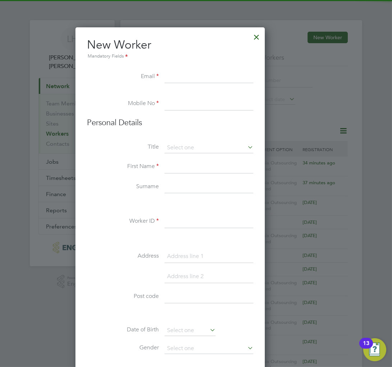
click at [206, 225] on input at bounding box center [209, 221] width 89 height 13
type input "372"
click at [219, 146] on input at bounding box center [209, 147] width 89 height 11
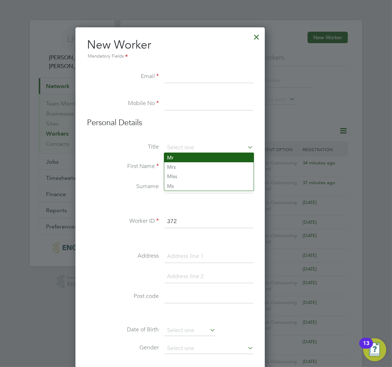
click at [199, 156] on li "Mr" at bounding box center [208, 157] width 89 height 9
type input "Mr"
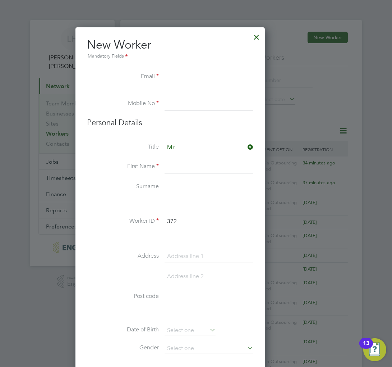
click at [196, 166] on input at bounding box center [209, 166] width 89 height 13
type input "[PERSON_NAME]"
type input "May"
click at [217, 78] on input at bounding box center [209, 76] width 89 height 13
type input "BradleyMay97@gmail.com"
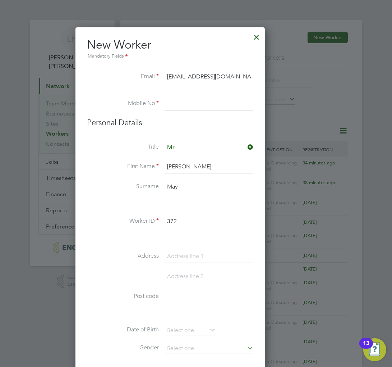
drag, startPoint x: 213, startPoint y: 100, endPoint x: 216, endPoint y: 110, distance: 10.2
click at [213, 100] on input at bounding box center [209, 103] width 89 height 13
type input "02034342260"
click at [203, 254] on input at bounding box center [209, 256] width 89 height 13
type input "2 Mill Farm"
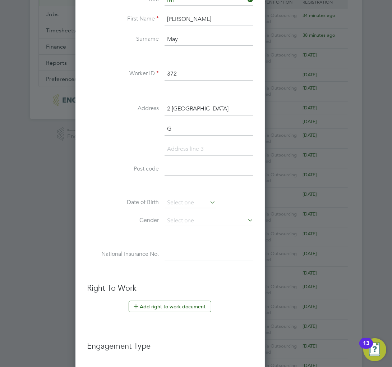
scroll to position [631, 191]
type input "Godalming"
type input "Surrey"
type input "GU8 6NJ"
click at [209, 200] on input at bounding box center [190, 202] width 51 height 11
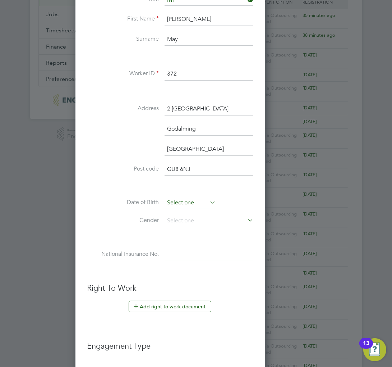
scroll to position [216, 0]
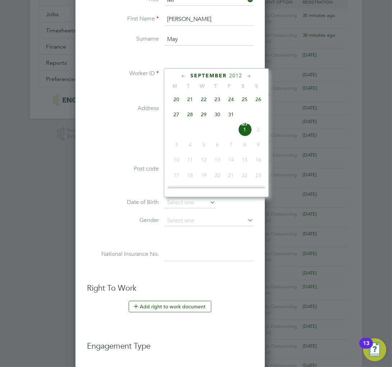
click at [242, 75] on span "2012" at bounding box center [235, 76] width 13 height 6
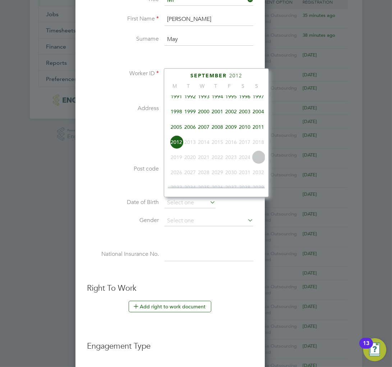
click at [197, 116] on span "1999" at bounding box center [190, 112] width 14 height 14
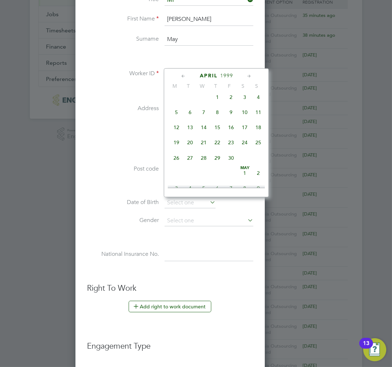
scroll to position [98, 0]
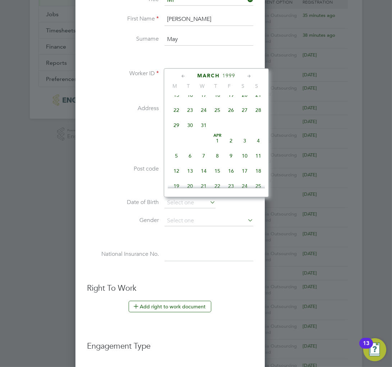
click at [211, 99] on span "17" at bounding box center [204, 95] width 14 height 14
type input "17 Mar 1999"
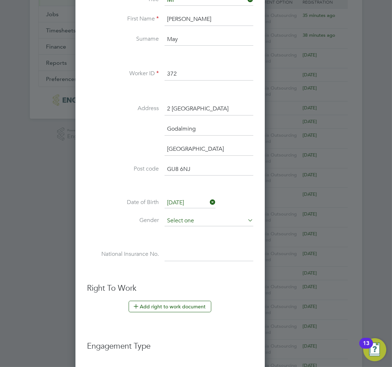
click at [200, 221] on input at bounding box center [209, 220] width 89 height 11
click at [209, 231] on li "Male" at bounding box center [208, 229] width 89 height 9
type input "Male"
click at [214, 283] on h3 "Right To Work" at bounding box center [170, 288] width 166 height 10
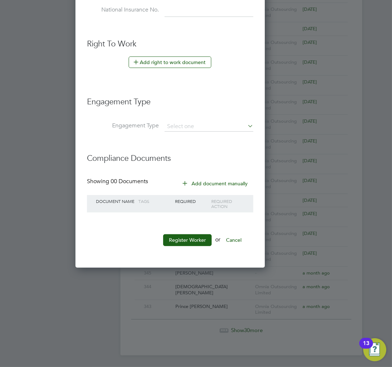
scroll to position [427, 0]
click at [213, 121] on input at bounding box center [209, 126] width 89 height 10
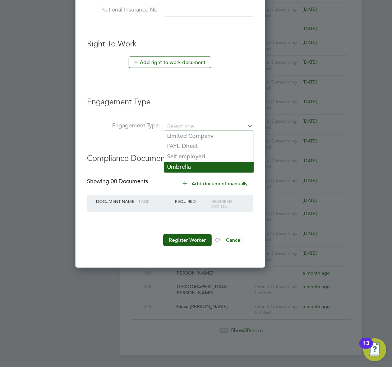
click at [205, 162] on li "Umbrella" at bounding box center [208, 167] width 89 height 10
type input "Umbrella"
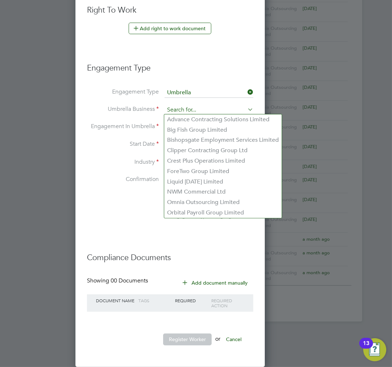
click at [198, 105] on input at bounding box center [209, 110] width 89 height 10
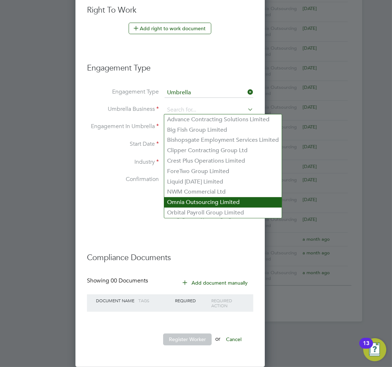
click at [205, 203] on li "Omnia Outsourcing Limited" at bounding box center [223, 202] width 118 height 10
type input "Omnia Outsourcing Limited"
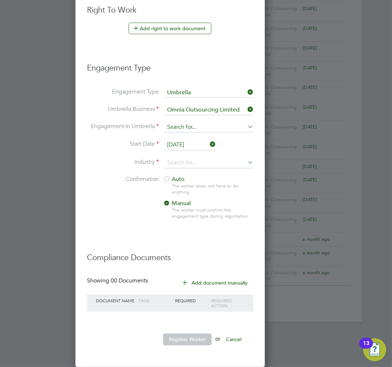
click at [200, 126] on input at bounding box center [209, 127] width 89 height 10
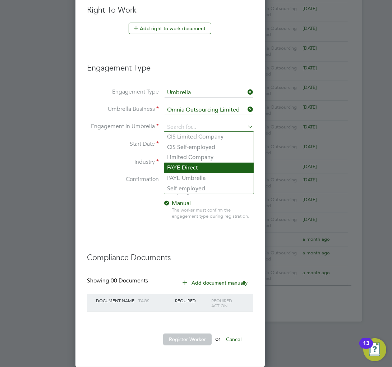
click at [201, 165] on li "PAYE Direct" at bounding box center [208, 167] width 89 height 10
type input "PAYE Direct"
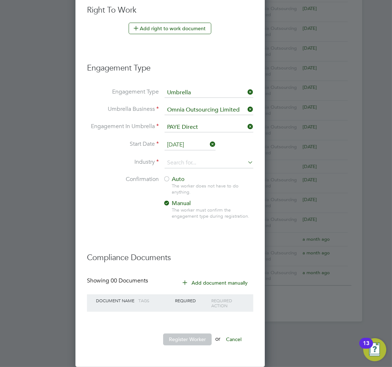
click at [246, 125] on icon at bounding box center [246, 126] width 0 height 10
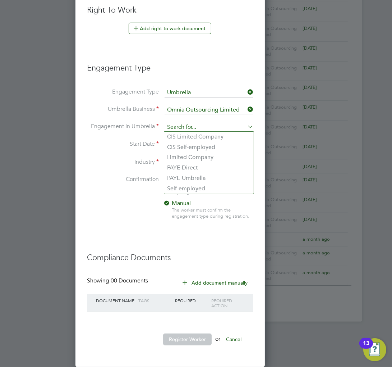
click at [221, 126] on input at bounding box center [209, 127] width 89 height 10
click at [207, 179] on li "PAYE Umbrella" at bounding box center [208, 178] width 89 height 10
type input "PAYE Umbrella"
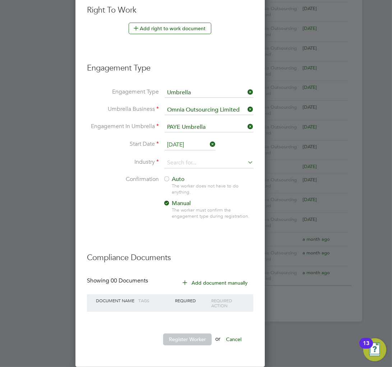
click at [206, 143] on input "[DATE]" at bounding box center [190, 144] width 51 height 11
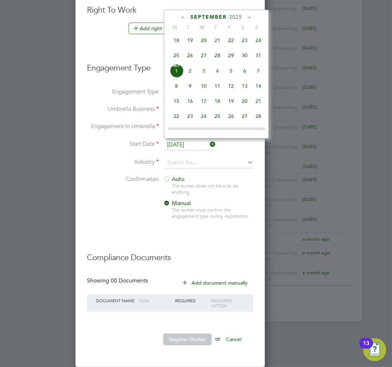
click at [211, 56] on span "27" at bounding box center [204, 56] width 14 height 14
type input "[DATE]"
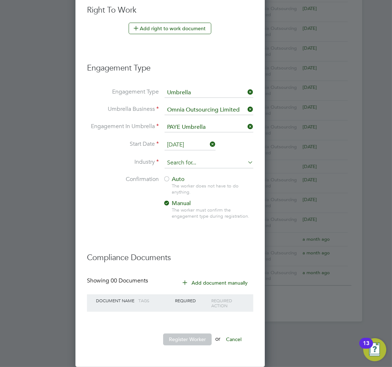
click at [216, 157] on input at bounding box center [209, 162] width 89 height 11
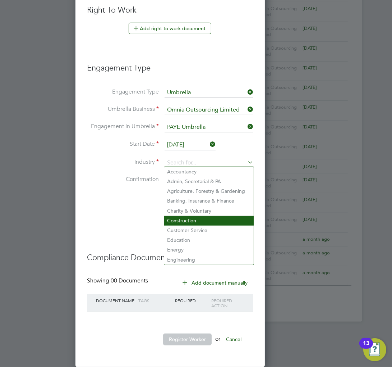
click at [203, 217] on li "Construction" at bounding box center [208, 221] width 89 height 10
type input "Construction"
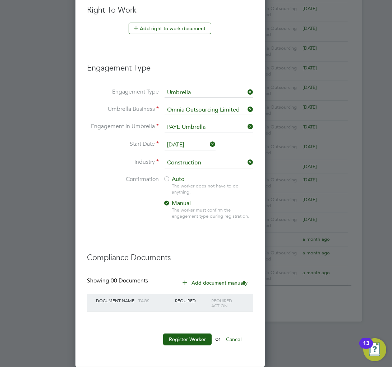
click at [170, 176] on div at bounding box center [166, 179] width 7 height 7
click at [212, 339] on button "Register Worker" at bounding box center [187, 338] width 49 height 11
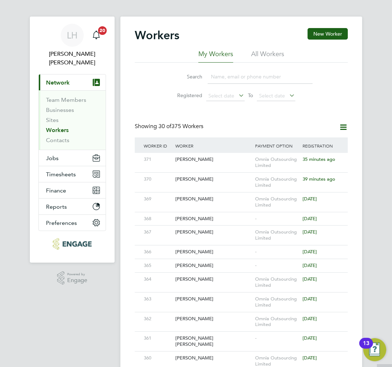
scroll to position [0, 0]
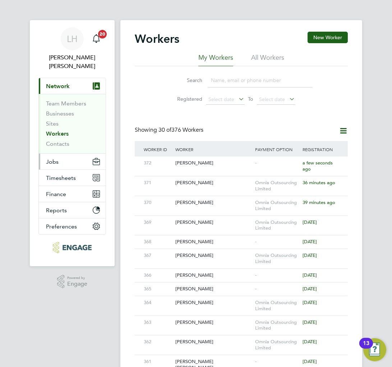
click at [82, 153] on button "Jobs" at bounding box center [72, 161] width 67 height 16
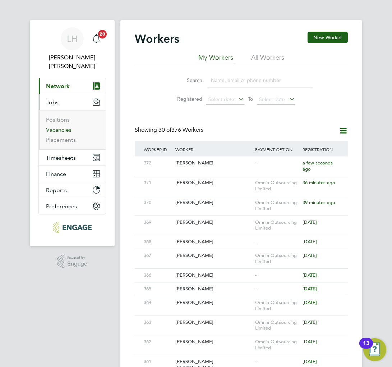
click at [72, 126] on link "Vacancies" at bounding box center [59, 129] width 26 height 7
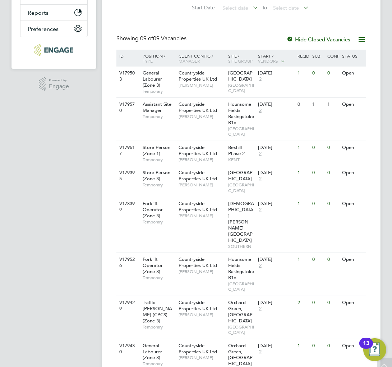
scroll to position [213, 0]
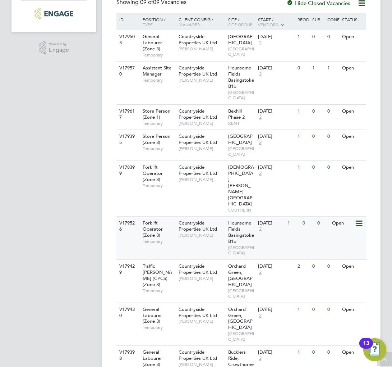
click at [293, 216] on div "V179526 Forklift Operator (Zone 3) Temporary Countryside Properties UK Ltd Josh…" at bounding box center [241, 237] width 250 height 43
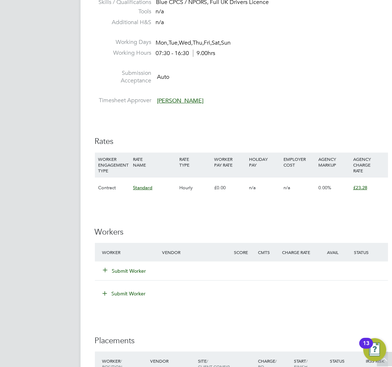
scroll to position [359, 0]
click at [135, 269] on button "Submit Worker" at bounding box center [124, 269] width 43 height 7
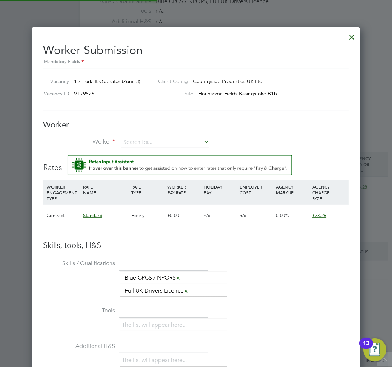
scroll to position [455, 329]
click at [165, 144] on input at bounding box center [165, 142] width 89 height 11
click at [147, 162] on li "[PERSON_NAME] (372)" at bounding box center [164, 162] width 89 height 10
type input "[PERSON_NAME] (372)"
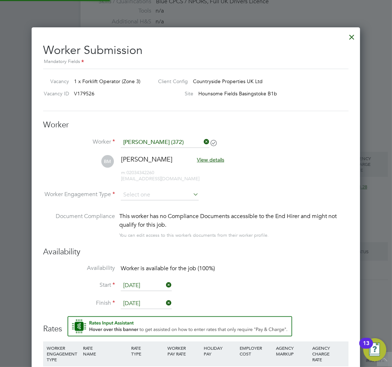
scroll to position [4, 4]
click at [132, 194] on input at bounding box center [160, 194] width 78 height 11
click at [139, 213] on li "PAYE" at bounding box center [159, 213] width 79 height 9
type input "PAYE"
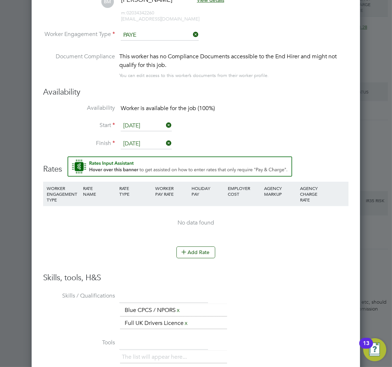
click at [133, 124] on input "[DATE]" at bounding box center [146, 125] width 51 height 11
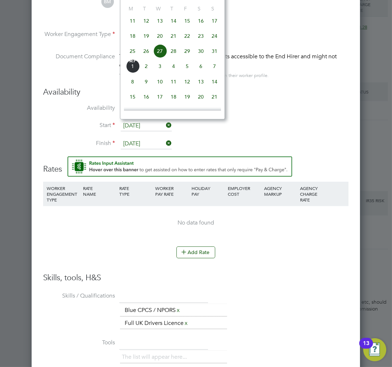
click at [174, 54] on span "28" at bounding box center [174, 51] width 14 height 14
type input "[DATE]"
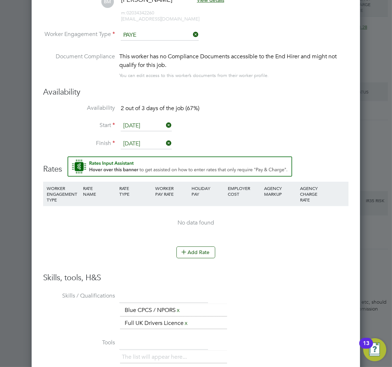
click at [223, 124] on li "Start [DATE]" at bounding box center [195, 129] width 305 height 18
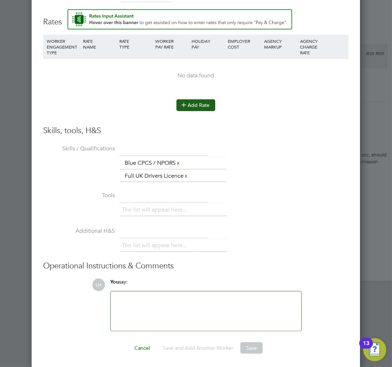
click at [204, 101] on button "Add Rate" at bounding box center [195, 104] width 39 height 11
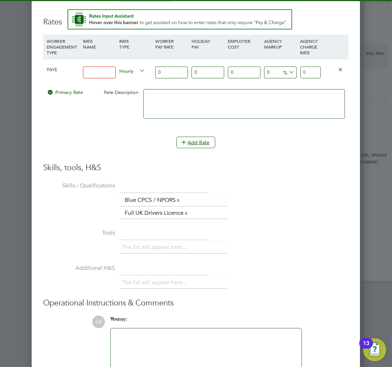
click at [307, 71] on input "0" at bounding box center [310, 72] width 20 height 12
type input "23.28"
click at [107, 72] on input at bounding box center [99, 72] width 33 height 12
type input "Basic"
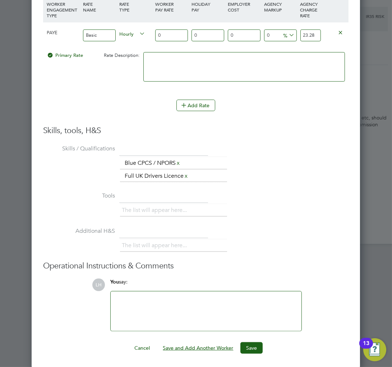
click at [190, 345] on button "Save and Add Another Worker" at bounding box center [198, 347] width 82 height 11
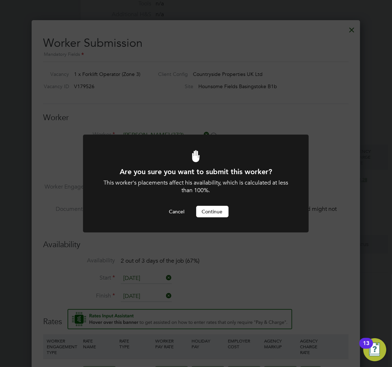
click at [204, 211] on button "Continue" at bounding box center [212, 211] width 32 height 11
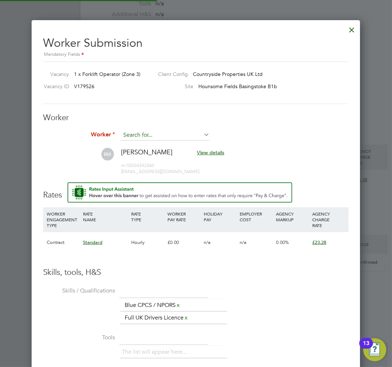
click at [144, 134] on input at bounding box center [165, 135] width 89 height 11
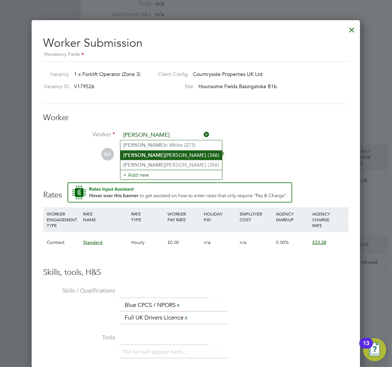
click at [149, 153] on li "[PERSON_NAME] (346)" at bounding box center [171, 155] width 102 height 10
type input "[PERSON_NAME] (346)"
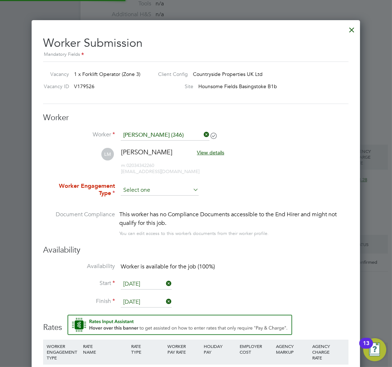
click at [155, 189] on input at bounding box center [160, 190] width 78 height 11
click at [134, 207] on li "PAYE" at bounding box center [159, 209] width 79 height 9
type input "PAYE"
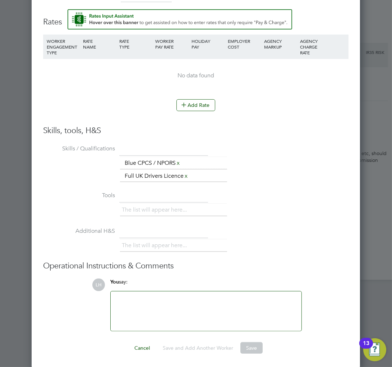
click at [206, 95] on li "WORKER ENGAGEMENT TYPE RATE NAME RATE TYPE WORKER PAY RATE HOLIDAY PAY EMPLOYER…" at bounding box center [195, 66] width 305 height 65
click at [206, 107] on button "Add Rate" at bounding box center [195, 104] width 39 height 11
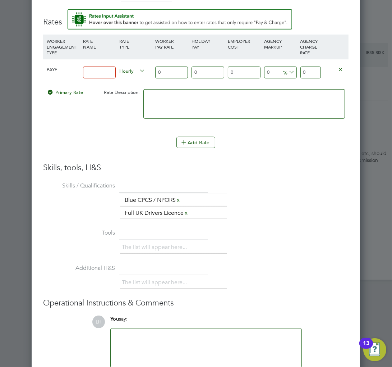
click at [309, 69] on input "0" at bounding box center [310, 72] width 20 height 12
type input "23.28"
click at [91, 69] on input at bounding box center [99, 72] width 33 height 12
type input "Basic"
click at [87, 146] on div "Add Rate" at bounding box center [195, 142] width 305 height 11
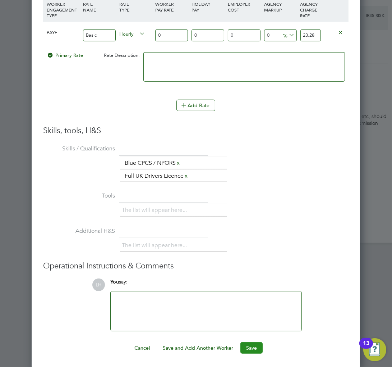
click at [252, 345] on button "Save" at bounding box center [251, 347] width 22 height 11
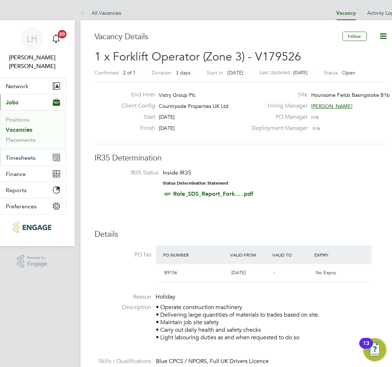
click at [25, 154] on span "Timesheets" at bounding box center [21, 157] width 30 height 7
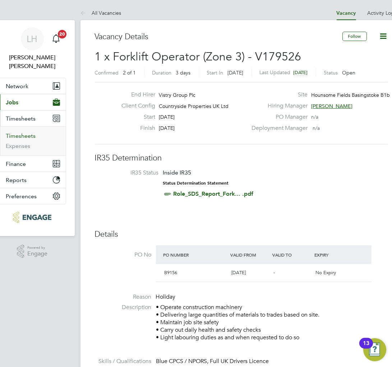
click at [19, 132] on link "Timesheets" at bounding box center [21, 135] width 30 height 7
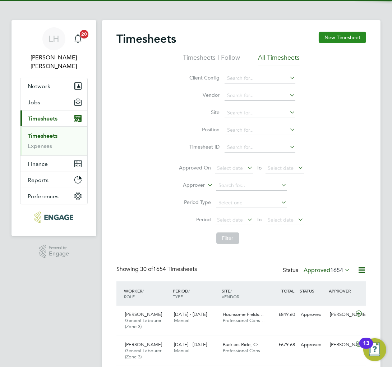
click at [342, 34] on button "New Timesheet" at bounding box center [342, 37] width 47 height 11
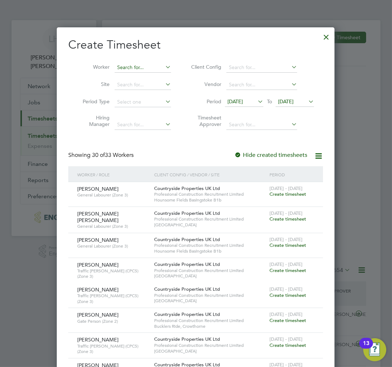
click at [121, 69] on input at bounding box center [143, 68] width 56 height 10
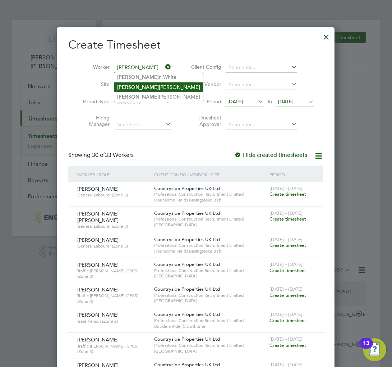
click at [130, 85] on li "[PERSON_NAME]" at bounding box center [158, 87] width 89 height 10
type input "[PERSON_NAME]"
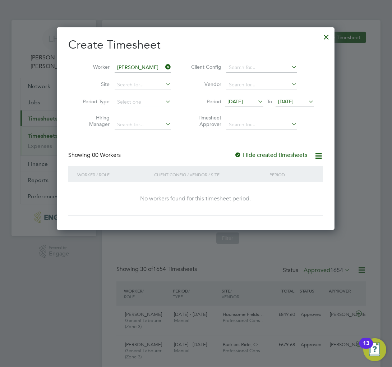
click at [253, 105] on span "[DATE]" at bounding box center [244, 102] width 38 height 10
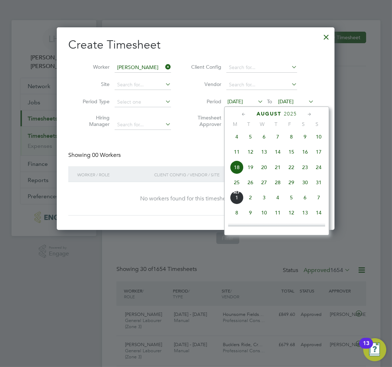
click at [236, 186] on span "25" at bounding box center [237, 182] width 14 height 14
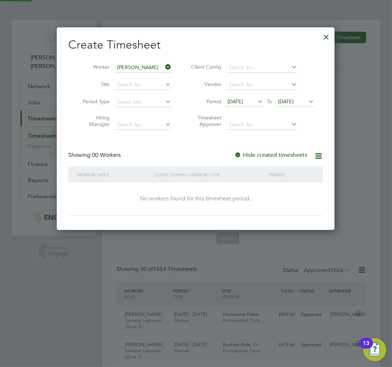
click at [294, 102] on span "[DATE]" at bounding box center [285, 101] width 15 height 6
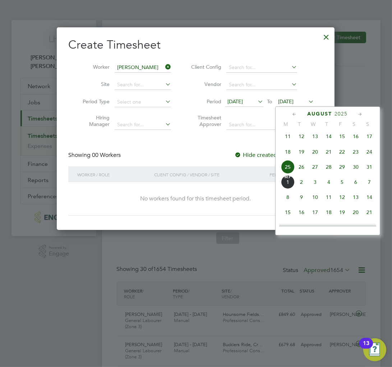
click at [372, 170] on span "31" at bounding box center [370, 167] width 14 height 14
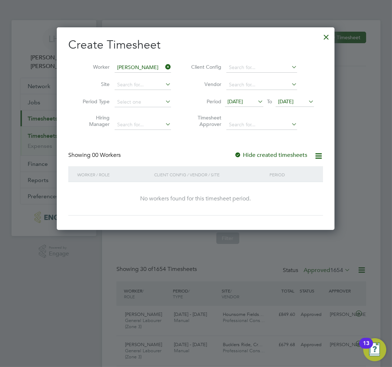
click at [266, 156] on label "Hide created timesheets" at bounding box center [270, 154] width 73 height 7
click at [264, 155] on label "Hide created timesheets" at bounding box center [270, 154] width 73 height 7
click at [209, 157] on div "Showing 00 Workers Hide created timesheets" at bounding box center [195, 158] width 255 height 15
click at [328, 37] on div at bounding box center [326, 35] width 13 height 13
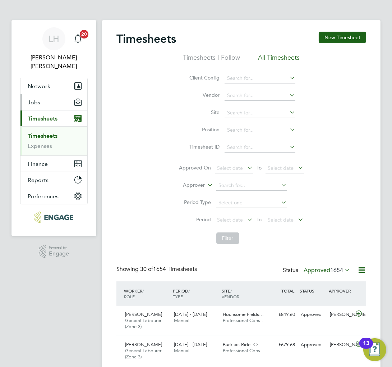
click at [53, 95] on button "Jobs" at bounding box center [53, 102] width 67 height 16
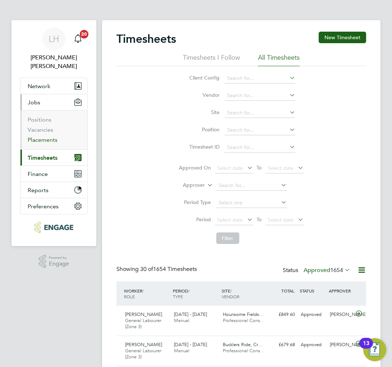
click at [47, 136] on link "Placements" at bounding box center [43, 139] width 30 height 7
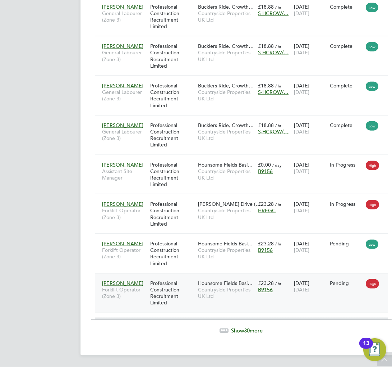
click at [267, 301] on div "[PERSON_NAME] Forklift Operator (Zone 3) Professional Construction Recruitment …" at bounding box center [247, 293] width 305 height 40
click at [335, 288] on div "Pending" at bounding box center [346, 283] width 36 height 14
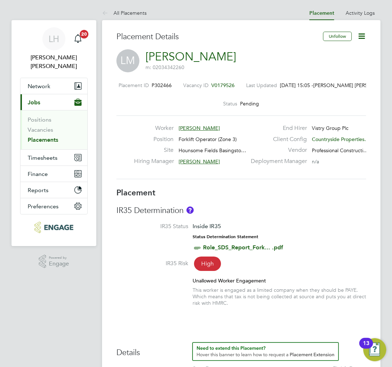
click at [360, 35] on icon at bounding box center [361, 36] width 9 height 9
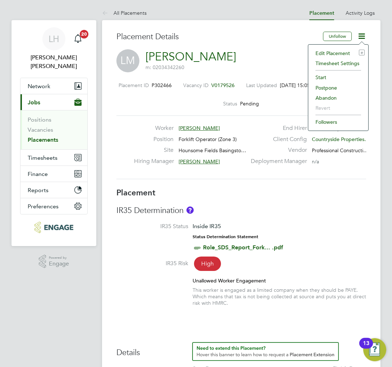
click at [325, 78] on li "Start" at bounding box center [338, 77] width 53 height 10
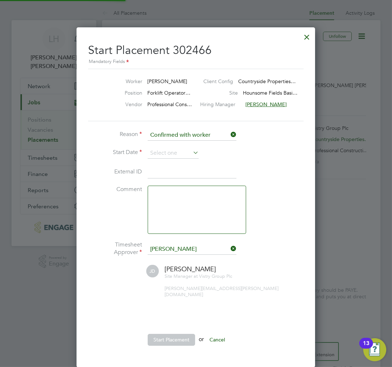
scroll to position [4, 3]
click at [165, 150] on input at bounding box center [173, 153] width 51 height 11
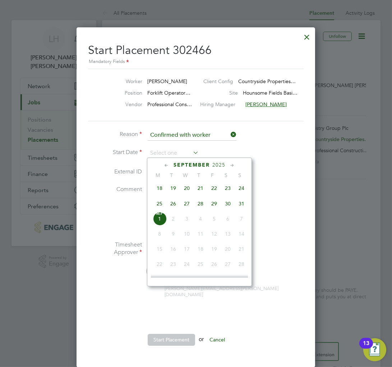
click at [159, 205] on span "25" at bounding box center [160, 204] width 14 height 14
type input "[DATE]"
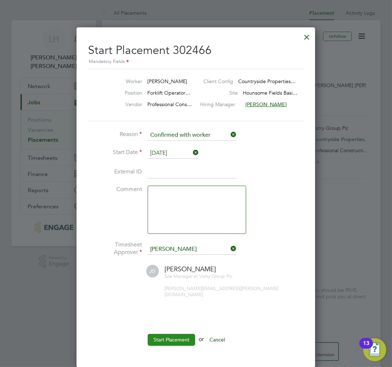
click at [170, 334] on button "Start Placement" at bounding box center [171, 338] width 47 height 11
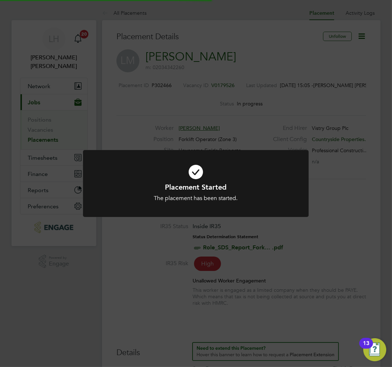
scroll to position [21, 40]
click at [155, 260] on div "Placement Started The placement has been started. Cancel Okay" at bounding box center [196, 183] width 392 height 367
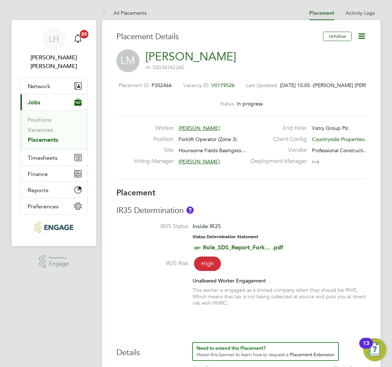
click at [138, 12] on link "All Placements" at bounding box center [124, 13] width 45 height 6
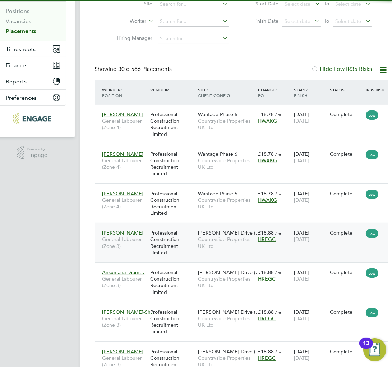
scroll to position [4, 4]
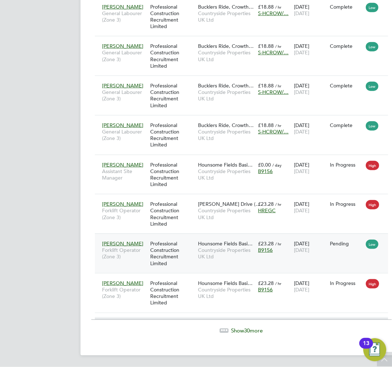
click at [132, 257] on span "Forklift Operator (Zone 3)" at bounding box center [124, 253] width 44 height 13
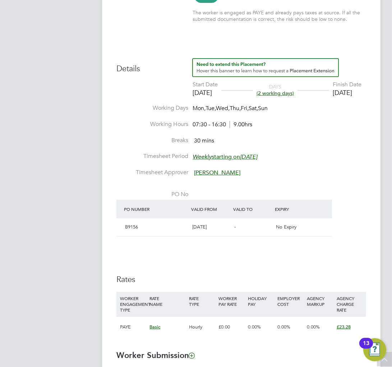
scroll to position [279, 0]
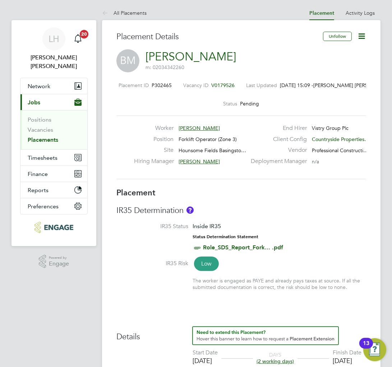
click at [364, 34] on icon at bounding box center [361, 36] width 9 height 9
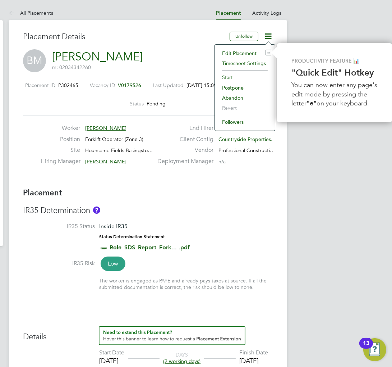
click at [230, 76] on li "Start" at bounding box center [244, 77] width 53 height 10
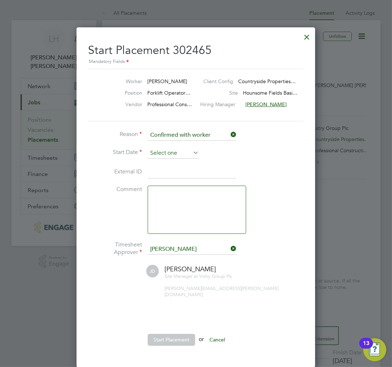
click at [167, 149] on input at bounding box center [173, 153] width 51 height 11
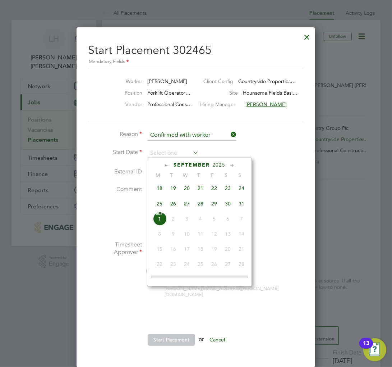
click at [158, 206] on span "25" at bounding box center [160, 204] width 14 height 14
type input "[DATE]"
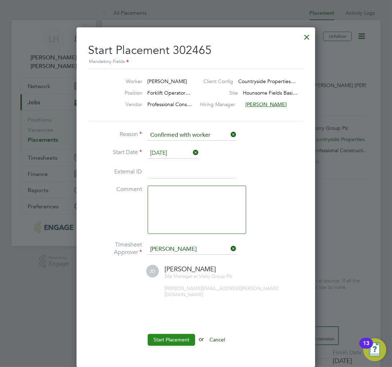
click at [167, 333] on button "Start Placement" at bounding box center [171, 338] width 47 height 11
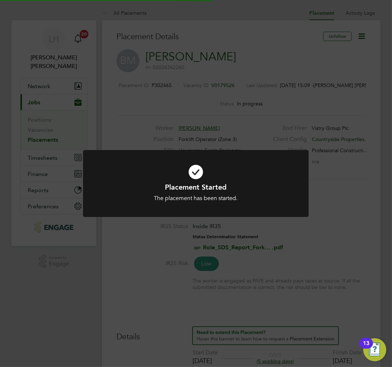
click at [166, 307] on div "Placement Started The placement has been started. Cancel Okay" at bounding box center [196, 183] width 392 height 367
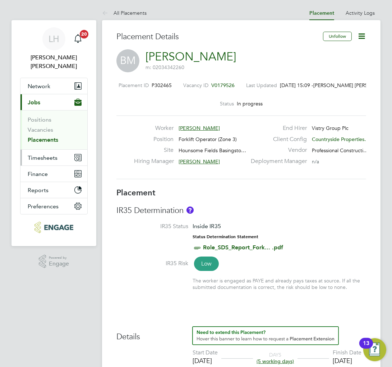
click at [43, 154] on span "Timesheets" at bounding box center [43, 157] width 30 height 7
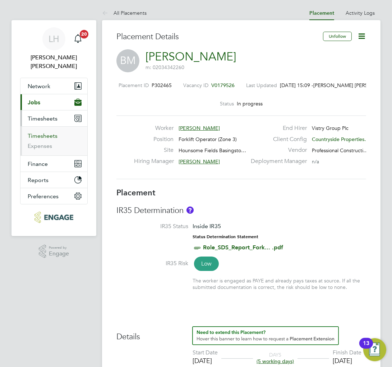
click at [45, 132] on link "Timesheets" at bounding box center [43, 135] width 30 height 7
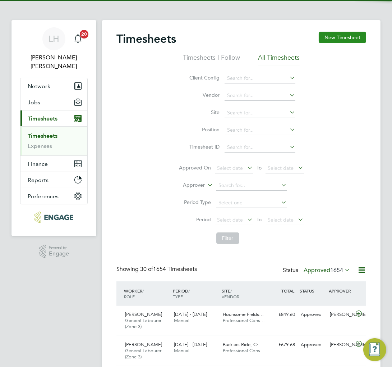
click at [325, 40] on button "New Timesheet" at bounding box center [342, 37] width 47 height 11
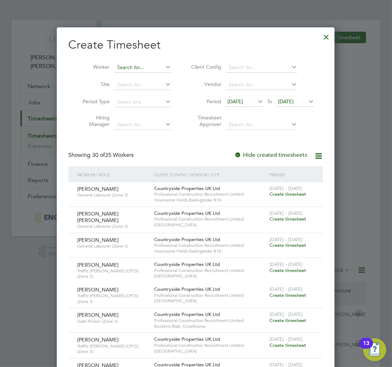
click at [142, 65] on input at bounding box center [143, 68] width 56 height 10
click at [134, 84] on b "Bradley" at bounding box center [138, 87] width 42 height 6
type input "[PERSON_NAME]"
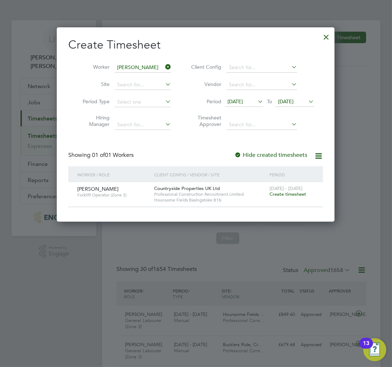
click at [275, 194] on span "Create timesheet" at bounding box center [288, 194] width 37 height 6
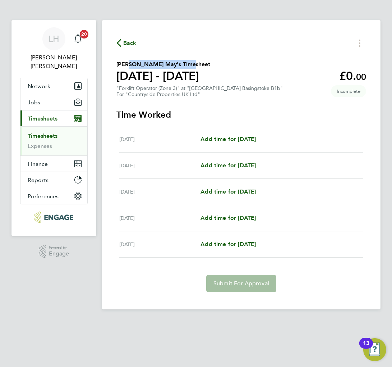
drag, startPoint x: 124, startPoint y: 63, endPoint x: 209, endPoint y: 65, distance: 84.5
click at [209, 65] on h2 "Bradley May's Timesheet" at bounding box center [163, 64] width 94 height 9
click at [235, 102] on div "Back Bradley May's Timesheet 25 - 31 Aug 2025 £0. 00 "Forklift Operator (Zone 3…" at bounding box center [241, 164] width 279 height 289
click at [227, 217] on span "Add time for Thu 28 Aug" at bounding box center [228, 217] width 55 height 7
select select "30"
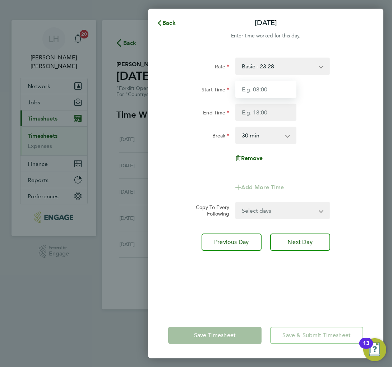
click at [267, 91] on input "Start Time" at bounding box center [265, 88] width 61 height 17
type input "07:30"
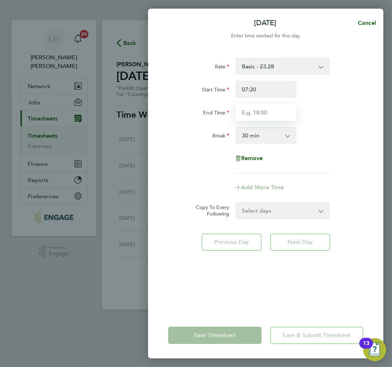
drag, startPoint x: 259, startPoint y: 110, endPoint x: 250, endPoint y: 116, distance: 10.8
click at [259, 110] on input "End Time" at bounding box center [265, 111] width 61 height 17
type input "17:00"
click at [291, 207] on form "Rate Basic - 23.28 Start Time 07:30 End Time 17:00 Break 0 min 15 min 30 min 45…" at bounding box center [265, 137] width 195 height 161
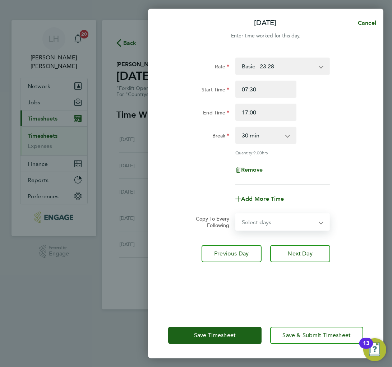
select select "FRI"
click at [236, 214] on select "Select days Friday" at bounding box center [278, 222] width 85 height 16
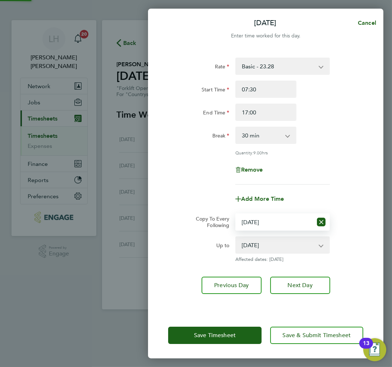
click at [359, 165] on div "Remove" at bounding box center [265, 169] width 201 height 17
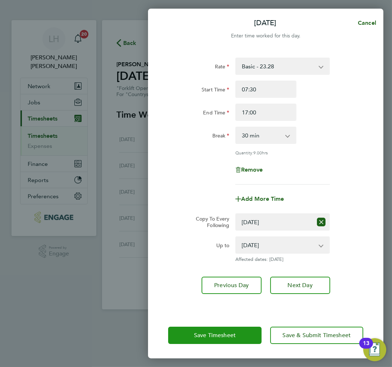
click at [208, 338] on span "Save Timesheet" at bounding box center [215, 334] width 42 height 7
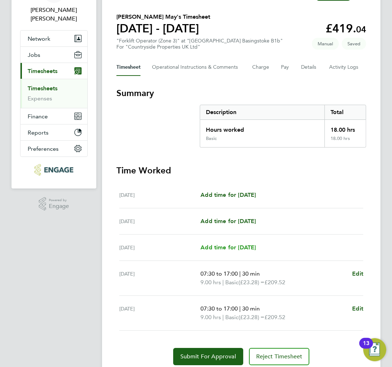
scroll to position [74, 0]
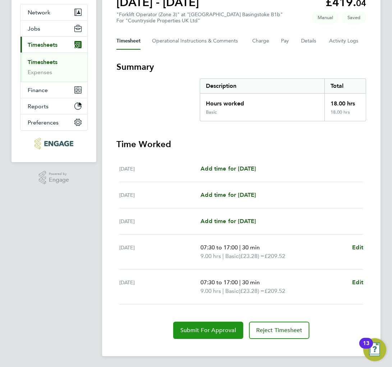
click at [199, 327] on span "Submit For Approval" at bounding box center [208, 329] width 56 height 7
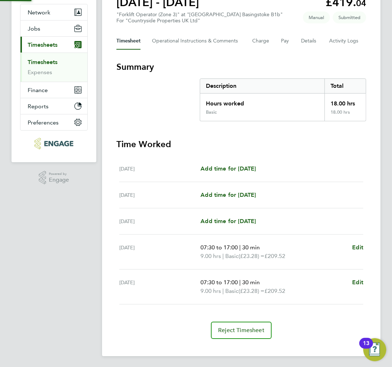
scroll to position [73, 0]
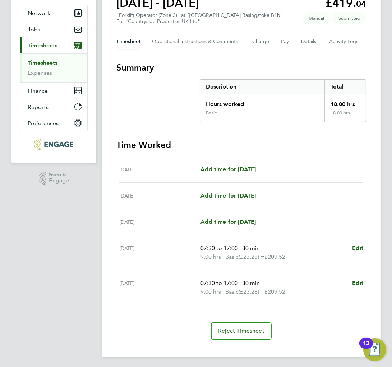
click at [240, 147] on h3 "Time Worked" at bounding box center [241, 144] width 250 height 11
drag, startPoint x: 180, startPoint y: 111, endPoint x: 178, endPoint y: 106, distance: 5.8
click at [180, 111] on section "Summary Description Total Hours worked 18.00 hrs Basic 18.00 hrs" at bounding box center [241, 92] width 250 height 60
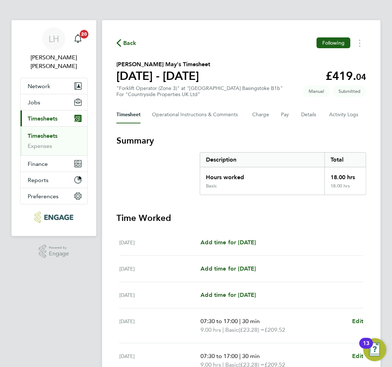
click at [217, 45] on div "Back Following" at bounding box center [241, 42] width 250 height 11
click at [166, 181] on section "Summary Description Total Hours worked 18.00 hrs Basic 18.00 hrs" at bounding box center [241, 165] width 250 height 60
click at [126, 44] on span "Back" at bounding box center [129, 43] width 13 height 9
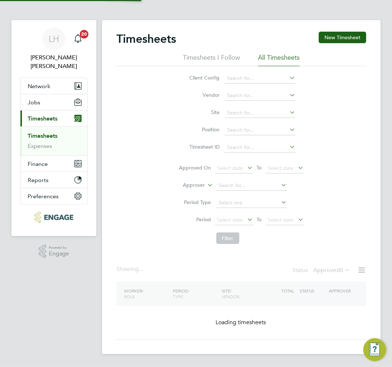
click at [333, 34] on button "New Timesheet" at bounding box center [342, 37] width 47 height 11
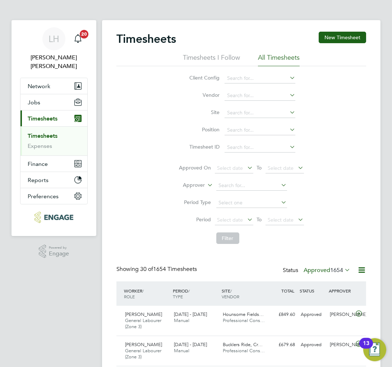
scroll to position [24, 49]
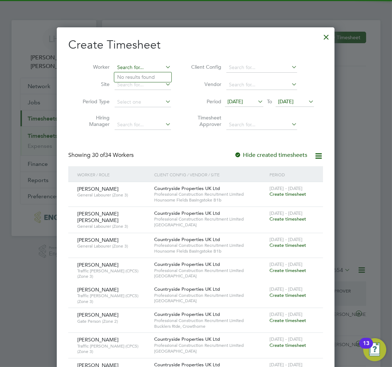
click at [135, 65] on input at bounding box center [143, 68] width 56 height 10
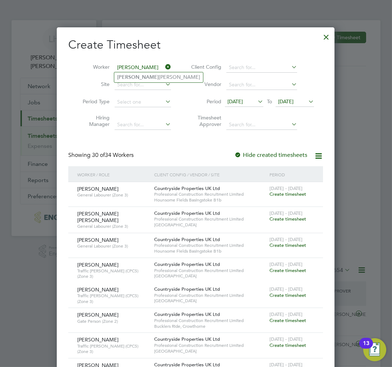
type input "leonard"
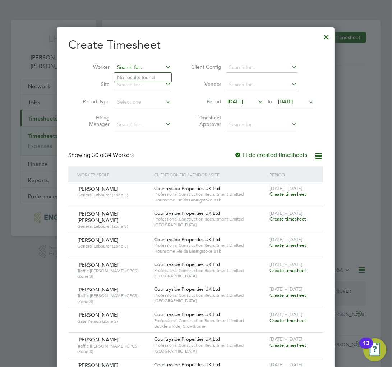
click at [137, 68] on input at bounding box center [143, 68] width 56 height 10
click at [134, 78] on b "Leonard" at bounding box center [138, 77] width 42 height 6
type input "Leonard Moynihan"
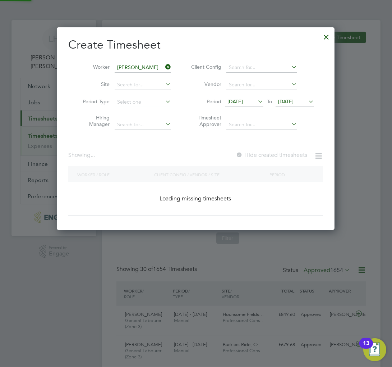
scroll to position [194, 278]
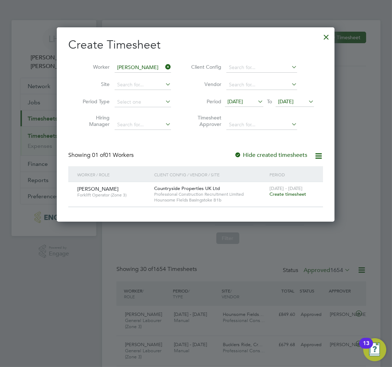
click at [280, 196] on span "Create timesheet" at bounding box center [288, 194] width 37 height 6
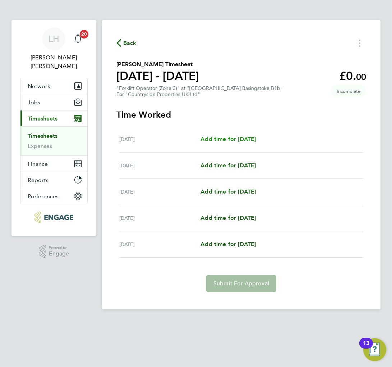
click at [238, 139] on span "Add time for Mon 25 Aug" at bounding box center [228, 138] width 55 height 7
select select "30"
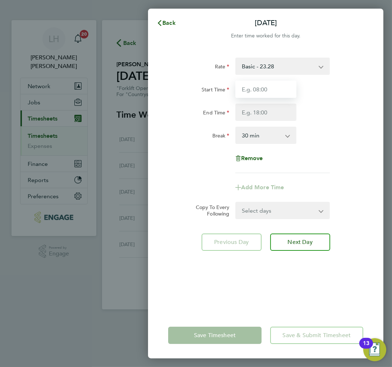
click at [275, 86] on input "Start Time" at bounding box center [265, 88] width 61 height 17
type input "07:30"
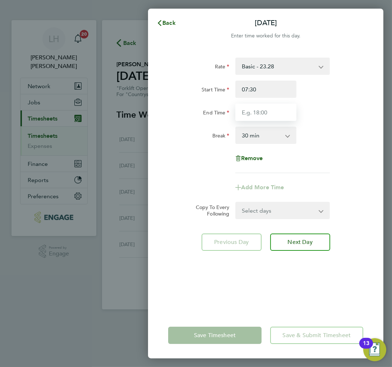
click at [270, 110] on input "End Time" at bounding box center [265, 111] width 61 height 17
type input "18:00"
click at [270, 213] on select "Select days Day Tuesday Wednesday Thursday Friday" at bounding box center [278, 210] width 85 height 16
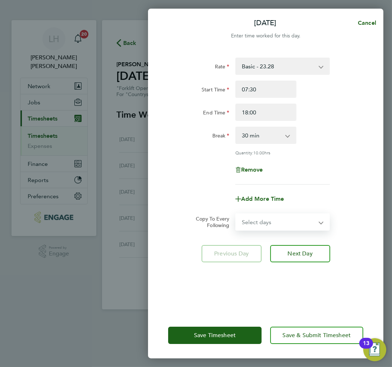
select select "TUE"
click at [236, 214] on select "Select days Day Tuesday Wednesday Thursday Friday" at bounding box center [278, 222] width 85 height 16
select select "2025-08-29"
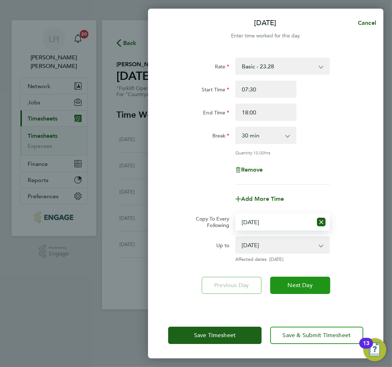
click at [294, 288] on button "Next Day" at bounding box center [300, 284] width 60 height 17
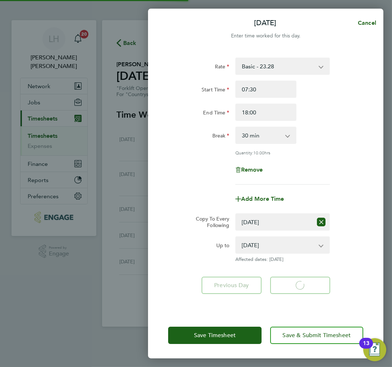
select select "30"
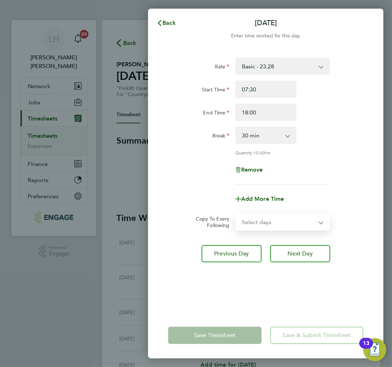
click at [267, 223] on select "Select days Day Wednesday Thursday Friday" at bounding box center [278, 222] width 85 height 16
click at [331, 144] on div "Rate Basic - 23.28 Start Time 07:30 End Time 18:00 Break 0 min 15 min 30 min 45…" at bounding box center [265, 120] width 195 height 127
click at [169, 23] on span "Back" at bounding box center [168, 22] width 13 height 7
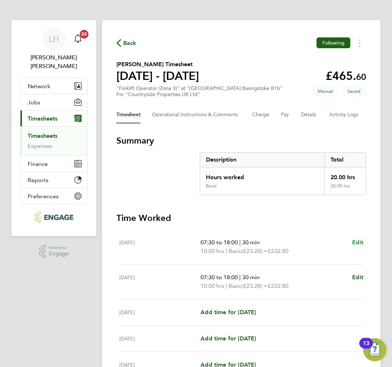
click at [353, 242] on span "Edit" at bounding box center [357, 242] width 11 height 7
select select "30"
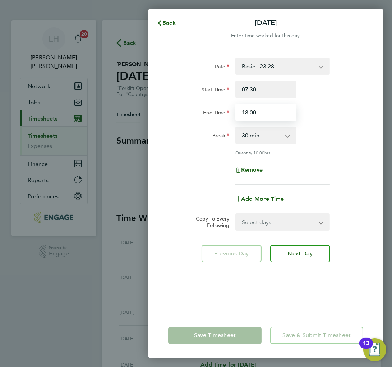
click at [260, 114] on input "18:00" at bounding box center [265, 111] width 61 height 17
type input "17:00"
click at [350, 153] on div "Quantity: 10.00 hrs" at bounding box center [265, 152] width 201 height 6
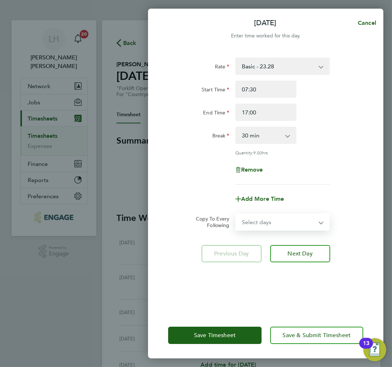
click at [251, 221] on select "Select days Day Tuesday Wednesday Thursday Friday" at bounding box center [278, 222] width 85 height 16
select select "TUE"
click at [236, 214] on select "Select days Day Tuesday Wednesday Thursday Friday" at bounding box center [278, 222] width 85 height 16
select select "2025-08-29"
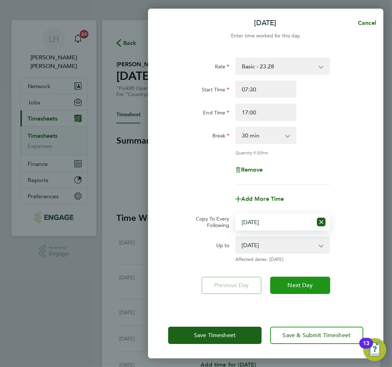
click at [297, 284] on span "Next Day" at bounding box center [300, 284] width 25 height 7
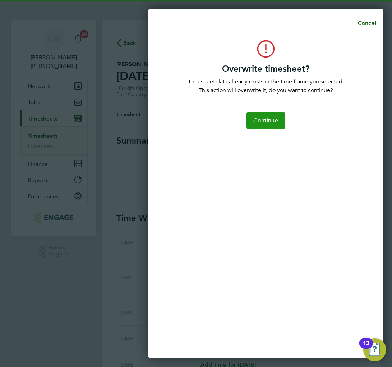
click at [270, 121] on span "Continue" at bounding box center [266, 120] width 24 height 7
select select "0: null"
select select "30"
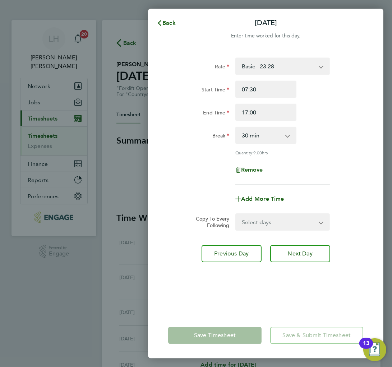
click at [270, 218] on select "Select days Day Wednesday Thursday Friday" at bounding box center [278, 222] width 85 height 16
select select "WED"
click at [236, 214] on select "Select days Day Wednesday Thursday Friday" at bounding box center [278, 222] width 85 height 16
select select "2025-08-29"
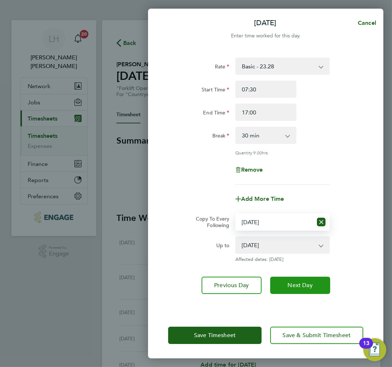
click at [287, 287] on button "Next Day" at bounding box center [300, 284] width 60 height 17
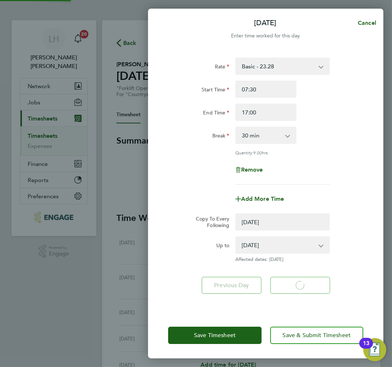
select select "0: null"
select select "30"
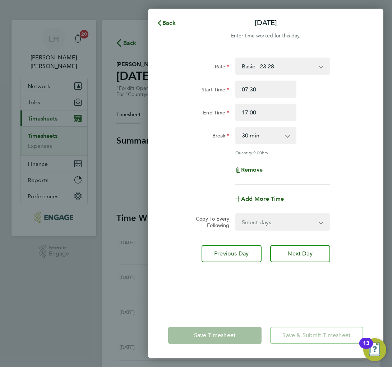
click at [220, 300] on div "Rate Basic - 23.28 Start Time 07:30 End Time 17:00 Break 0 min 15 min 30 min 45…" at bounding box center [265, 180] width 235 height 263
click at [332, 139] on div "Break 0 min 15 min 30 min 45 min 60 min 75 min 90 min" at bounding box center [265, 134] width 201 height 17
click at [261, 217] on select "Select days Day Thursday Friday" at bounding box center [278, 222] width 85 height 16
click at [175, 106] on div "End Time" at bounding box center [198, 110] width 61 height 14
click at [169, 21] on span "Back" at bounding box center [168, 22] width 13 height 7
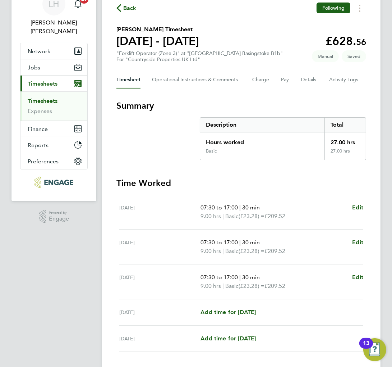
scroll to position [80, 0]
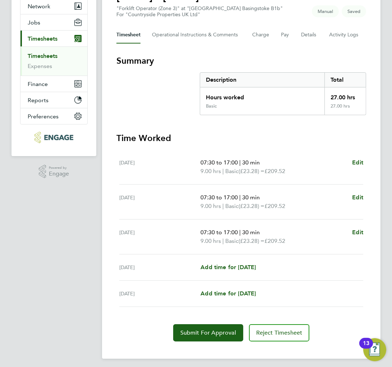
drag, startPoint x: 120, startPoint y: 232, endPoint x: 149, endPoint y: 232, distance: 29.1
click at [149, 232] on div "[DATE]" at bounding box center [159, 236] width 81 height 17
drag, startPoint x: 144, startPoint y: 160, endPoint x: 142, endPoint y: 195, distance: 35.3
click at [142, 195] on ul "Mon 25 Aug 07:30 to 17:00 | 30 min 9.00 hrs | Basic (£23.28) = £209.52 Edit Tue…" at bounding box center [241, 227] width 250 height 157
click at [130, 228] on div "[DATE]" at bounding box center [159, 236] width 81 height 17
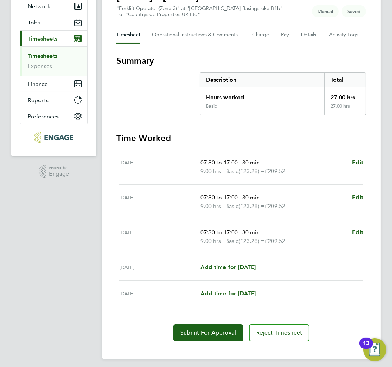
drag, startPoint x: 123, startPoint y: 231, endPoint x: 165, endPoint y: 234, distance: 42.8
click at [165, 234] on div "[DATE]" at bounding box center [159, 236] width 81 height 17
click at [153, 226] on div "Wed 27 Aug 07:30 to 17:00 | 30 min 9.00 hrs | Basic (£23.28) = £209.52 Edit" at bounding box center [241, 236] width 244 height 35
drag, startPoint x: 124, startPoint y: 195, endPoint x: 152, endPoint y: 181, distance: 31.2
click at [158, 197] on div "[DATE]" at bounding box center [159, 201] width 81 height 17
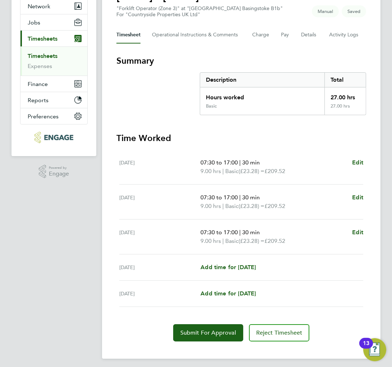
drag, startPoint x: 128, startPoint y: 162, endPoint x: 170, endPoint y: 153, distance: 43.5
click at [170, 153] on div "Mon 25 Aug 07:30 to 17:00 | 30 min 9.00 hrs | Basic (£23.28) = £209.52 Edit" at bounding box center [241, 166] width 244 height 35
click at [156, 203] on div "[DATE]" at bounding box center [159, 201] width 81 height 17
drag, startPoint x: 119, startPoint y: 231, endPoint x: 148, endPoint y: 231, distance: 28.4
click at [148, 231] on div "[DATE]" at bounding box center [159, 236] width 81 height 17
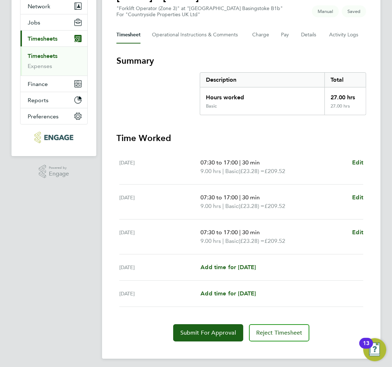
drag, startPoint x: 122, startPoint y: 196, endPoint x: 147, endPoint y: 198, distance: 25.2
click at [147, 198] on ul "Mon 25 Aug 07:30 to 17:00 | 30 min 9.00 hrs | Basic (£23.28) = £209.52 Edit Tue…" at bounding box center [241, 227] width 250 height 157
click at [157, 219] on div "Wed 27 Aug 07:30 to 17:00 | 30 min 9.00 hrs | Basic (£23.28) = £209.52 Edit" at bounding box center [241, 236] width 244 height 35
drag, startPoint x: 144, startPoint y: 196, endPoint x: 114, endPoint y: 196, distance: 29.8
click at [114, 198] on div "Back Following Leonard Moynihan's Timesheet 25 - 31 Aug 2025 £628. 56 "Forklift…" at bounding box center [241, 149] width 279 height 418
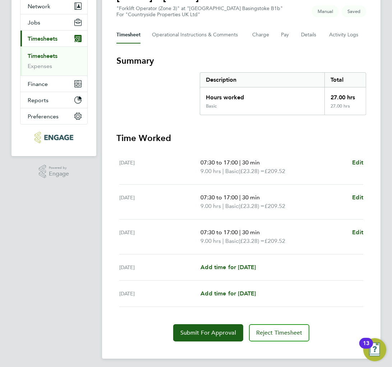
scroll to position [0, 0]
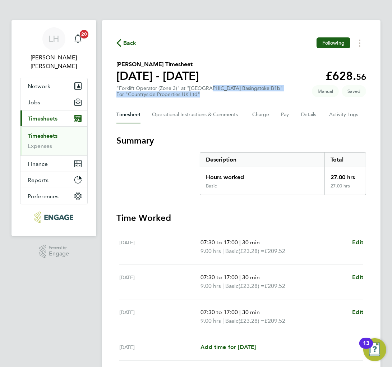
drag, startPoint x: 234, startPoint y: 91, endPoint x: 268, endPoint y: 91, distance: 34.1
click at [268, 91] on div ""Forklift Operator (Zone 3)" at "Hounsome Fields Basingstoke B1b" For "Countrys…" at bounding box center [199, 91] width 166 height 12
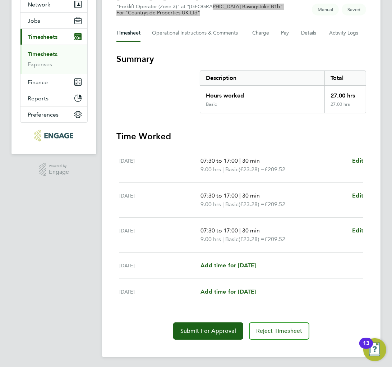
scroll to position [82, 0]
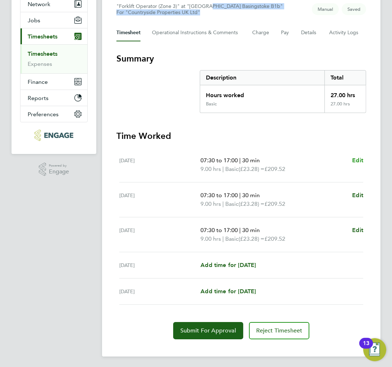
click at [359, 159] on span "Edit" at bounding box center [357, 160] width 11 height 7
select select "30"
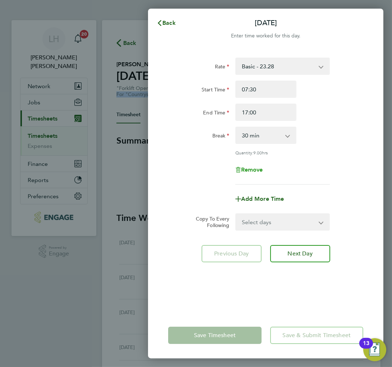
click at [258, 168] on span "Remove" at bounding box center [252, 169] width 22 height 7
select select "null"
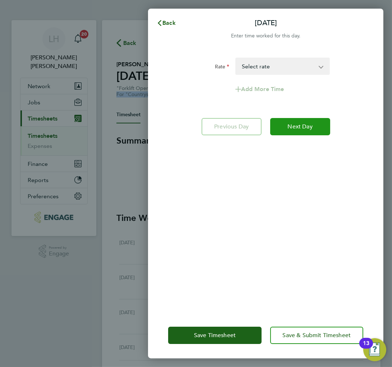
click at [301, 128] on span "Next Day" at bounding box center [300, 126] width 25 height 7
select select "30"
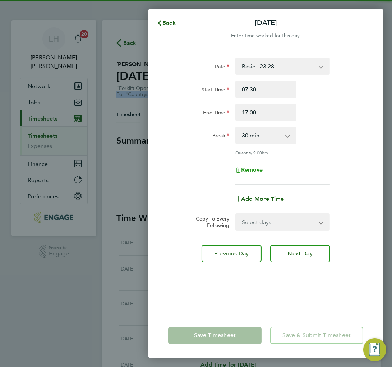
click at [252, 169] on span "Remove" at bounding box center [252, 169] width 22 height 7
select select "null"
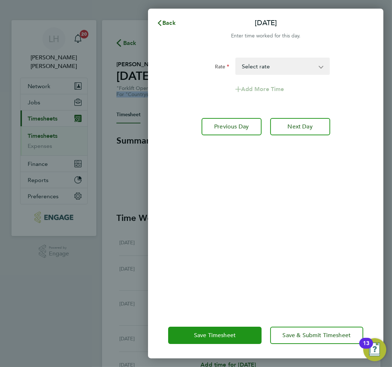
click at [223, 330] on button "Save Timesheet" at bounding box center [214, 334] width 93 height 17
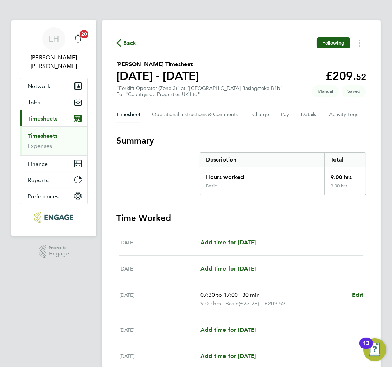
click at [160, 173] on section "Summary Description Total Hours worked 9.00 hrs Basic 9.00 hrs" at bounding box center [241, 165] width 250 height 60
click at [244, 124] on div "Back Following Leonard Moynihan's Timesheet 25 - 31 Aug 2025 £209. 52 "Forklift…" at bounding box center [241, 220] width 279 height 401
drag, startPoint x: 119, startPoint y: 66, endPoint x: 185, endPoint y: 67, distance: 66.1
click at [185, 67] on h2 "Leonard Moynihan's Timesheet" at bounding box center [157, 64] width 83 height 9
click at [206, 59] on div "Back Following Leonard Moynihan's Timesheet 25 - 31 Aug 2025 £209. 52 "Forklift…" at bounding box center [241, 220] width 279 height 401
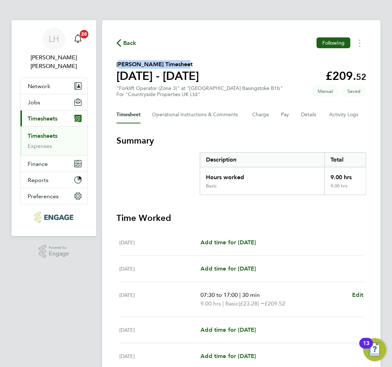
drag, startPoint x: 117, startPoint y: 62, endPoint x: 178, endPoint y: 65, distance: 61.2
click at [178, 65] on h2 "Leonard Moynihan's Timesheet" at bounding box center [157, 64] width 83 height 9
click at [256, 66] on section "Leonard Moynihan's Timesheet 25 - 31 Aug 2025 £209. 52 "Forklift Operator (Zone…" at bounding box center [241, 78] width 250 height 37
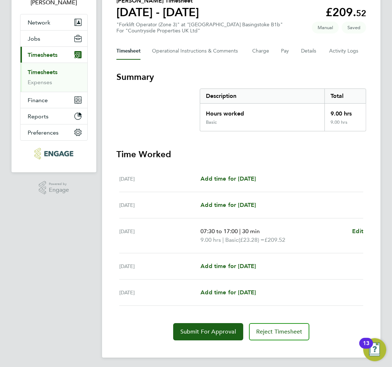
scroll to position [65, 0]
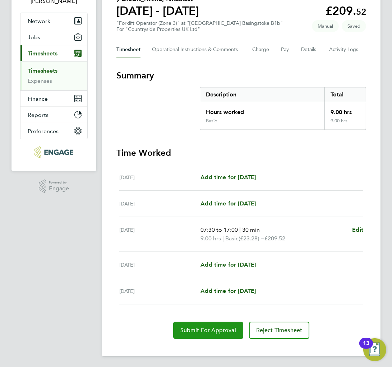
click at [205, 329] on span "Submit For Approval" at bounding box center [208, 329] width 56 height 7
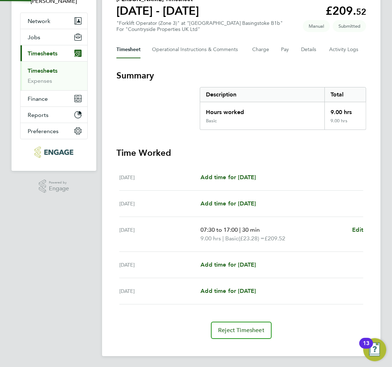
scroll to position [64, 0]
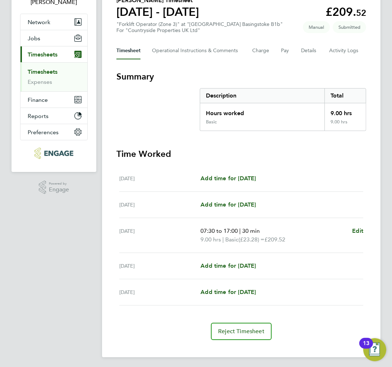
click at [190, 106] on section "Summary Description Total Hours worked 9.00 hrs Basic 9.00 hrs" at bounding box center [241, 101] width 250 height 60
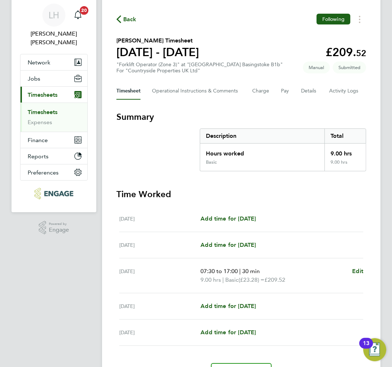
scroll to position [0, 0]
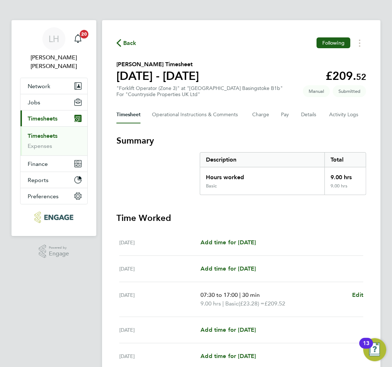
click at [126, 46] on span "Back" at bounding box center [129, 43] width 13 height 9
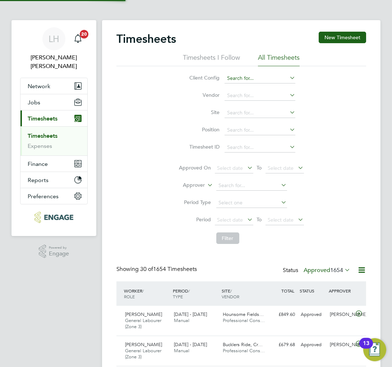
scroll to position [24, 49]
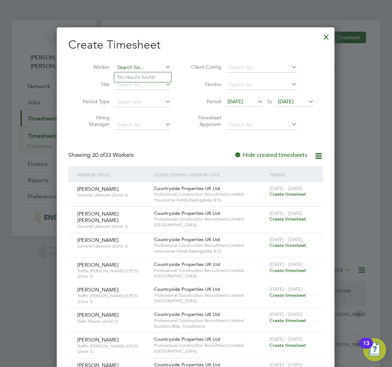
click at [129, 68] on input at bounding box center [143, 68] width 56 height 10
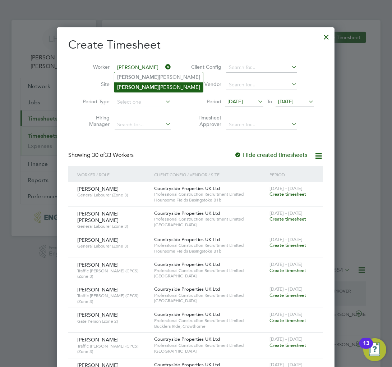
click at [138, 86] on li "Felipe Nieto" at bounding box center [158, 87] width 89 height 10
type input "Felipe Nieto"
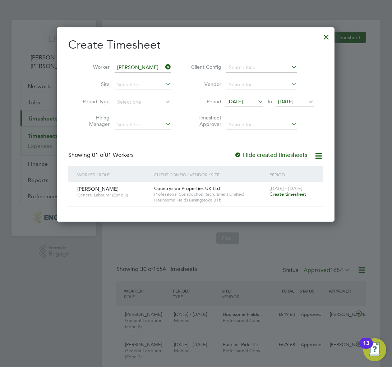
click at [278, 195] on span "Create timesheet" at bounding box center [288, 194] width 37 height 6
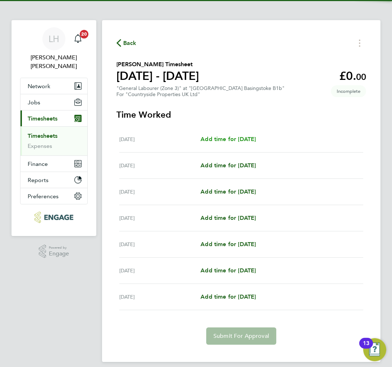
click at [227, 137] on span "Add time for [DATE]" at bounding box center [228, 138] width 55 height 7
select select "30"
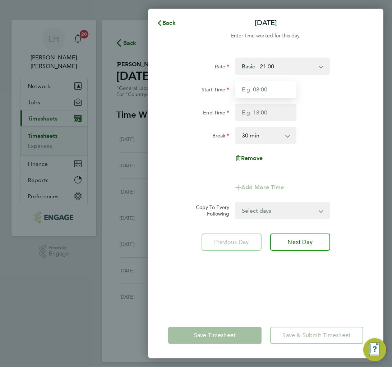
drag, startPoint x: 276, startPoint y: 88, endPoint x: 268, endPoint y: 90, distance: 7.3
click at [276, 88] on input "Start Time" at bounding box center [265, 88] width 61 height 17
type input "07:30"
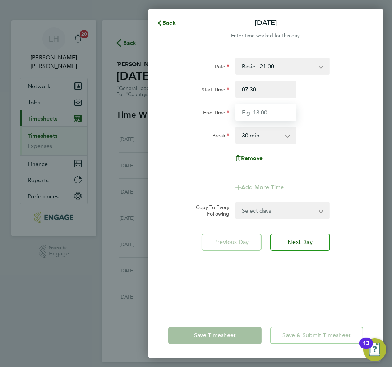
click at [259, 115] on input "End Time" at bounding box center [265, 111] width 61 height 17
type input "17:00"
click at [347, 152] on div "Rate Basic - 21.00 Start Time 07:30 End Time 17:00 Break 0 min 15 min 30 min 45…" at bounding box center [265, 114] width 195 height 115
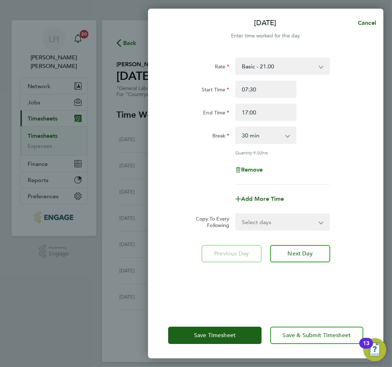
click at [277, 223] on select "Select days Day Weekday (Mon-Fri) Weekend (Sat-Sun) [DATE] [DATE] [DATE] [DATE]…" at bounding box center [278, 222] width 85 height 16
select select "WEEKDAY"
click at [236, 214] on select "Select days Day Weekday (Mon-Fri) Weekend (Sat-Sun) [DATE] [DATE] [DATE] [DATE]…" at bounding box center [278, 222] width 85 height 16
select select "[DATE]"
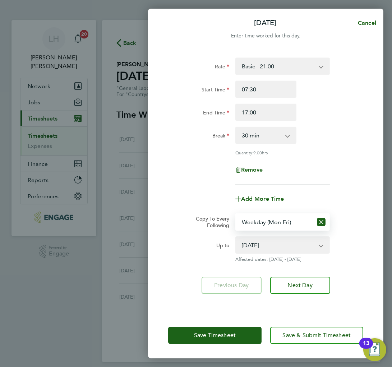
click at [356, 175] on div "Remove" at bounding box center [265, 169] width 201 height 17
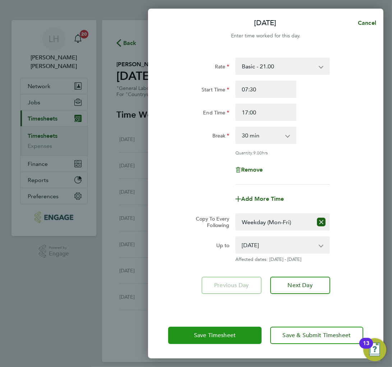
click at [210, 335] on span "Save Timesheet" at bounding box center [215, 334] width 42 height 7
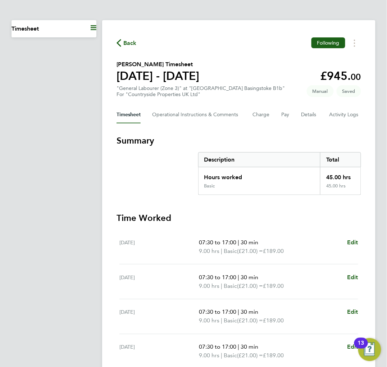
click at [166, 180] on section "Summary Description Total Hours worked 45.00 hrs Basic 45.00 hrs" at bounding box center [238, 165] width 244 height 60
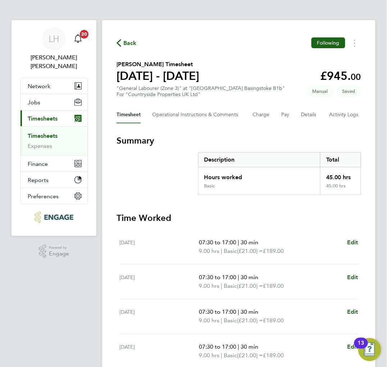
drag, startPoint x: 119, startPoint y: 63, endPoint x: 197, endPoint y: 65, distance: 78.0
click at [197, 65] on h2 "Felipe Nieto's Timesheet" at bounding box center [157, 64] width 83 height 9
click at [218, 54] on div "Back Following Felipe Nieto's Timesheet 25 - 31 Aug 2025 £945. 00 "General Labo…" at bounding box center [238, 264] width 273 height 488
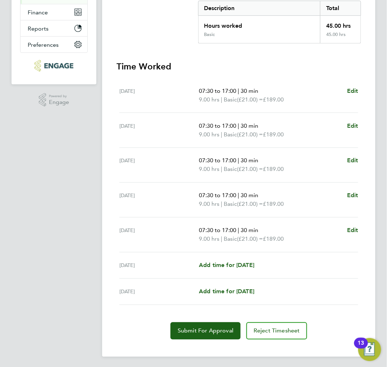
scroll to position [152, 0]
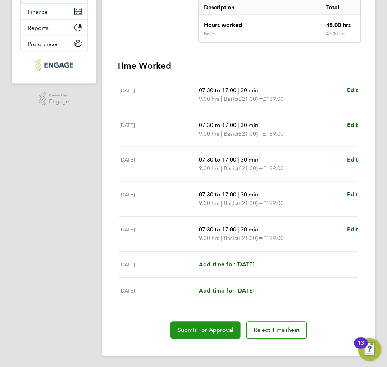
click at [189, 332] on button "Submit For Approval" at bounding box center [205, 329] width 70 height 17
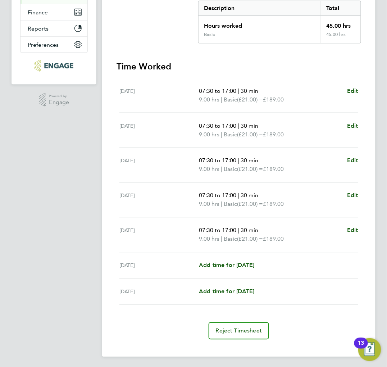
click at [217, 57] on section "Summary Description Total Hours worked 45.00 hrs Basic 45.00 hrs Time Worked Mo…" at bounding box center [238, 161] width 244 height 356
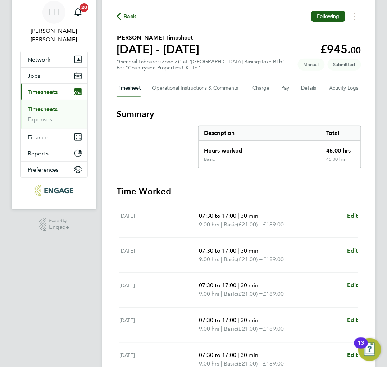
scroll to position [0, 0]
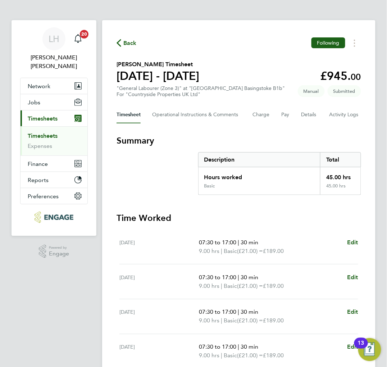
click at [129, 44] on span "Back" at bounding box center [129, 43] width 13 height 9
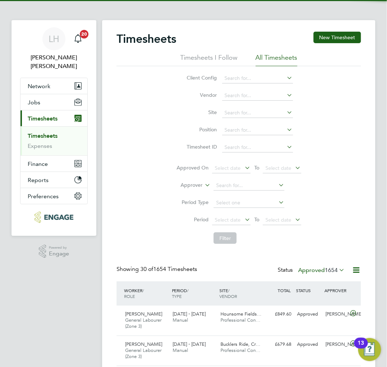
scroll to position [24, 48]
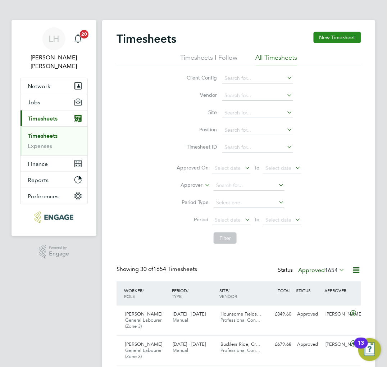
click at [328, 36] on button "New Timesheet" at bounding box center [336, 37] width 47 height 11
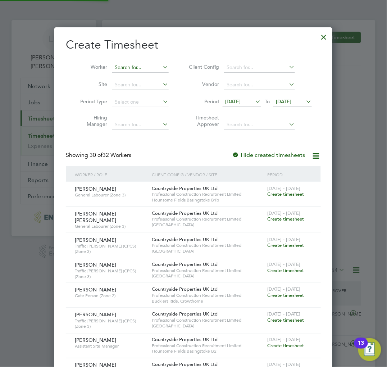
click at [124, 67] on input at bounding box center [140, 68] width 56 height 10
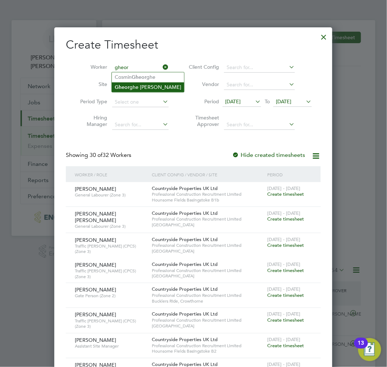
click at [128, 87] on b "Gheor" at bounding box center [122, 87] width 15 height 6
type input "Gheorghe Cezar Hadambu"
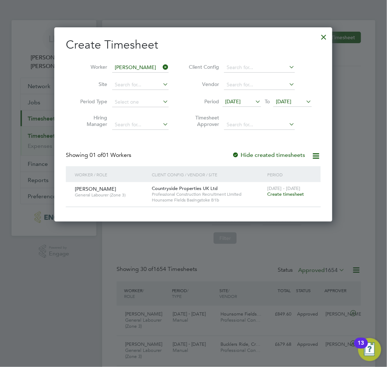
click at [291, 192] on span "Create timesheet" at bounding box center [285, 194] width 37 height 6
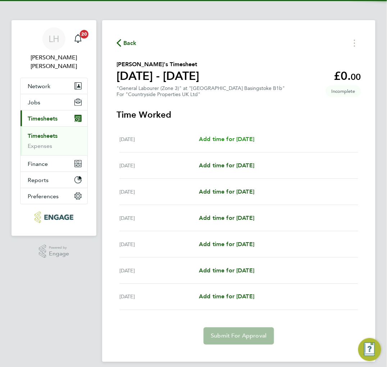
click at [219, 137] on span "Add time for [DATE]" at bounding box center [226, 138] width 55 height 7
select select "30"
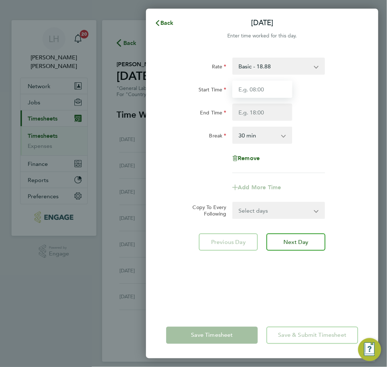
click at [267, 90] on input "Start Time" at bounding box center [262, 88] width 60 height 17
type input "07:30"
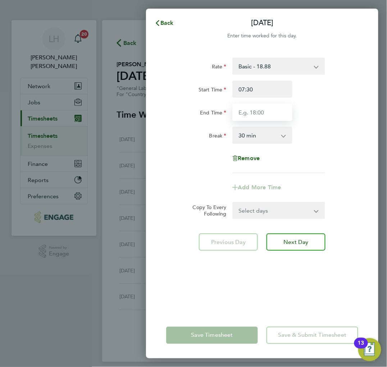
click at [265, 110] on input "End Time" at bounding box center [262, 111] width 60 height 17
type input "17:00"
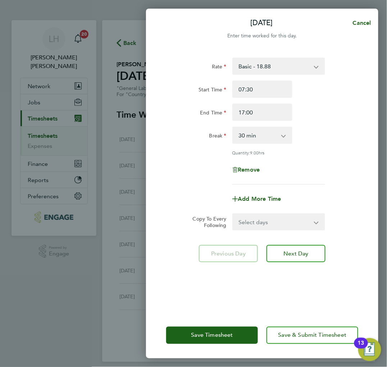
click at [335, 157] on div "Rate Basic - 18.88 Start Time 07:30 End Time 17:00 Break 0 min 15 min 30 min 45…" at bounding box center [262, 120] width 192 height 127
click at [249, 224] on select "Select days Day Weekday (Mon-Fri) Weekend (Sat-Sun) [DATE] [DATE] [DATE] [DATE]…" at bounding box center [275, 222] width 84 height 16
select select "WEEKDAY"
click at [233, 214] on select "Select days Day Weekday (Mon-Fri) Weekend (Sat-Sun) [DATE] [DATE] [DATE] [DATE]…" at bounding box center [275, 222] width 84 height 16
select select "[DATE]"
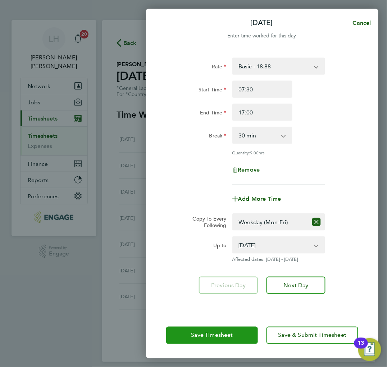
click at [220, 340] on button "Save Timesheet" at bounding box center [212, 334] width 92 height 17
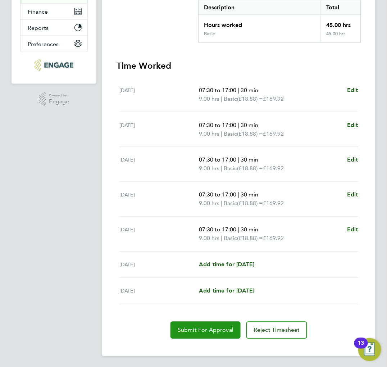
click at [201, 327] on span "Submit For Approval" at bounding box center [206, 329] width 56 height 7
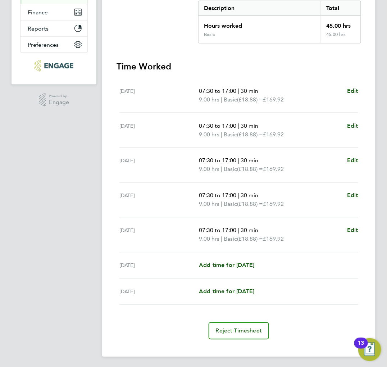
drag, startPoint x: 167, startPoint y: 38, endPoint x: 157, endPoint y: 58, distance: 22.3
click at [167, 38] on section "Summary Description Total Hours worked 45.00 hrs Basic 45.00 hrs" at bounding box center [238, 13] width 244 height 60
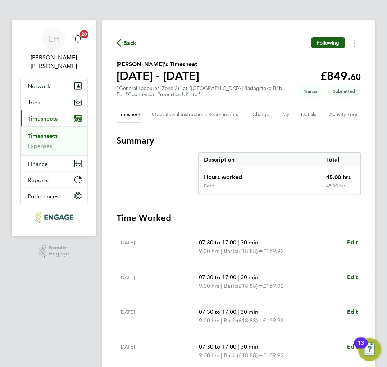
click at [128, 43] on span "Back" at bounding box center [129, 43] width 13 height 9
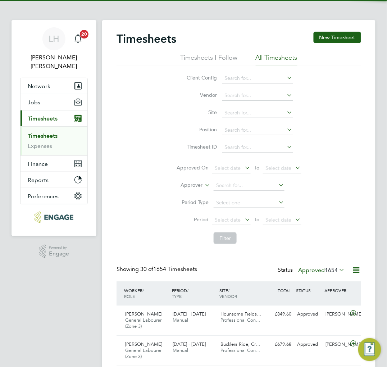
click at [324, 40] on button "New Timesheet" at bounding box center [336, 37] width 47 height 11
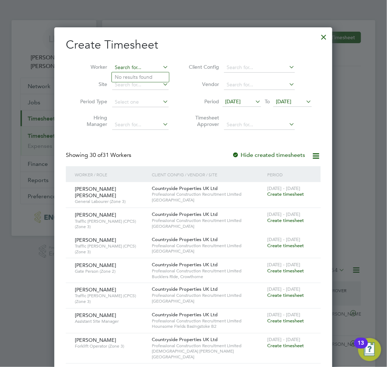
click at [128, 68] on input at bounding box center [140, 68] width 56 height 10
click at [130, 78] on li "Ernest Gyamfi Konadu" at bounding box center [156, 77] width 89 height 10
type input "Ernest Gyamfi Konadu"
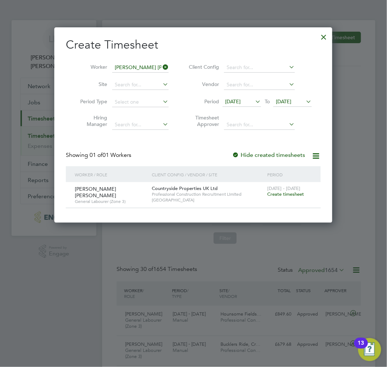
click at [293, 196] on span "Create timesheet" at bounding box center [285, 194] width 37 height 6
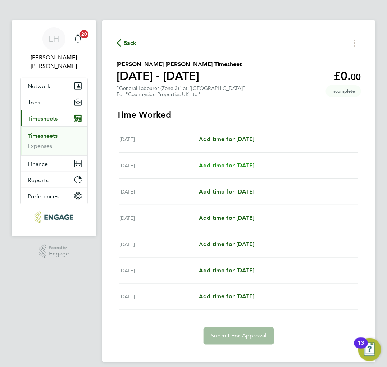
click at [216, 164] on span "Add time for [DATE]" at bounding box center [226, 165] width 55 height 7
select select "30"
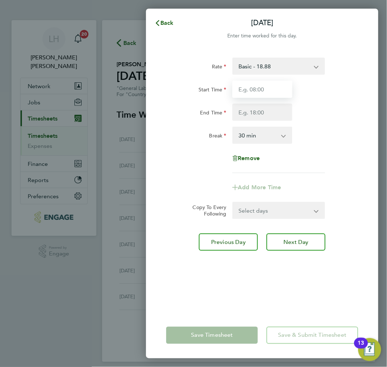
click at [267, 90] on input "Start Time" at bounding box center [262, 88] width 60 height 17
type input "07:30"
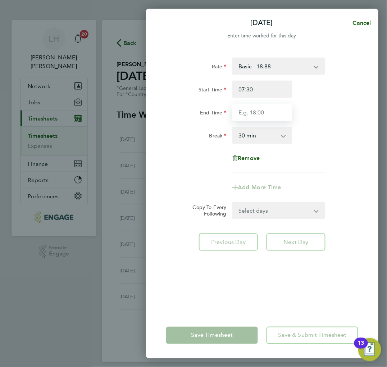
click at [260, 110] on input "End Time" at bounding box center [262, 111] width 60 height 17
click at [248, 112] on input "17:00" at bounding box center [262, 111] width 60 height 17
type input "17:30"
click at [331, 136] on div "Break 0 min 15 min 30 min 45 min 60 min 75 min 90 min" at bounding box center [262, 134] width 198 height 17
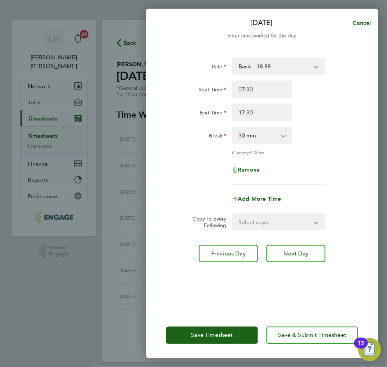
click at [270, 220] on select "Select days Day Weekday (Mon-Fri) Weekend (Sat-Sun) [DATE] [DATE] [DATE] [DATE]…" at bounding box center [275, 222] width 84 height 16
select select "WEEKDAY"
click at [233, 214] on select "Select days Day Weekday (Mon-Fri) Weekend (Sat-Sun) [DATE] [DATE] [DATE] [DATE]…" at bounding box center [275, 222] width 84 height 16
select select "[DATE]"
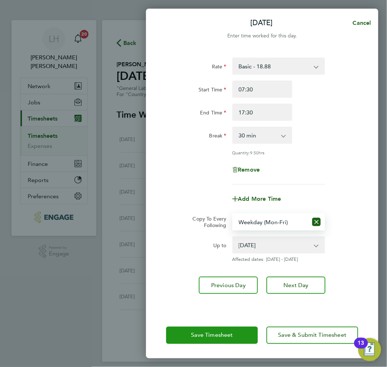
click at [203, 332] on span "Save Timesheet" at bounding box center [212, 334] width 42 height 7
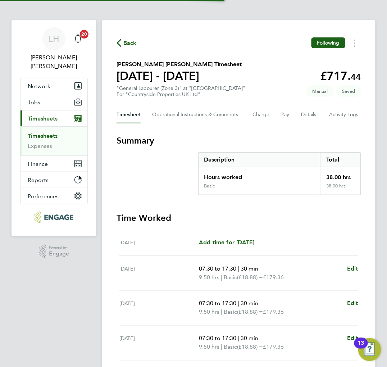
click at [163, 178] on section "Summary Description Total Hours worked 38.00 hrs Basic 38.00 hrs" at bounding box center [238, 165] width 244 height 60
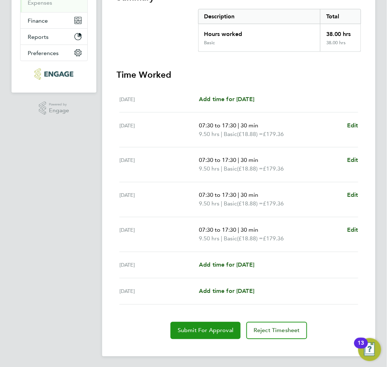
click at [198, 329] on span "Submit For Approval" at bounding box center [206, 330] width 56 height 7
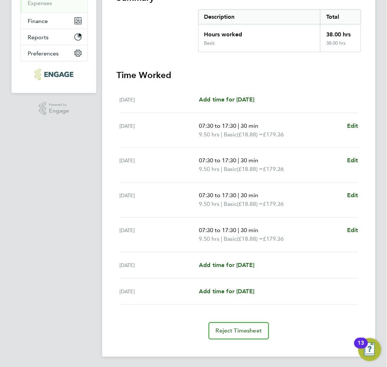
click at [193, 42] on section "Summary Description Total Hours worked 38.00 hrs Basic 38.00 hrs" at bounding box center [238, 22] width 244 height 60
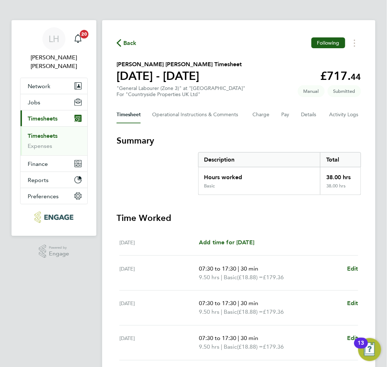
click at [120, 41] on icon "button" at bounding box center [118, 43] width 5 height 8
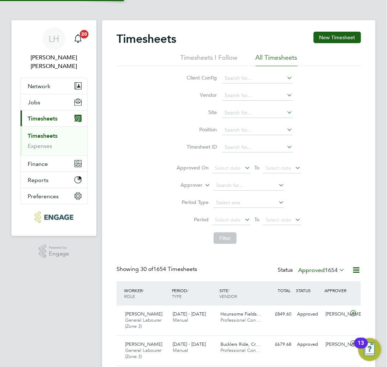
click at [347, 40] on button "New Timesheet" at bounding box center [336, 37] width 47 height 11
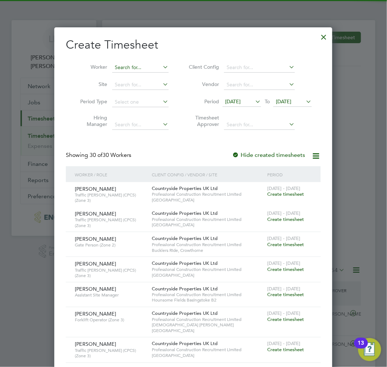
click at [131, 65] on input at bounding box center [140, 68] width 56 height 10
click at [132, 93] on li "James Thomson" at bounding box center [156, 97] width 89 height 10
type input "James Thomson"
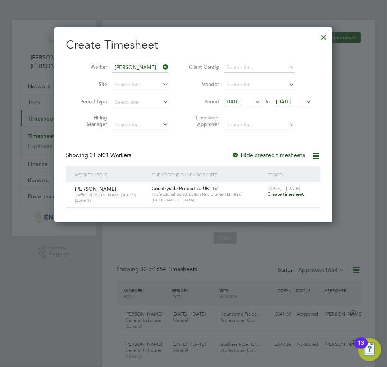
click at [279, 194] on span "Create timesheet" at bounding box center [285, 194] width 37 height 6
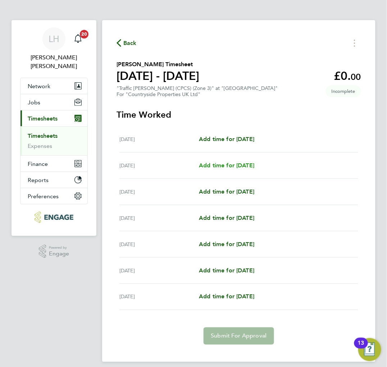
click at [235, 165] on span "Add time for Tue 26 Aug" at bounding box center [226, 165] width 55 height 7
select select "30"
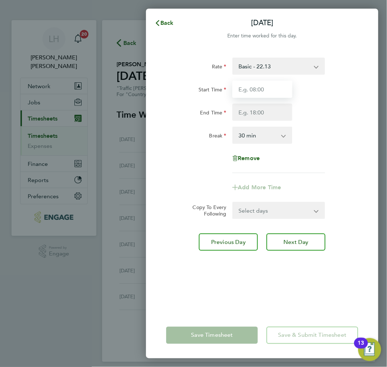
click at [267, 87] on input "Start Time" at bounding box center [262, 88] width 60 height 17
type input "07:30"
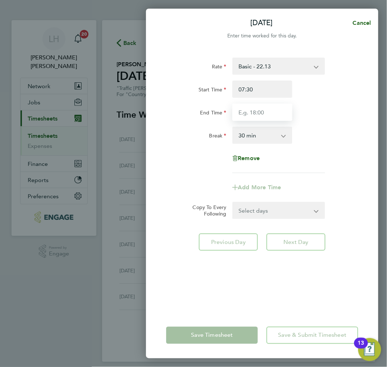
click at [260, 109] on input "End Time" at bounding box center [262, 111] width 60 height 17
click at [308, 142] on div "Break 0 min 15 min 30 min 45 min 60 min 75 min 90 min" at bounding box center [262, 134] width 198 height 17
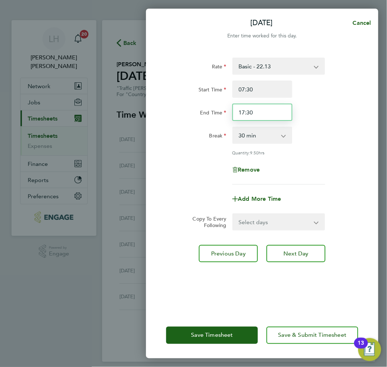
drag, startPoint x: 254, startPoint y: 110, endPoint x: 247, endPoint y: 110, distance: 6.8
click at [247, 110] on input "17:30" at bounding box center [262, 111] width 60 height 17
type input "17:00"
click at [336, 128] on div "Break 0 min 15 min 30 min 45 min 60 min 75 min 90 min" at bounding box center [262, 134] width 198 height 17
click at [266, 219] on select "Select days Day Weekday (Mon-Fri) Weekend (Sat-Sun) Wednesday Thursday Friday S…" at bounding box center [275, 222] width 84 height 16
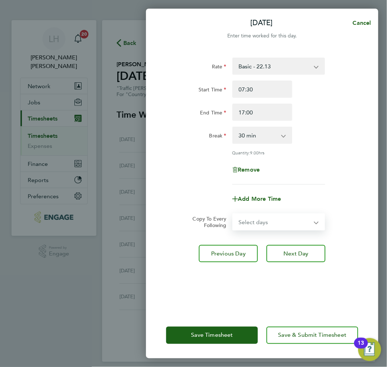
select select "WEEKDAY"
click at [233, 214] on select "Select days Day Weekday (Mon-Fri) Weekend (Sat-Sun) Wednesday Thursday Friday S…" at bounding box center [275, 222] width 84 height 16
select select "2025-08-31"
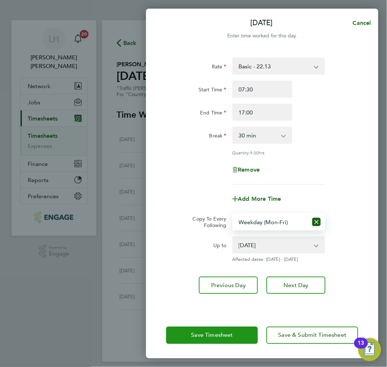
click at [207, 335] on span "Save Timesheet" at bounding box center [212, 334] width 42 height 7
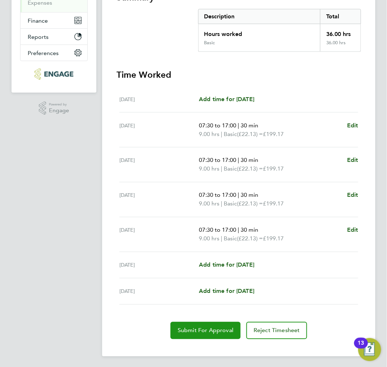
click at [188, 329] on span "Submit For Approval" at bounding box center [206, 330] width 56 height 7
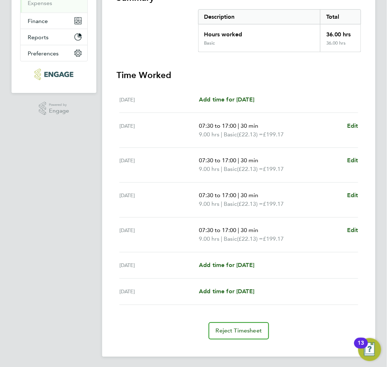
click at [217, 64] on section "Summary Description Total Hours worked 36.00 hrs Basic 36.00 hrs Time Worked Mo…" at bounding box center [238, 165] width 244 height 347
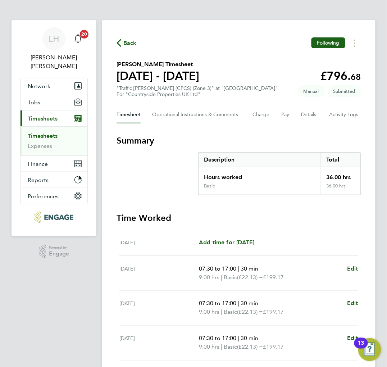
click at [136, 40] on div "Back Following" at bounding box center [238, 42] width 244 height 11
click at [127, 44] on span "Back" at bounding box center [129, 43] width 13 height 9
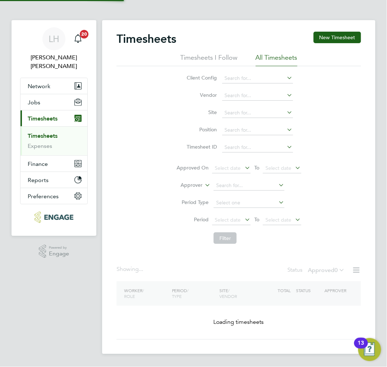
click at [353, 40] on button "New Timesheet" at bounding box center [336, 37] width 47 height 11
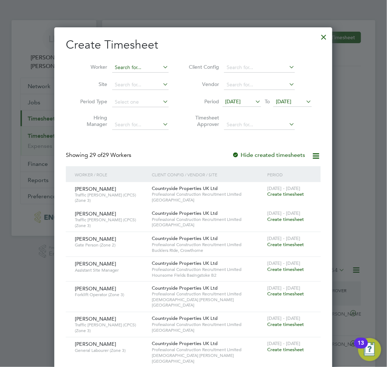
click at [132, 68] on input at bounding box center [140, 68] width 56 height 10
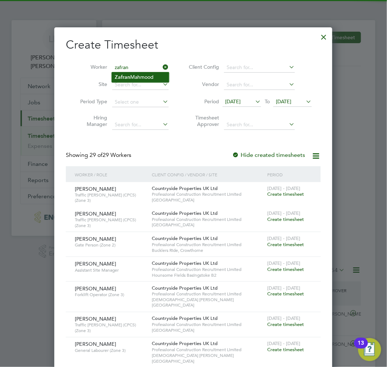
click at [132, 74] on li "Zafran Mahmood" at bounding box center [140, 77] width 57 height 10
type input "Zafran Mahmood"
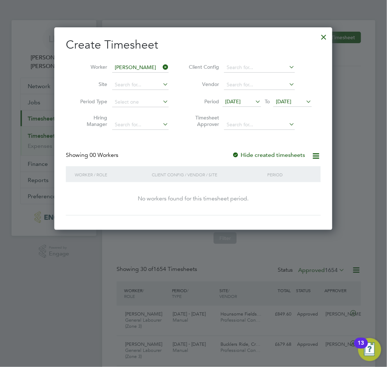
click at [240, 101] on span "18 Aug 2025" at bounding box center [232, 101] width 15 height 6
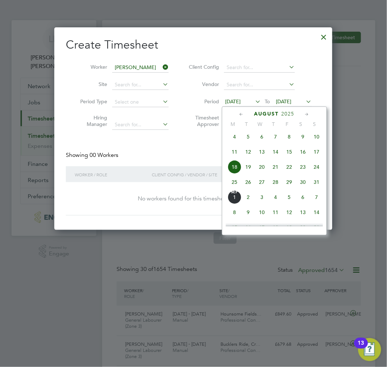
click at [235, 185] on span "25" at bounding box center [234, 182] width 14 height 14
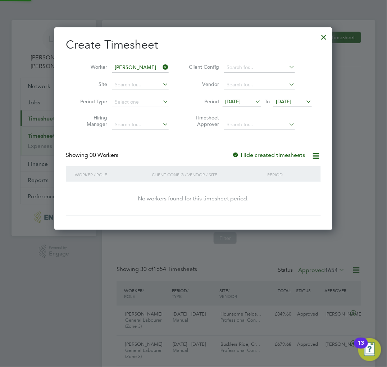
click at [282, 103] on span "25 Aug 2025" at bounding box center [283, 101] width 15 height 6
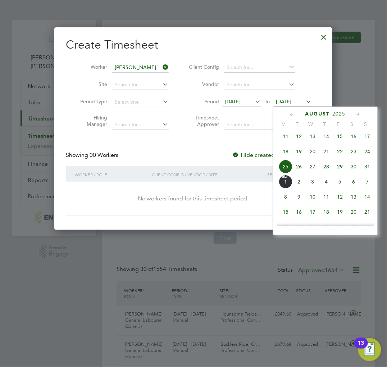
click at [365, 171] on span "31" at bounding box center [367, 167] width 14 height 14
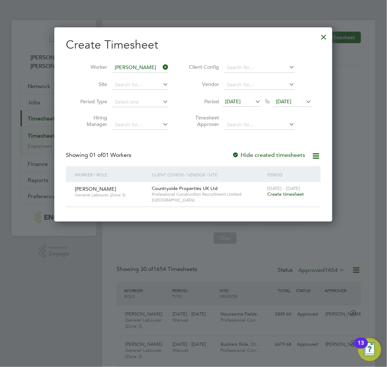
click at [274, 195] on span "Create timesheet" at bounding box center [285, 194] width 37 height 6
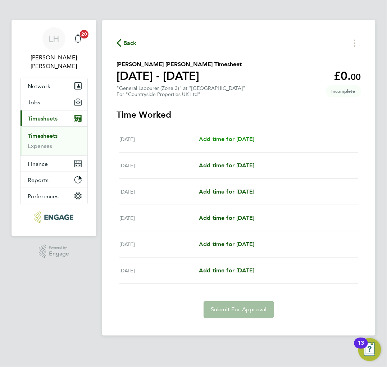
click at [221, 139] on span "Add time for Tue 26 Aug" at bounding box center [226, 138] width 55 height 7
select select "30"
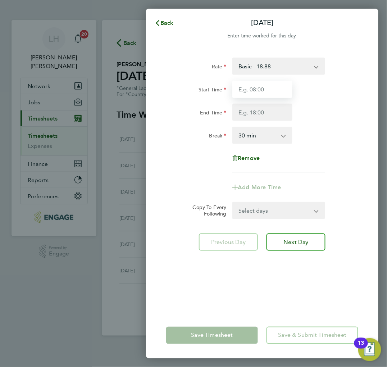
click at [264, 88] on input "Start Time" at bounding box center [262, 88] width 60 height 17
type input "07:30"
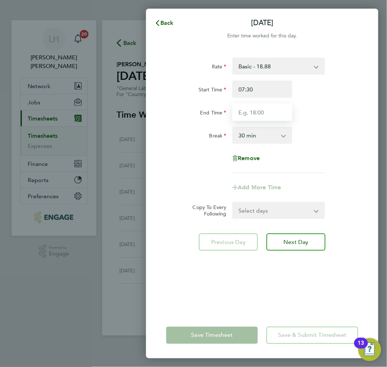
click at [260, 113] on input "End Time" at bounding box center [262, 111] width 60 height 17
type input "17:00"
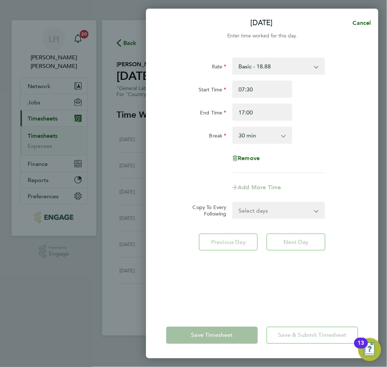
click at [345, 155] on div "Rate Basic - 18.88 Start Time 07:30 End Time 17:00 Break 0 min 15 min 30 min 45…" at bounding box center [262, 114] width 192 height 115
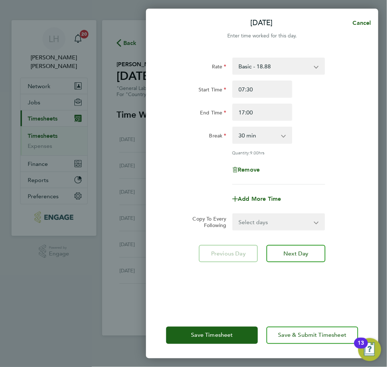
click at [260, 221] on select "Select days Day Weekday (Mon-Fri) Weekend (Sat-Sun) Wednesday Thursday Friday S…" at bounding box center [275, 222] width 84 height 16
select select "WEEKDAY"
click at [233, 214] on select "Select days Day Weekday (Mon-Fri) Weekend (Sat-Sun) Wednesday Thursday Friday S…" at bounding box center [275, 222] width 84 height 16
select select "2025-08-31"
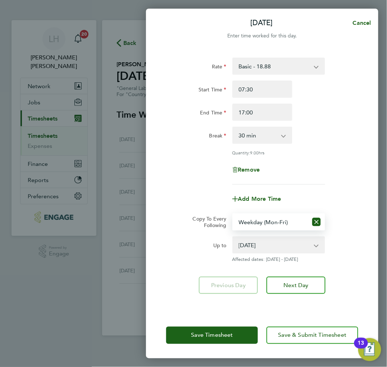
drag, startPoint x: 188, startPoint y: 248, endPoint x: 182, endPoint y: 276, distance: 28.0
click at [188, 248] on div "Up to" at bounding box center [196, 243] width 60 height 14
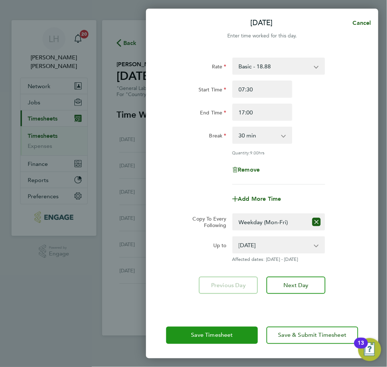
click at [207, 336] on span "Save Timesheet" at bounding box center [212, 334] width 42 height 7
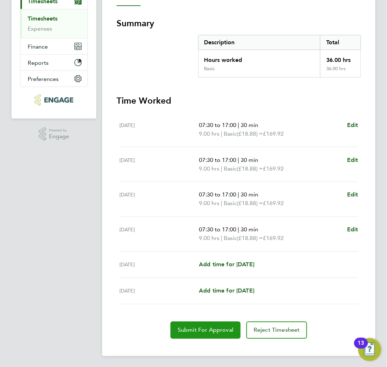
click at [200, 329] on span "Submit For Approval" at bounding box center [206, 329] width 56 height 7
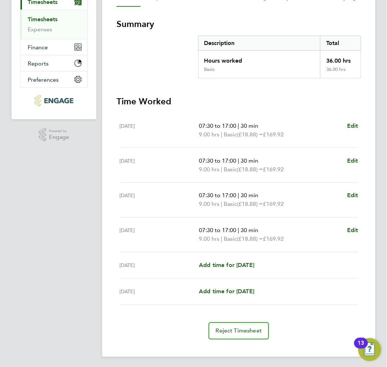
drag, startPoint x: 218, startPoint y: 80, endPoint x: 210, endPoint y: 105, distance: 25.5
click at [218, 80] on section "Summary Description Total Hours worked 36.00 hrs Basic 36.00 hrs Time Worked Tu…" at bounding box center [238, 178] width 244 height 321
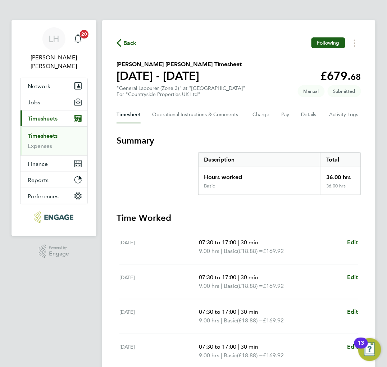
click at [124, 40] on span "Back" at bounding box center [129, 43] width 13 height 9
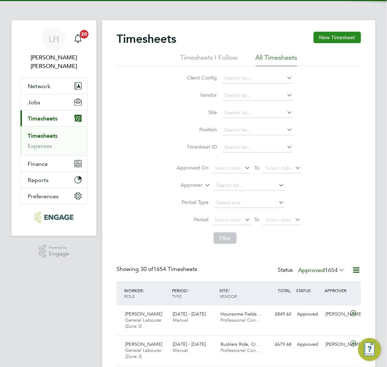
click at [320, 37] on button "New Timesheet" at bounding box center [336, 37] width 47 height 11
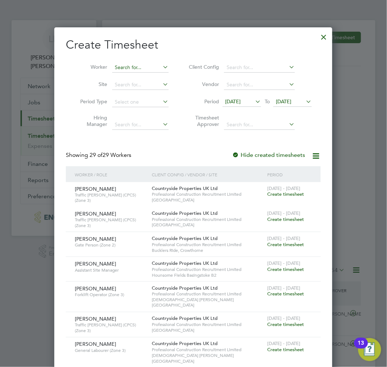
click at [130, 65] on input at bounding box center [140, 68] width 56 height 10
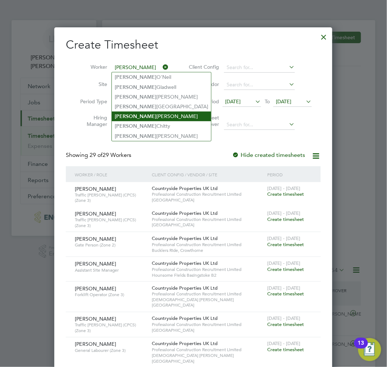
click at [139, 112] on li "John Thompson" at bounding box center [161, 116] width 99 height 10
type input "John Thompson"
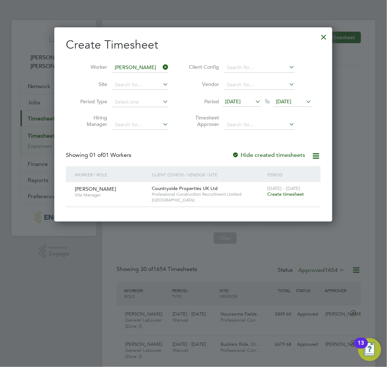
click at [272, 194] on span "Create timesheet" at bounding box center [285, 194] width 37 height 6
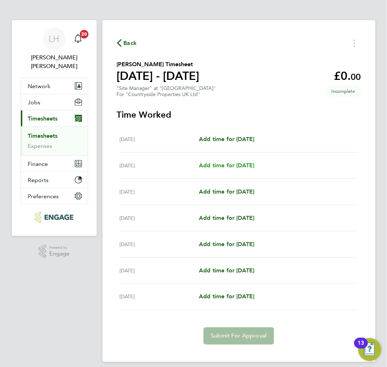
click at [223, 164] on span "Add time for Tue 26 Aug" at bounding box center [226, 165] width 55 height 7
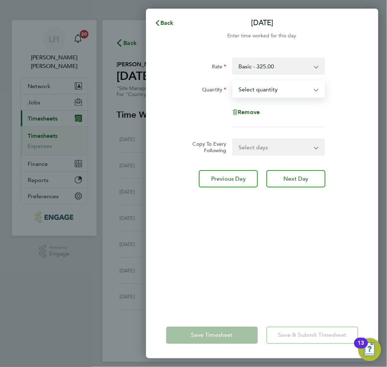
click at [289, 88] on select "Select quantity 0.5 1" at bounding box center [274, 89] width 83 height 16
select select "1"
click at [233, 81] on select "Select quantity 0.5 1" at bounding box center [274, 89] width 83 height 16
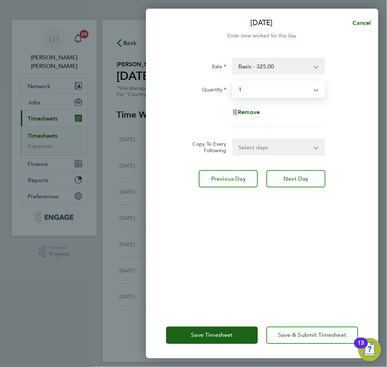
click at [250, 143] on select "Select days Day Weekday (Mon-Fri) Weekend (Sat-Sun) Wednesday Thursday Friday S…" at bounding box center [275, 147] width 84 height 16
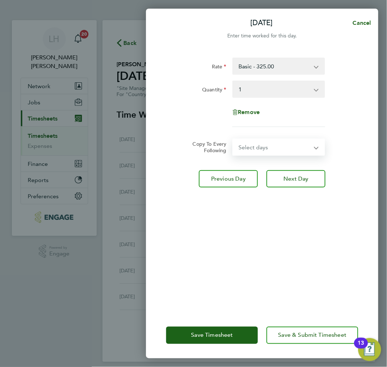
select select "WEEKDAY"
click at [233, 139] on select "Select days Day Weekday (Mon-Fri) Weekend (Sat-Sun) Wednesday Thursday Friday S…" at bounding box center [275, 147] width 84 height 16
select select "2025-08-31"
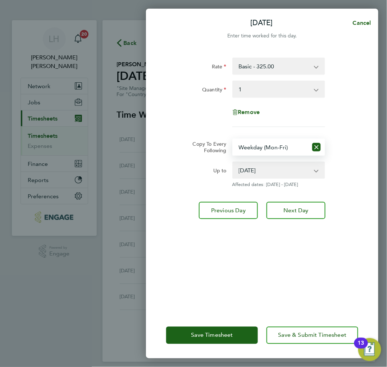
click at [229, 252] on div "Rate Basic - 325.00 Quantity Select quantity 0.5 1 Remove Copy To Every Followi…" at bounding box center [262, 180] width 232 height 263
click at [216, 323] on div "Save Timesheet Save & Submit Timesheet" at bounding box center [262, 335] width 232 height 46
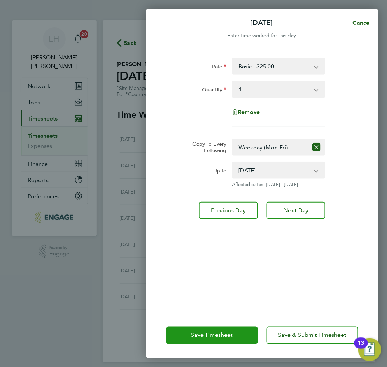
click at [215, 332] on span "Save Timesheet" at bounding box center [212, 334] width 42 height 7
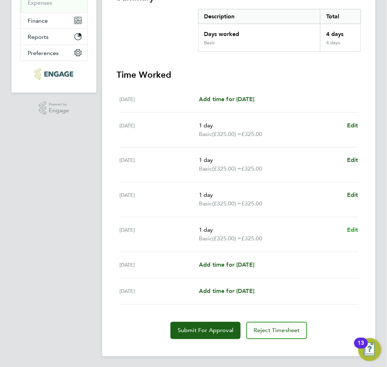
click at [352, 231] on span "Edit" at bounding box center [352, 229] width 11 height 7
select select "1"
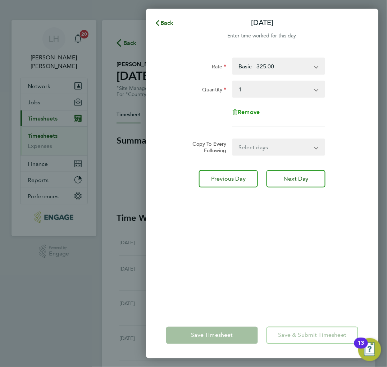
click at [257, 114] on span "Remove" at bounding box center [249, 112] width 22 height 7
select select "null"
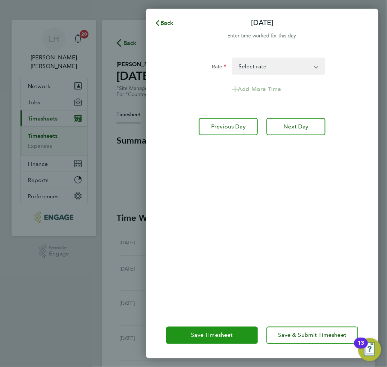
click at [207, 332] on span "Save Timesheet" at bounding box center [212, 334] width 42 height 7
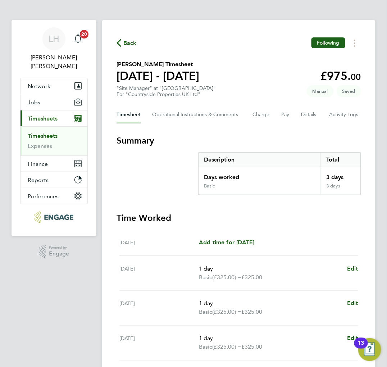
click at [176, 171] on section "Summary Description Total Days worked 3 days Basic 3 days" at bounding box center [238, 165] width 244 height 60
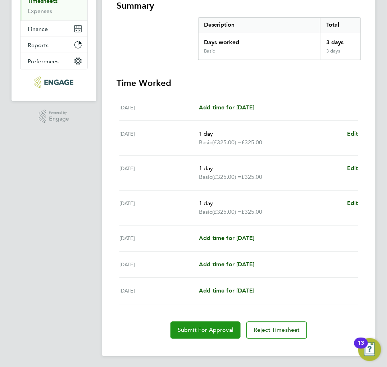
click at [192, 330] on span "Submit For Approval" at bounding box center [206, 329] width 56 height 7
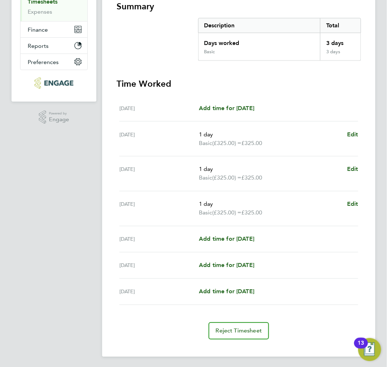
click at [223, 83] on h3 "Time Worked" at bounding box center [238, 83] width 244 height 11
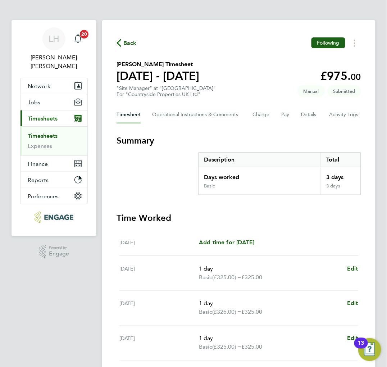
click at [130, 45] on span "Back" at bounding box center [129, 43] width 13 height 9
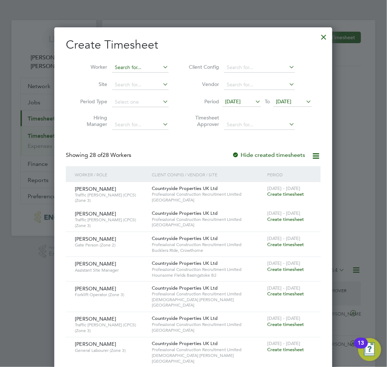
click at [133, 66] on input at bounding box center [140, 68] width 56 height 10
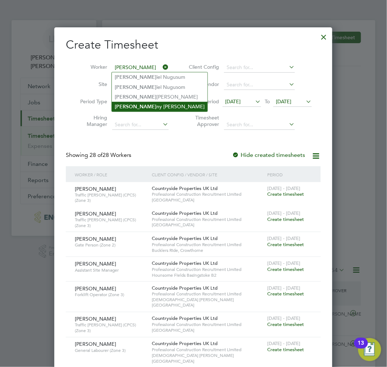
click at [143, 106] on li "Dan ny Williams" at bounding box center [160, 107] width 96 height 10
type input "Danny Williams"
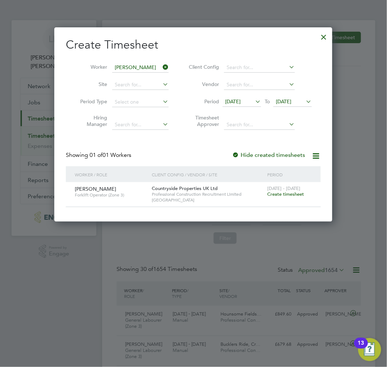
click at [278, 195] on span "Create timesheet" at bounding box center [285, 194] width 37 height 6
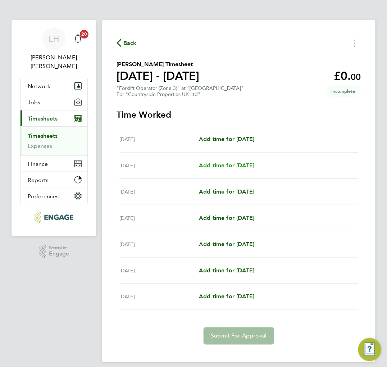
click at [234, 166] on span "Add time for Tue 26 Aug" at bounding box center [226, 165] width 55 height 7
select select "30"
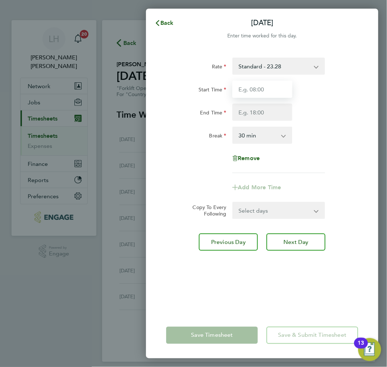
click at [256, 91] on input "Start Time" at bounding box center [262, 88] width 60 height 17
type input "07:30"
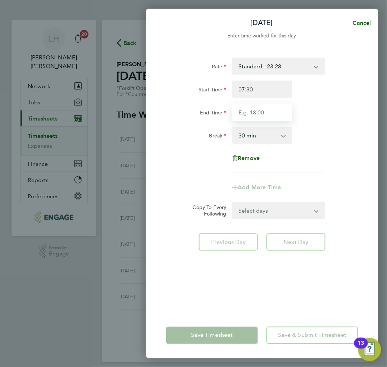
drag, startPoint x: 260, startPoint y: 109, endPoint x: 259, endPoint y: 114, distance: 5.4
click at [260, 109] on input "End Time" at bounding box center [262, 111] width 60 height 17
type input "17:00"
drag, startPoint x: 307, startPoint y: 216, endPoint x: 293, endPoint y: 217, distance: 14.8
click at [307, 216] on select "Select days Day Weekday (Mon-Fri) Weekend (Sat-Sun) Wednesday Thursday Friday S…" at bounding box center [275, 210] width 84 height 16
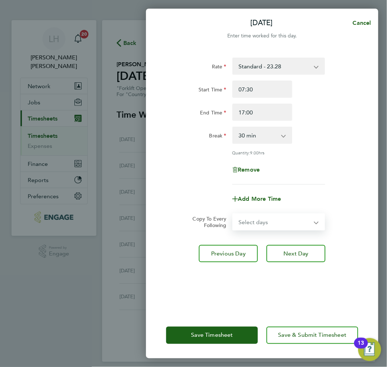
select select "WEEKDAY"
click at [233, 214] on select "Select days Day Weekday (Mon-Fri) Weekend (Sat-Sun) Wednesday Thursday Friday S…" at bounding box center [275, 222] width 84 height 16
select select "2025-08-31"
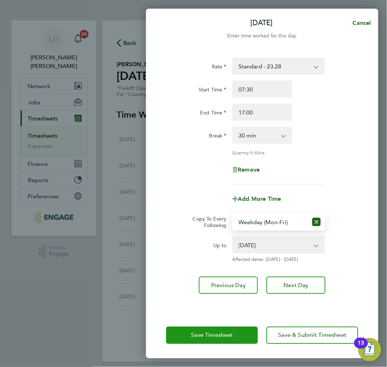
click at [207, 333] on span "Save Timesheet" at bounding box center [212, 334] width 42 height 7
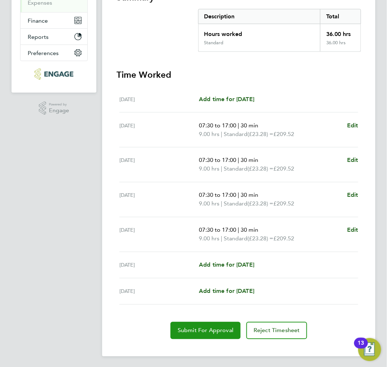
click at [185, 329] on span "Submit For Approval" at bounding box center [206, 330] width 56 height 7
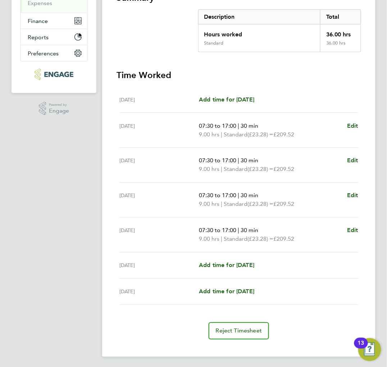
click at [205, 84] on section "Time Worked Mon 25 Aug Add time for Mon 25 Aug Add time for Mon 25 Aug Tue 26 A…" at bounding box center [238, 204] width 244 height 270
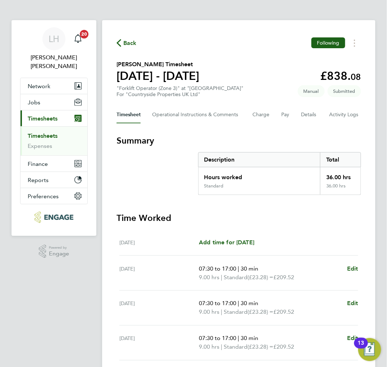
click at [126, 45] on span "Back" at bounding box center [129, 43] width 13 height 9
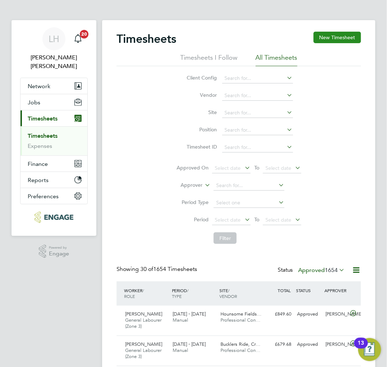
click at [340, 37] on button "New Timesheet" at bounding box center [336, 37] width 47 height 11
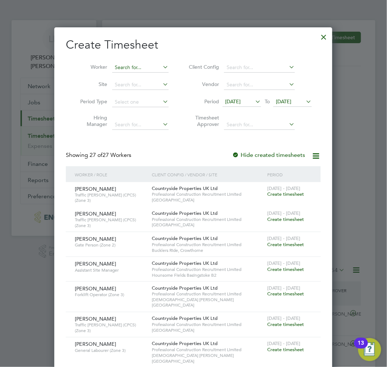
click at [130, 67] on input at bounding box center [140, 68] width 56 height 10
click at [131, 77] on li "Dayle Eugene" at bounding box center [156, 77] width 89 height 10
type input "Dayle Eugene"
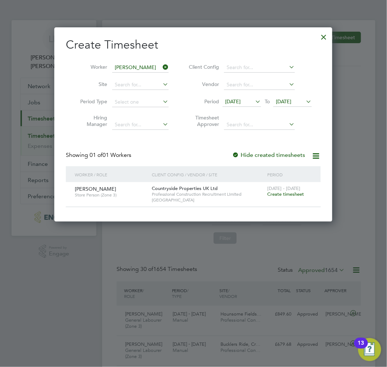
click at [274, 190] on div "25 - 31 Aug 2025 Create timesheet" at bounding box center [289, 191] width 48 height 19
click at [275, 195] on span "Create timesheet" at bounding box center [285, 194] width 37 height 6
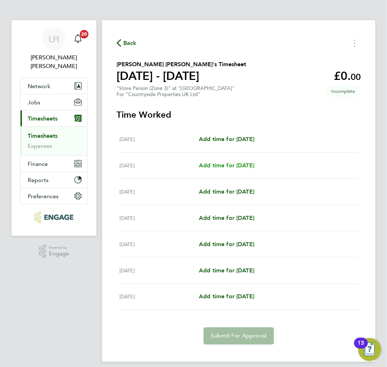
click at [236, 162] on span "Add time for Tue 26 Aug" at bounding box center [226, 165] width 55 height 7
select select "30"
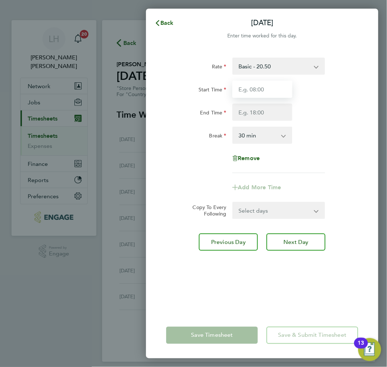
click at [263, 89] on input "Start Time" at bounding box center [262, 88] width 60 height 17
type input "07:30"
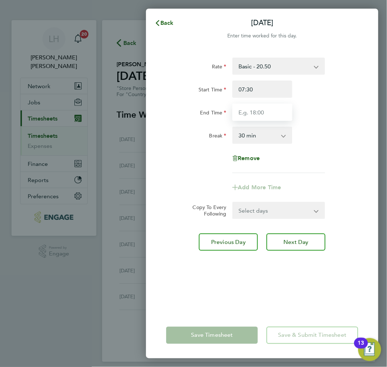
drag, startPoint x: 253, startPoint y: 112, endPoint x: 252, endPoint y: 116, distance: 4.0
click at [253, 112] on input "End Time" at bounding box center [262, 111] width 60 height 17
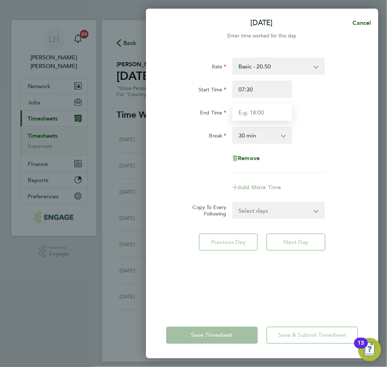
type input "17:00"
click at [311, 166] on div "Remove" at bounding box center [262, 157] width 198 height 17
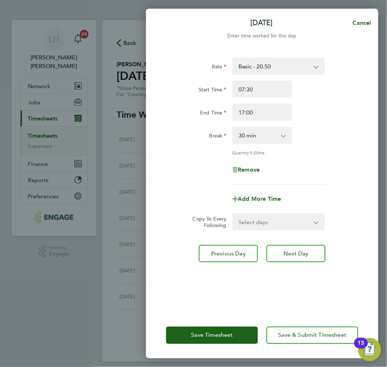
click at [276, 223] on select "Select days Day Weekday (Mon-Fri) Weekend (Sat-Sun) Wednesday Thursday Friday S…" at bounding box center [275, 222] width 84 height 16
select select "WEEKDAY"
click at [233, 214] on select "Select days Day Weekday (Mon-Fri) Weekend (Sat-Sun) Wednesday Thursday Friday S…" at bounding box center [275, 222] width 84 height 16
select select "2025-08-31"
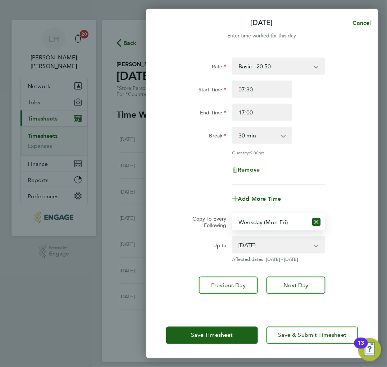
click at [227, 303] on div "Rate Basic - 20.50 Start Time 07:30 End Time 17:00 Break 0 min 15 min 30 min 45…" at bounding box center [262, 180] width 232 height 263
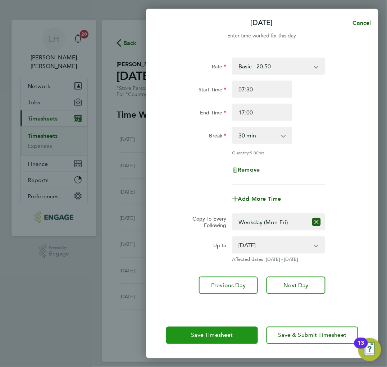
click at [201, 331] on span "Save Timesheet" at bounding box center [212, 334] width 42 height 7
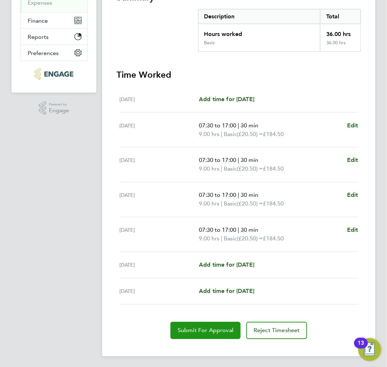
click at [205, 331] on span "Submit For Approval" at bounding box center [206, 330] width 56 height 7
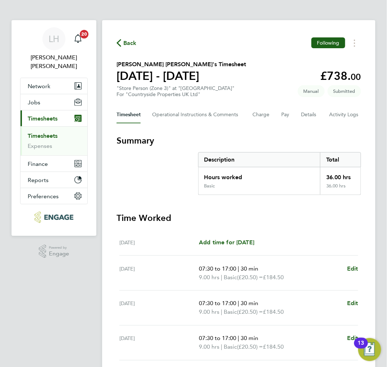
click at [234, 45] on div "Back Following" at bounding box center [238, 42] width 244 height 11
click at [134, 41] on span "Back" at bounding box center [129, 43] width 13 height 9
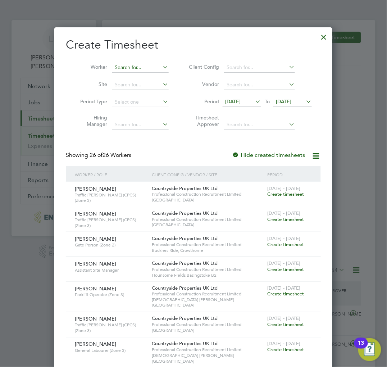
click at [129, 66] on input at bounding box center [140, 68] width 56 height 10
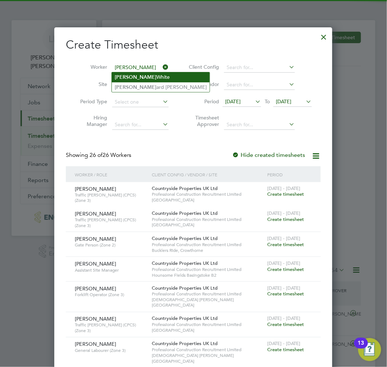
click at [135, 76] on li "Leon White" at bounding box center [161, 77] width 98 height 10
type input "Leon White"
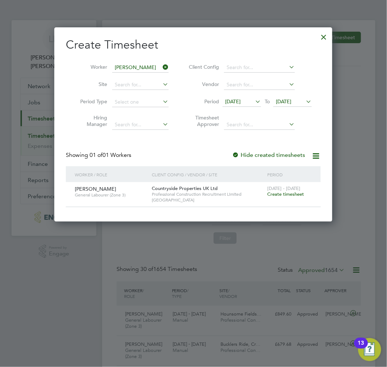
click at [285, 192] on span "Create timesheet" at bounding box center [285, 194] width 37 height 6
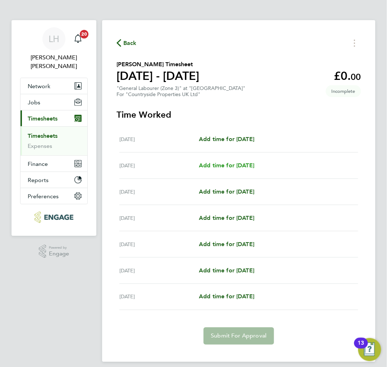
click at [236, 162] on span "Add time for Tue 26 Aug" at bounding box center [226, 165] width 55 height 7
select select "30"
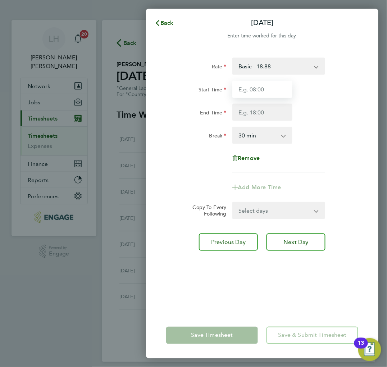
click at [264, 88] on input "Start Time" at bounding box center [262, 88] width 60 height 17
type input "07:30"
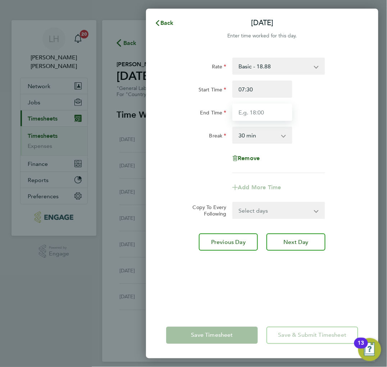
click at [262, 113] on input "End Time" at bounding box center [262, 111] width 60 height 17
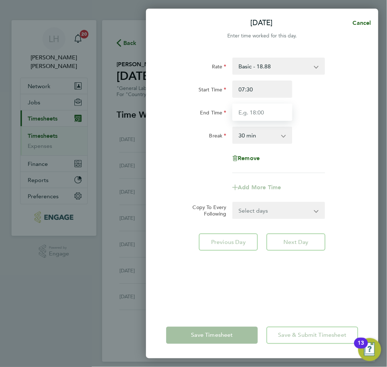
type input "17:00"
click at [175, 169] on div "Rate Basic - 18.88 Start Time 07:30 End Time 17:00 Break 0 min 15 min 30 min 45…" at bounding box center [262, 114] width 192 height 115
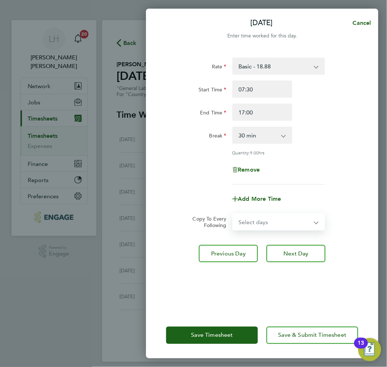
click at [249, 229] on select "Select days Day Weekday (Mon-Fri) Weekend (Sat-Sun) Wednesday Thursday Friday S…" at bounding box center [275, 222] width 84 height 16
select select "WEEKDAY"
click at [233, 214] on select "Select days Day Weekday (Mon-Fri) Weekend (Sat-Sun) Wednesday Thursday Friday S…" at bounding box center [275, 222] width 84 height 16
select select "2025-08-31"
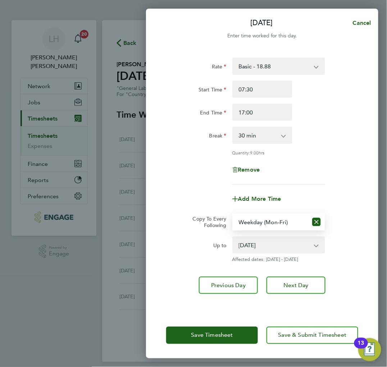
click at [162, 218] on div "Rate Basic - 18.88 Start Time 07:30 End Time 17:00 Break 0 min 15 min 30 min 45…" at bounding box center [262, 180] width 232 height 263
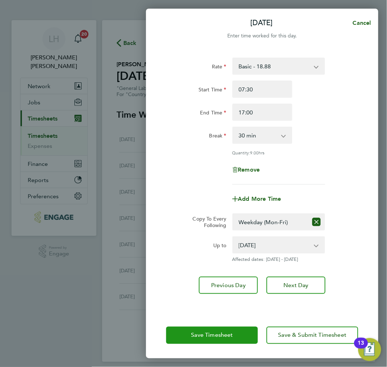
click at [200, 331] on button "Save Timesheet" at bounding box center [212, 334] width 92 height 17
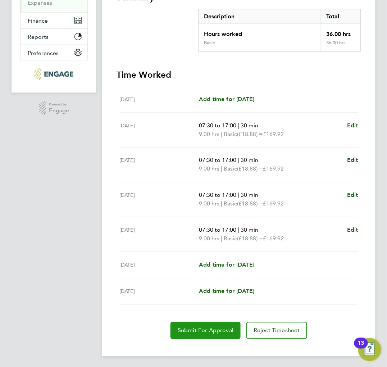
click at [192, 329] on span "Submit For Approval" at bounding box center [206, 330] width 56 height 7
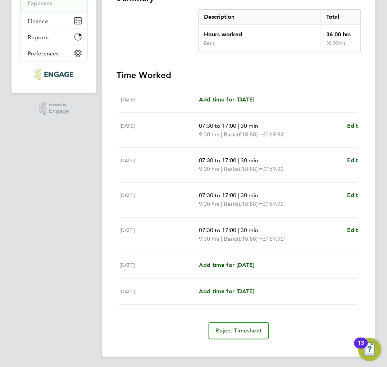
click at [204, 60] on section "Summary Description Total Hours worked 36.00 hrs Basic 36.00 hrs Time Worked Mo…" at bounding box center [238, 165] width 244 height 347
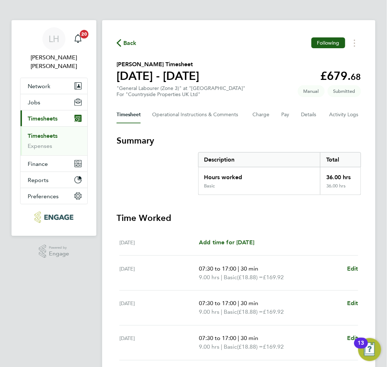
click at [130, 45] on span "Back" at bounding box center [129, 43] width 13 height 9
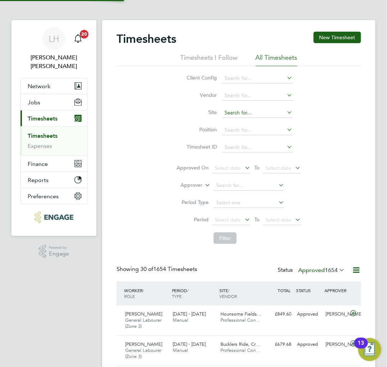
click at [326, 39] on button "New Timesheet" at bounding box center [336, 37] width 47 height 11
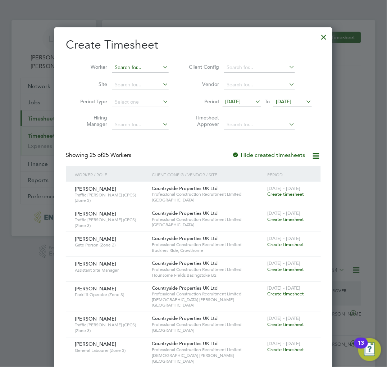
click at [132, 69] on input at bounding box center [140, 68] width 56 height 10
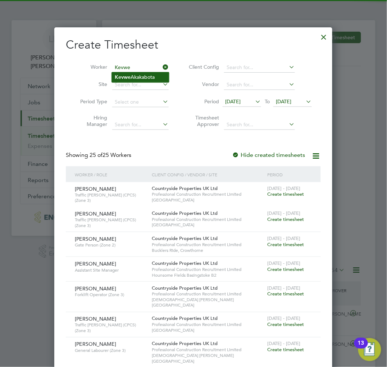
click at [142, 73] on li "Kevwe Akakabota" at bounding box center [140, 77] width 57 height 10
type input "Kevwe Akakabota"
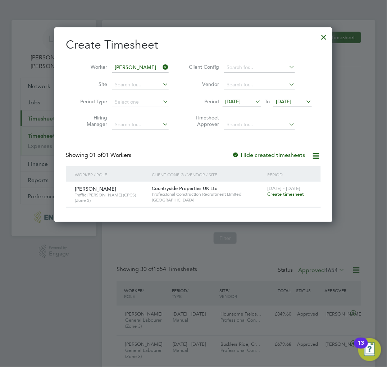
click at [285, 195] on span "Create timesheet" at bounding box center [285, 194] width 37 height 6
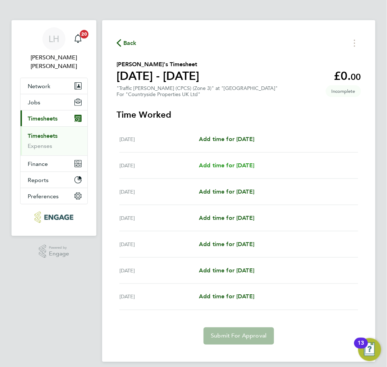
click at [227, 165] on span "Add time for Tue 26 Aug" at bounding box center [226, 165] width 55 height 7
select select "30"
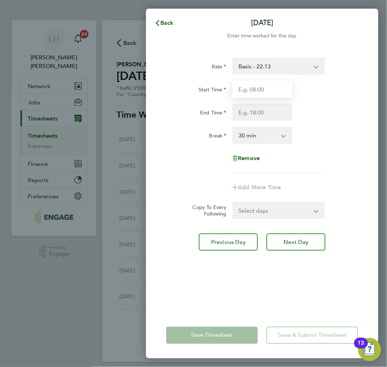
click at [262, 90] on input "Start Time" at bounding box center [262, 88] width 60 height 17
type input "07:30"
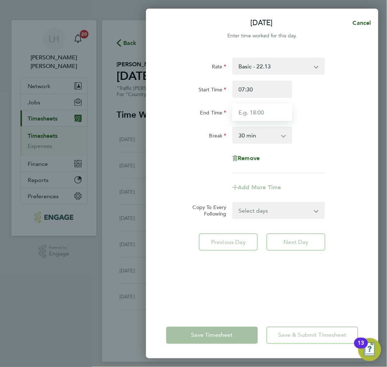
click at [263, 114] on input "End Time" at bounding box center [262, 111] width 60 height 17
type input "17:00"
click at [357, 148] on div "Rate Basic - 22.13 Start Time 07:30 End Time 17:00 Break 0 min 15 min 30 min 45…" at bounding box center [262, 114] width 192 height 115
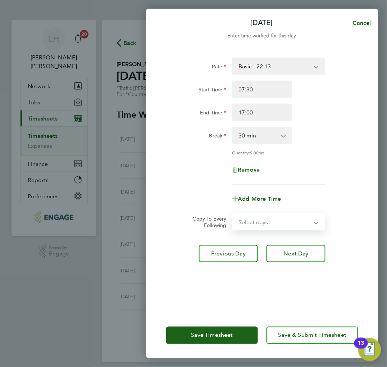
click at [256, 223] on select "Select days Day Weekday (Mon-Fri) Weekend (Sat-Sun) Wednesday Thursday Friday S…" at bounding box center [275, 222] width 84 height 16
select select "WEEKDAY"
click at [233, 214] on select "Select days Day Weekday (Mon-Fri) Weekend (Sat-Sun) Wednesday Thursday Friday S…" at bounding box center [275, 222] width 84 height 16
select select "2025-08-31"
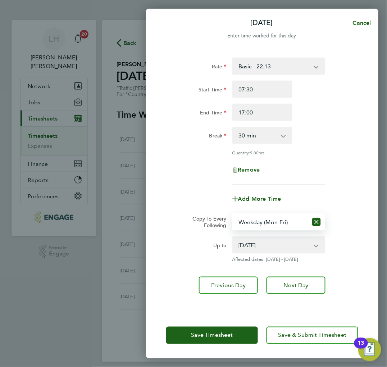
click at [161, 207] on div "Rate Basic - 22.13 Start Time 07:30 End Time 17:00 Break 0 min 15 min 30 min 45…" at bounding box center [262, 180] width 232 height 263
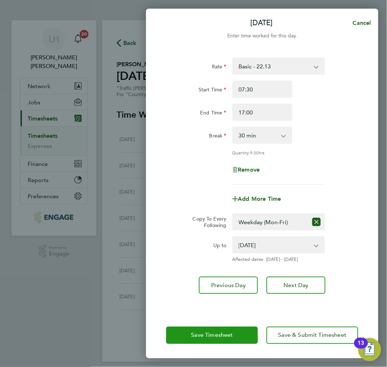
click at [193, 339] on button "Save Timesheet" at bounding box center [212, 334] width 92 height 17
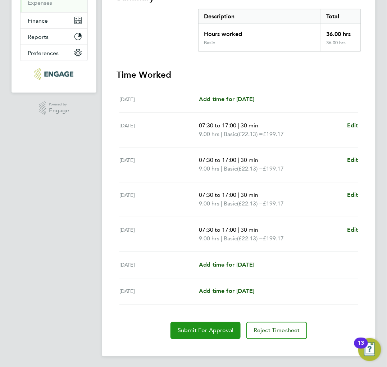
click at [197, 333] on button "Submit For Approval" at bounding box center [205, 330] width 70 height 17
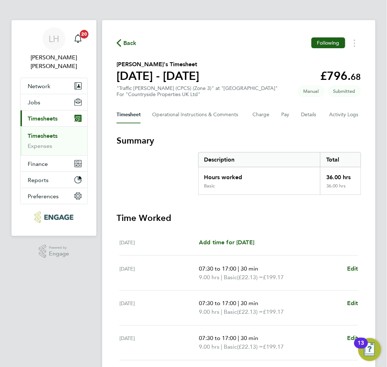
click at [266, 70] on section "Kevwe Akakabota's Timesheet 25 - 31 Aug 2025 £796. 68 "Traffic Marshall (CPCS) …" at bounding box center [238, 78] width 244 height 37
drag, startPoint x: 137, startPoint y: 182, endPoint x: 147, endPoint y: 166, distance: 19.4
click at [137, 182] on section "Summary Description Total Hours worked 36.00 hrs Basic 36.00 hrs" at bounding box center [238, 165] width 244 height 60
click at [126, 40] on span "Back" at bounding box center [129, 43] width 13 height 9
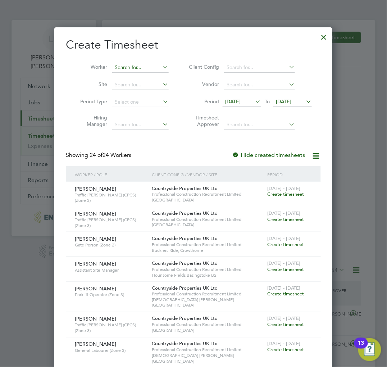
click at [139, 69] on input at bounding box center [140, 68] width 56 height 10
click at [139, 88] on li "Malcolm Russon" at bounding box center [156, 87] width 89 height 10
type input "Malcolm Russon"
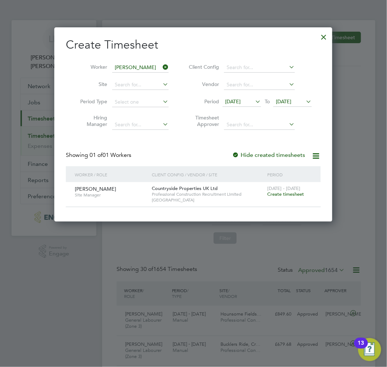
click at [295, 196] on span "Create timesheet" at bounding box center [285, 194] width 37 height 6
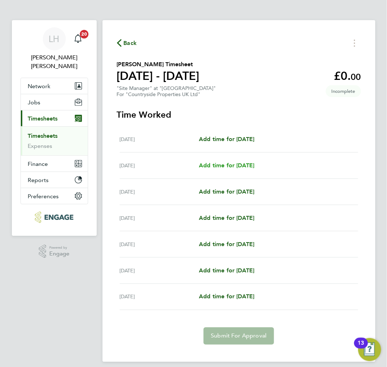
click at [210, 164] on span "Add time for Tue 26 Aug" at bounding box center [226, 165] width 55 height 7
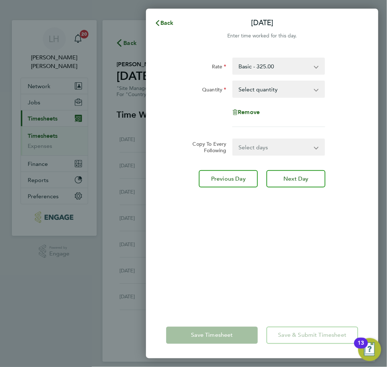
drag, startPoint x: 268, startPoint y: 85, endPoint x: 267, endPoint y: 96, distance: 10.8
click at [268, 85] on select "Select quantity 0.5 1" at bounding box center [274, 89] width 83 height 16
select select "1"
click at [233, 81] on select "Select quantity 0.5 1" at bounding box center [274, 89] width 83 height 16
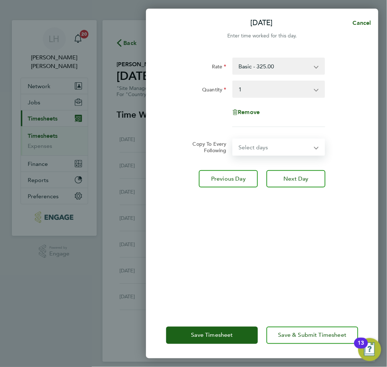
click at [254, 144] on select "Select days Day Weekday (Mon-Fri) Weekend (Sat-Sun) Wednesday Thursday Friday S…" at bounding box center [275, 147] width 84 height 16
select select "WEEKDAY"
click at [233, 139] on select "Select days Day Weekday (Mon-Fri) Weekend (Sat-Sun) Wednesday Thursday Friday S…" at bounding box center [275, 147] width 84 height 16
select select "2025-08-31"
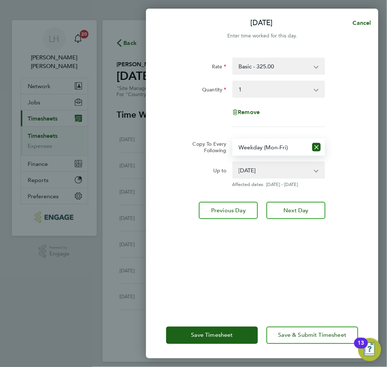
click at [218, 296] on div "Rate Basic - 325.00 Quantity Select quantity 0.5 1 Remove Copy To Every Followi…" at bounding box center [262, 180] width 232 height 263
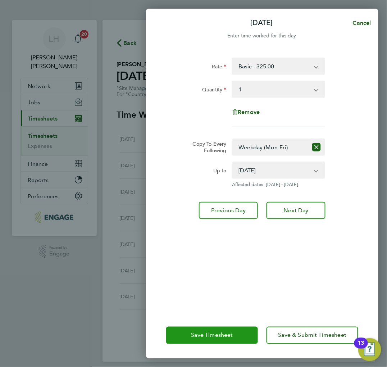
click at [198, 333] on span "Save Timesheet" at bounding box center [212, 334] width 42 height 7
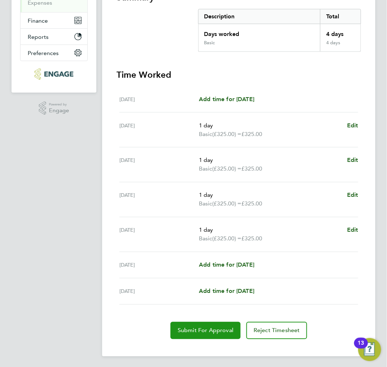
click at [192, 332] on span "Submit For Approval" at bounding box center [206, 330] width 56 height 7
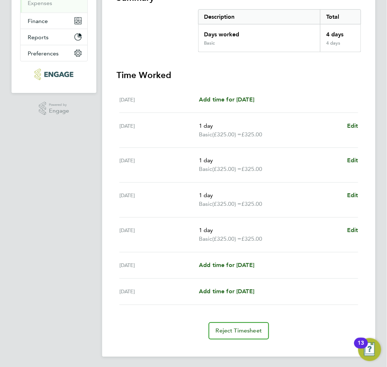
drag, startPoint x: 195, startPoint y: 65, endPoint x: 195, endPoint y: 84, distance: 19.8
click at [195, 65] on section "Summary Description Total Days worked 4 days Basic 4 days Time Worked Mon 25 Au…" at bounding box center [238, 165] width 244 height 347
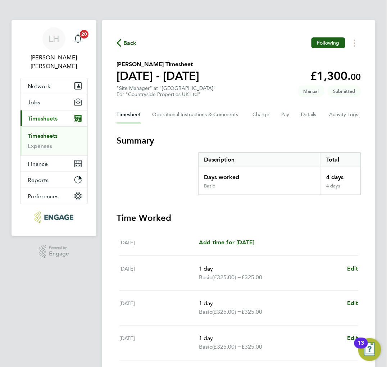
click at [127, 43] on span "Back" at bounding box center [129, 43] width 13 height 9
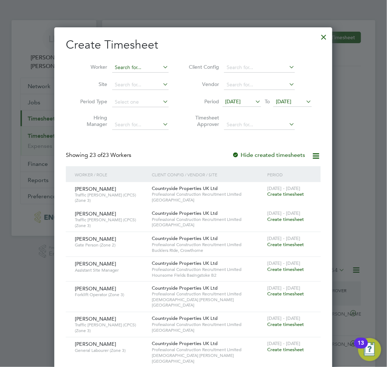
click at [130, 68] on input at bounding box center [140, 68] width 56 height 10
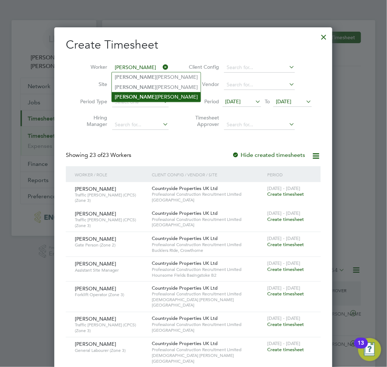
click at [123, 97] on b "Neil" at bounding box center [136, 97] width 42 height 6
type input "Neil Waterfield"
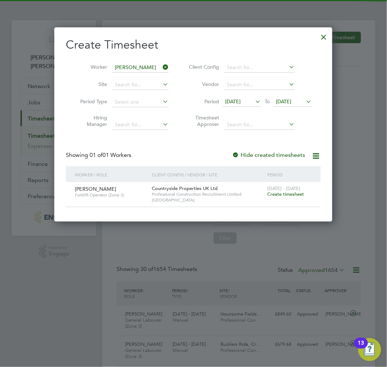
click at [271, 197] on div "25 - 31 Aug 2025 Create timesheet" at bounding box center [289, 191] width 48 height 19
click at [272, 194] on span "Create timesheet" at bounding box center [285, 194] width 37 height 6
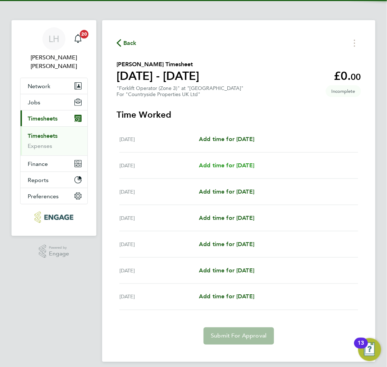
click at [229, 165] on span "Add time for Tue 26 Aug" at bounding box center [226, 165] width 55 height 7
select select "30"
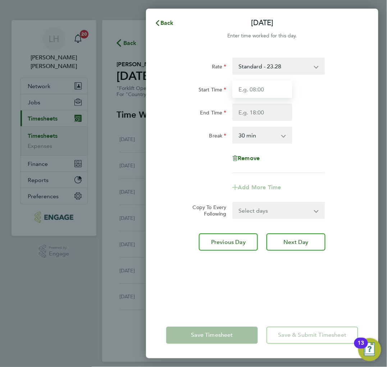
click at [268, 87] on input "Start Time" at bounding box center [262, 88] width 60 height 17
type input "07:30"
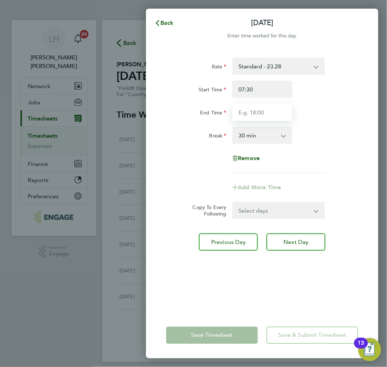
click at [267, 111] on input "End Time" at bounding box center [262, 111] width 60 height 17
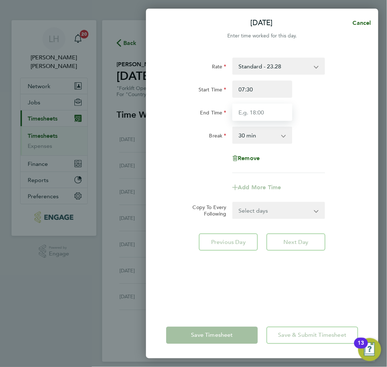
type input "17:00"
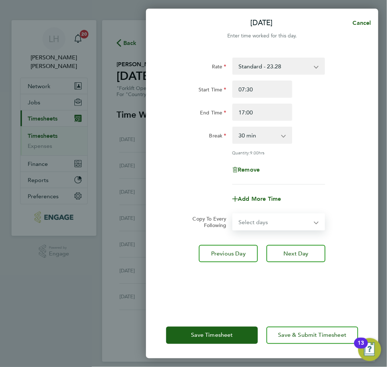
click at [291, 211] on form "Rate Standard - 23.28 Start Time 07:30 End Time 17:00 Break 0 min 15 min 30 min…" at bounding box center [262, 143] width 192 height 173
select select "WEEKDAY"
click at [233, 214] on select "Select days Day Weekday (Mon-Fri) Weekend (Sat-Sun) Wednesday Thursday Friday S…" at bounding box center [275, 222] width 84 height 16
select select "2025-08-31"
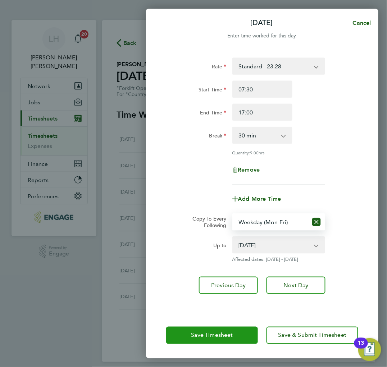
click at [202, 336] on span "Save Timesheet" at bounding box center [212, 334] width 42 height 7
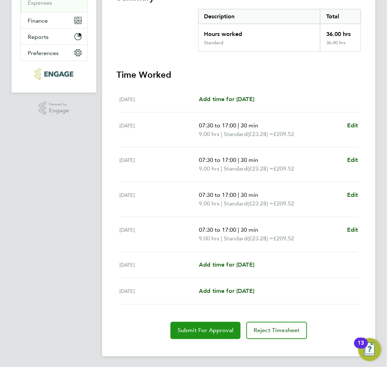
drag, startPoint x: 199, startPoint y: 327, endPoint x: 191, endPoint y: 325, distance: 8.6
click at [199, 327] on span "Submit For Approval" at bounding box center [206, 330] width 56 height 7
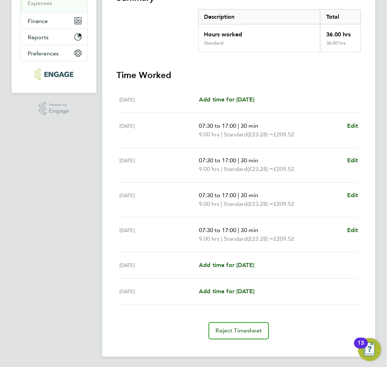
click at [192, 34] on section "Summary Description Total Hours worked 36.00 hrs Standard 36.00 hrs" at bounding box center [238, 22] width 244 height 60
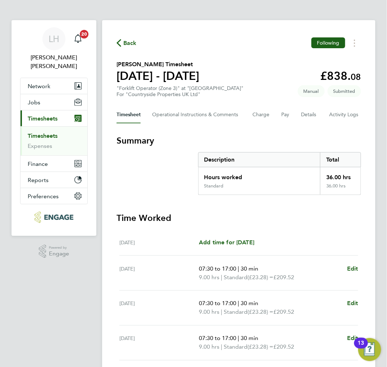
click at [131, 43] on span "Back" at bounding box center [129, 43] width 13 height 9
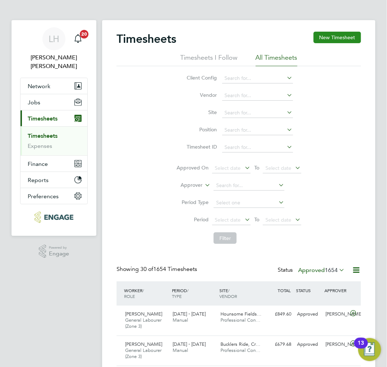
click at [337, 37] on button "New Timesheet" at bounding box center [336, 37] width 47 height 11
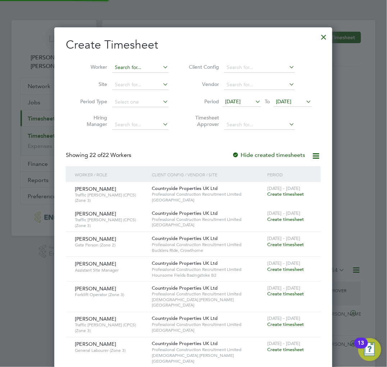
click at [126, 68] on input at bounding box center [140, 68] width 56 height 10
click at [141, 75] on li "Zalan Khan" at bounding box center [140, 77] width 57 height 10
type input "Zalan Khan"
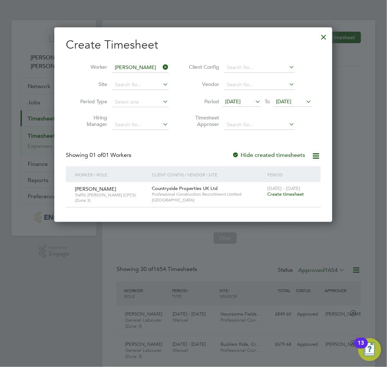
click at [283, 194] on span "Create timesheet" at bounding box center [285, 194] width 37 height 6
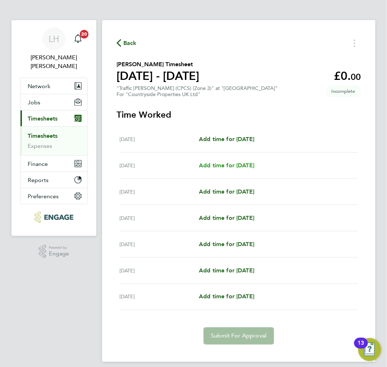
click at [244, 164] on span "Add time for Tue 26 Aug" at bounding box center [226, 165] width 55 height 7
select select "30"
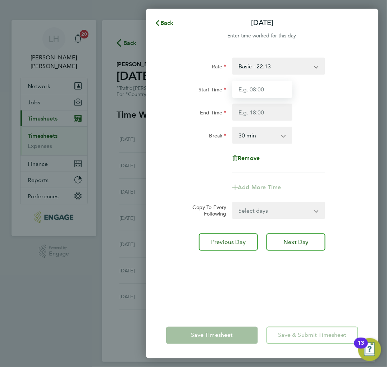
click at [258, 91] on input "Start Time" at bounding box center [262, 88] width 60 height 17
type input "07:30"
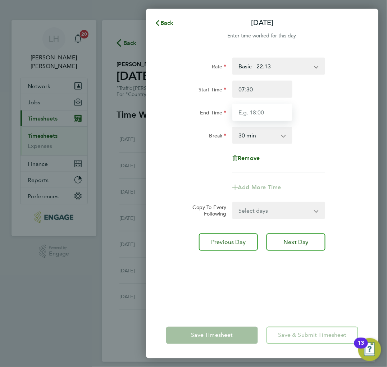
drag, startPoint x: 254, startPoint y: 109, endPoint x: 251, endPoint y: 110, distance: 3.7
click at [254, 109] on input "End Time" at bounding box center [262, 111] width 60 height 17
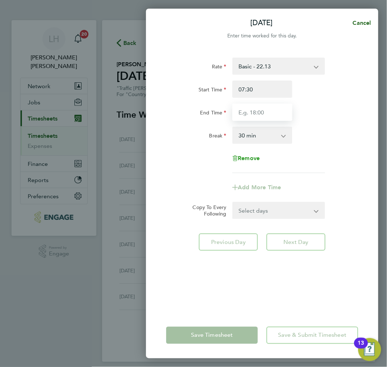
type input "17:00"
click at [180, 165] on div "Remove" at bounding box center [262, 157] width 198 height 17
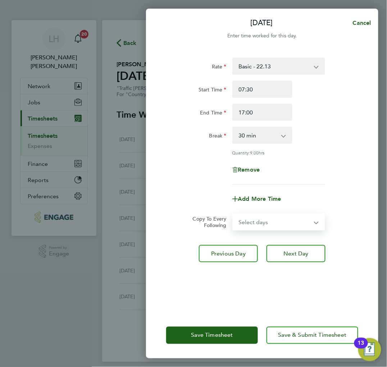
click at [249, 220] on select "Select days Day Weekday (Mon-Fri) Weekend (Sat-Sun) Wednesday Thursday Friday S…" at bounding box center [275, 222] width 84 height 16
select select "WEEKDAY"
click at [233, 214] on select "Select days Day Weekday (Mon-Fri) Weekend (Sat-Sun) Wednesday Thursday Friday S…" at bounding box center [275, 222] width 84 height 16
select select "2025-08-31"
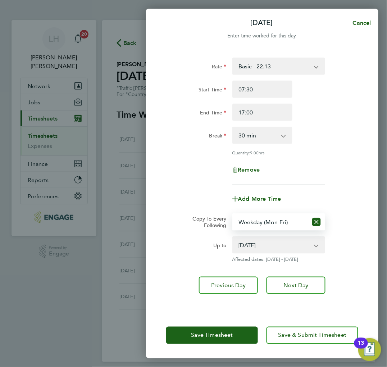
click at [170, 233] on app-copy-timesheet-lines "Copy To Every Following Select days Day Weekday (Mon-Fri) Weekend (Sat-Sun) Wed…" at bounding box center [262, 237] width 192 height 49
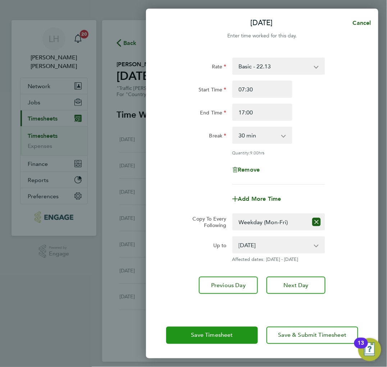
click at [196, 335] on span "Save Timesheet" at bounding box center [212, 334] width 42 height 7
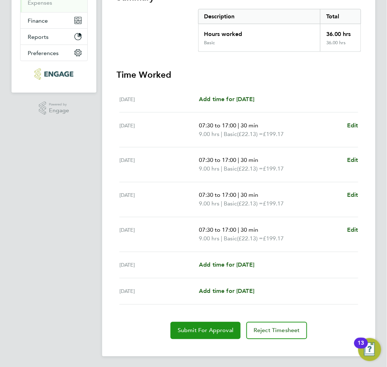
click at [185, 327] on span "Submit For Approval" at bounding box center [206, 330] width 56 height 7
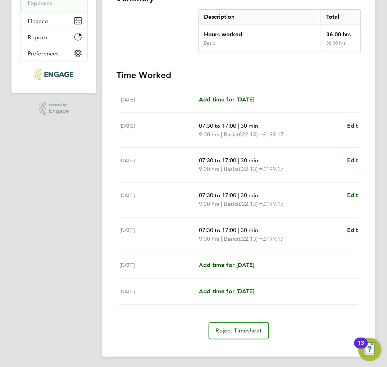
click at [240, 67] on section "Summary Description Total Hours worked 36.00 hrs Basic 36.00 hrs Time Worked Mo…" at bounding box center [238, 165] width 244 height 347
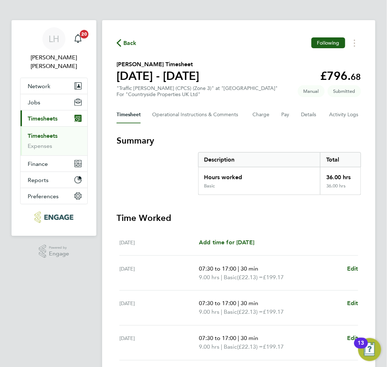
click at [123, 41] on span "Back" at bounding box center [126, 42] width 20 height 7
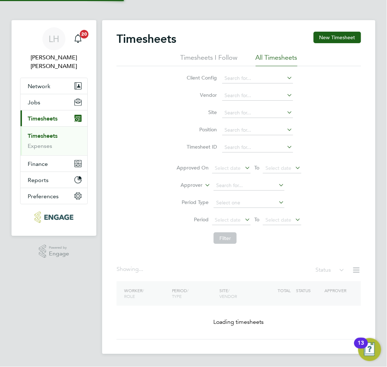
click at [331, 36] on button "New Timesheet" at bounding box center [336, 37] width 47 height 11
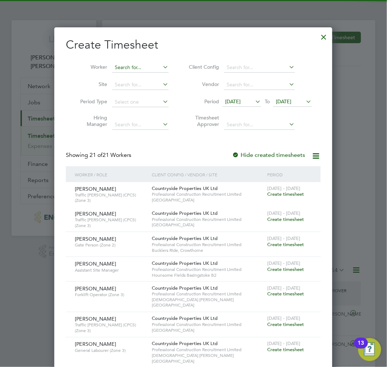
click at [131, 69] on input at bounding box center [140, 68] width 56 height 10
click at [133, 78] on li "Peter Mccloskey" at bounding box center [156, 77] width 89 height 10
type input "Peter Mccloskey"
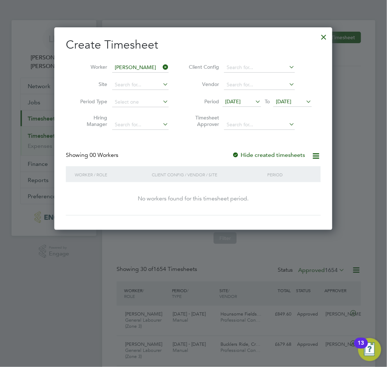
click at [240, 98] on span "18 Aug 2025" at bounding box center [232, 101] width 15 height 6
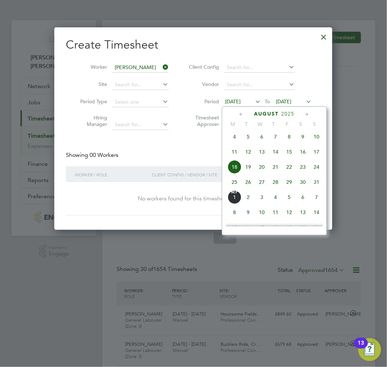
click at [234, 185] on span "25" at bounding box center [234, 182] width 14 height 14
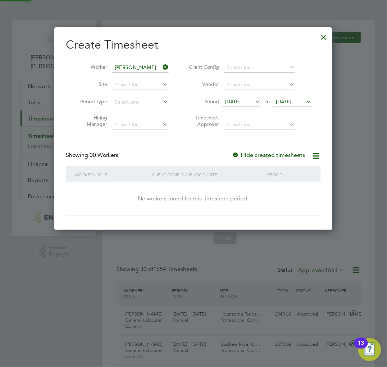
click at [283, 103] on span "25 Aug 2025" at bounding box center [283, 101] width 15 height 6
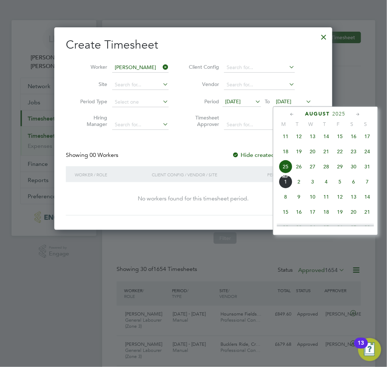
click at [365, 170] on span "31" at bounding box center [367, 167] width 14 height 14
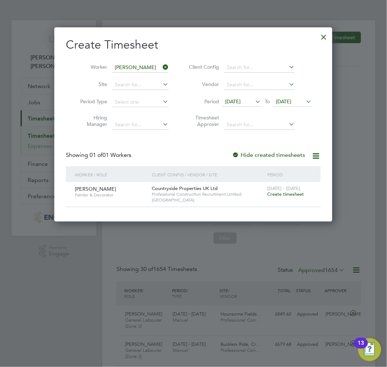
click at [280, 194] on span "Create timesheet" at bounding box center [285, 194] width 37 height 6
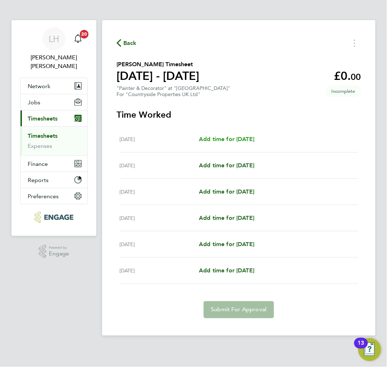
click at [210, 138] on span "Add time for Tue 26 Aug" at bounding box center [226, 138] width 55 height 7
select select "30"
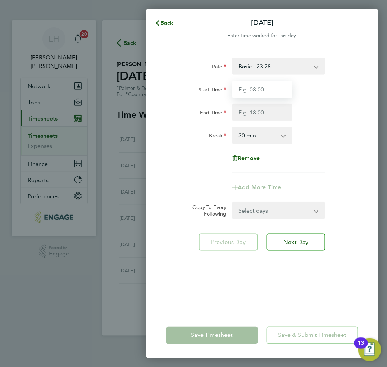
drag, startPoint x: 268, startPoint y: 92, endPoint x: 264, endPoint y: 94, distance: 4.3
click at [268, 92] on input "Start Time" at bounding box center [262, 88] width 60 height 17
type input "07:30"
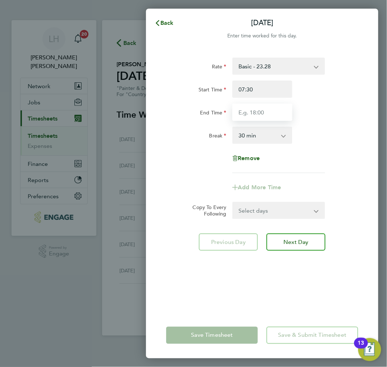
click at [263, 111] on input "End Time" at bounding box center [262, 111] width 60 height 17
type input "17:00"
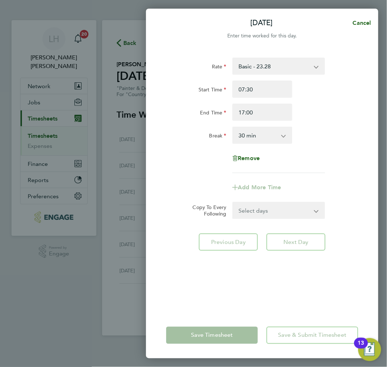
click at [263, 208] on form "Rate Basic - 23.28 Start Time 07:30 End Time 17:00 Break 0 min 15 min 30 min 45…" at bounding box center [262, 137] width 192 height 161
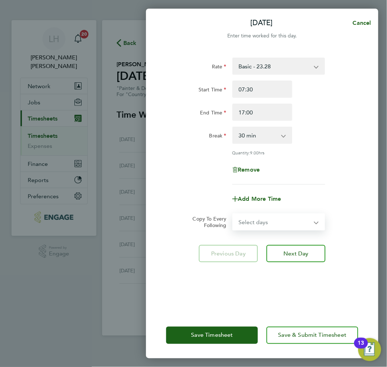
select select "WEEKDAY"
click at [233, 214] on select "Select days Day Weekday (Mon-Fri) Weekend (Sat-Sun) Wednesday Thursday Friday S…" at bounding box center [275, 222] width 84 height 16
select select "2025-08-31"
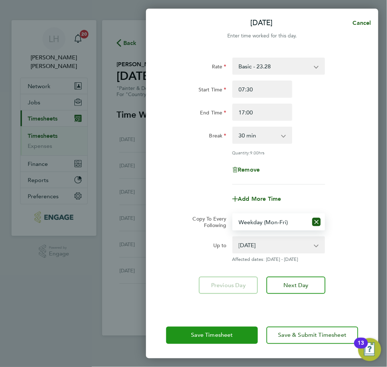
click at [209, 331] on button "Save Timesheet" at bounding box center [212, 334] width 92 height 17
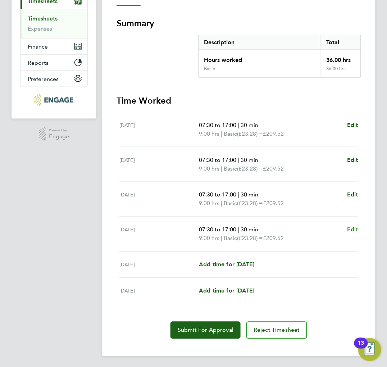
click at [348, 228] on span "Edit" at bounding box center [352, 229] width 11 height 7
select select "30"
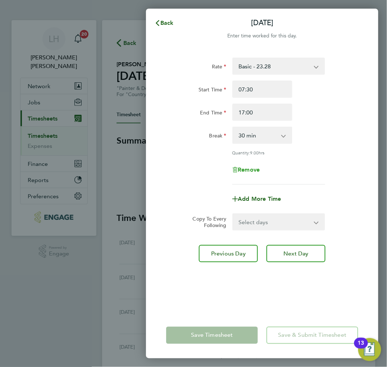
click at [243, 171] on span "Remove" at bounding box center [249, 169] width 22 height 7
select select "null"
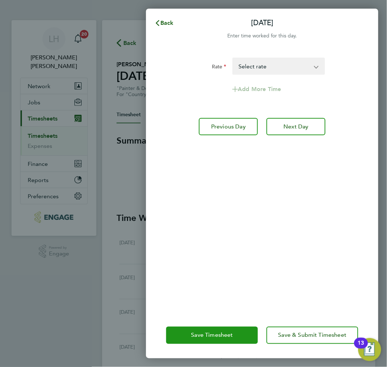
click at [192, 326] on button "Save Timesheet" at bounding box center [212, 334] width 92 height 17
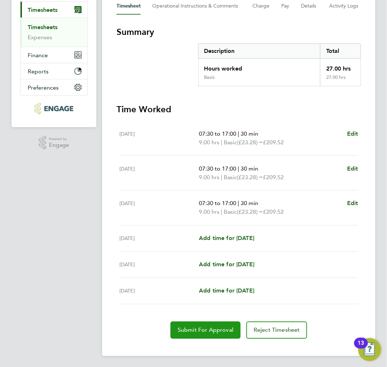
click at [197, 324] on button "Submit For Approval" at bounding box center [205, 329] width 70 height 17
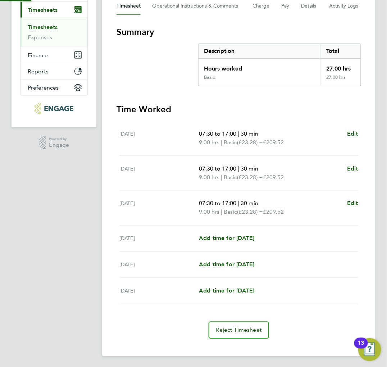
scroll to position [108, 0]
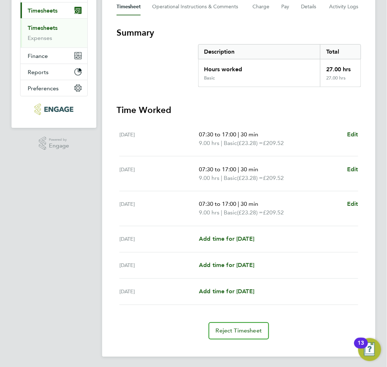
click at [188, 95] on section "Summary Description Total Hours worked 27.00 hrs Basic 27.00 hrs Time Worked Tu…" at bounding box center [238, 183] width 244 height 312
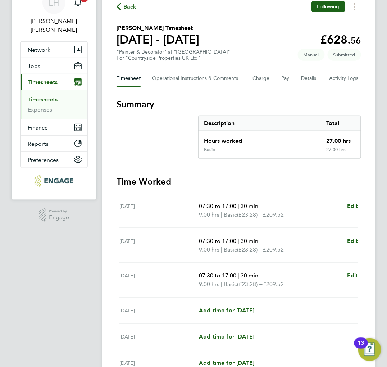
scroll to position [0, 0]
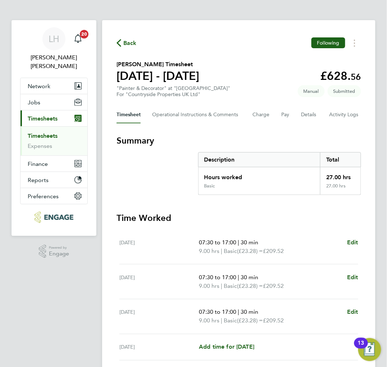
click at [122, 40] on span "Back" at bounding box center [126, 42] width 20 height 7
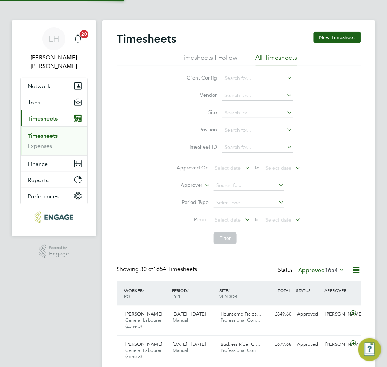
scroll to position [24, 48]
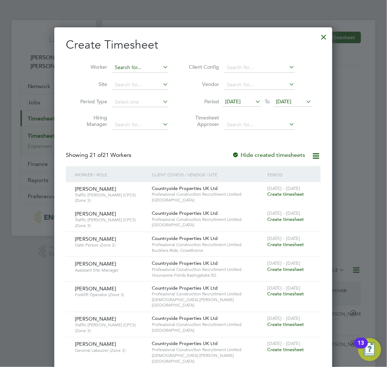
click at [132, 65] on input at bounding box center [140, 68] width 56 height 10
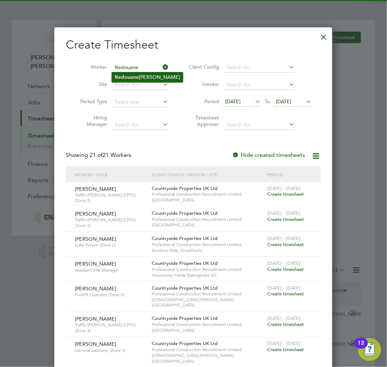
click at [140, 78] on li "Redouane Aoued" at bounding box center [147, 77] width 71 height 10
type input "Redouane Aoued"
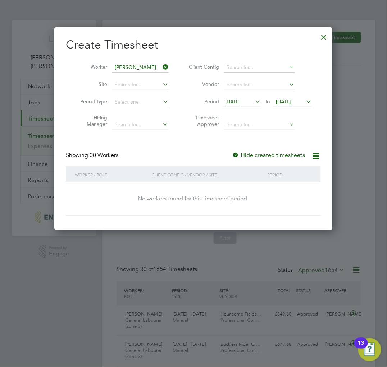
click at [272, 153] on label "Hide created timesheets" at bounding box center [268, 154] width 73 height 7
click at [262, 156] on label "Hide created timesheets" at bounding box center [268, 154] width 73 height 7
click at [240, 104] on span "18 Aug 2025" at bounding box center [232, 101] width 15 height 6
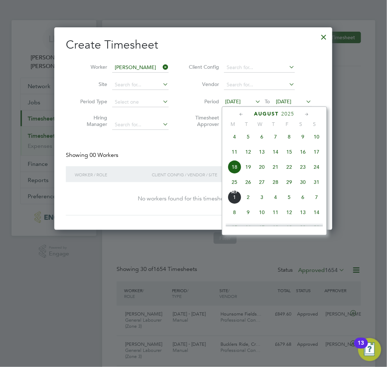
click at [236, 184] on span "25" at bounding box center [234, 182] width 14 height 14
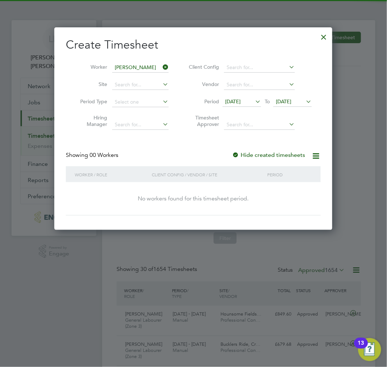
click at [285, 101] on span "25 Aug 2025" at bounding box center [283, 101] width 15 height 6
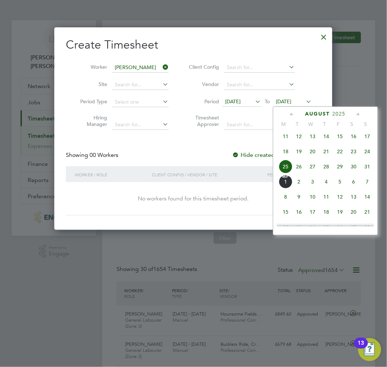
click at [364, 172] on span "31" at bounding box center [367, 167] width 14 height 14
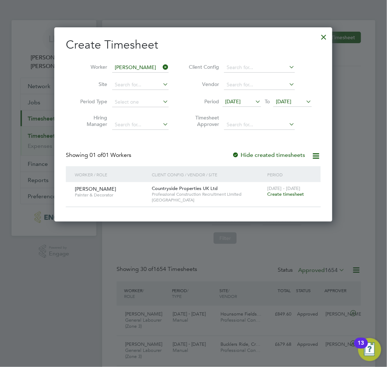
click at [281, 193] on span "Create timesheet" at bounding box center [285, 194] width 37 height 6
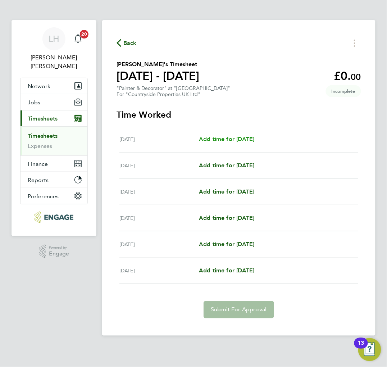
click at [225, 137] on span "Add time for Tue 26 Aug" at bounding box center [226, 138] width 55 height 7
select select "30"
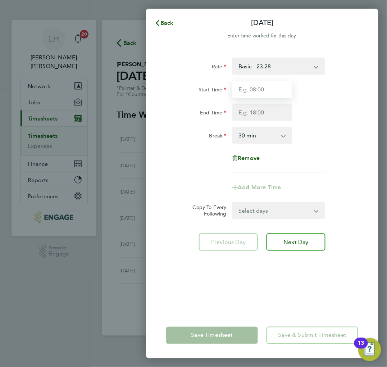
click at [260, 87] on input "Start Time" at bounding box center [262, 88] width 60 height 17
type input "07:30"
click at [257, 102] on div "Start Time 07:30 End Time" at bounding box center [262, 100] width 198 height 40
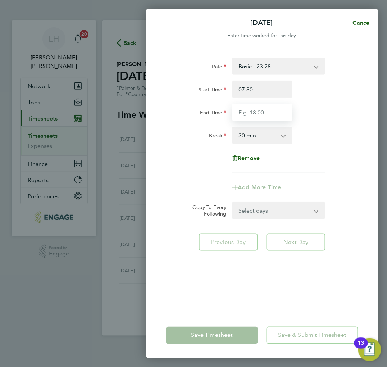
click at [260, 115] on input "End Time" at bounding box center [262, 111] width 60 height 17
type input "17:00"
click at [179, 176] on app-timesheet-line-form-group "Rate Basic - 23.28 Start Time 07:30 End Time 17:00 Break 0 min 15 min 30 min 45…" at bounding box center [262, 126] width 192 height 138
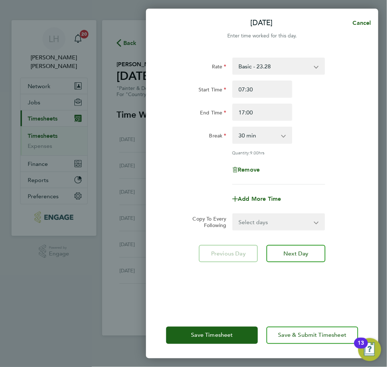
drag, startPoint x: 247, startPoint y: 220, endPoint x: 245, endPoint y: 228, distance: 8.1
click at [247, 220] on select "Select days Day Weekday (Mon-Fri) Weekend (Sat-Sun) Wednesday Thursday Friday S…" at bounding box center [275, 222] width 84 height 16
select select "WEEKDAY"
click at [233, 214] on select "Select days Day Weekday (Mon-Fri) Weekend (Sat-Sun) Wednesday Thursday Friday S…" at bounding box center [275, 222] width 84 height 16
select select "2025-08-31"
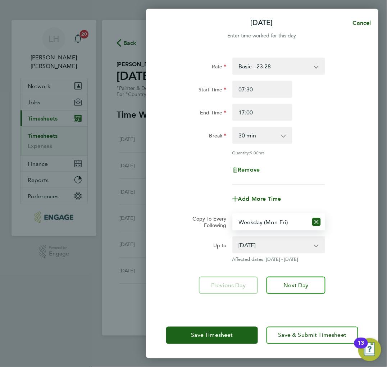
click at [177, 202] on div "Add More Time" at bounding box center [262, 198] width 198 height 17
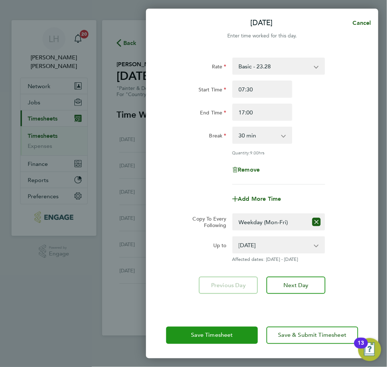
click at [174, 332] on button "Save Timesheet" at bounding box center [212, 334] width 92 height 17
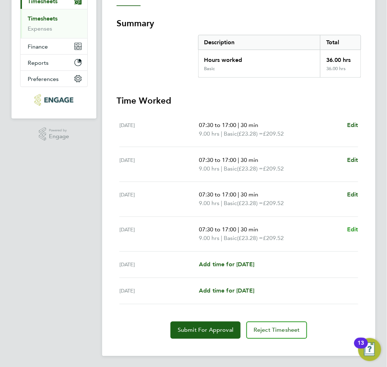
click at [353, 228] on span "Edit" at bounding box center [352, 229] width 11 height 7
select select "30"
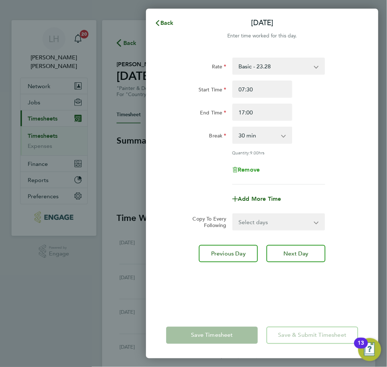
click at [256, 168] on span "Remove" at bounding box center [249, 169] width 22 height 7
select select "null"
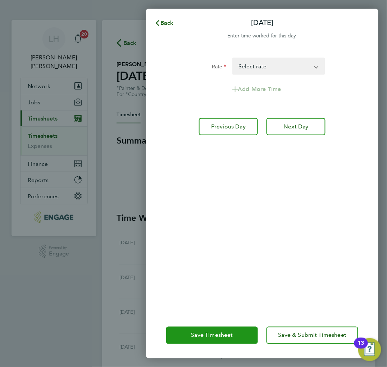
click at [187, 335] on button "Save Timesheet" at bounding box center [212, 334] width 92 height 17
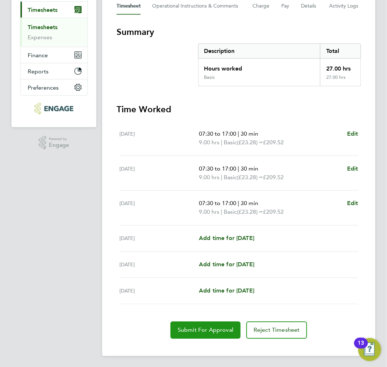
click at [202, 330] on span "Submit For Approval" at bounding box center [206, 329] width 56 height 7
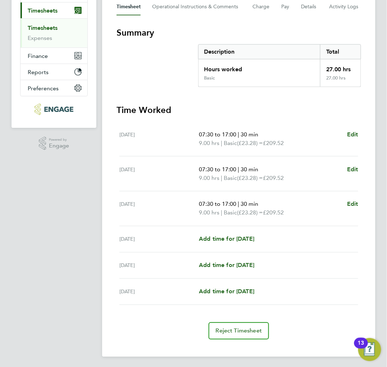
click at [164, 63] on section "Summary Description Total Hours worked 27.00 hrs Basic 27.00 hrs" at bounding box center [238, 57] width 244 height 60
click at [71, 194] on app-navbar "LH Lee Hall Notifications 20 Applications: Network Team Members Businesses Site…" at bounding box center [53, 140] width 85 height 456
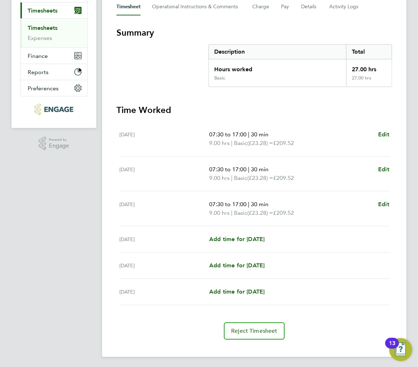
click at [174, 60] on section "Summary Description Total Hours worked 27.00 hrs Basic 27.00 hrs" at bounding box center [254, 57] width 276 height 60
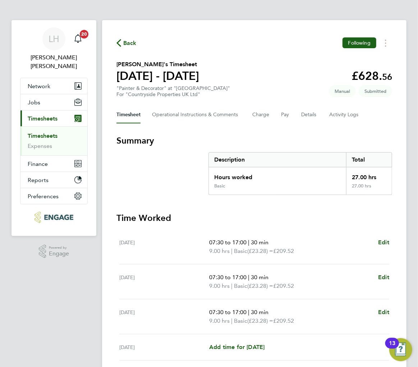
click at [129, 44] on span "Back" at bounding box center [129, 43] width 13 height 9
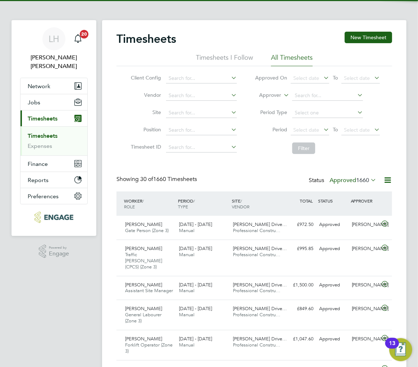
scroll to position [4, 4]
click at [184, 111] on input at bounding box center [201, 113] width 71 height 10
click at [180, 123] on li "Orchard Green, Aylesbury" at bounding box center [200, 123] width 72 height 10
type input "Orchard Green, Aylesbury"
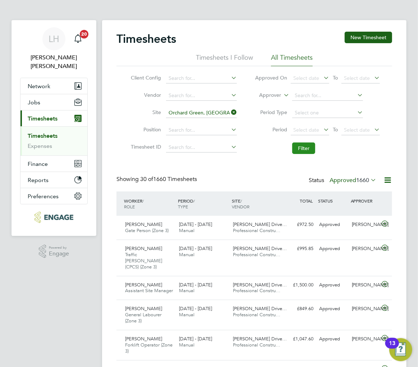
click at [299, 143] on button "Filter" at bounding box center [303, 147] width 23 height 11
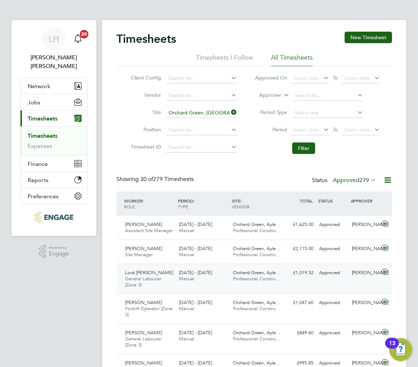
click at [232, 281] on div "Orchard Green, Ayle… Professional Constru…" at bounding box center [257, 276] width 54 height 18
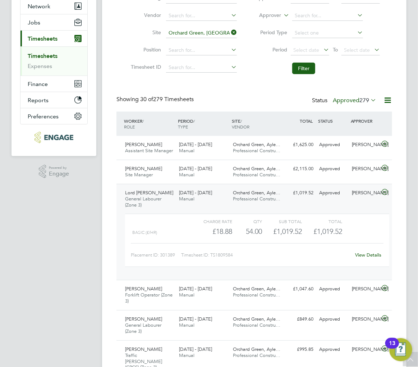
click at [367, 254] on link "View Details" at bounding box center [368, 255] width 26 height 6
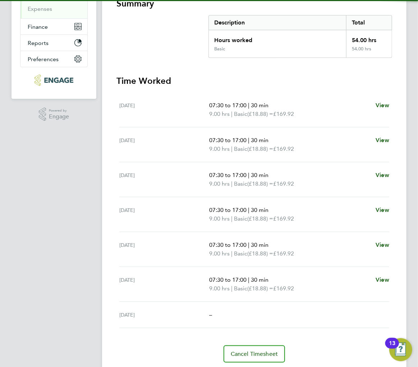
scroll to position [160, 0]
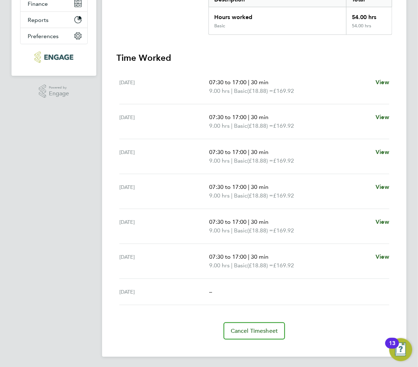
drag, startPoint x: 210, startPoint y: 262, endPoint x: 230, endPoint y: 266, distance: 20.5
click at [230, 266] on span "9.00 hrs" at bounding box center [219, 265] width 20 height 7
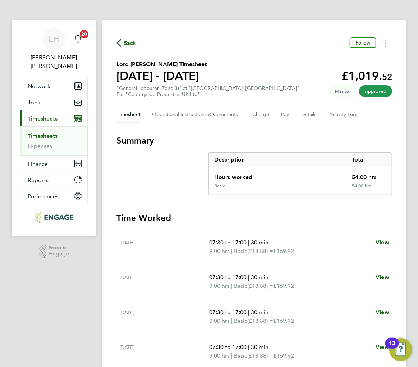
click at [126, 40] on span "Back" at bounding box center [129, 43] width 13 height 9
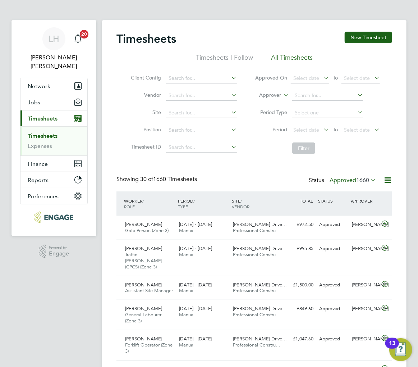
click at [382, 37] on button "New Timesheet" at bounding box center [368, 37] width 47 height 11
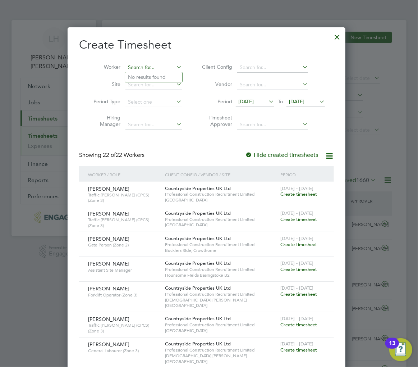
click at [147, 65] on input at bounding box center [153, 68] width 56 height 10
click at [171, 48] on h2 "Create Timesheet" at bounding box center [206, 44] width 255 height 15
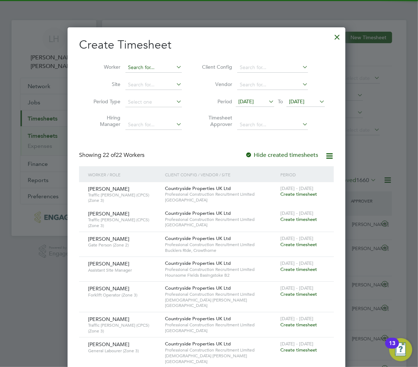
click at [132, 66] on input at bounding box center [153, 68] width 56 height 10
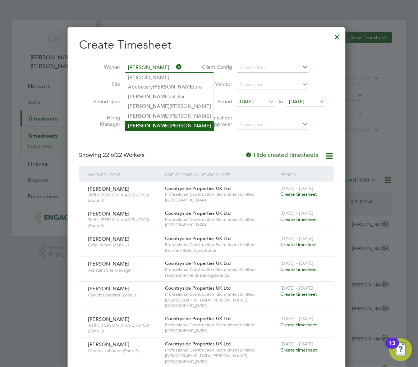
click at [150, 125] on li "[PERSON_NAME]" at bounding box center [169, 126] width 89 height 10
type input "Sam Drew"
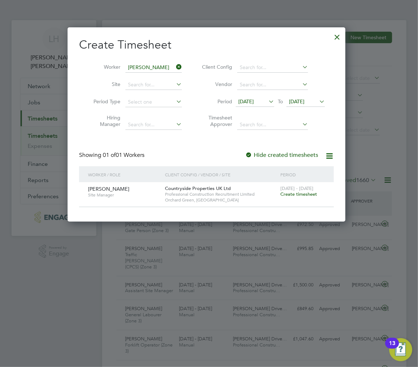
click at [288, 195] on span "Create timesheet" at bounding box center [298, 194] width 37 height 6
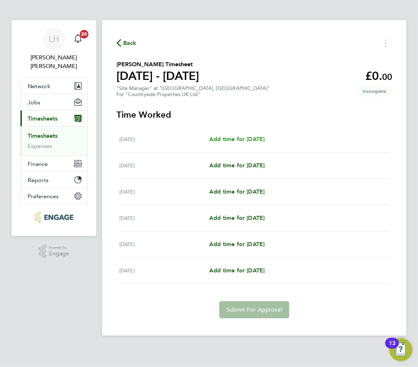
click at [241, 139] on span "Add time for Mon 25 Aug" at bounding box center [236, 138] width 55 height 7
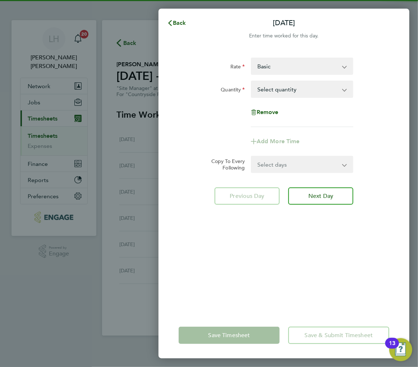
click at [305, 84] on select "Select quantity 0.5 1" at bounding box center [298, 89] width 92 height 16
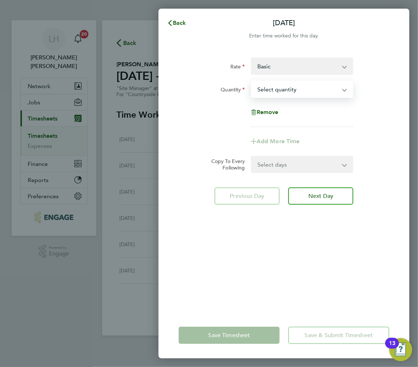
select select "1"
click at [252, 81] on select "Select quantity 0.5 1" at bounding box center [298, 89] width 92 height 16
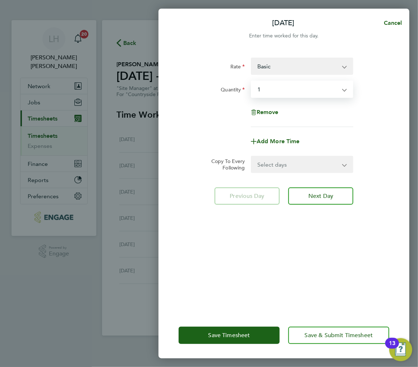
click at [273, 165] on select "Select days Day Weekday (Mon-Fri) Tuesday Wednesday Thursday Friday Saturday" at bounding box center [298, 164] width 93 height 16
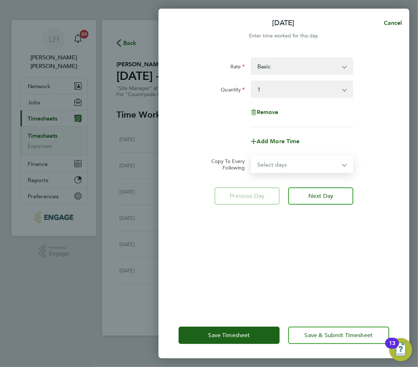
select select "WEEKDAY"
click at [252, 156] on select "Select days Day Weekday (Mon-Fri) Tuesday Wednesday Thursday Friday Saturday" at bounding box center [298, 164] width 93 height 16
select select "2025-08-30"
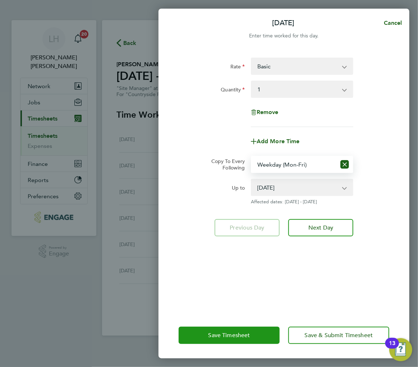
click at [223, 338] on button "Save Timesheet" at bounding box center [229, 334] width 101 height 17
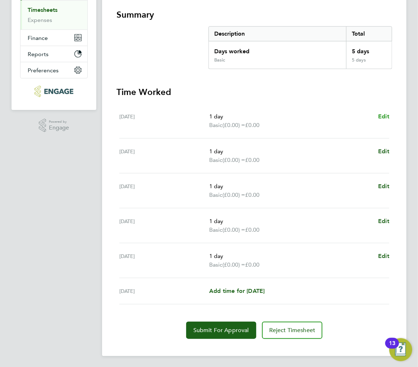
click at [379, 114] on span "Edit" at bounding box center [383, 116] width 11 height 7
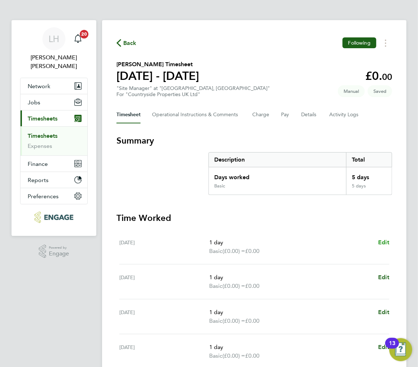
select select "1"
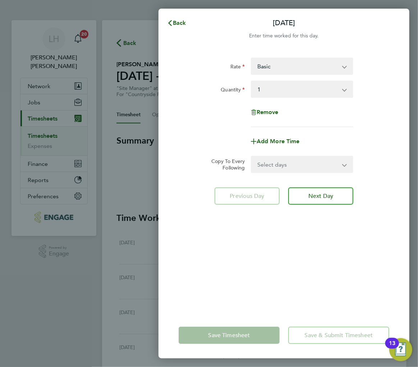
click at [271, 67] on select "Basic SM - 352.50" at bounding box center [298, 66] width 92 height 16
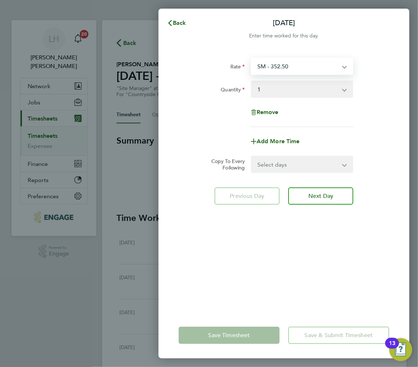
select select "30"
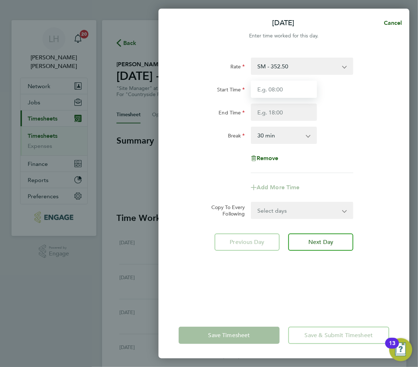
click at [272, 94] on input "Start Time" at bounding box center [284, 88] width 66 height 17
type input "07:30"
click at [282, 111] on input "End Time" at bounding box center [284, 111] width 66 height 17
type input "09:00"
click at [294, 210] on form "Rate SM - 352.50 Basic Start Time 07:30 End Time 09:00 Break 0 min 15 min 30 mi…" at bounding box center [284, 137] width 211 height 161
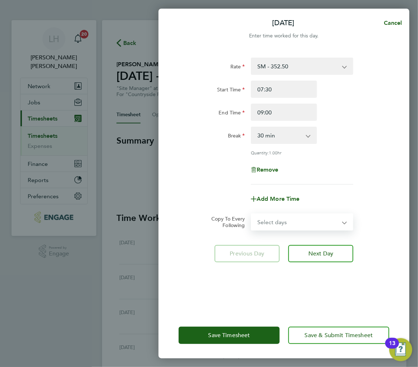
select select "WEEKDAY"
click at [252, 214] on select "Select days Day Weekday (Mon-Fri) Tuesday Wednesday Thursday Friday Saturday" at bounding box center [298, 222] width 93 height 16
select select "2025-08-30"
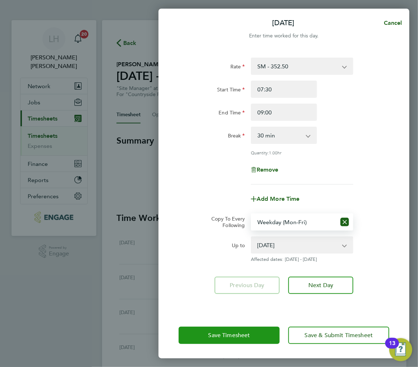
click at [231, 333] on span "Save Timesheet" at bounding box center [229, 334] width 42 height 7
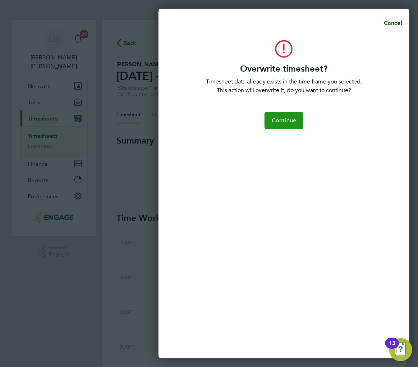
click at [281, 122] on span "Continue" at bounding box center [284, 120] width 24 height 7
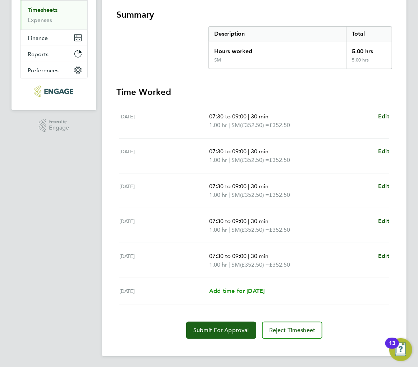
click at [230, 291] on span "Add time for Sat 30 Aug" at bounding box center [236, 290] width 55 height 7
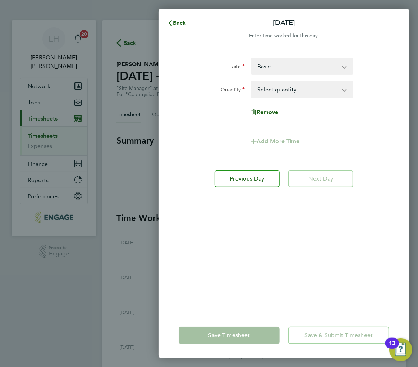
click at [271, 67] on select "Basic SM - 352.50" at bounding box center [298, 66] width 92 height 16
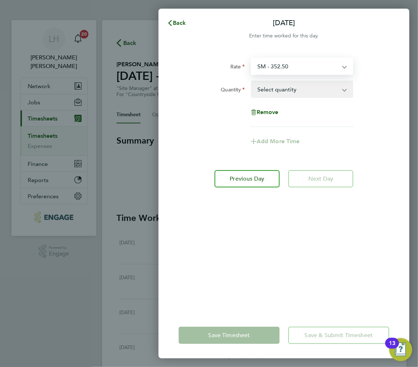
select select "30"
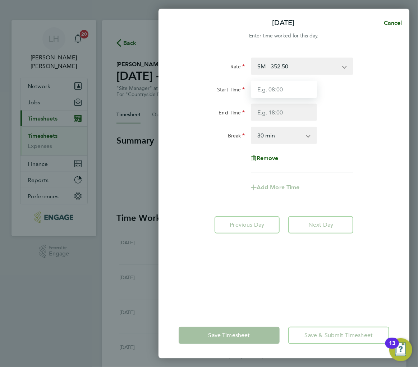
click at [276, 90] on input "Start Time" at bounding box center [284, 88] width 66 height 17
type input "07:30"
click at [283, 110] on input "End Time" at bounding box center [284, 111] width 66 height 17
type input "09:00"
click at [263, 296] on div "Rate SM - 352.50 Basic Start Time 07:30 End Time 09:00 Break 0 min 15 min 30 mi…" at bounding box center [283, 180] width 251 height 263
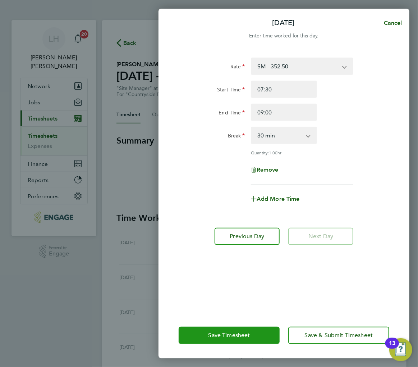
click at [258, 338] on button "Save Timesheet" at bounding box center [229, 334] width 101 height 17
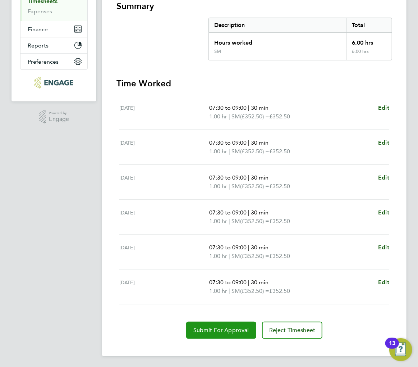
click at [210, 328] on span "Submit For Approval" at bounding box center [221, 329] width 56 height 7
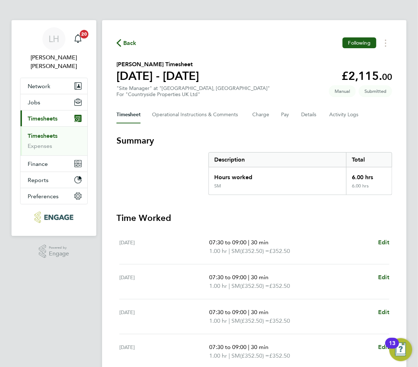
click at [127, 46] on span "Back" at bounding box center [129, 43] width 13 height 9
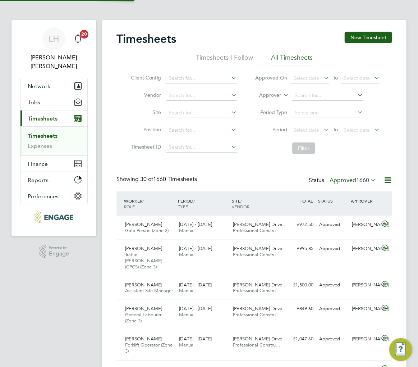
scroll to position [4, 4]
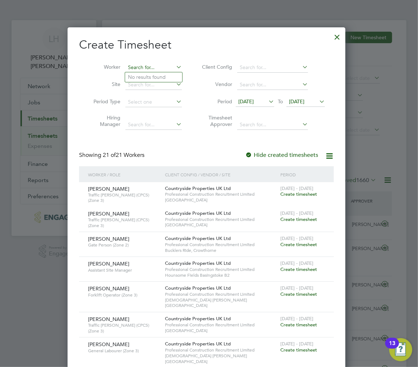
click at [139, 70] on input at bounding box center [153, 68] width 56 height 10
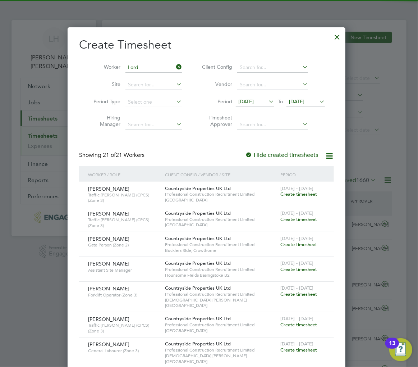
click at [141, 77] on li "Lord Vinny Hannam" at bounding box center [154, 77] width 58 height 10
type input "Lord Vinny Hannam"
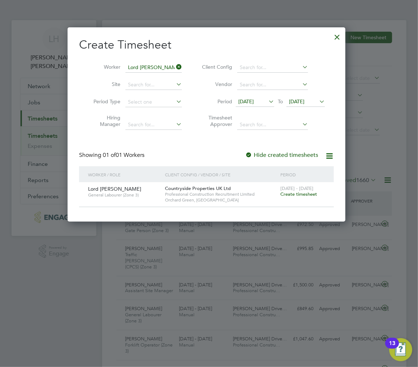
click at [297, 194] on span "Create timesheet" at bounding box center [298, 194] width 37 height 6
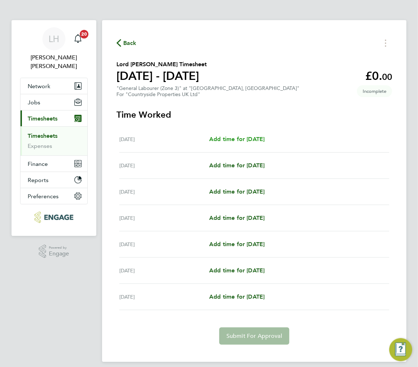
click at [244, 138] on span "Add time for Mon 25 Aug" at bounding box center [236, 138] width 55 height 7
select select "30"
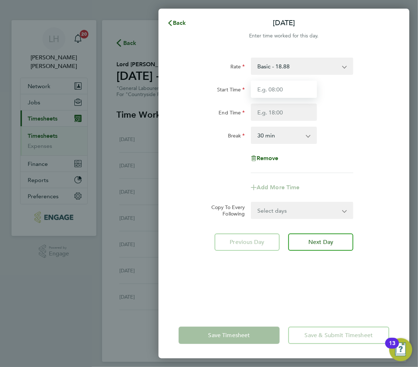
drag, startPoint x: 294, startPoint y: 87, endPoint x: 286, endPoint y: 92, distance: 9.6
click at [294, 87] on input "Start Time" at bounding box center [284, 88] width 66 height 17
type input "07:30"
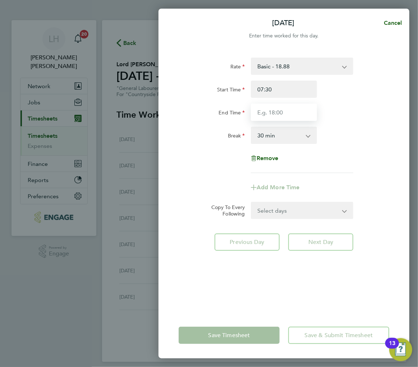
click at [280, 113] on input "End Time" at bounding box center [284, 111] width 66 height 17
type input "17:00"
click at [386, 161] on div "Remove" at bounding box center [284, 157] width 216 height 17
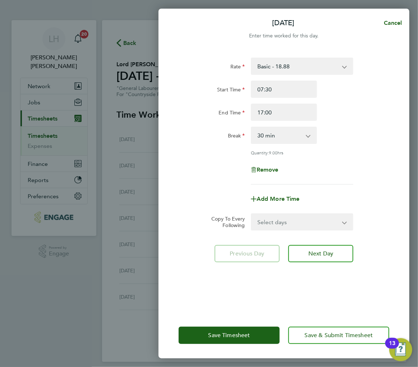
click at [278, 224] on select "Select days Day Weekday (Mon-Fri) Weekend (Sat-Sun) Tuesday Wednesday Thursday …" at bounding box center [298, 222] width 93 height 16
select select "WEEKDAY"
click at [252, 214] on select "Select days Day Weekday (Mon-Fri) Weekend (Sat-Sun) Tuesday Wednesday Thursday …" at bounding box center [298, 222] width 93 height 16
select select "2025-08-31"
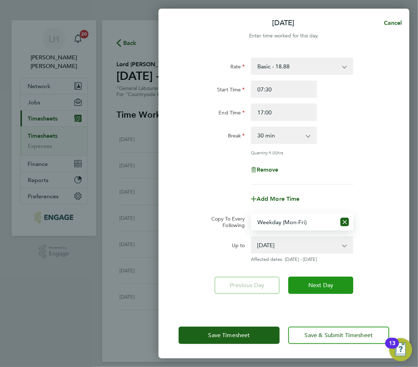
click at [320, 286] on span "Next Day" at bounding box center [320, 284] width 25 height 7
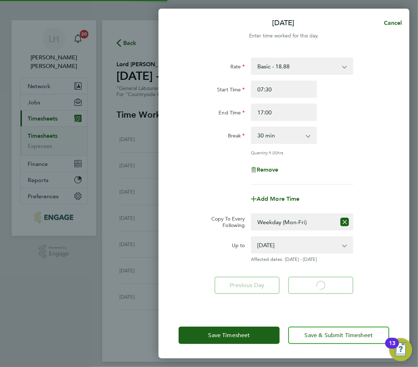
select select "30"
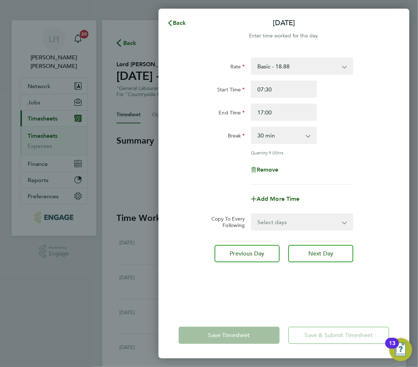
drag, startPoint x: 218, startPoint y: 300, endPoint x: 227, endPoint y: 181, distance: 118.9
click at [218, 300] on div "Rate Basic - 18.88 Start Time 07:30 End Time 17:00 Break 0 min 15 min 30 min 45…" at bounding box center [283, 180] width 251 height 263
click at [181, 26] on span "Back" at bounding box center [179, 22] width 13 height 7
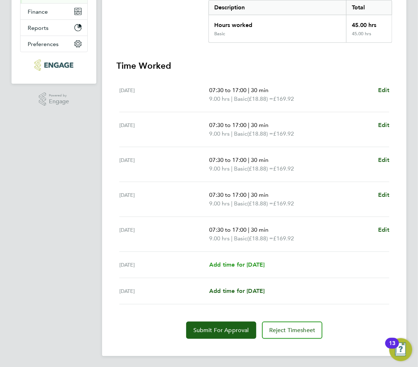
click at [226, 267] on link "Add time for Sat 30 Aug" at bounding box center [236, 264] width 55 height 9
select select "30"
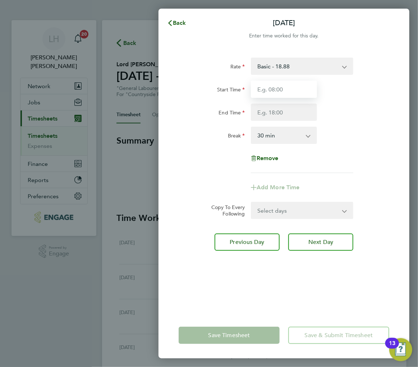
drag, startPoint x: 289, startPoint y: 91, endPoint x: 285, endPoint y: 94, distance: 4.6
click at [289, 91] on input "Start Time" at bounding box center [284, 88] width 66 height 17
type input "07:30"
click at [279, 113] on input "End Time" at bounding box center [284, 111] width 66 height 17
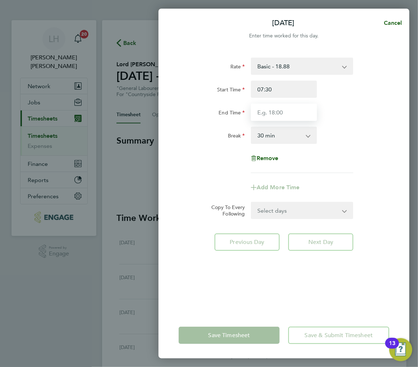
type input "17:00"
click at [373, 155] on div "Rate Basic - 18.88 Start Time 07:30 End Time 17:00 Break 0 min 15 min 30 min 45…" at bounding box center [284, 114] width 211 height 115
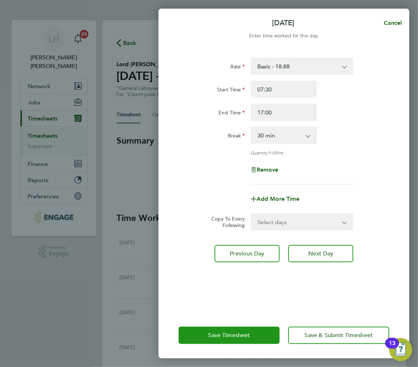
click at [226, 333] on span "Save Timesheet" at bounding box center [229, 334] width 42 height 7
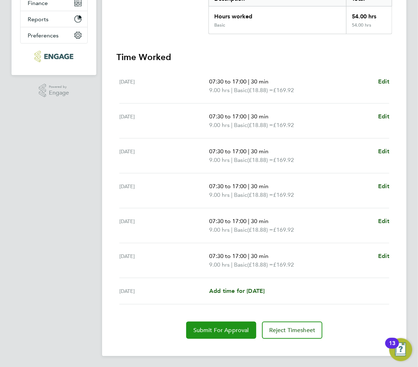
drag, startPoint x: 205, startPoint y: 332, endPoint x: 149, endPoint y: 328, distance: 55.8
click at [205, 332] on span "Submit For Approval" at bounding box center [221, 329] width 56 height 7
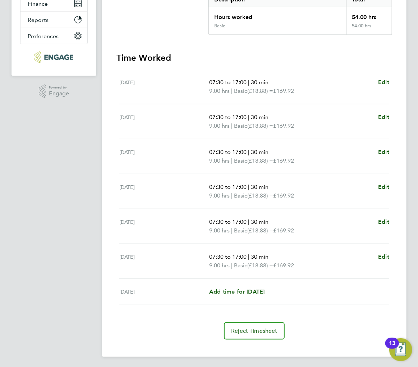
click at [53, 158] on app-navbar "LH Lee Hall Notifications 20 Applications: Network Team Members Businesses Site…" at bounding box center [53, 114] width 85 height 508
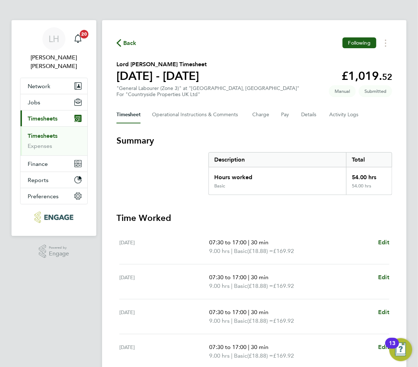
click at [129, 43] on span "Back" at bounding box center [129, 43] width 13 height 9
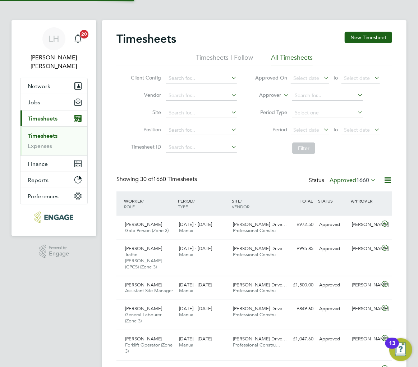
click at [352, 36] on button "New Timesheet" at bounding box center [368, 37] width 47 height 11
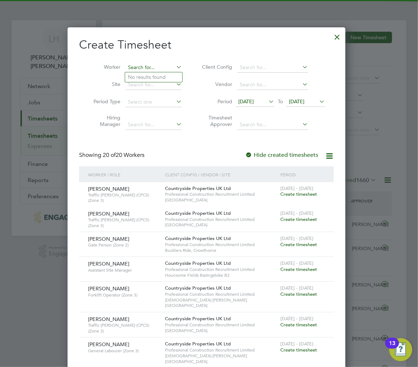
click at [139, 63] on input at bounding box center [153, 68] width 56 height 10
type input "a"
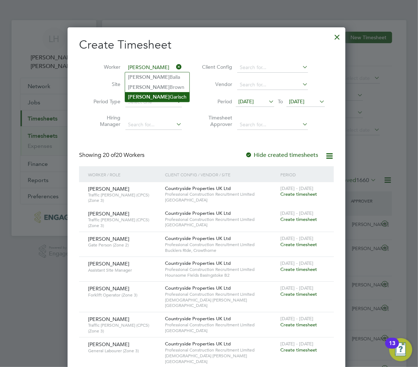
click at [160, 95] on li "Adam Garisch" at bounding box center [157, 97] width 64 height 10
type input "[PERSON_NAME]"
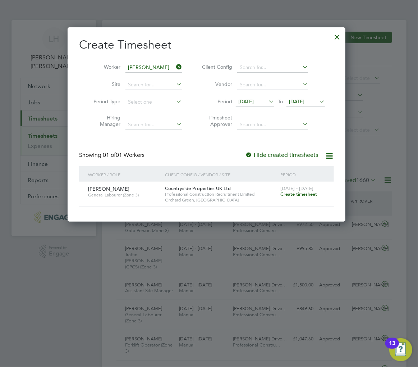
click at [309, 193] on span "Create timesheet" at bounding box center [298, 194] width 37 height 6
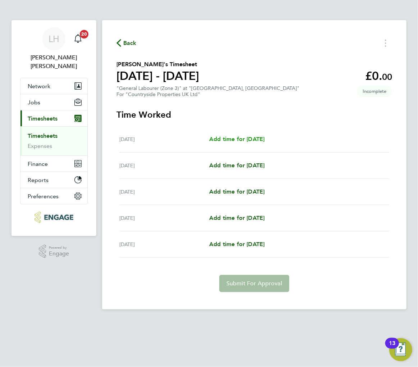
click at [253, 137] on span "Add time for [DATE]" at bounding box center [236, 138] width 55 height 7
select select "30"
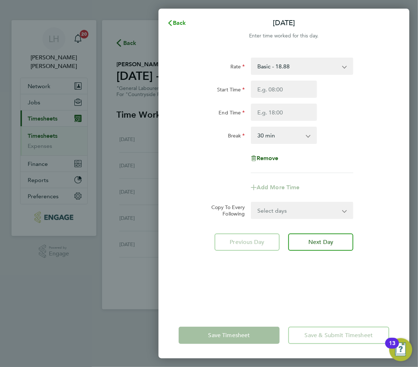
click at [179, 23] on span "Back" at bounding box center [179, 22] width 13 height 7
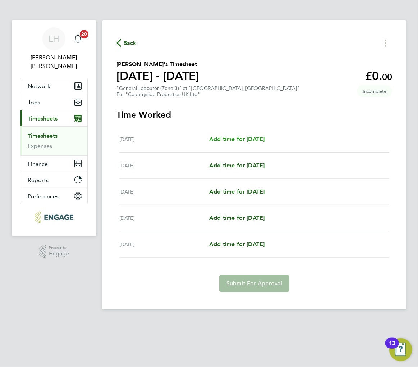
click at [220, 142] on link "Add time for [DATE]" at bounding box center [236, 139] width 55 height 9
select select "30"
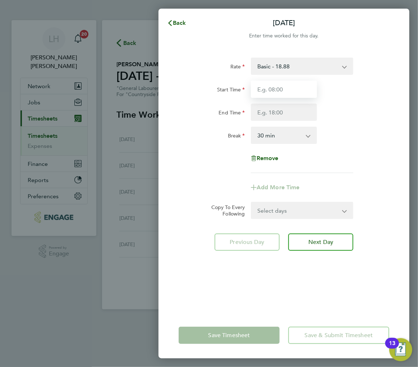
click at [281, 88] on input "Start Time" at bounding box center [284, 88] width 66 height 17
type input "07:30"
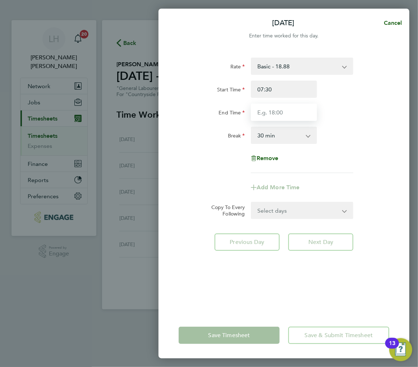
click at [283, 114] on input "End Time" at bounding box center [284, 111] width 66 height 17
type input "17:00"
click at [386, 140] on div "Break 0 min 15 min 30 min 45 min 60 min 75 min 90 min" at bounding box center [284, 134] width 216 height 17
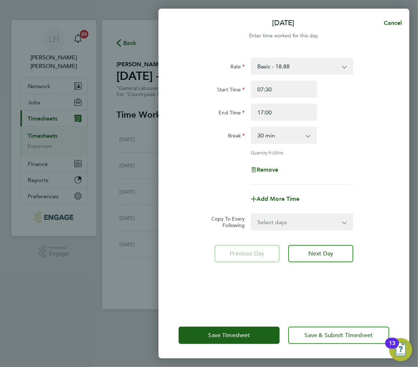
click at [277, 214] on select "Select days Day Tuesday Wednesday Thursday Friday" at bounding box center [298, 222] width 93 height 16
select select "DAY"
click at [252, 214] on select "Select days Day Tuesday Wednesday Thursday Friday" at bounding box center [298, 222] width 93 height 16
select select "2025-08-29"
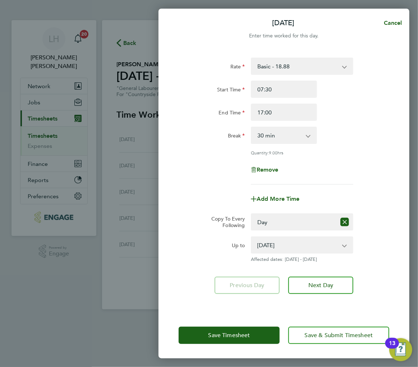
click at [189, 263] on div "Rate Basic - 18.88 Start Time 07:30 End Time 17:00 Break 0 min 15 min 30 min 45…" at bounding box center [283, 180] width 251 height 263
click at [214, 332] on span "Save Timesheet" at bounding box center [229, 334] width 42 height 7
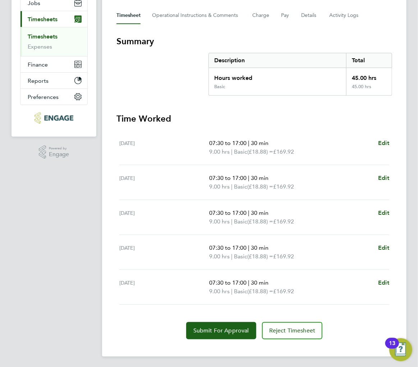
click at [236, 99] on section "Summary Description Total Hours worked 45.00 hrs Basic 45.00 hrs Time Worked Mo…" at bounding box center [254, 187] width 276 height 303
click at [226, 331] on span "Submit For Approval" at bounding box center [221, 330] width 56 height 7
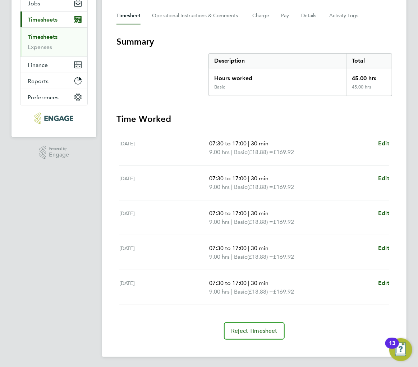
click at [222, 109] on section "Summary Description Total Hours worked 45.00 hrs Basic 45.00 hrs Time Worked Mo…" at bounding box center [254, 187] width 276 height 303
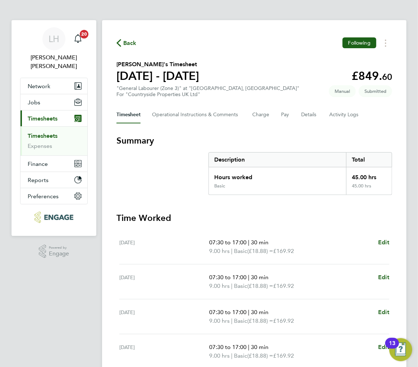
click at [121, 40] on icon "button" at bounding box center [118, 43] width 5 height 8
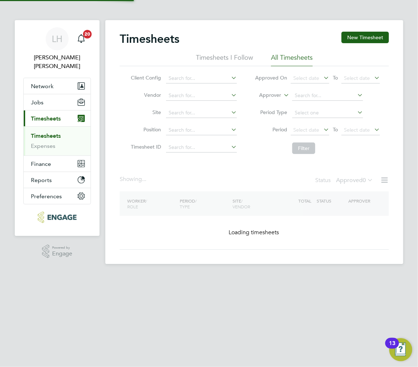
click at [353, 40] on button "New Timesheet" at bounding box center [364, 37] width 47 height 11
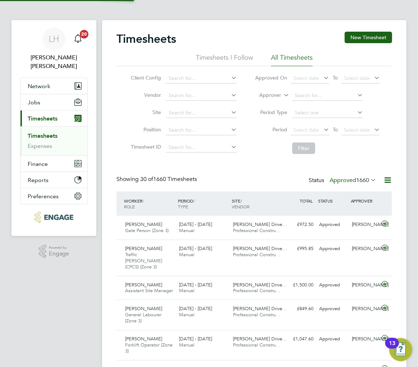
scroll to position [4, 4]
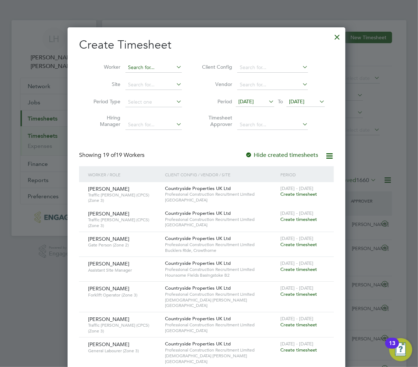
click at [137, 66] on input at bounding box center [153, 68] width 56 height 10
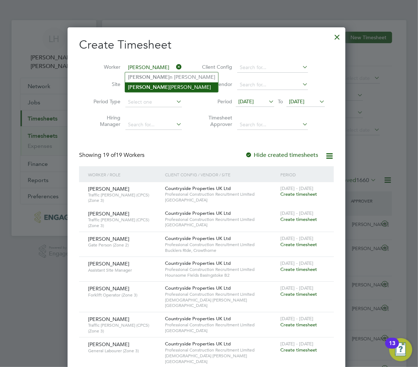
click at [142, 82] on li "Steve Chapman" at bounding box center [171, 87] width 93 height 10
type input "[PERSON_NAME]"
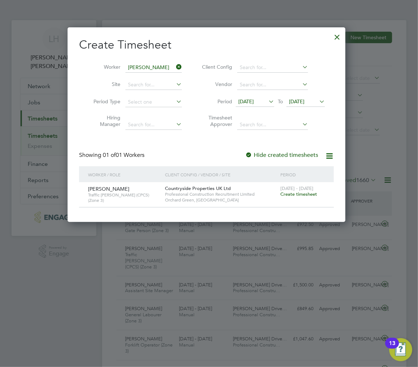
click at [290, 192] on span "Create timesheet" at bounding box center [298, 194] width 37 height 6
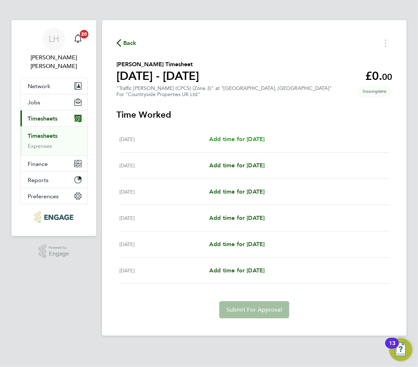
click at [252, 138] on span "Add time for [DATE]" at bounding box center [236, 138] width 55 height 7
select select "30"
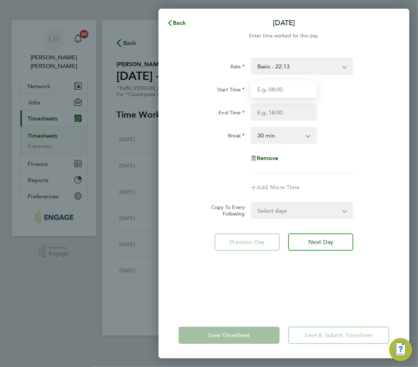
click at [287, 90] on input "Start Time" at bounding box center [284, 88] width 66 height 17
type input "07:30"
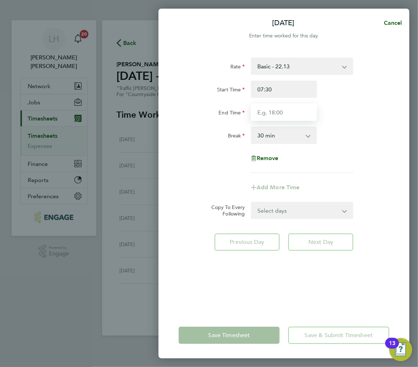
click at [280, 116] on input "End Time" at bounding box center [284, 111] width 66 height 17
type input "17:00"
click at [410, 133] on div "Mon 25 Aug Cancel Enter time worked for this day. Rate Basic - 22.13 Start Time…" at bounding box center [209, 183] width 418 height 367
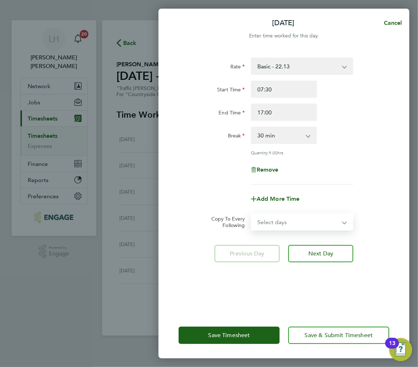
drag, startPoint x: 294, startPoint y: 224, endPoint x: 292, endPoint y: 227, distance: 3.7
click at [294, 224] on select "Select days Day Weekday (Mon-Fri) Tuesday Wednesday Thursday Friday Saturday" at bounding box center [298, 222] width 93 height 16
select select "WEEKDAY"
click at [252, 214] on select "Select days Day Weekday (Mon-Fri) Tuesday Wednesday Thursday Friday Saturday" at bounding box center [298, 222] width 93 height 16
select select "2025-08-30"
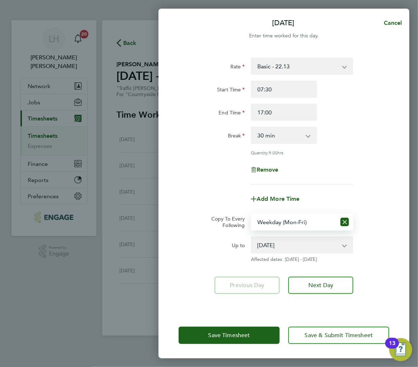
click at [204, 296] on div "Rate Basic - 22.13 Start Time 07:30 End Time 17:00 Break 0 min 15 min 30 min 45…" at bounding box center [283, 180] width 251 height 263
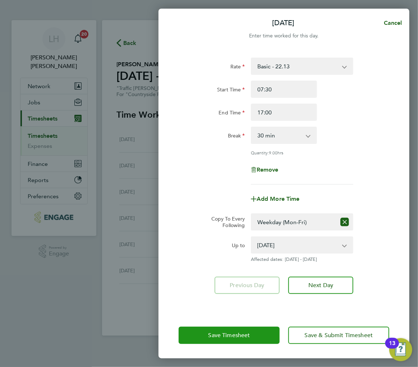
click at [220, 339] on button "Save Timesheet" at bounding box center [229, 334] width 101 height 17
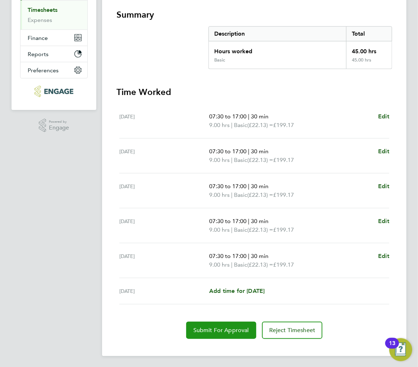
click at [204, 331] on span "Submit For Approval" at bounding box center [221, 329] width 56 height 7
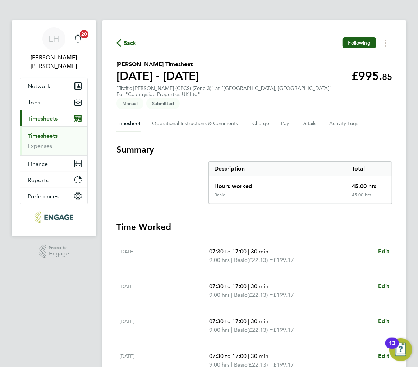
click at [132, 43] on span "Back" at bounding box center [129, 43] width 13 height 9
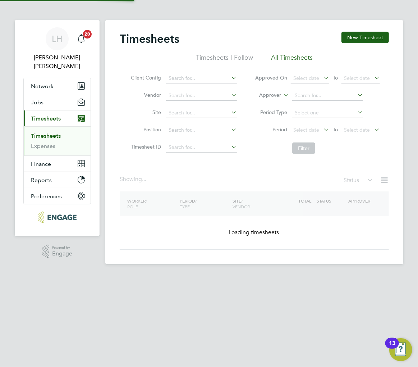
click at [356, 35] on button "New Timesheet" at bounding box center [364, 37] width 47 height 11
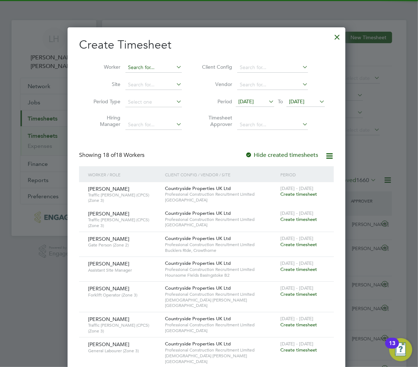
click at [145, 63] on input at bounding box center [153, 68] width 56 height 10
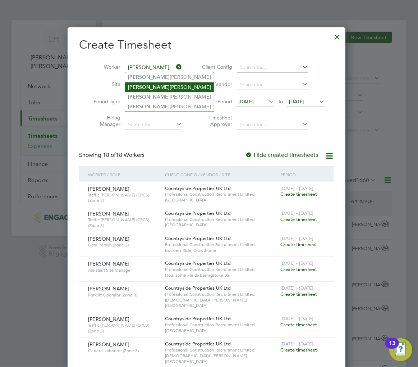
click at [150, 87] on b "Matthew" at bounding box center [149, 87] width 42 height 6
type input "[PERSON_NAME]"
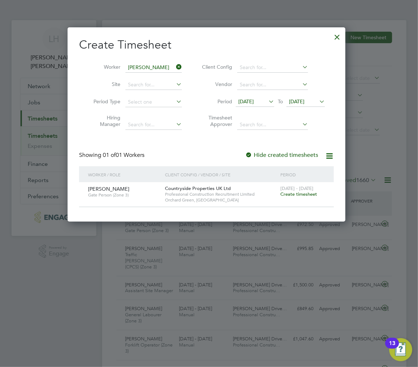
click at [307, 195] on span "Create timesheet" at bounding box center [298, 194] width 37 height 6
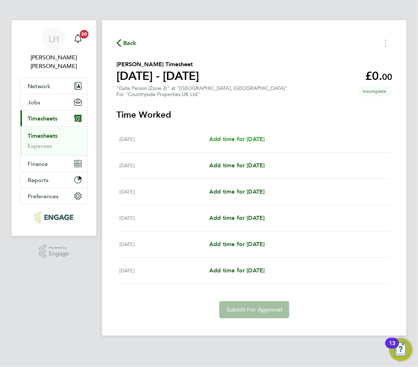
click at [228, 138] on span "Add time for [DATE]" at bounding box center [236, 138] width 55 height 7
select select "30"
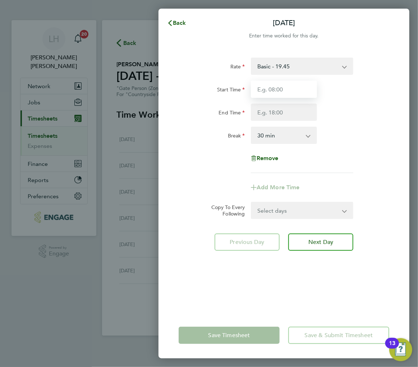
click at [292, 85] on input "Start Time" at bounding box center [284, 88] width 66 height 17
type input "07:30"
click at [282, 114] on input "End Time" at bounding box center [284, 111] width 66 height 17
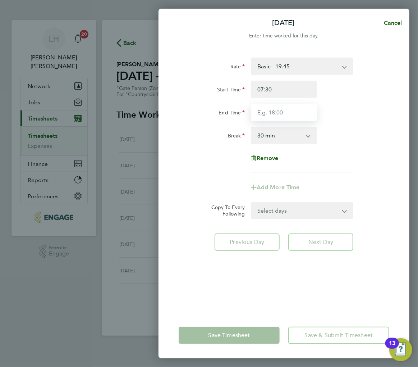
type input "17:00"
click at [369, 141] on div "Break 0 min 15 min 30 min 45 min 60 min 75 min 90 min" at bounding box center [284, 134] width 216 height 17
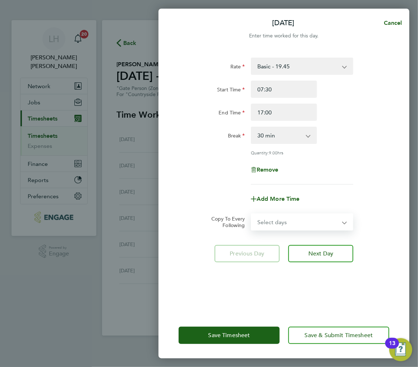
click at [280, 220] on select "Select days Day Weekday (Mon-Fri) Tuesday Wednesday Thursday Friday Saturday" at bounding box center [298, 222] width 93 height 16
select select "WEEKDAY"
click at [252, 214] on select "Select days Day Weekday (Mon-Fri) Tuesday Wednesday Thursday Friday Saturday" at bounding box center [298, 222] width 93 height 16
select select "2025-08-30"
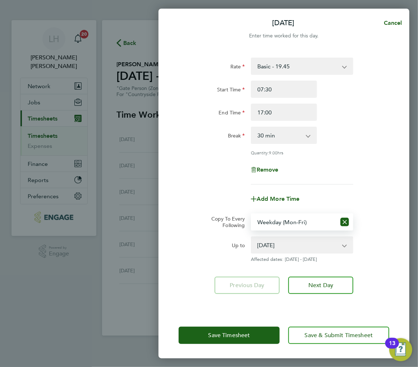
click at [192, 290] on div "Previous Day Next Day" at bounding box center [284, 284] width 211 height 17
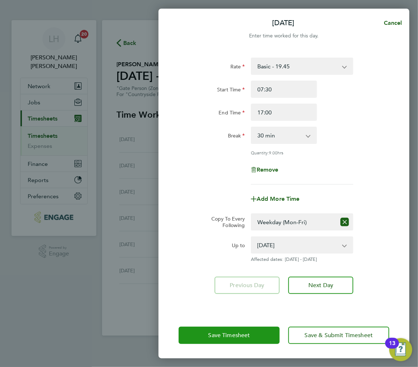
click at [207, 336] on button "Save Timesheet" at bounding box center [229, 334] width 101 height 17
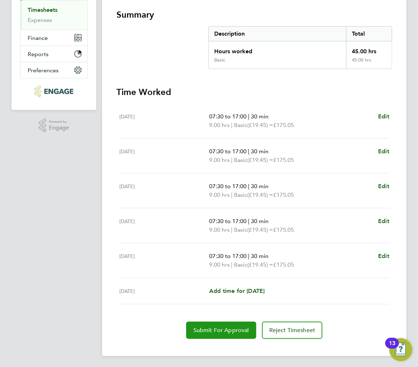
click at [219, 329] on span "Submit For Approval" at bounding box center [221, 329] width 56 height 7
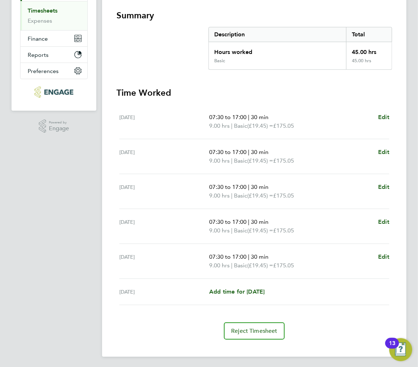
click at [74, 232] on app-navbar "[PERSON_NAME] Notifications 20 Applications: Network Team Members Businesses Si…" at bounding box center [53, 131] width 85 height 473
click at [167, 59] on section "Summary Description Total Hours worked 45.00 hrs Basic 45.00 hrs" at bounding box center [254, 40] width 276 height 60
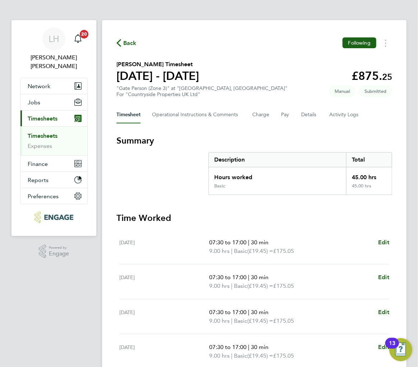
click at [130, 34] on div "Back Following Matthew Merriman's Timesheet 25 - 31 Aug 2025 £875. 25 "Gate Per…" at bounding box center [254, 250] width 304 height 461
click at [130, 42] on span "Back" at bounding box center [129, 43] width 13 height 9
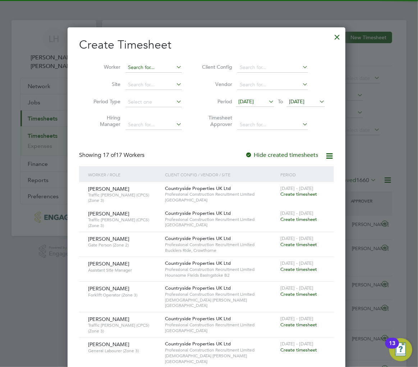
click at [164, 65] on input at bounding box center [153, 68] width 56 height 10
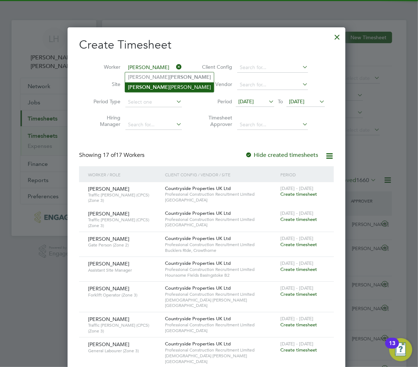
click at [156, 87] on li "Martin Chambers" at bounding box center [169, 87] width 89 height 10
type input "Martin Chambers"
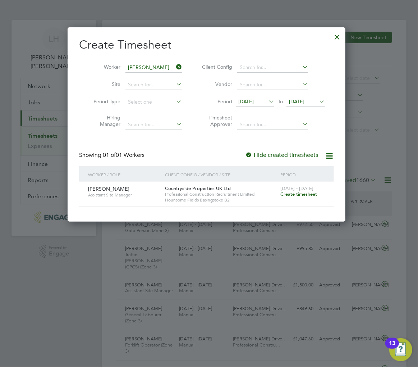
click at [289, 195] on span "Create timesheet" at bounding box center [298, 194] width 37 height 6
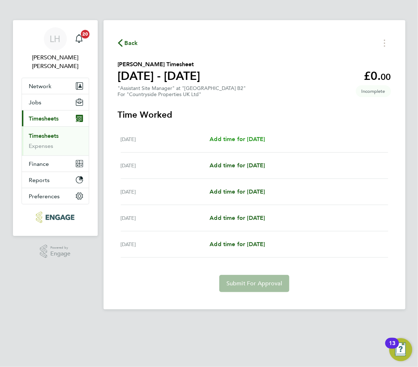
click at [265, 138] on span "Add time for [DATE]" at bounding box center [237, 138] width 55 height 7
select select "30"
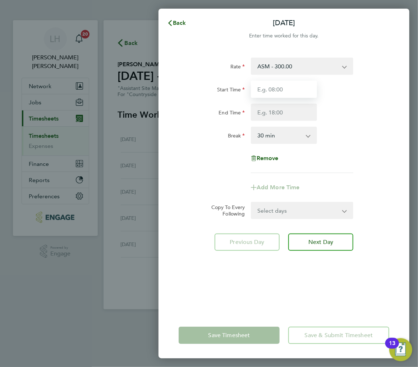
click at [281, 87] on input "Start Time" at bounding box center [284, 88] width 66 height 17
type input "07:30"
click at [281, 110] on input "End Time" at bounding box center [284, 111] width 66 height 17
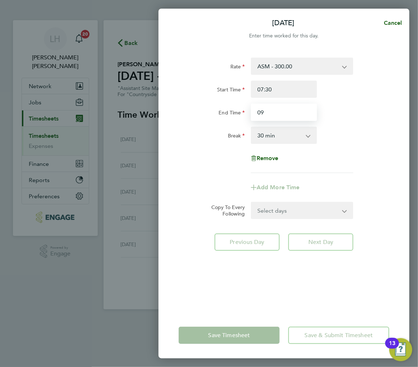
type input "09:00"
click at [303, 213] on select "Select days Day Tuesday Wednesday Thursday Friday" at bounding box center [298, 210] width 93 height 16
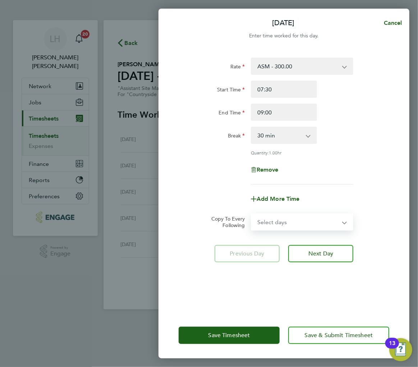
select select "DAY"
click at [252, 214] on select "Select days Day Tuesday Wednesday Thursday Friday" at bounding box center [298, 222] width 93 height 16
select select "2025-08-29"
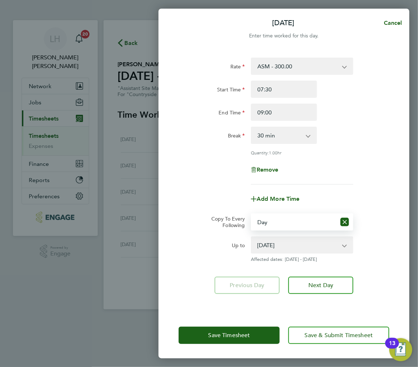
click at [193, 223] on div "Copy To Every Following Select days Day Tuesday Wednesday Thursday Friday" at bounding box center [284, 221] width 216 height 17
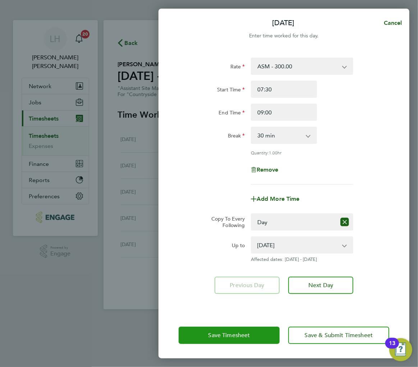
click at [210, 334] on span "Save Timesheet" at bounding box center [229, 334] width 42 height 7
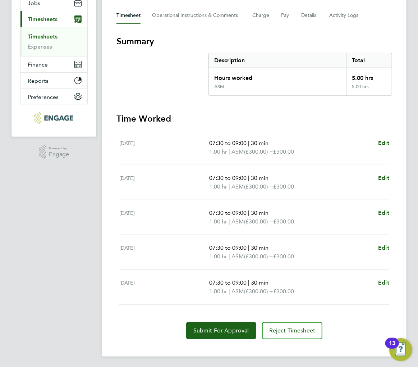
click at [145, 318] on section "Time Worked Mon 25 Aug 07:30 to 09:00 | 30 min 1.00 hr | ASM (£300.00) = £300.0…" at bounding box center [254, 226] width 276 height 226
click at [215, 328] on span "Submit For Approval" at bounding box center [221, 330] width 56 height 7
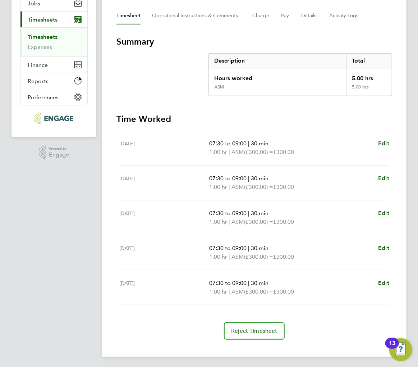
click at [147, 75] on section "Summary Description Total Hours worked 5.00 hrs ASM 5.00 hrs" at bounding box center [254, 66] width 276 height 60
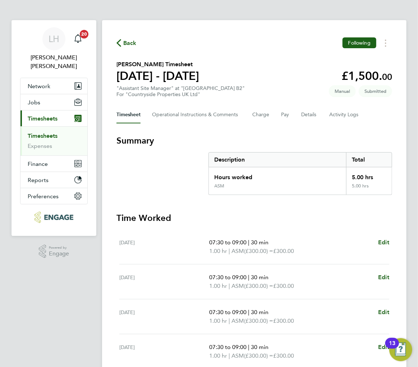
click at [131, 45] on span "Back" at bounding box center [129, 43] width 13 height 9
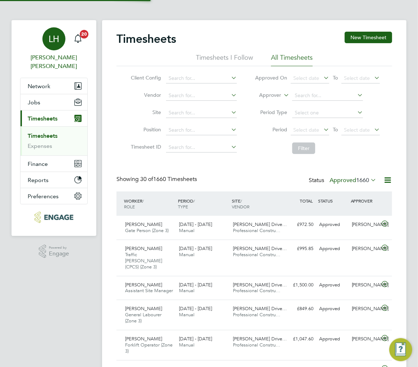
scroll to position [4, 4]
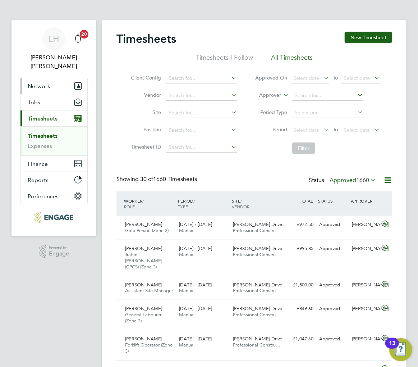
click at [47, 83] on span "Network" at bounding box center [39, 86] width 23 height 7
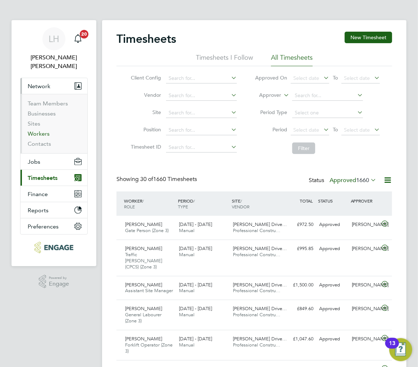
click at [42, 130] on link "Workers" at bounding box center [39, 133] width 22 height 7
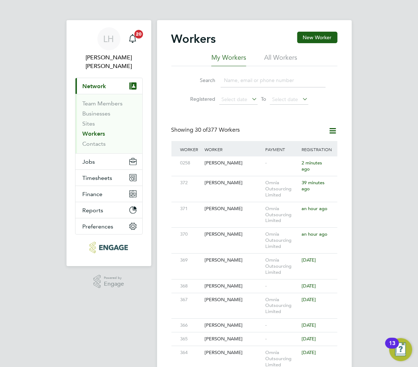
click at [264, 76] on input at bounding box center [273, 80] width 105 height 14
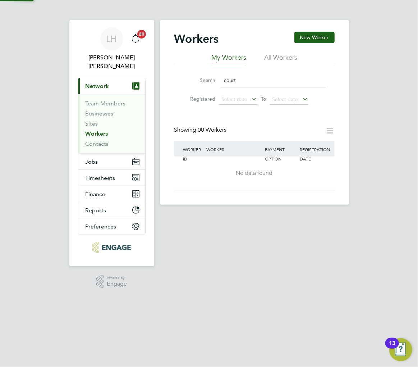
type input "cour"
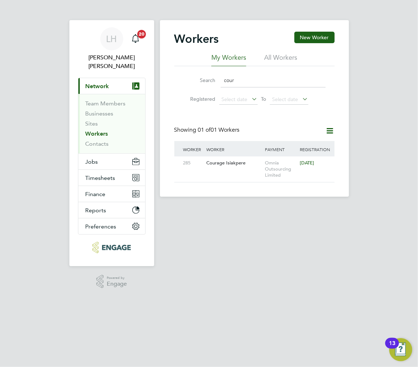
drag, startPoint x: 247, startPoint y: 81, endPoint x: 206, endPoint y: 82, distance: 40.6
click at [206, 82] on div "Search cour" at bounding box center [254, 80] width 142 height 14
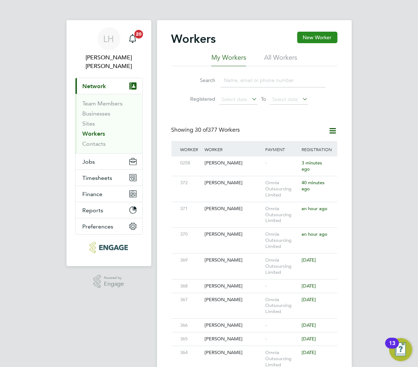
click at [310, 38] on button "New Worker" at bounding box center [317, 37] width 40 height 11
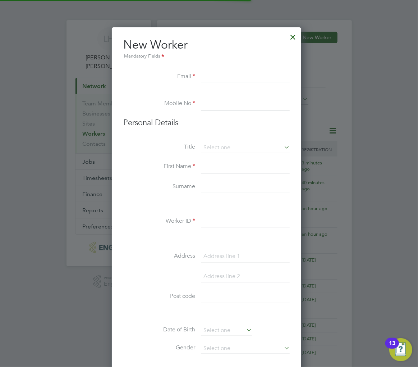
scroll to position [611, 191]
click at [216, 226] on input at bounding box center [245, 221] width 89 height 13
type input "373"
click at [232, 147] on input at bounding box center [245, 147] width 89 height 11
click at [212, 159] on li "Mr" at bounding box center [245, 157] width 89 height 9
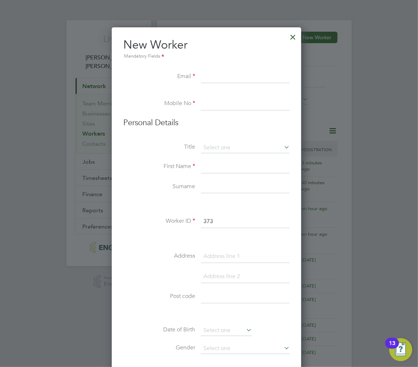
type input "Mr"
click at [215, 75] on input at bounding box center [245, 76] width 89 height 13
click at [243, 75] on input "Courtney2978tKelly@gmail.com" at bounding box center [245, 76] width 89 height 13
type input "Courtney2978Kelly@gmail.com"
click at [217, 103] on input at bounding box center [245, 103] width 89 height 13
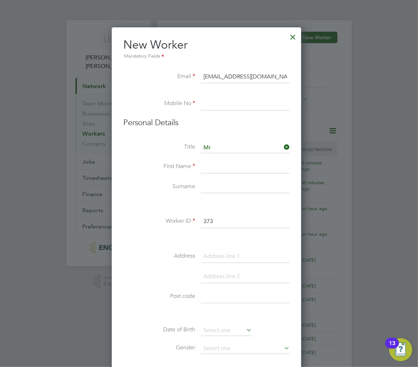
type input "02034342260"
click at [227, 172] on input at bounding box center [245, 166] width 89 height 13
type input "[PERSON_NAME]"
type input "Kelly"
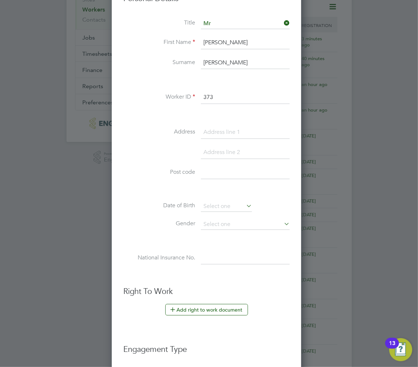
scroll to position [127, 0]
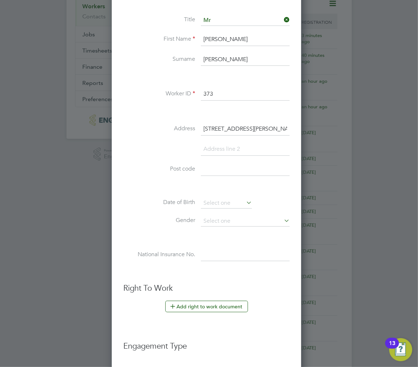
type input "45 Russ Avenue"
click at [225, 150] on input at bounding box center [245, 149] width 89 height 13
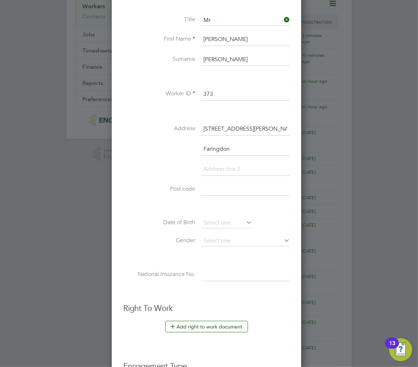
type input "Faringdon"
click at [223, 189] on input at bounding box center [245, 189] width 89 height 13
type input "SN7 7GA"
click at [224, 221] on input at bounding box center [226, 222] width 51 height 11
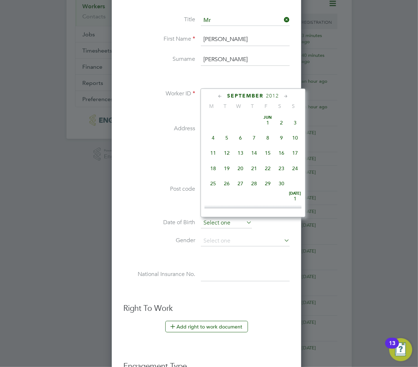
scroll to position [216, 0]
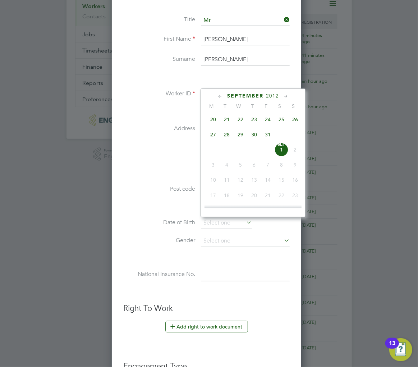
click at [271, 96] on span "2012" at bounding box center [272, 96] width 13 height 6
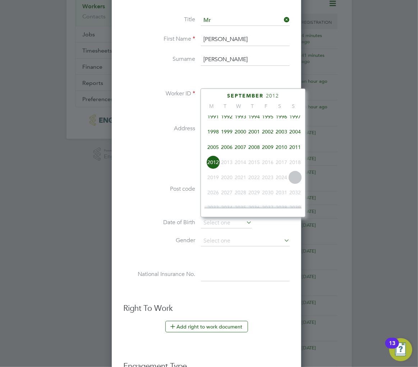
scroll to position [148, 0]
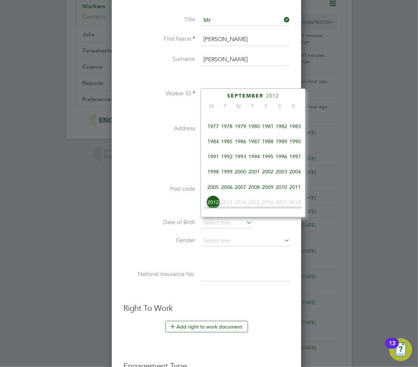
click at [229, 144] on span "1985" at bounding box center [227, 141] width 14 height 14
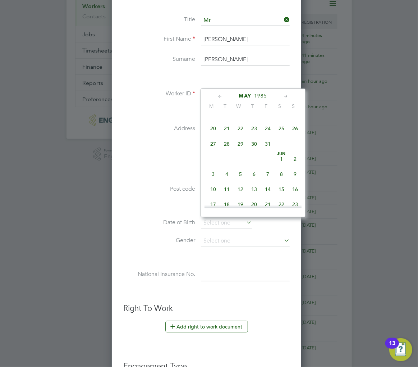
scroll to position [114, 0]
click at [254, 163] on span "2" at bounding box center [254, 160] width 14 height 14
type input "02 May 1985"
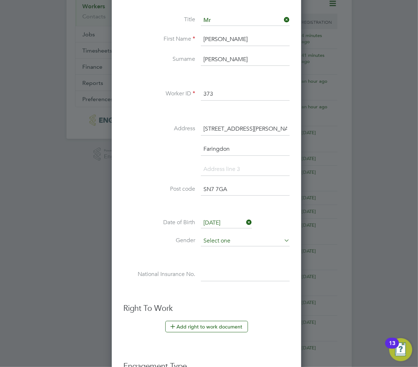
click at [212, 241] on input at bounding box center [245, 240] width 89 height 11
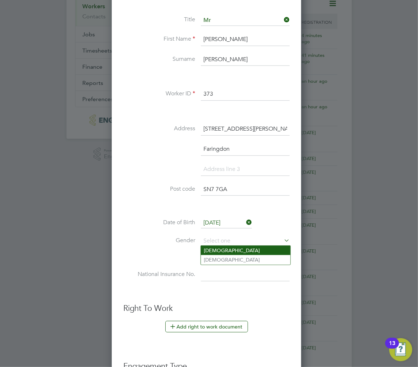
click at [211, 249] on li "Male" at bounding box center [245, 249] width 89 height 9
type input "Male"
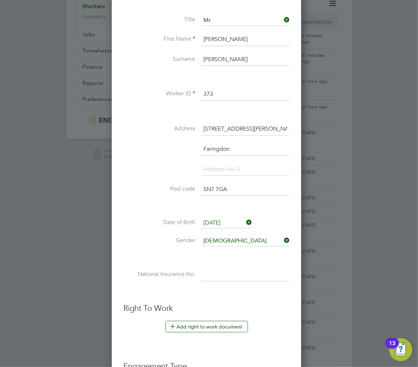
click at [239, 289] on li at bounding box center [206, 292] width 166 height 8
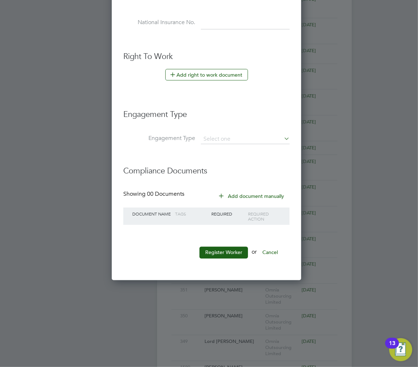
scroll to position [407, 0]
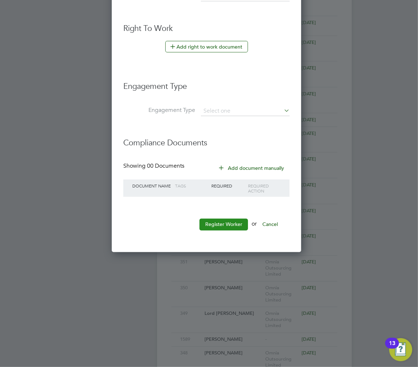
click at [221, 223] on button "Register Worker" at bounding box center [223, 223] width 49 height 11
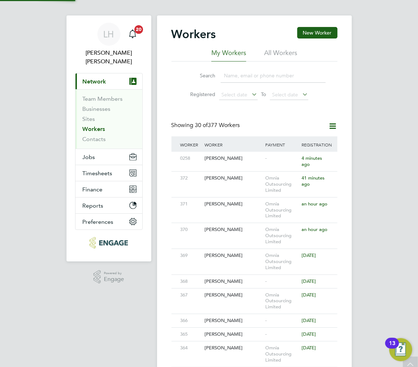
scroll to position [0, 0]
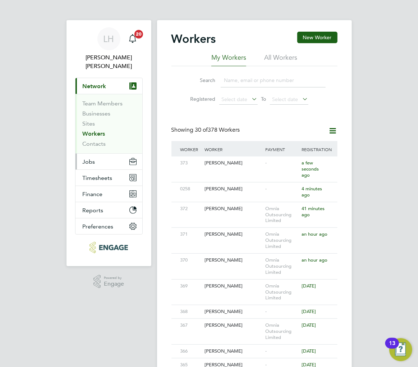
click at [96, 156] on button "Jobs" at bounding box center [108, 161] width 67 height 16
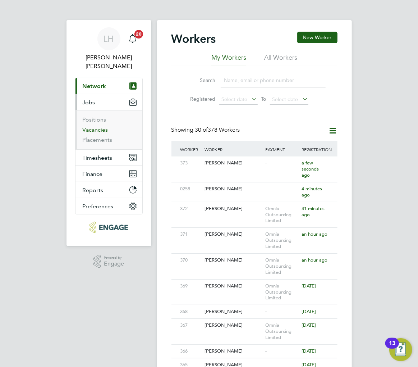
click at [106, 126] on link "Vacancies" at bounding box center [96, 129] width 26 height 7
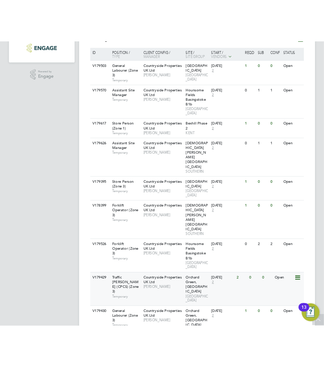
scroll to position [205, 0]
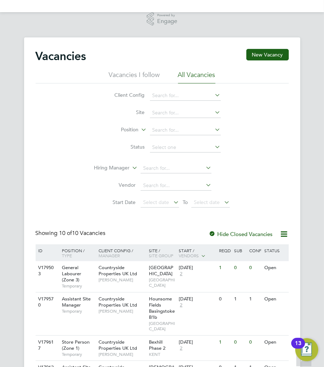
click at [69, 181] on div "Client Config Site Position Status Hiring Manager Vendor Start Date Select date…" at bounding box center [162, 147] width 253 height 128
click at [47, 81] on ul "Vacancies I follow All Vacancies" at bounding box center [162, 76] width 253 height 13
click at [59, 151] on div "Client Config Site Position Status Hiring Manager Vendor Start Date Select date…" at bounding box center [162, 147] width 253 height 128
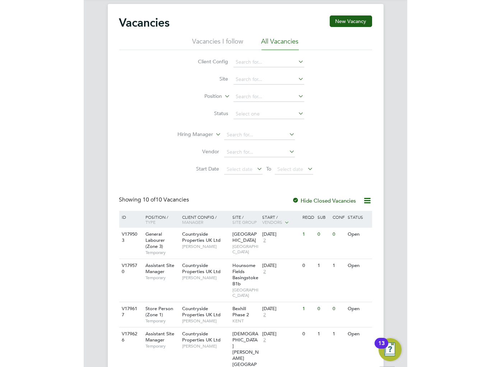
scroll to position [0, 0]
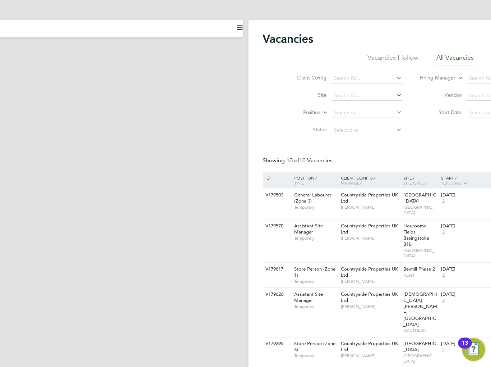
click at [77, 104] on app-navbar "Current page:" at bounding box center [70, 305] width 345 height 571
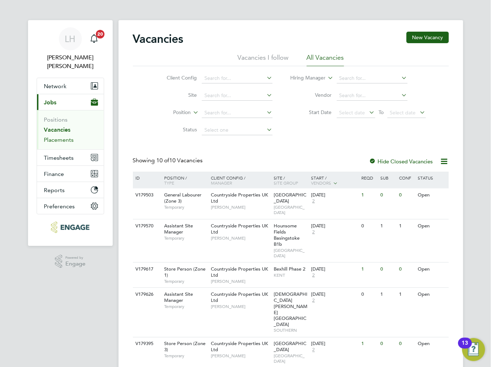
click at [63, 136] on link "Placements" at bounding box center [59, 139] width 30 height 7
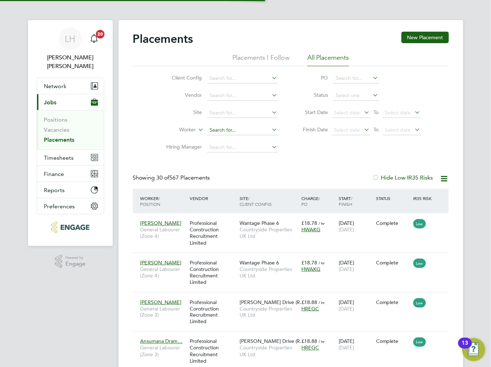
scroll to position [27, 63]
click at [225, 112] on input at bounding box center [242, 113] width 71 height 10
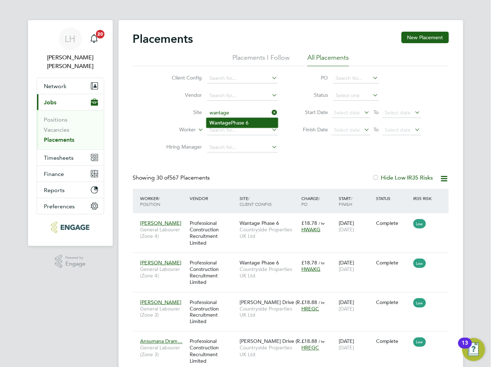
click at [228, 123] on b "Wantage" at bounding box center [221, 123] width 22 height 6
type input "Wantage Phase 6"
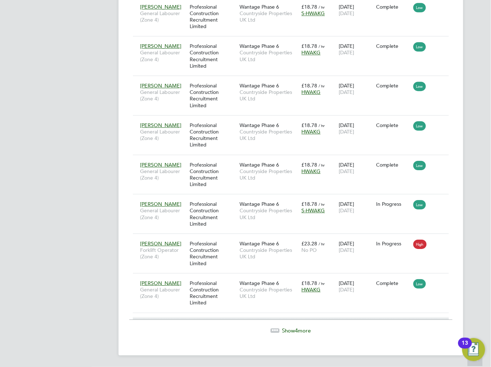
click at [301, 328] on span "Show 4 more" at bounding box center [296, 330] width 29 height 7
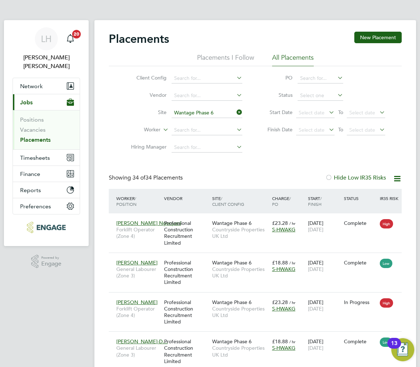
scroll to position [27, 48]
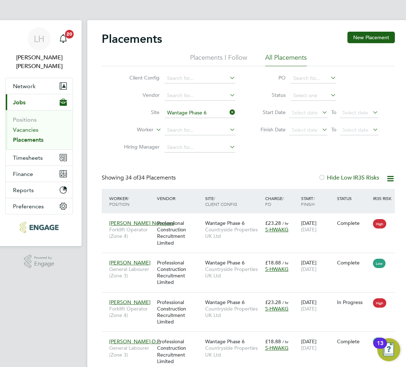
click at [33, 126] on link "Vacancies" at bounding box center [26, 129] width 26 height 7
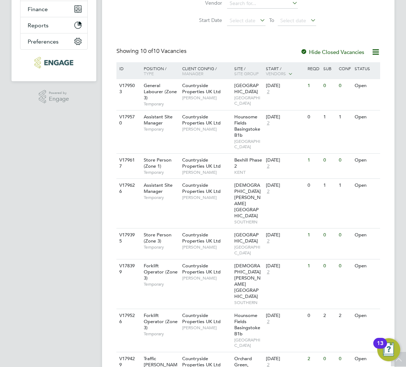
click at [83, 135] on app-navbar "LH Lee Hall Notifications 20 Applications: Network Team Members Businesses Site…" at bounding box center [53, 178] width 85 height 645
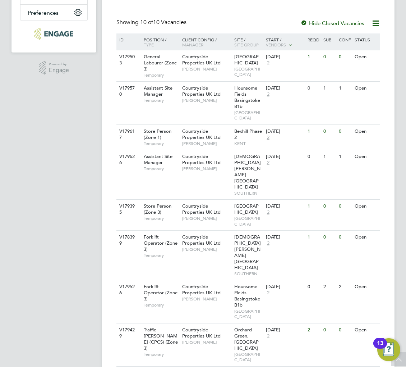
scroll to position [239, 0]
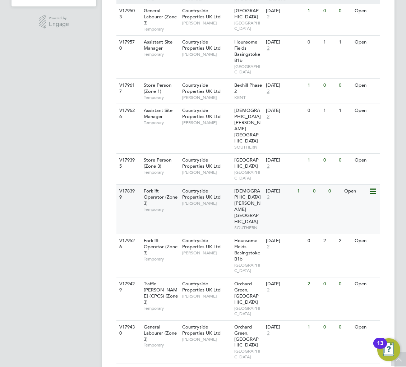
click at [282, 184] on div "V178399 Forklift Operator (Zone 3) Temporary Countryside Properties UK Ltd Rich…" at bounding box center [248, 209] width 264 height 50
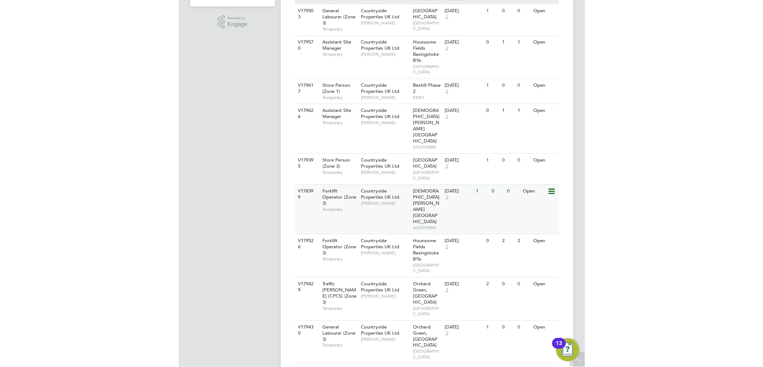
scroll to position [165, 0]
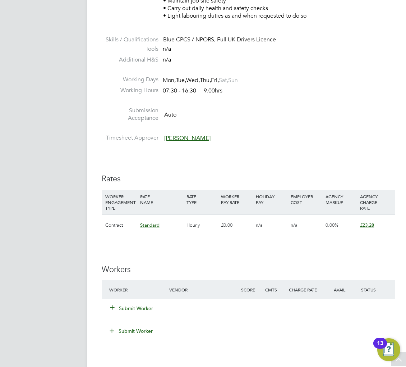
scroll to position [319, 0]
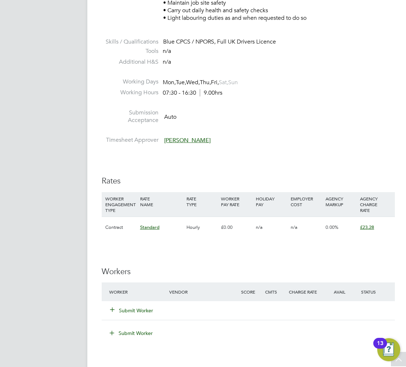
click at [128, 313] on button "Submit Worker" at bounding box center [131, 310] width 43 height 7
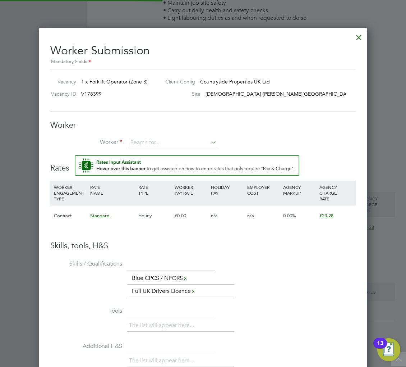
scroll to position [455, 329]
click at [146, 144] on input at bounding box center [172, 142] width 89 height 11
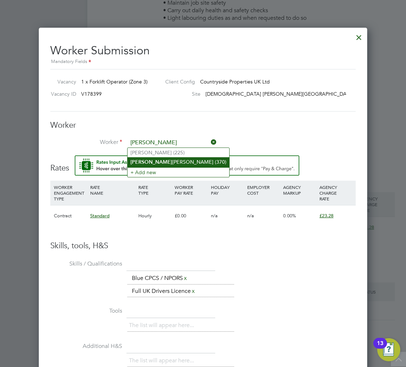
click at [147, 159] on li "[PERSON_NAME] (370)" at bounding box center [179, 162] width 102 height 10
type input "[PERSON_NAME] (370)"
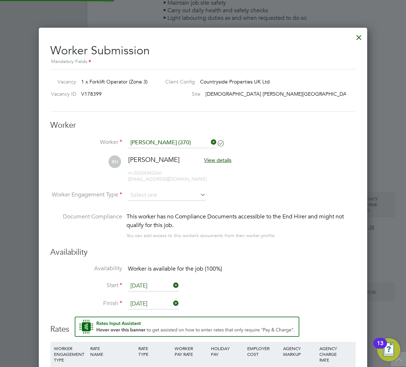
scroll to position [4, 4]
drag, startPoint x: 318, startPoint y: 144, endPoint x: 120, endPoint y: 236, distance: 218.6
click at [318, 144] on li "Worker [PERSON_NAME] (370)" at bounding box center [202, 146] width 305 height 18
click at [142, 192] on input at bounding box center [167, 195] width 78 height 11
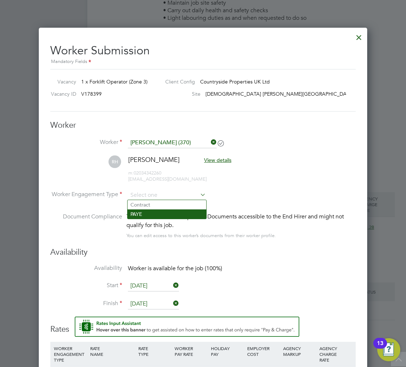
click at [141, 215] on li "PAYE" at bounding box center [167, 213] width 79 height 9
type input "PAYE"
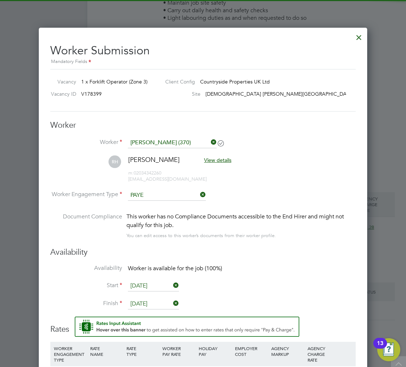
scroll to position [559, 0]
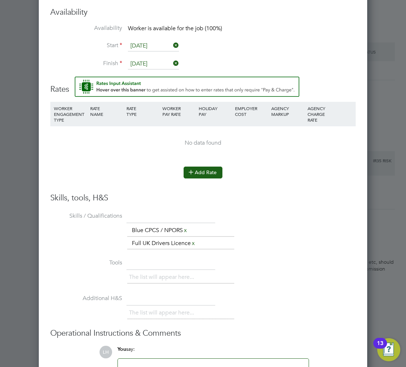
click at [209, 169] on button "Add Rate" at bounding box center [203, 171] width 39 height 11
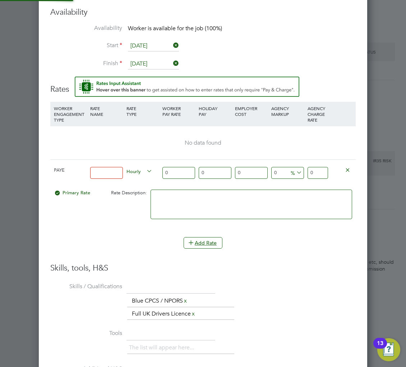
scroll to position [683, 329]
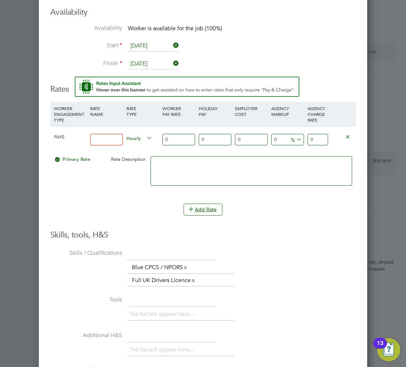
click at [315, 139] on input "0" at bounding box center [318, 140] width 20 height 12
type input "23.28"
click at [106, 141] on input at bounding box center [106, 140] width 33 height 12
type input "Basic"
click at [270, 224] on li "WORKER ENGAGEMENT TYPE RATE NAME RATE TYPE WORKER PAY RATE HOLIDAY PAY EMPLOYER…" at bounding box center [202, 166] width 305 height 128
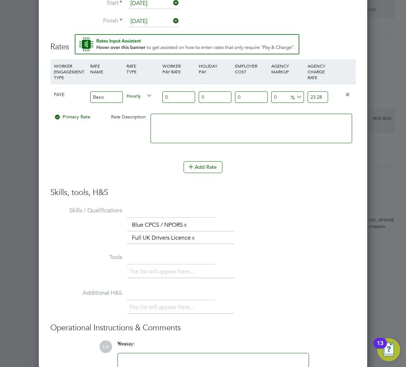
scroll to position [663, 0]
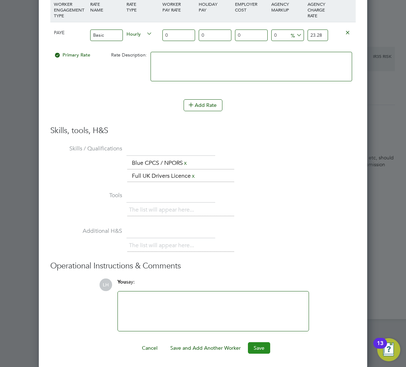
click at [260, 349] on button "Save" at bounding box center [259, 347] width 22 height 11
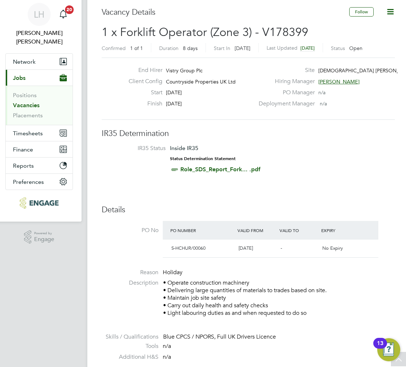
scroll to position [0, 0]
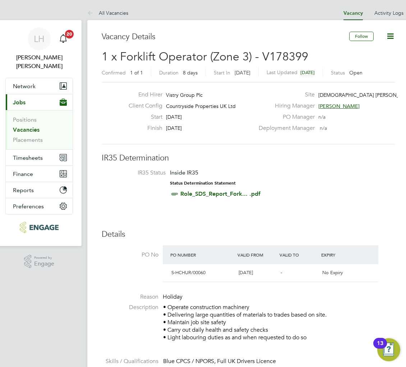
click at [391, 35] on icon at bounding box center [390, 36] width 9 height 9
click at [369, 64] on li "Update Status" at bounding box center [373, 63] width 42 height 10
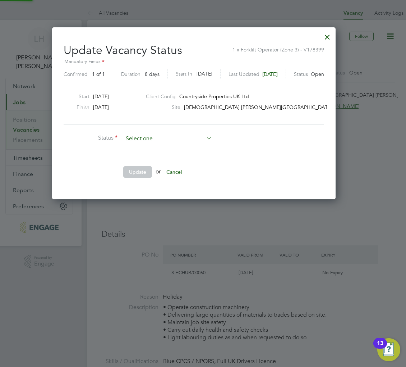
scroll to position [171, 302]
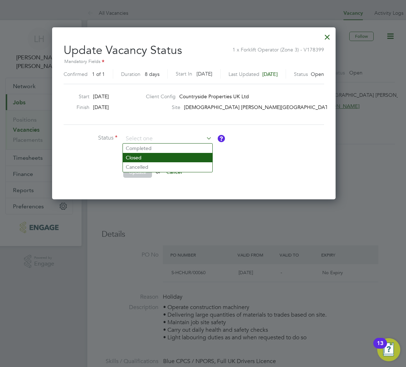
click at [149, 159] on li "Closed" at bounding box center [167, 157] width 89 height 9
type input "Closed"
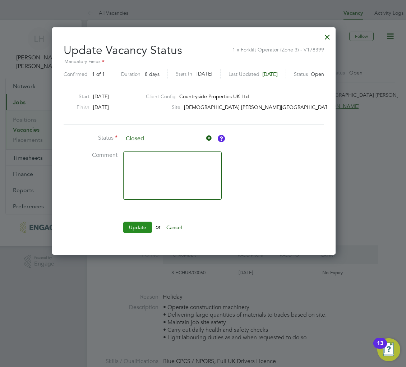
click at [139, 226] on button "Update" at bounding box center [137, 226] width 29 height 11
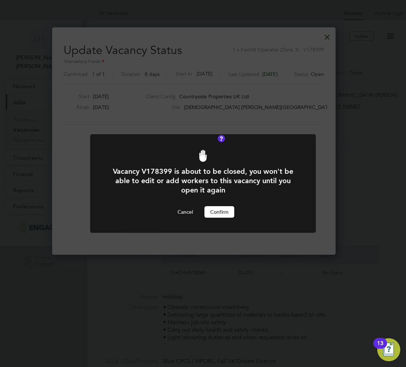
click at [216, 213] on button "Confirm" at bounding box center [219, 211] width 30 height 11
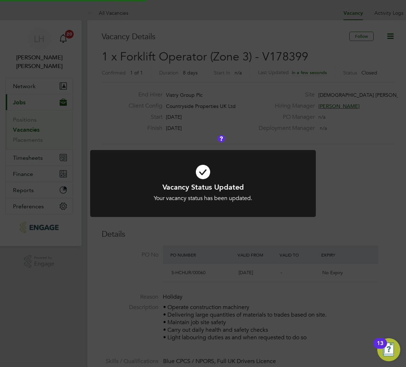
scroll to position [21, 47]
click at [294, 208] on div at bounding box center [203, 183] width 226 height 67
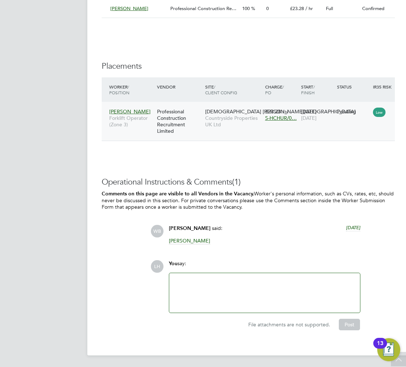
click at [371, 123] on div "[PERSON_NAME] Forklift Operator (Zone 3) Professional Construction Recruitment …" at bounding box center [254, 121] width 305 height 39
click at [330, 131] on div "[PERSON_NAME] Forklift Operator (Zone 3) Professional Construction Recruitment …" at bounding box center [254, 121] width 305 height 39
click at [354, 111] on div "Pending" at bounding box center [353, 111] width 32 height 6
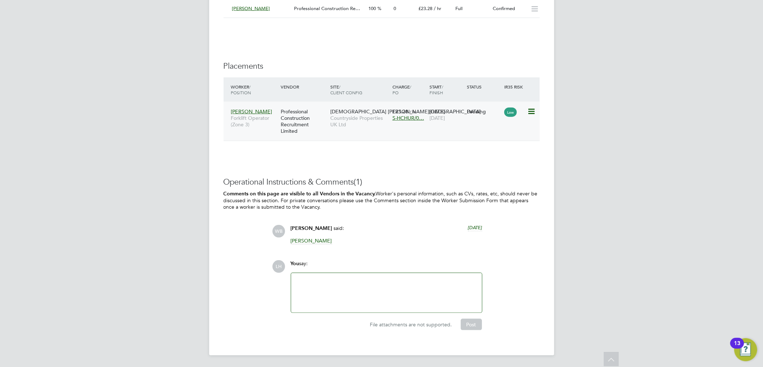
scroll to position [11, 142]
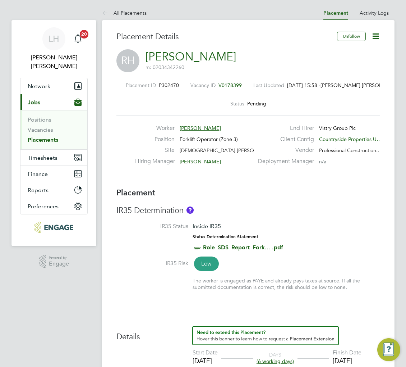
click at [378, 35] on icon at bounding box center [375, 36] width 9 height 9
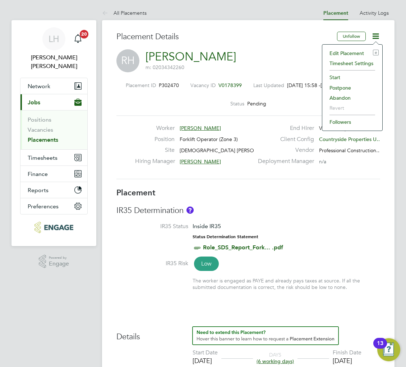
click at [341, 76] on li "Start" at bounding box center [352, 77] width 53 height 10
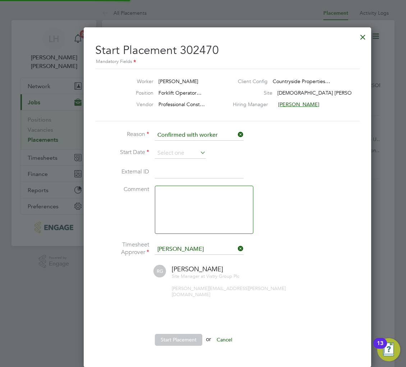
scroll to position [4, 3]
click at [168, 151] on input at bounding box center [180, 153] width 51 height 11
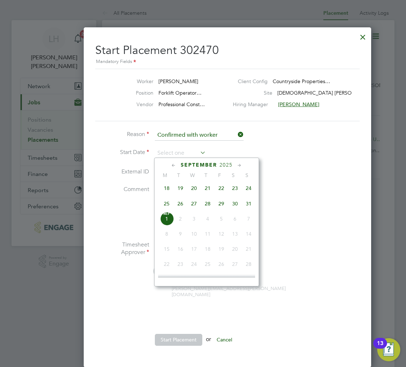
click at [221, 205] on span "29" at bounding box center [222, 204] width 14 height 14
type input "[DATE]"
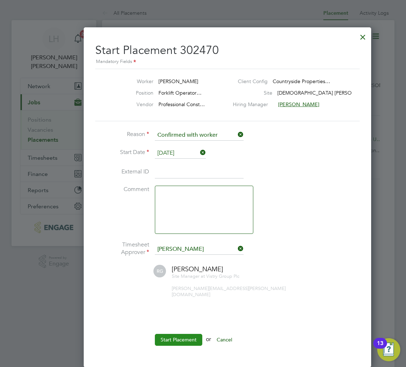
click at [187, 333] on button "Start Placement" at bounding box center [178, 338] width 47 height 11
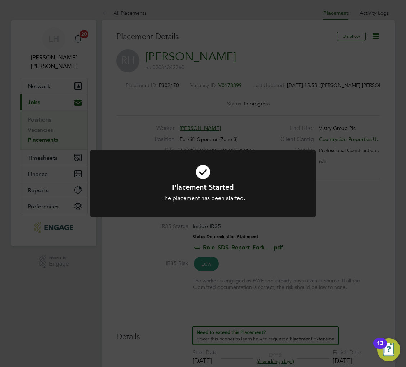
click at [148, 218] on div "Placement Started The placement has been started. Cancel Okay" at bounding box center [203, 188] width 226 height 76
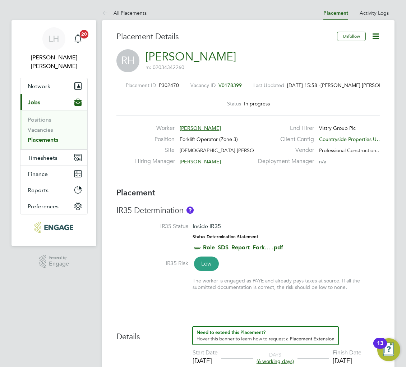
click at [267, 192] on h3 "Placement" at bounding box center [248, 193] width 264 height 10
click at [42, 154] on span "Timesheets" at bounding box center [43, 157] width 30 height 7
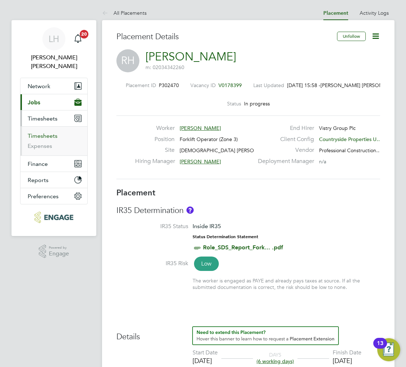
click at [39, 132] on link "Timesheets" at bounding box center [43, 135] width 30 height 7
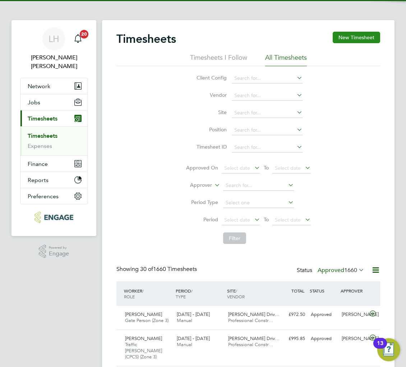
click at [377, 34] on button "New Timesheet" at bounding box center [356, 37] width 47 height 11
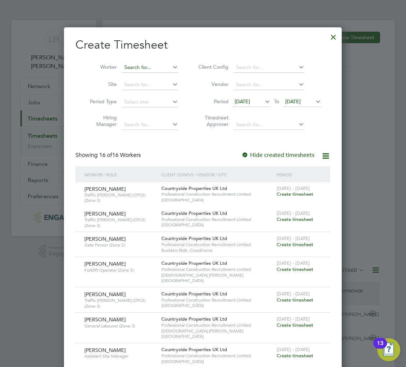
click at [139, 67] on input at bounding box center [150, 68] width 56 height 10
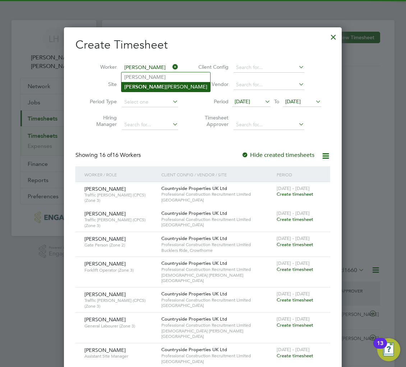
click at [142, 87] on li "[PERSON_NAME]" at bounding box center [165, 87] width 89 height 10
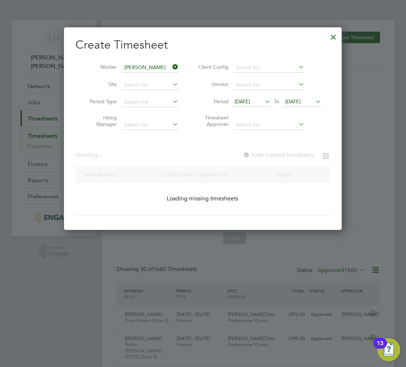
type input "[PERSON_NAME]"
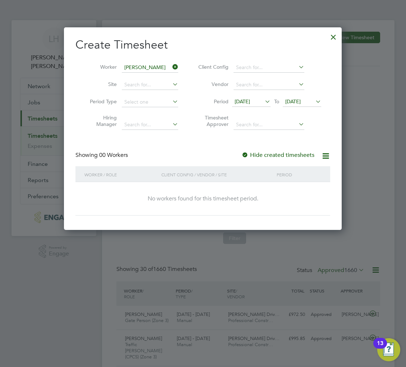
click at [250, 101] on span "[DATE]" at bounding box center [242, 101] width 15 height 6
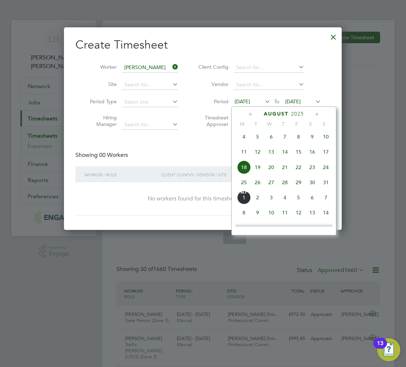
click at [243, 184] on span "25" at bounding box center [244, 182] width 14 height 14
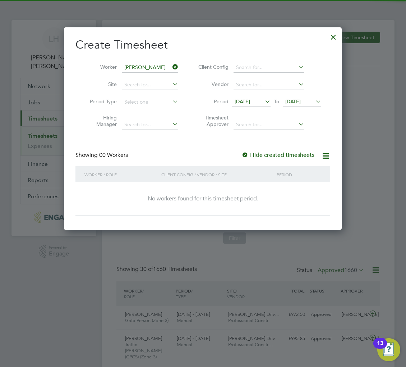
click at [293, 101] on span "[DATE]" at bounding box center [292, 101] width 15 height 6
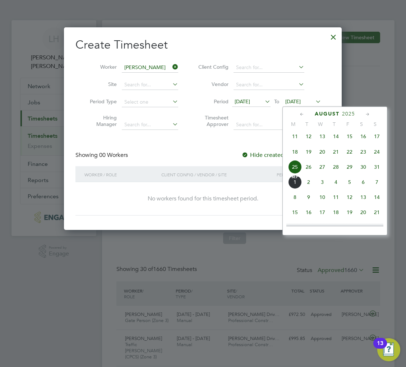
click at [379, 171] on span "31" at bounding box center [377, 167] width 14 height 14
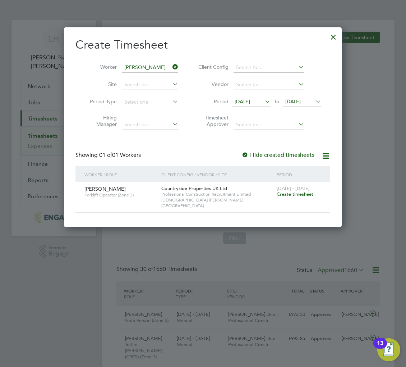
click at [282, 193] on span "Create timesheet" at bounding box center [295, 194] width 37 height 6
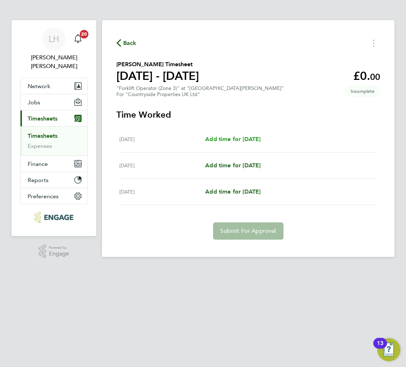
click at [217, 139] on span "Add time for [DATE]" at bounding box center [232, 138] width 55 height 7
select select "30"
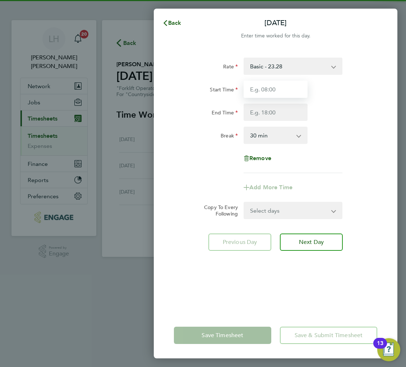
drag, startPoint x: 285, startPoint y: 90, endPoint x: 273, endPoint y: 94, distance: 12.5
click at [285, 90] on input "Start Time" at bounding box center [276, 88] width 64 height 17
type input "07:30"
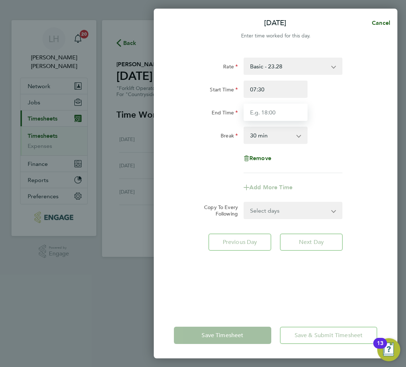
drag, startPoint x: 276, startPoint y: 108, endPoint x: 182, endPoint y: 149, distance: 102.3
click at [276, 108] on input "End Time" at bounding box center [276, 111] width 64 height 17
type input "17:00"
click at [187, 160] on div "Remove" at bounding box center [275, 157] width 209 height 17
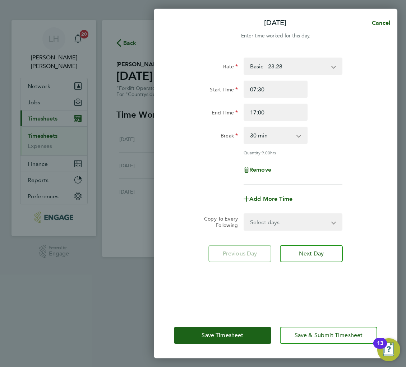
drag, startPoint x: 274, startPoint y: 217, endPoint x: 250, endPoint y: 229, distance: 26.2
click at [274, 217] on select "Select days Day Weekend (Sat-Sun) [DATE] [DATE]" at bounding box center [288, 222] width 89 height 16
click at [160, 195] on div "Rate Basic - 23.28 Start Time 07:30 End Time 17:00 Break 0 min 15 min 30 min 45…" at bounding box center [276, 180] width 244 height 263
click at [206, 332] on span "Save Timesheet" at bounding box center [223, 334] width 42 height 7
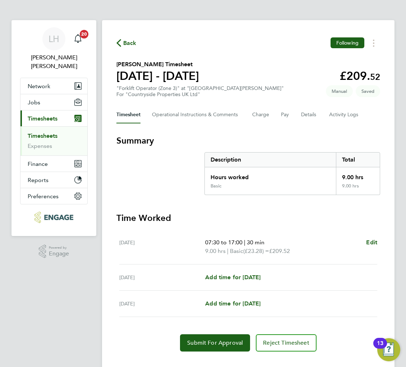
click at [268, 217] on h3 "Time Worked" at bounding box center [248, 217] width 264 height 11
click at [181, 158] on section "Summary Description Total Hours worked 9.00 hrs Basic 9.00 hrs" at bounding box center [248, 165] width 264 height 60
click at [238, 210] on section "Summary Description Total Hours worked 9.00 hrs Basic 9.00 hrs Time Worked [DAT…" at bounding box center [248, 243] width 264 height 216
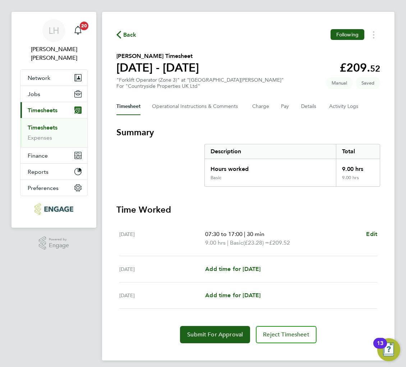
scroll to position [13, 0]
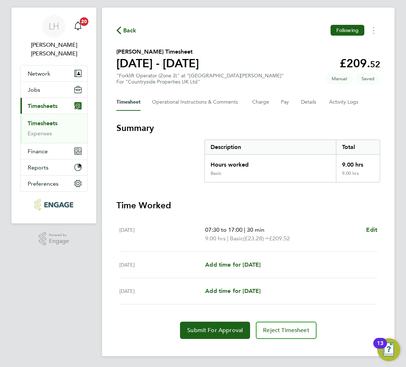
click at [270, 102] on div "Timesheet Operational Instructions & Comments Charge Pay Details Activity Logs" at bounding box center [248, 101] width 264 height 17
click at [266, 102] on button "Charge" at bounding box center [260, 101] width 17 height 17
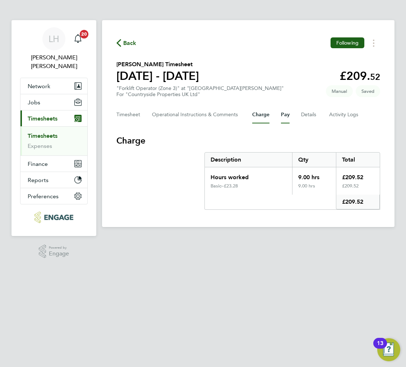
click at [287, 116] on button "Pay" at bounding box center [285, 114] width 9 height 17
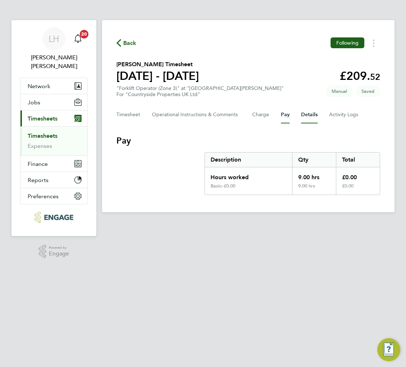
click at [304, 114] on button "Details" at bounding box center [309, 114] width 17 height 17
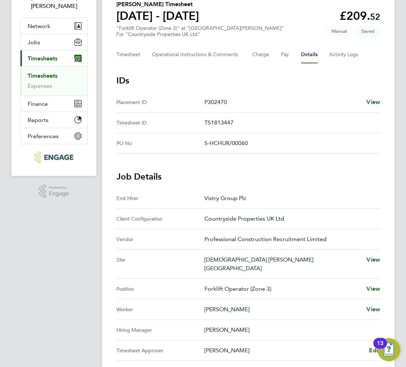
scroll to position [160, 0]
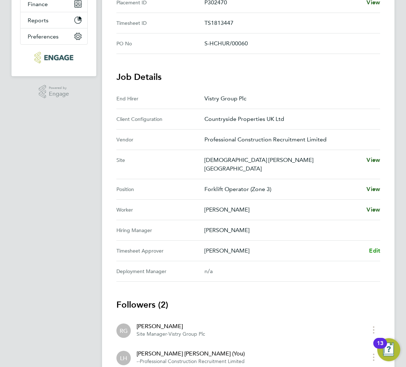
click at [372, 247] on span "Edit" at bounding box center [374, 250] width 11 height 7
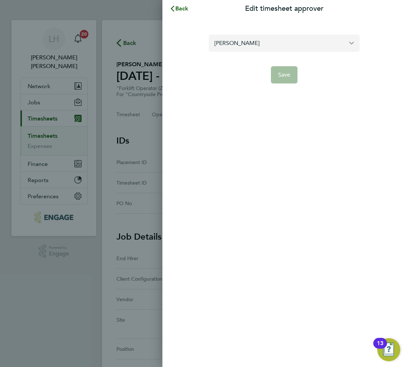
click at [255, 45] on input "[PERSON_NAME]" at bounding box center [284, 42] width 151 height 17
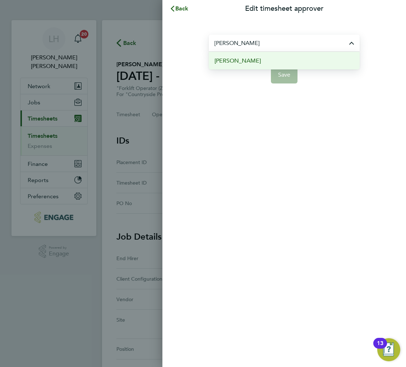
click at [241, 61] on span "[PERSON_NAME]" at bounding box center [238, 60] width 46 height 9
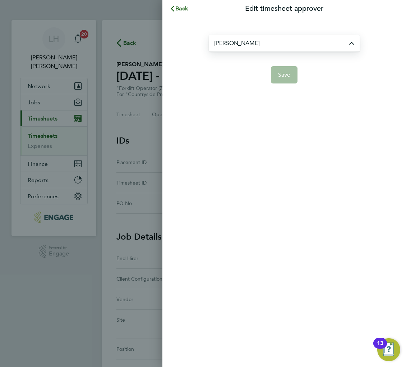
type input "[PERSON_NAME]"
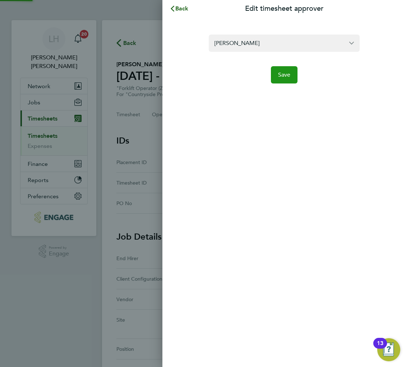
click at [290, 73] on span "Save" at bounding box center [284, 74] width 13 height 7
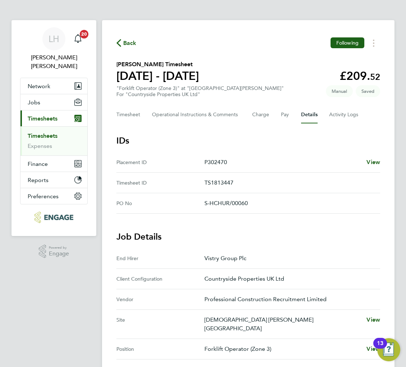
click at [220, 138] on h3 "IDs" at bounding box center [248, 140] width 264 height 11
click at [137, 116] on button "Timesheet" at bounding box center [128, 114] width 24 height 17
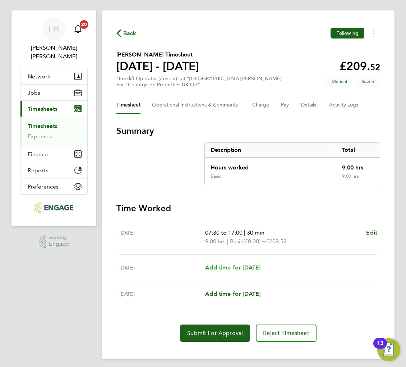
scroll to position [13, 0]
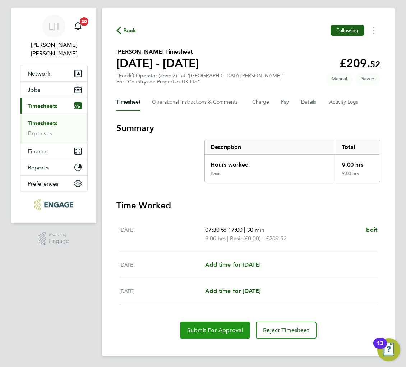
click at [213, 330] on span "Submit For Approval" at bounding box center [215, 329] width 56 height 7
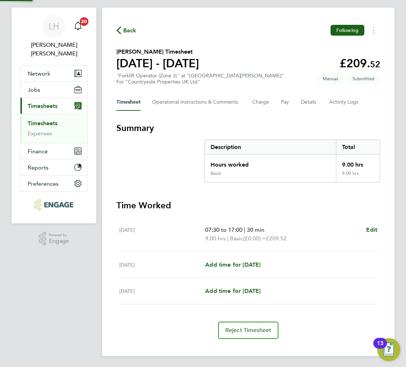
scroll to position [12, 0]
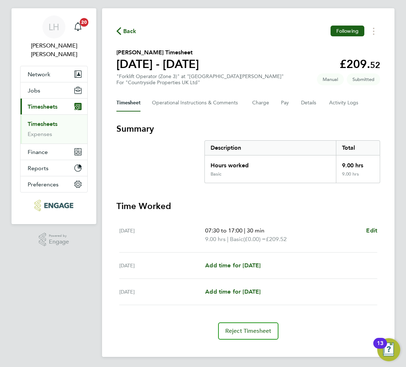
click at [126, 29] on span "Back" at bounding box center [129, 31] width 13 height 9
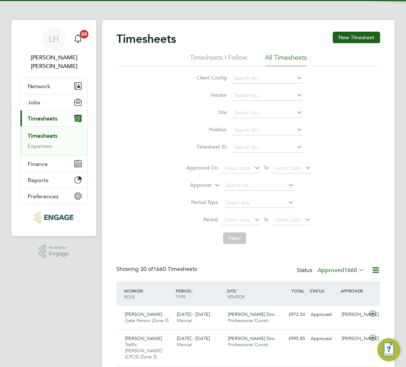
scroll to position [4, 4]
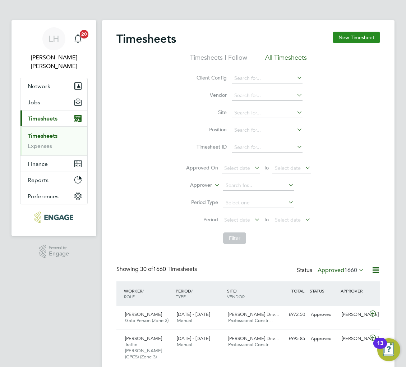
click at [352, 35] on button "New Timesheet" at bounding box center [356, 37] width 47 height 11
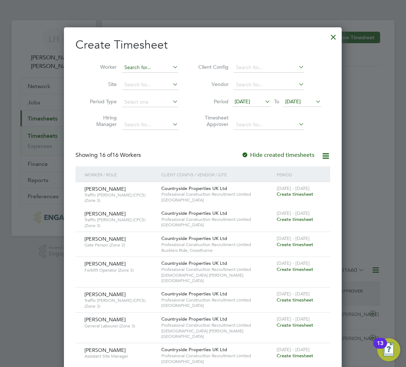
click at [145, 65] on input at bounding box center [150, 68] width 56 height 10
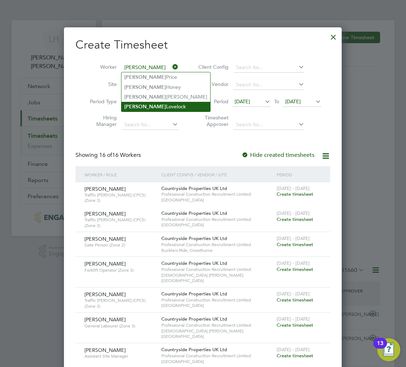
click at [145, 105] on li "[PERSON_NAME]" at bounding box center [165, 107] width 89 height 10
type input "[PERSON_NAME]"
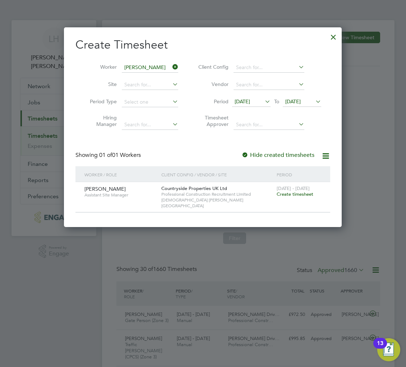
click at [289, 195] on span "Create timesheet" at bounding box center [295, 194] width 37 height 6
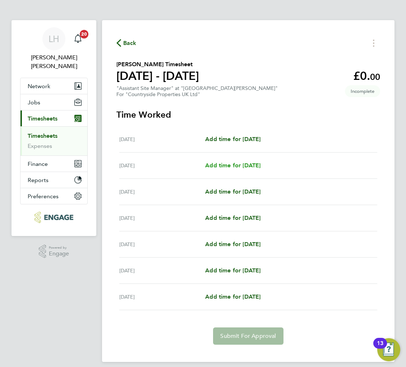
click at [241, 162] on span "Add time for [DATE]" at bounding box center [232, 165] width 55 height 7
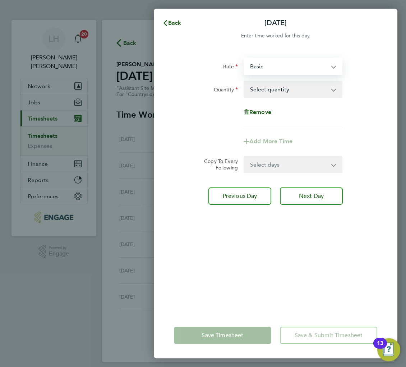
click at [273, 69] on select "Basic ASM - 325.00" at bounding box center [288, 66] width 89 height 16
select select "30"
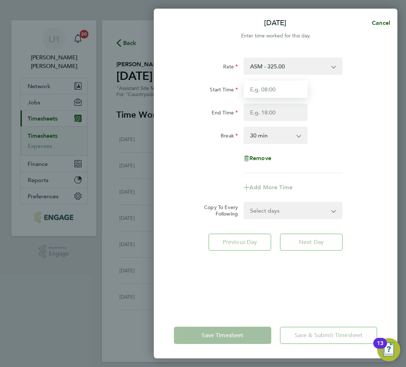
click at [271, 88] on input "Start Time" at bounding box center [276, 88] width 64 height 17
type input "07:30"
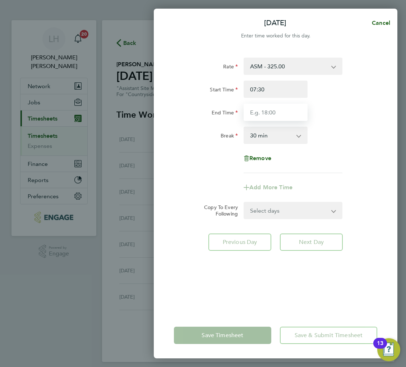
click at [272, 108] on input "End Time" at bounding box center [276, 111] width 64 height 17
type input "09:00"
click at [311, 212] on form "Rate ASM - 325.00 Basic Start Time 07:30 End Time 09:00 Break 0 min 15 min 30 m…" at bounding box center [275, 137] width 203 height 161
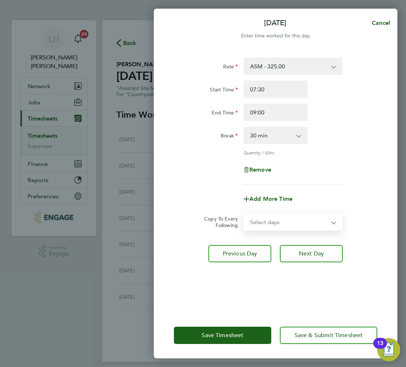
select select "WEEKDAY"
click at [244, 214] on select "Select days Day Weekday (Mon-Fri) Weekend (Sat-Sun) [DATE] [DATE] [DATE] [DATE]…" at bounding box center [288, 222] width 89 height 16
select select "[DATE]"
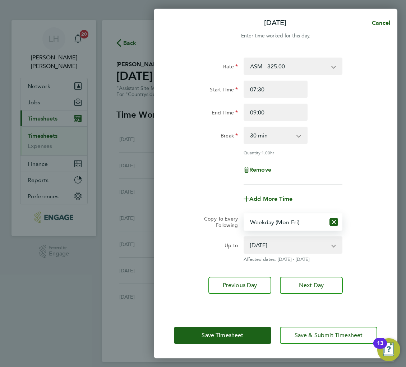
click at [193, 256] on div "Up to" at bounding box center [206, 249] width 70 height 26
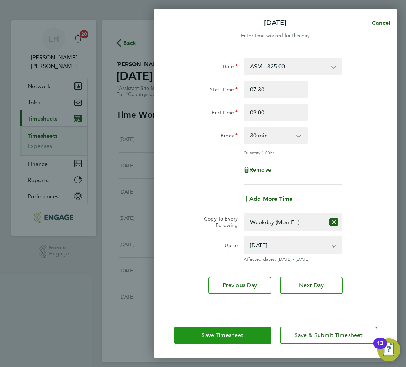
click at [207, 333] on span "Save Timesheet" at bounding box center [223, 334] width 42 height 7
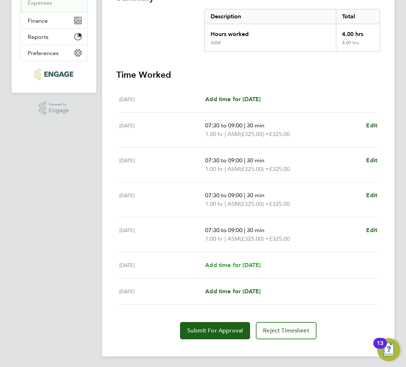
click at [232, 264] on span "Add time for [DATE]" at bounding box center [232, 264] width 55 height 7
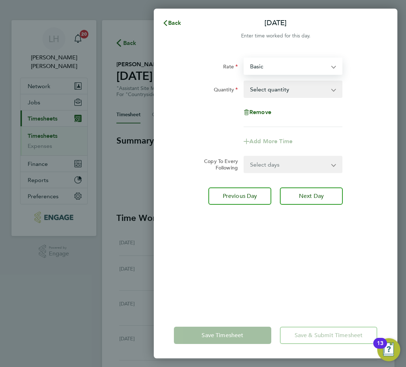
click at [276, 68] on select "Basic ASM - 325.00" at bounding box center [288, 66] width 89 height 16
select select "30"
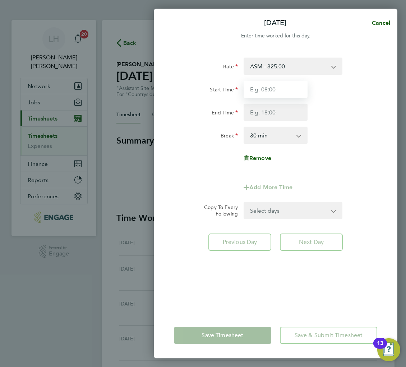
click at [270, 86] on input "Start Time" at bounding box center [276, 88] width 64 height 17
type input "07:30"
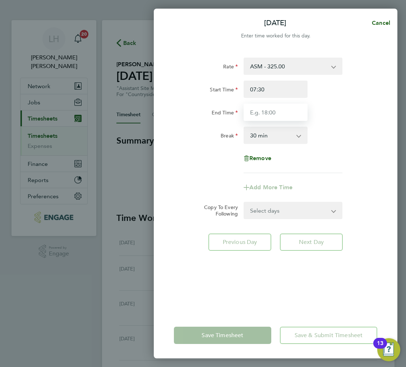
click at [256, 113] on input "End Time" at bounding box center [276, 111] width 64 height 17
type input "09:00"
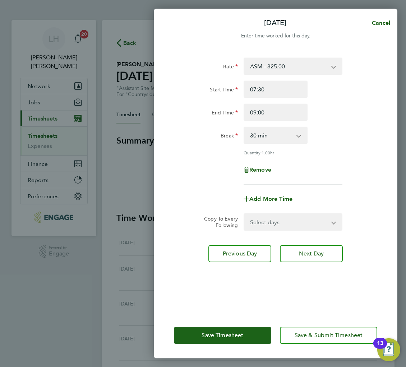
click at [185, 163] on div "Remove" at bounding box center [275, 169] width 209 height 17
click at [207, 333] on span "Save Timesheet" at bounding box center [223, 334] width 42 height 7
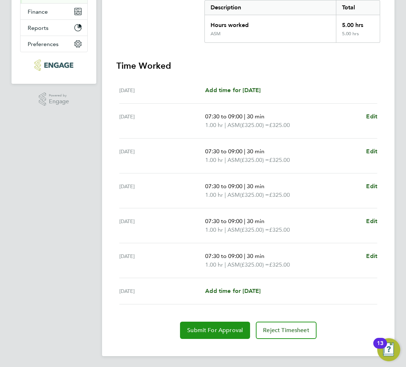
click at [215, 327] on span "Submit For Approval" at bounding box center [215, 329] width 56 height 7
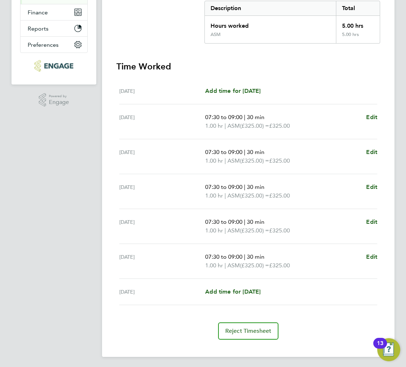
click at [174, 53] on section "Summary Description Total Hours worked 5.00 hrs ASM 5.00 hrs Time Worked [DATE]…" at bounding box center [248, 161] width 264 height 356
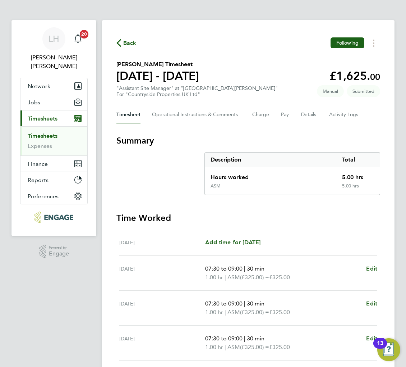
click at [131, 44] on span "Back" at bounding box center [129, 43] width 13 height 9
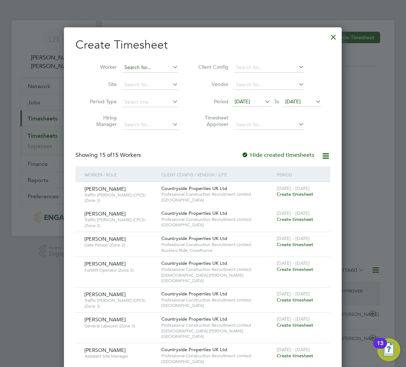
click at [148, 66] on input at bounding box center [150, 68] width 56 height 10
click at [139, 74] on b "Gaddiel" at bounding box center [133, 77] width 19 height 6
type input "[PERSON_NAME]"
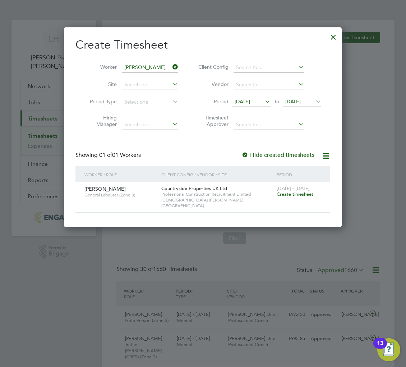
click at [302, 195] on span "Create timesheet" at bounding box center [295, 194] width 37 height 6
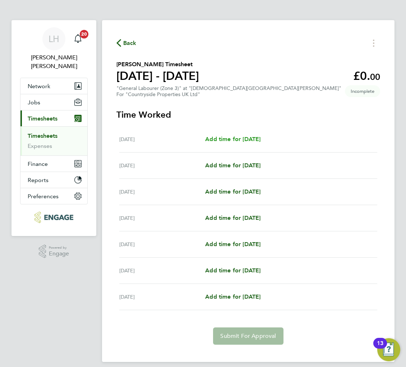
drag, startPoint x: 289, startPoint y: 120, endPoint x: 267, endPoint y: 135, distance: 26.9
click at [289, 120] on section "Time Worked [DATE] Add time for [DATE] Add time for [DATE] [DATE] Add time for …" at bounding box center [248, 226] width 264 height 235
click at [252, 143] on div "[DATE] Add time for [DATE] Add time for [DATE]" at bounding box center [248, 139] width 258 height 26
click at [250, 139] on span "Add time for [DATE]" at bounding box center [232, 138] width 55 height 7
select select "30"
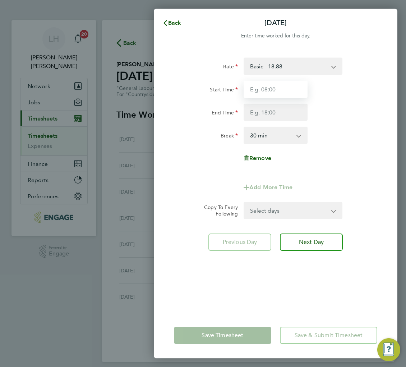
click at [279, 84] on input "Start Time" at bounding box center [276, 88] width 64 height 17
type input "07:30"
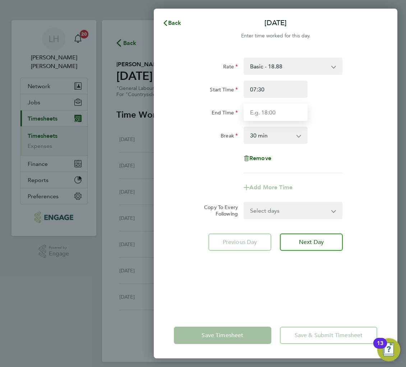
click at [268, 110] on input "End Time" at bounding box center [276, 111] width 64 height 17
type input "17:00"
click at [192, 181] on app-timesheet-line-form-group "Rate Basic - 18.88 Start Time 07:30 End Time 17:00 Break 0 min 15 min 30 min 45…" at bounding box center [275, 126] width 203 height 138
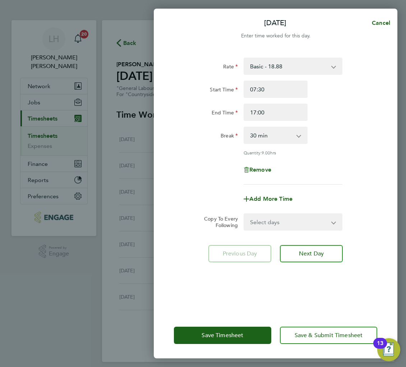
click at [264, 222] on select "Select days Day Weekday (Mon-Fri) Weekend (Sat-Sun) [DATE] [DATE] [DATE] [DATE]…" at bounding box center [288, 222] width 89 height 16
select select "WEEKDAY"
click at [244, 214] on select "Select days Day Weekday (Mon-Fri) Weekend (Sat-Sun) [DATE] [DATE] [DATE] [DATE]…" at bounding box center [288, 222] width 89 height 16
select select "[DATE]"
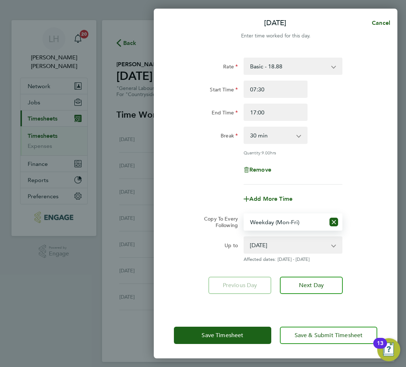
click at [198, 249] on div "Up to" at bounding box center [206, 243] width 64 height 14
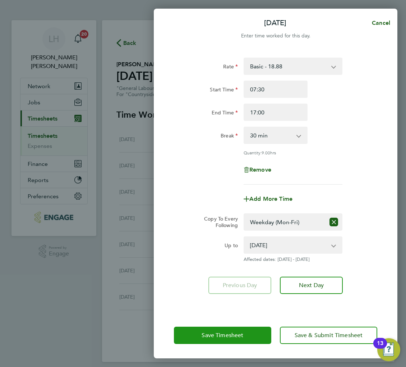
click at [208, 334] on span "Save Timesheet" at bounding box center [223, 334] width 42 height 7
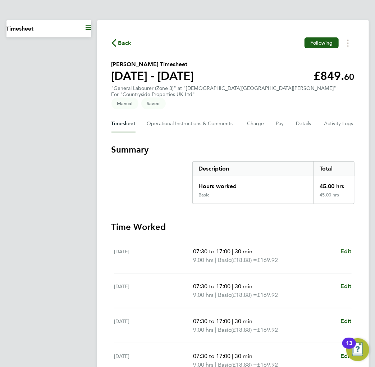
click at [87, 167] on app-navbar "Current page: Timesheet" at bounding box center [48, 274] width 85 height 508
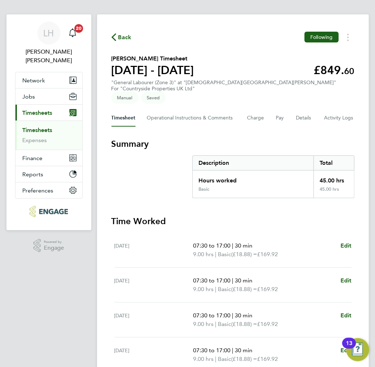
scroll to position [152, 0]
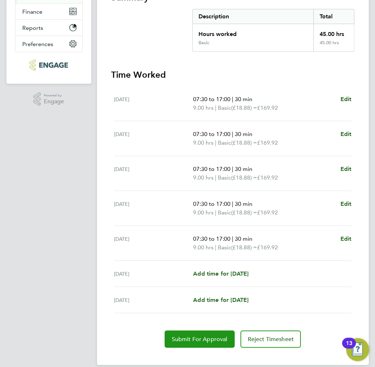
click at [206, 332] on button "Submit For Approval" at bounding box center [200, 338] width 70 height 17
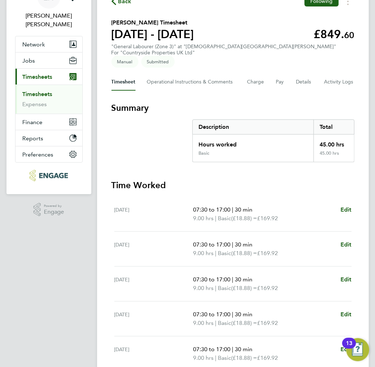
scroll to position [0, 0]
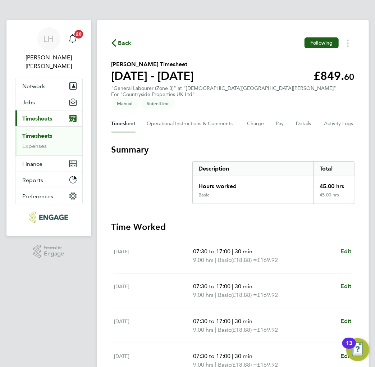
click at [119, 43] on span "Back" at bounding box center [124, 43] width 13 height 9
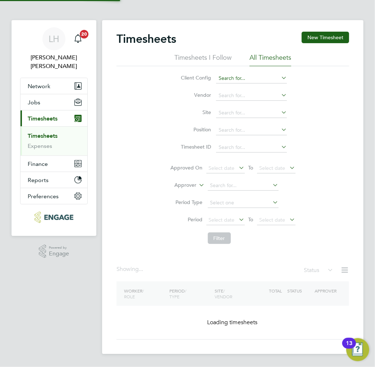
click at [322, 35] on button "New Timesheet" at bounding box center [324, 37] width 47 height 11
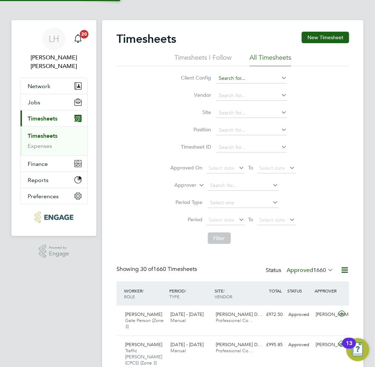
scroll to position [24, 45]
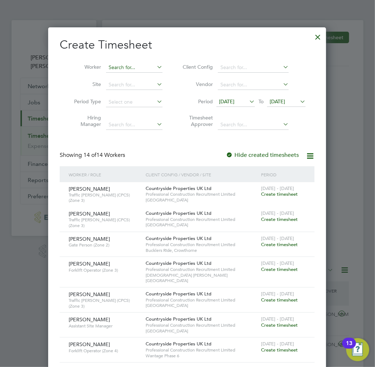
click at [141, 66] on input at bounding box center [134, 68] width 56 height 10
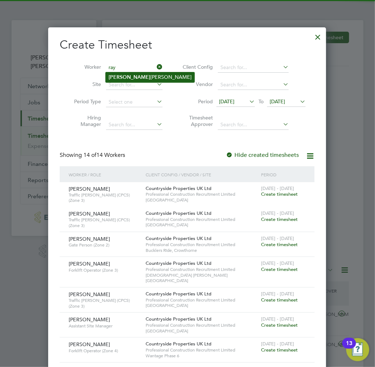
click at [127, 74] on li "[PERSON_NAME] [PERSON_NAME]" at bounding box center [150, 77] width 89 height 10
type input "[PERSON_NAME]"
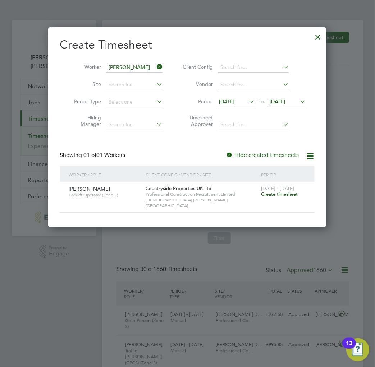
click at [277, 193] on span "Create timesheet" at bounding box center [279, 194] width 37 height 6
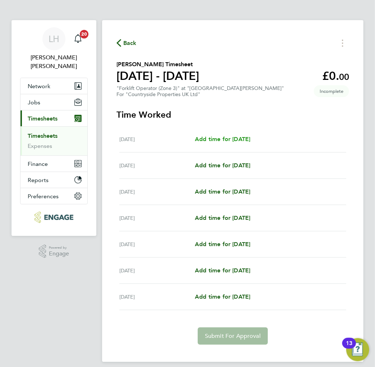
click at [204, 140] on span "Add time for [DATE]" at bounding box center [222, 138] width 55 height 7
select select "30"
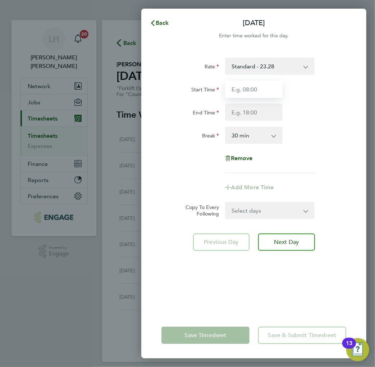
click at [255, 89] on input "Start Time" at bounding box center [254, 88] width 58 height 17
type input "07:30"
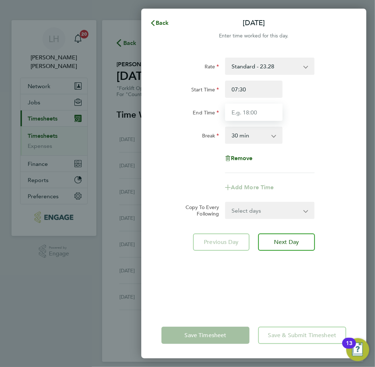
click at [253, 111] on input "End Time" at bounding box center [254, 111] width 58 height 17
type input "17:00"
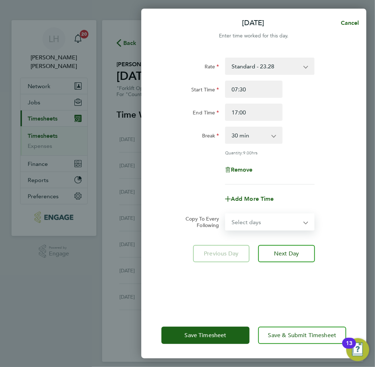
click at [285, 216] on select "Select days Day Weekday (Mon-Fri) Weekend (Sat-Sun) [DATE] [DATE] [DATE] [DATE]…" at bounding box center [266, 222] width 80 height 16
select select "WEEKDAY"
click at [226, 214] on select "Select days Day Weekday (Mon-Fri) Weekend (Sat-Sun) [DATE] [DATE] [DATE] [DATE]…" at bounding box center [266, 222] width 80 height 16
select select "[DATE]"
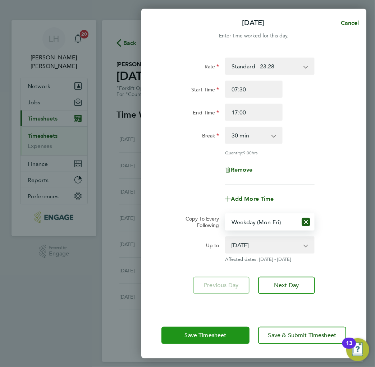
click at [216, 331] on button "Save Timesheet" at bounding box center [205, 334] width 88 height 17
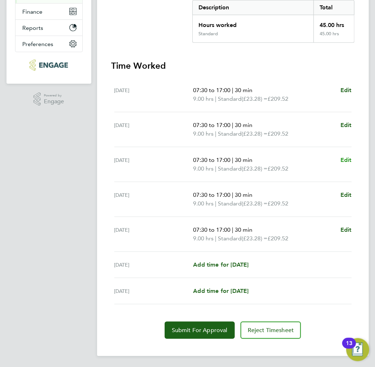
click at [347, 160] on span "Edit" at bounding box center [345, 159] width 11 height 7
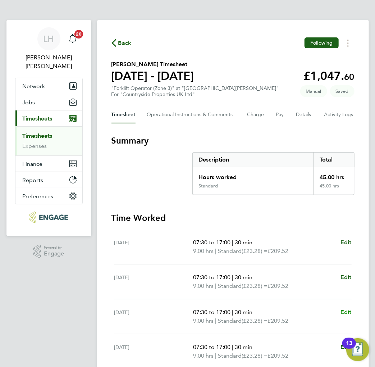
select select "30"
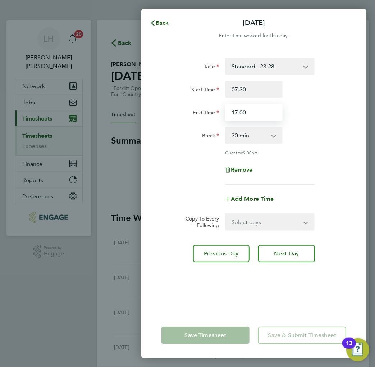
click at [236, 111] on input "17:00" at bounding box center [254, 111] width 58 height 17
type input "18:00"
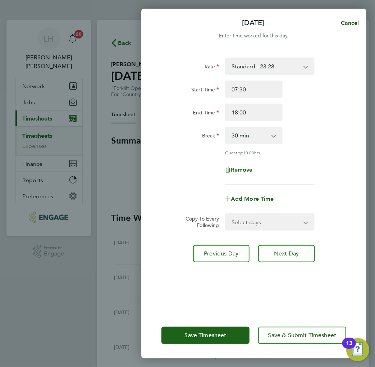
click at [339, 158] on div "Rate Standard - 23.28 Start Time 07:30 End Time 18:00 Break 0 min 15 min 30 min…" at bounding box center [253, 120] width 185 height 127
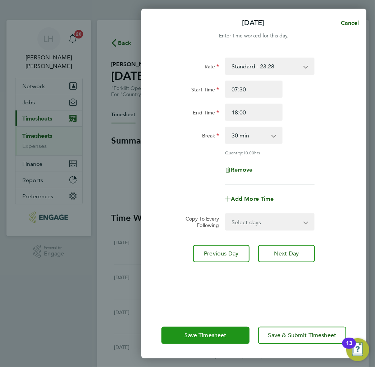
click at [199, 336] on span "Save Timesheet" at bounding box center [206, 334] width 42 height 7
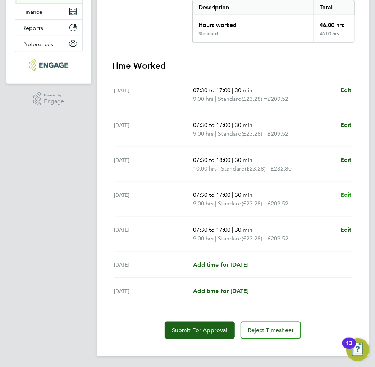
click at [348, 193] on span "Edit" at bounding box center [345, 194] width 11 height 7
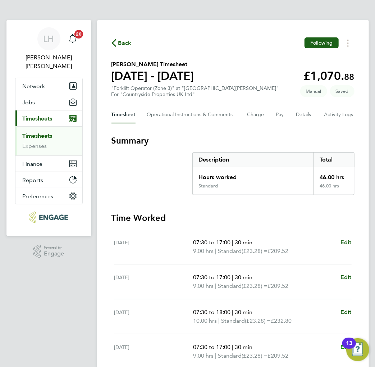
select select "30"
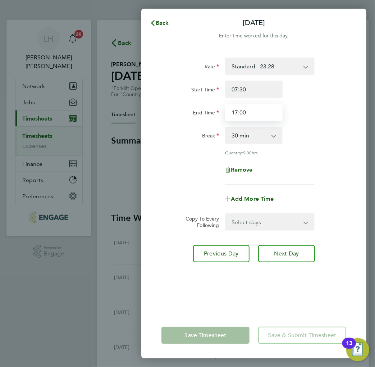
click at [236, 111] on input "17:00" at bounding box center [254, 111] width 58 height 17
type input "18:00"
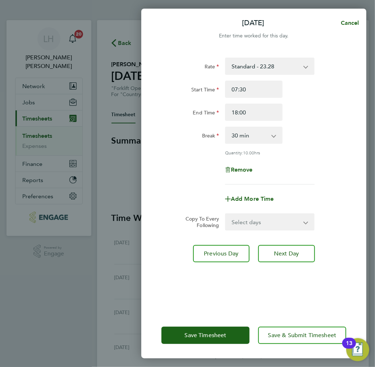
click at [217, 287] on div "Rate Standard - 23.28 Start Time 07:30 End Time 18:00 Break 0 min 15 min 30 min…" at bounding box center [253, 180] width 225 height 263
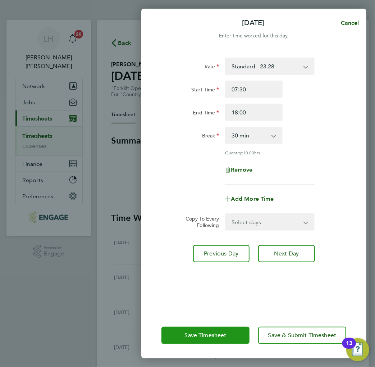
click at [206, 332] on span "Save Timesheet" at bounding box center [206, 334] width 42 height 7
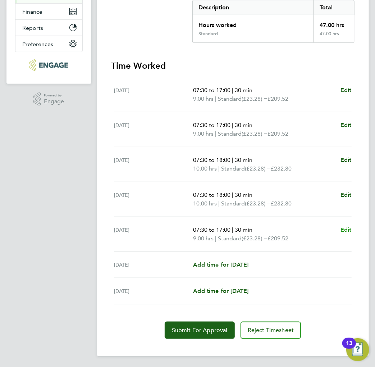
click at [344, 231] on span "Edit" at bounding box center [345, 229] width 11 height 7
select select "30"
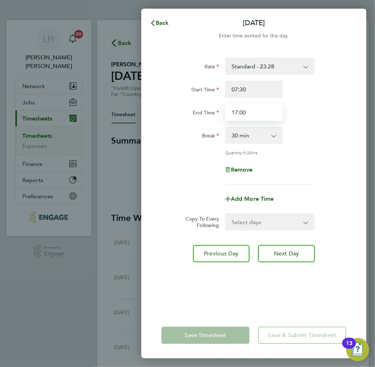
click at [238, 112] on input "17:00" at bounding box center [254, 111] width 58 height 17
type input "18:00"
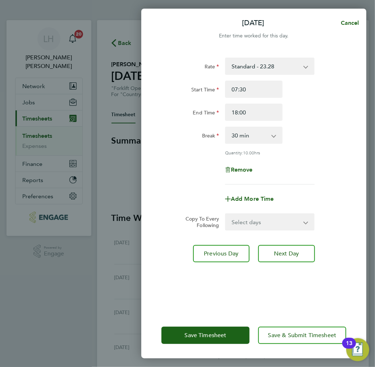
click at [189, 156] on div "Rate Standard - 23.28 Start Time 07:30 End Time 18:00 Break 0 min 15 min 30 min…" at bounding box center [253, 120] width 185 height 127
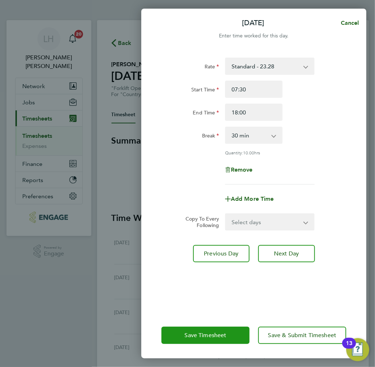
click at [204, 335] on span "Save Timesheet" at bounding box center [206, 334] width 42 height 7
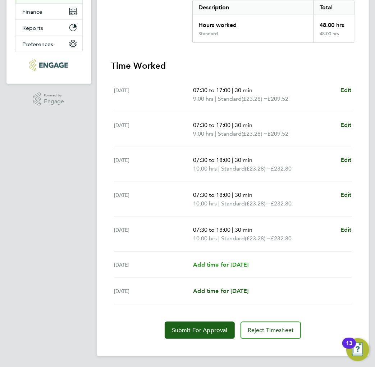
click at [221, 263] on span "Add time for [DATE]" at bounding box center [220, 264] width 55 height 7
select select "30"
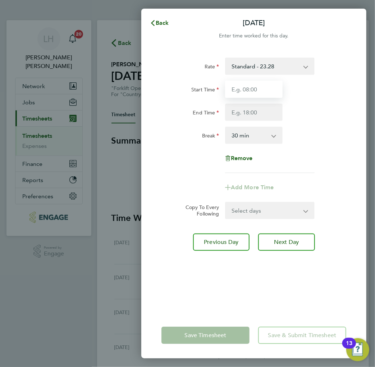
click at [249, 87] on input "Start Time" at bounding box center [254, 88] width 58 height 17
type input "07:30"
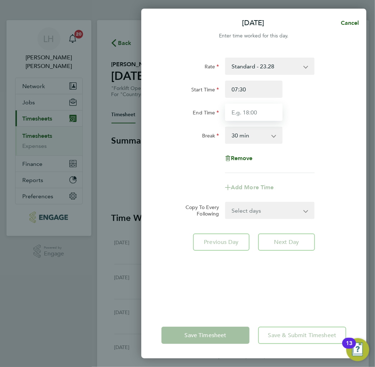
click at [253, 113] on input "End Time" at bounding box center [254, 111] width 58 height 17
type input "17:00"
click at [162, 202] on form "Rate Standard - 23.28 Start Time 07:30 End Time 17:00 Break 0 min 15 min 30 min…" at bounding box center [253, 137] width 185 height 161
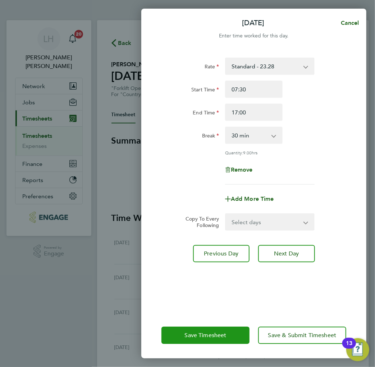
click at [204, 331] on span "Save Timesheet" at bounding box center [206, 334] width 42 height 7
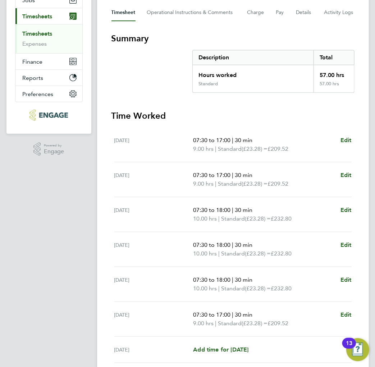
scroll to position [120, 0]
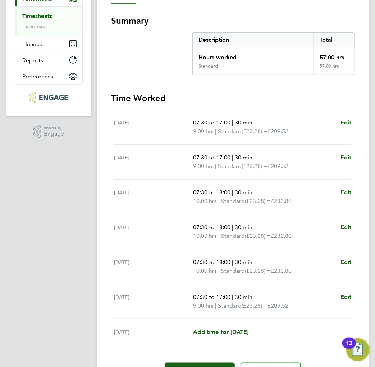
drag, startPoint x: 193, startPoint y: 123, endPoint x: 236, endPoint y: 310, distance: 192.0
click at [236, 310] on ul "[DATE] 07:30 to 17:00 | 30 min 9.00 hrs | Standard (£23.28) = £209.52 Edit [DAT…" at bounding box center [232, 227] width 243 height 235
click at [78, 234] on app-navbar "LH Lee Hall Notifications 20 Applications: Network Team Members Businesses Site…" at bounding box center [48, 154] width 85 height 508
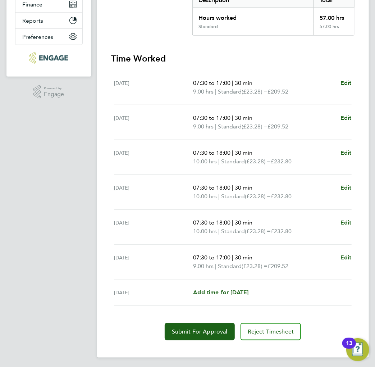
scroll to position [161, 0]
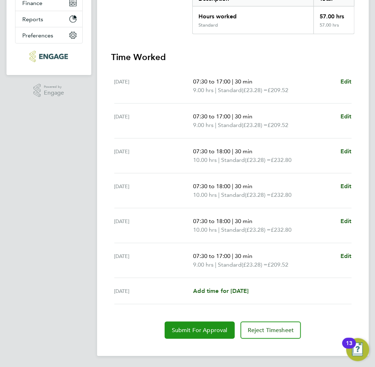
click at [199, 331] on span "Submit For Approval" at bounding box center [200, 329] width 56 height 7
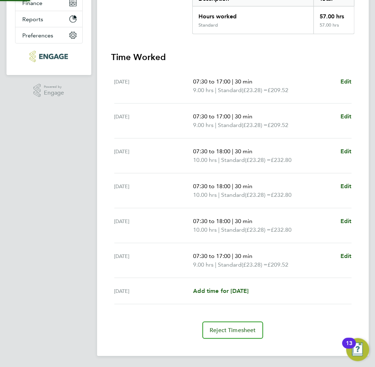
scroll to position [160, 0]
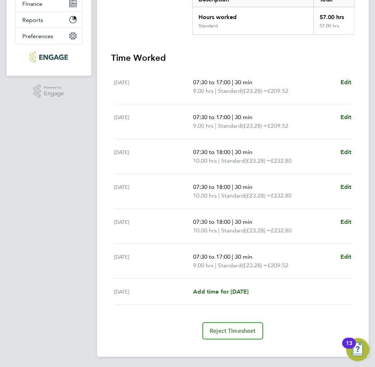
click at [184, 49] on section "Summary Description Total Hours worked 57.00 hrs Standard 57.00 hrs Time Worked…" at bounding box center [232, 157] width 243 height 364
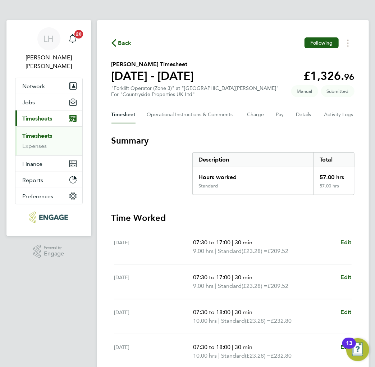
click at [125, 44] on span "Back" at bounding box center [124, 43] width 13 height 9
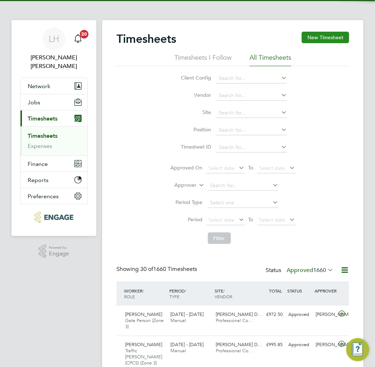
click at [321, 37] on button "New Timesheet" at bounding box center [324, 37] width 47 height 11
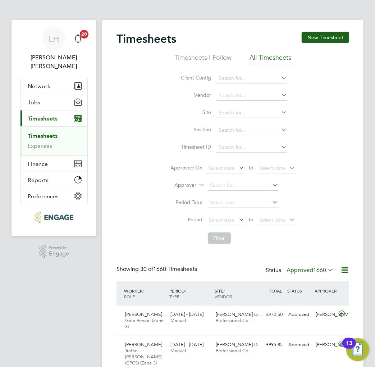
scroll to position [24, 45]
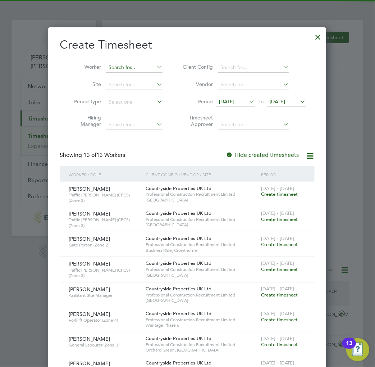
click at [128, 63] on input at bounding box center [134, 68] width 56 height 10
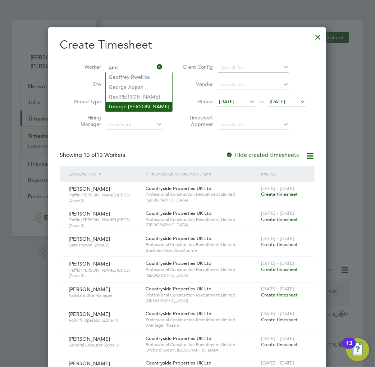
click at [124, 105] on li "Geo rge Coyle" at bounding box center [139, 107] width 66 height 10
type input "George Coyle"
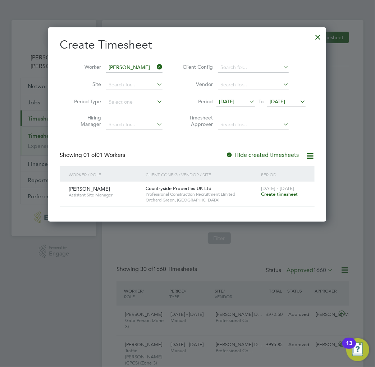
click at [186, 139] on div "Create Timesheet Worker George Coyle Site Period Type Hiring Manager Client Con…" at bounding box center [187, 122] width 255 height 170
click at [273, 194] on span "Create timesheet" at bounding box center [279, 194] width 37 height 6
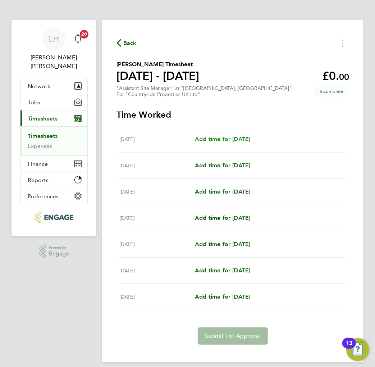
click at [235, 139] on span "Add time for Mon 25 Aug" at bounding box center [222, 138] width 55 height 7
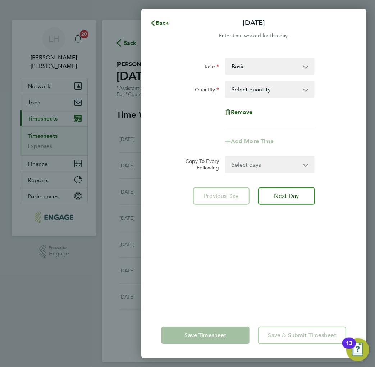
drag, startPoint x: 259, startPoint y: 84, endPoint x: 256, endPoint y: 89, distance: 5.9
click at [259, 84] on select "Select quantity 0.5 1" at bounding box center [265, 89] width 79 height 16
click at [226, 81] on select "Select quantity 0.5 1" at bounding box center [265, 89] width 79 height 16
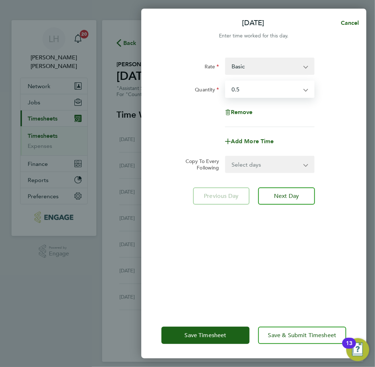
click at [249, 91] on select "Select quantity 0.5 1" at bounding box center [265, 89] width 79 height 16
select select "null"
click at [226, 81] on select "Select quantity 0.5 1" at bounding box center [265, 89] width 79 height 16
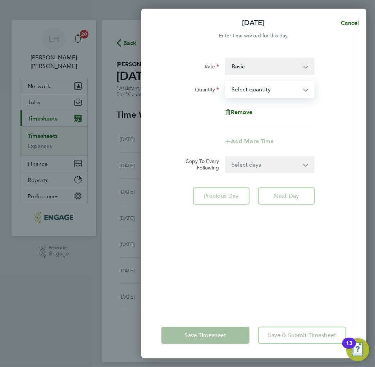
click at [253, 65] on select "Basic ASM - 325.00" at bounding box center [265, 66] width 79 height 16
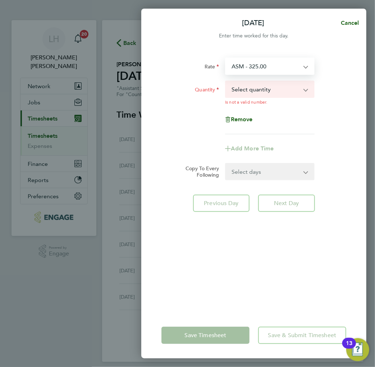
select select "30"
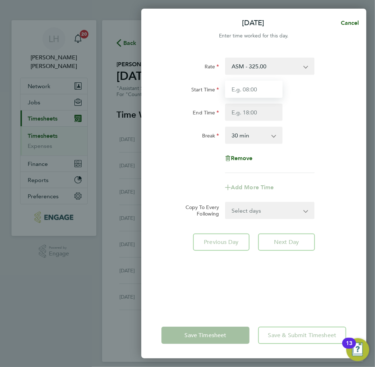
drag, startPoint x: 256, startPoint y: 90, endPoint x: 261, endPoint y: 98, distance: 9.5
click at [256, 90] on input "Start Time" at bounding box center [254, 88] width 58 height 17
type input "07:30"
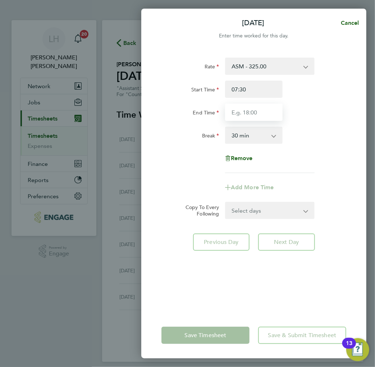
click at [256, 106] on input "End Time" at bounding box center [254, 111] width 58 height 17
type input "09:00"
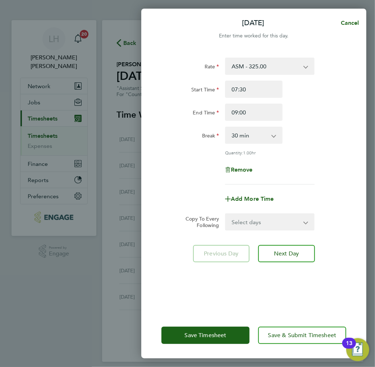
click at [340, 140] on div "Break 0 min 15 min 30 min 45 min 60 min 75 min" at bounding box center [253, 134] width 190 height 17
click at [253, 216] on select "Select days Day Weekday (Mon-Fri) Weekend (Sat-Sun) Tuesday Wednesday Thursday …" at bounding box center [266, 222] width 80 height 16
select select "WEEKDAY"
click at [226, 214] on select "Select days Day Weekday (Mon-Fri) Weekend (Sat-Sun) Tuesday Wednesday Thursday …" at bounding box center [266, 222] width 80 height 16
select select "2025-08-31"
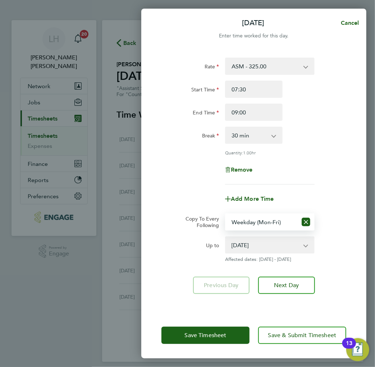
click at [183, 175] on div "Remove" at bounding box center [253, 169] width 190 height 17
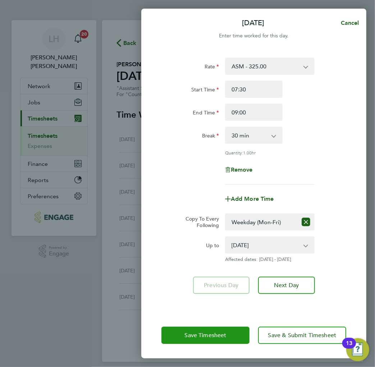
click at [201, 337] on span "Save Timesheet" at bounding box center [206, 334] width 42 height 7
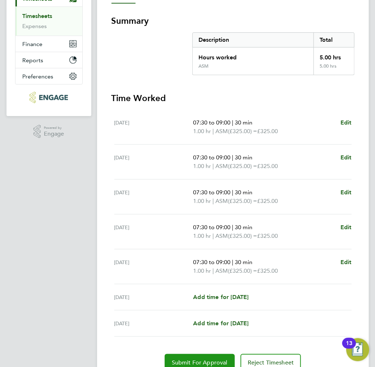
click at [214, 357] on button "Submit For Approval" at bounding box center [200, 362] width 70 height 17
click at [116, 63] on section "Summary Description Total Hours worked 5.00 hrs ASM 5.00 hrs" at bounding box center [232, 45] width 243 height 60
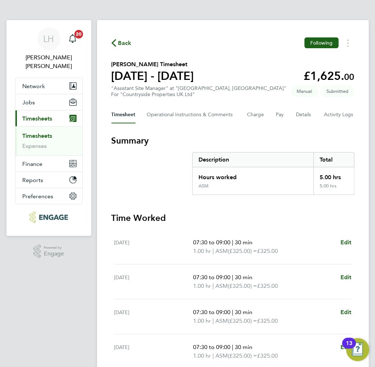
click at [121, 44] on span "Back" at bounding box center [124, 43] width 13 height 9
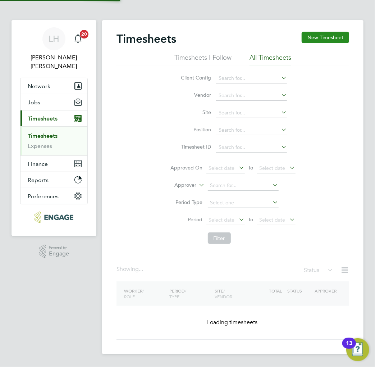
click at [326, 35] on button "New Timesheet" at bounding box center [324, 37] width 47 height 11
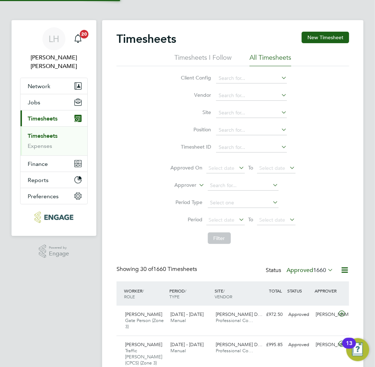
scroll to position [24, 45]
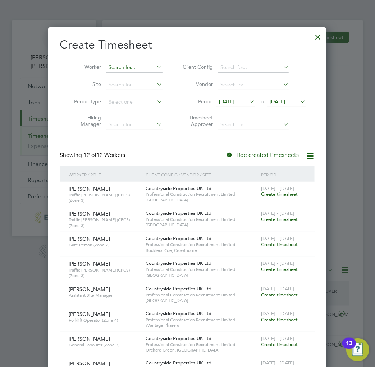
click at [116, 68] on input at bounding box center [134, 68] width 56 height 10
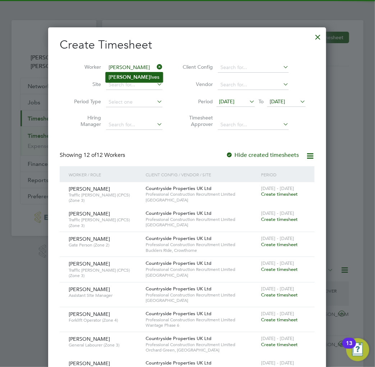
click at [131, 75] on li "Sandra Ives" at bounding box center [134, 77] width 57 height 10
type input "Sandra Ives"
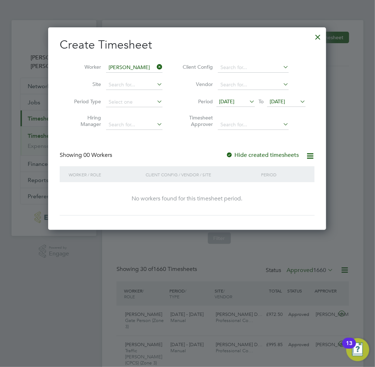
click at [234, 101] on span "18 Aug 2025" at bounding box center [226, 101] width 15 height 6
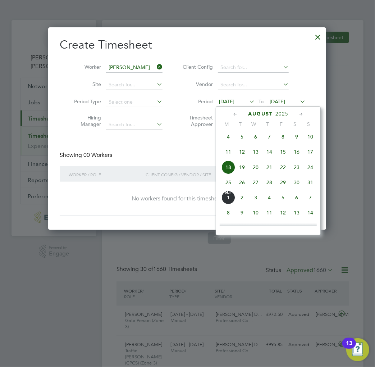
click at [229, 182] on span "25" at bounding box center [228, 182] width 14 height 14
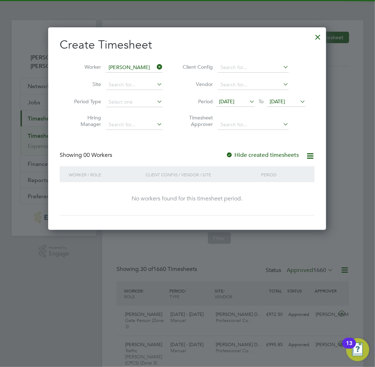
click at [281, 101] on span "25 Aug 2025" at bounding box center [277, 101] width 15 height 6
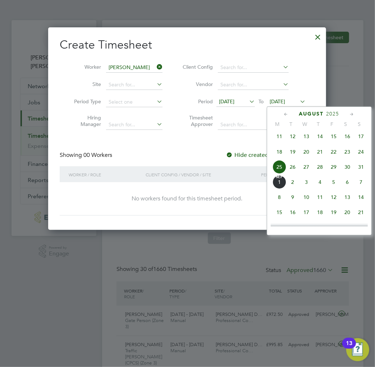
click at [360, 170] on span "31" at bounding box center [361, 167] width 14 height 14
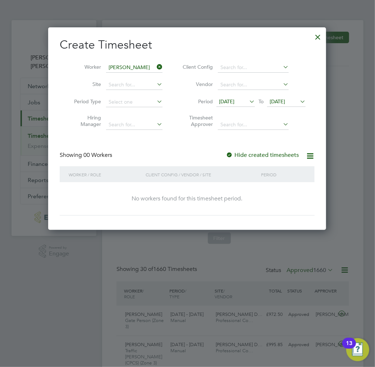
click at [189, 205] on div "No workers found for this timesheet period." at bounding box center [187, 198] width 240 height 33
click at [141, 141] on div "Create Timesheet Worker Sandra Ives Site Period Type Hiring Manager Client Conf…" at bounding box center [187, 126] width 255 height 178
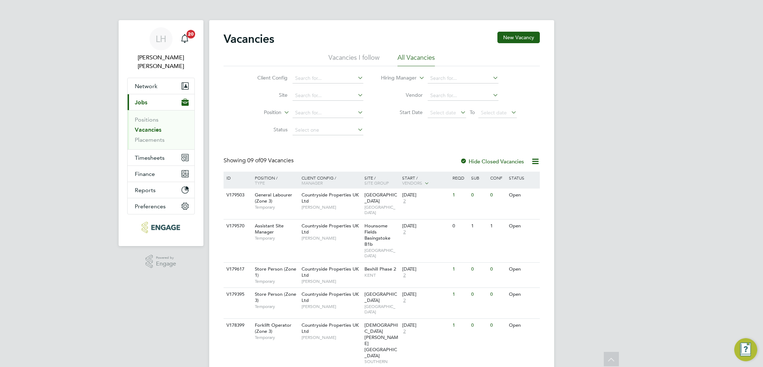
scroll to position [134, 0]
